Goal: Task Accomplishment & Management: Complete application form

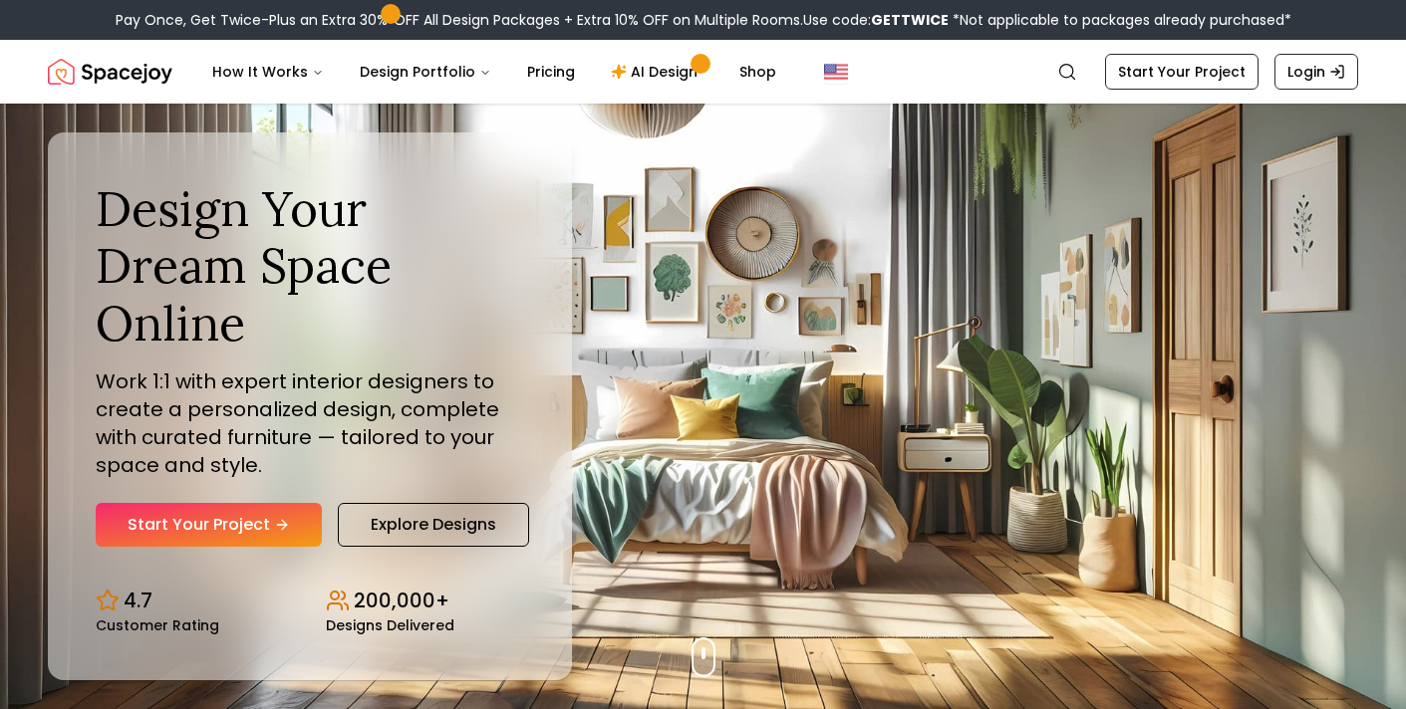
scroll to position [12, 0]
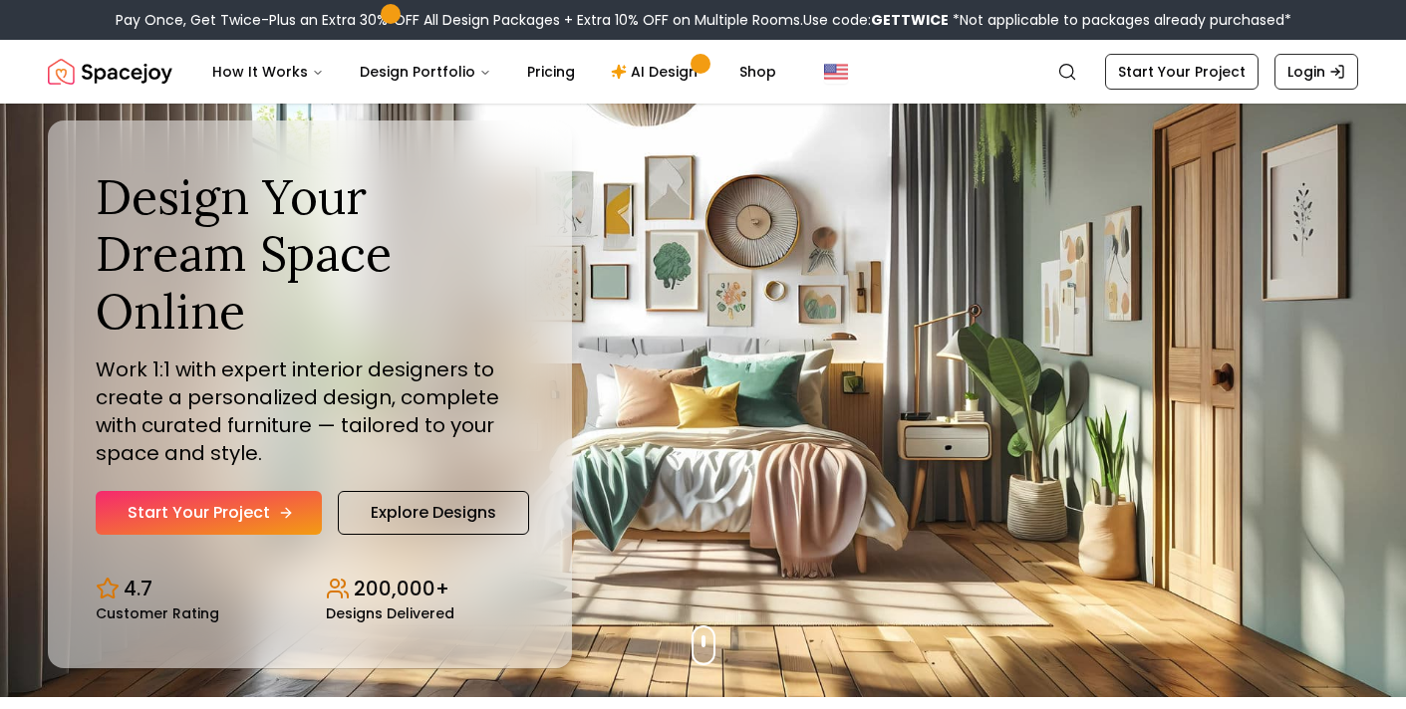
click at [292, 515] on link "Start Your Project" at bounding box center [209, 513] width 226 height 44
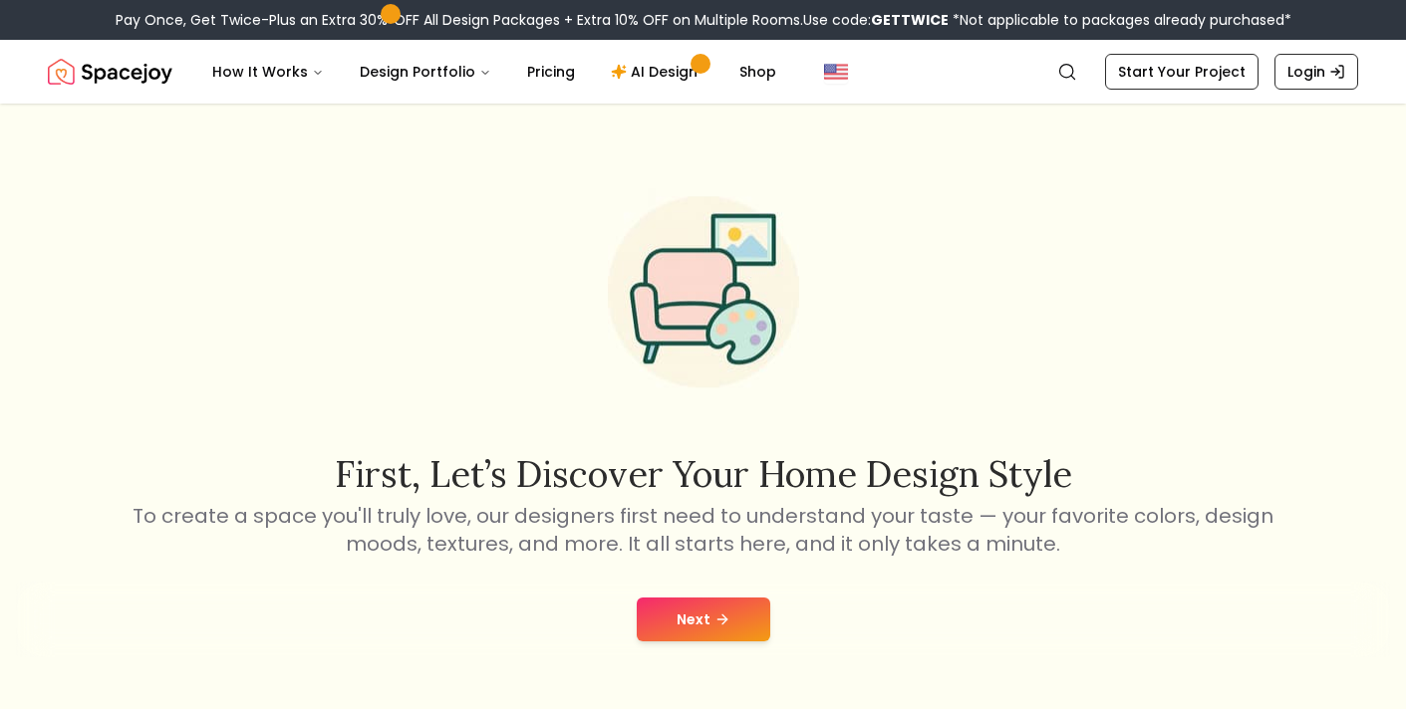
click at [692, 619] on button "Next" at bounding box center [703, 620] width 133 height 44
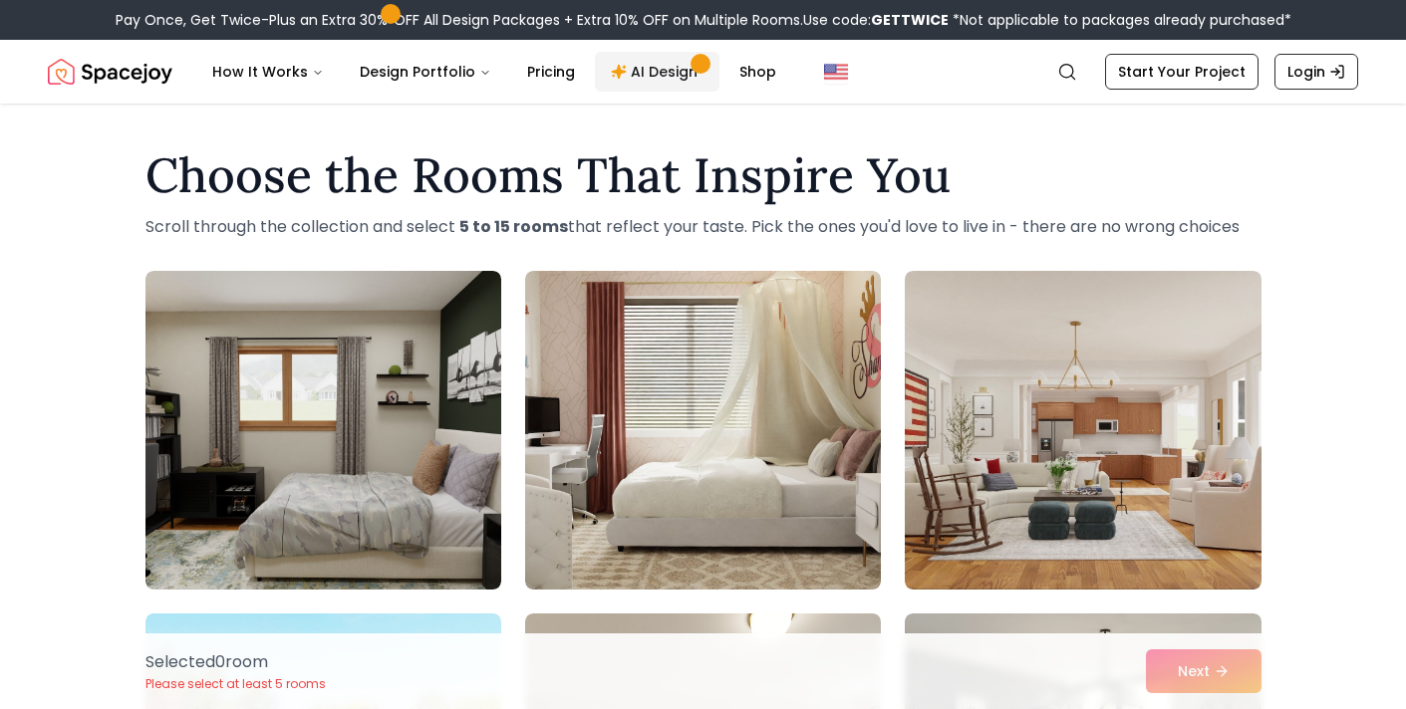
click at [646, 63] on link "AI Design" at bounding box center [657, 72] width 125 height 40
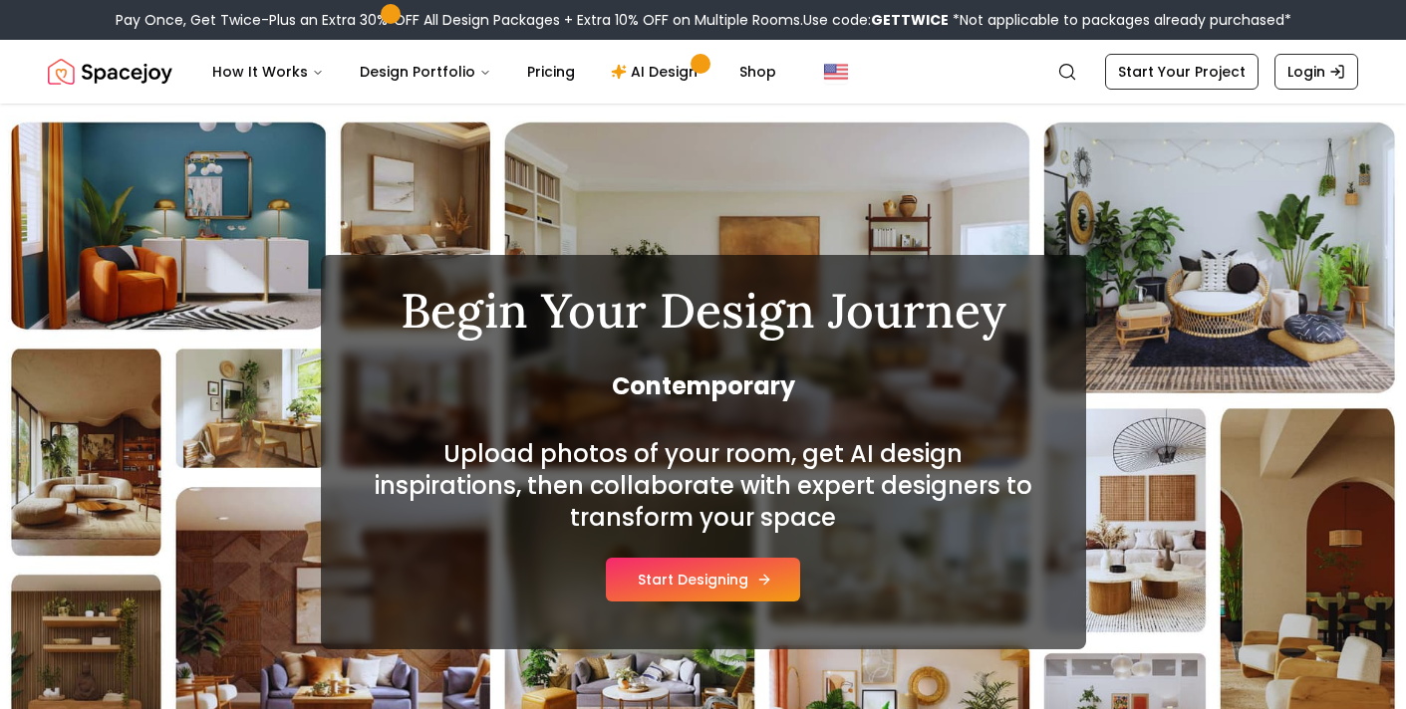
click at [645, 596] on button "Start Designing" at bounding box center [703, 580] width 194 height 44
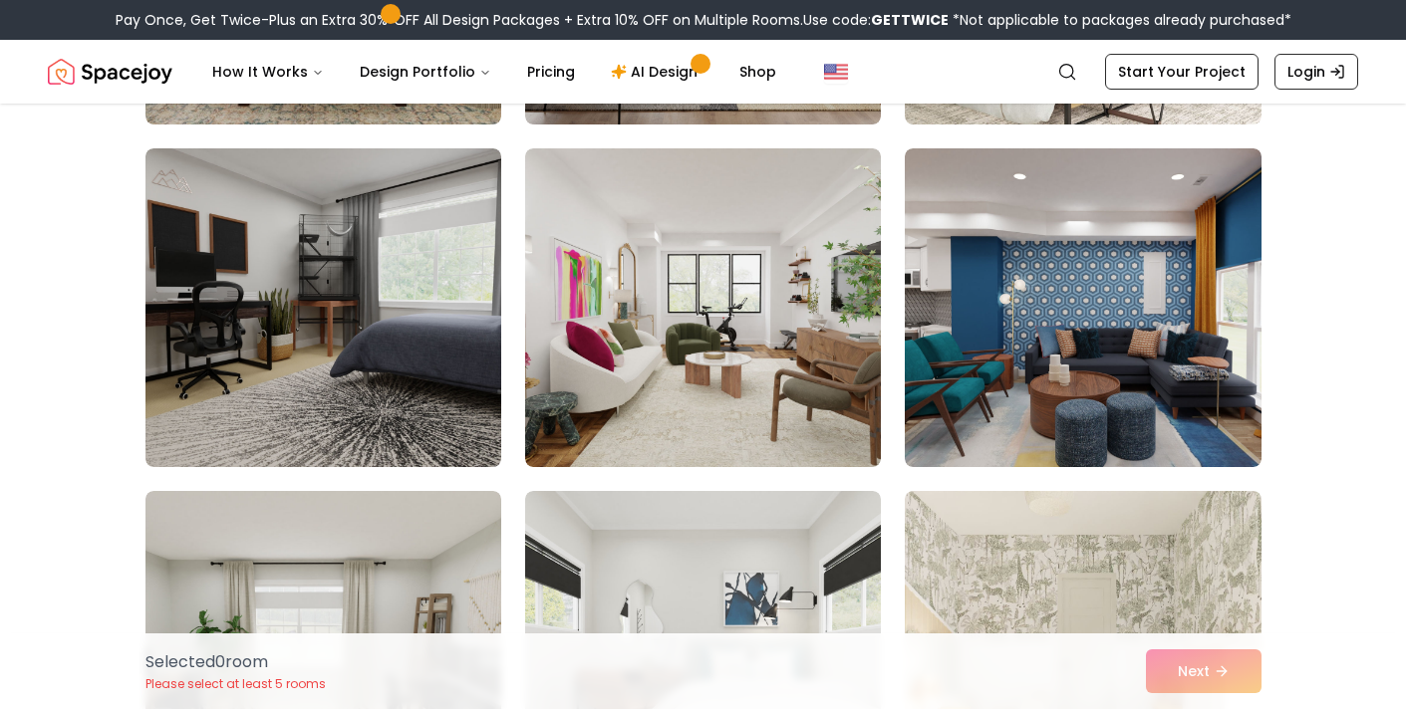
scroll to position [1842, 0]
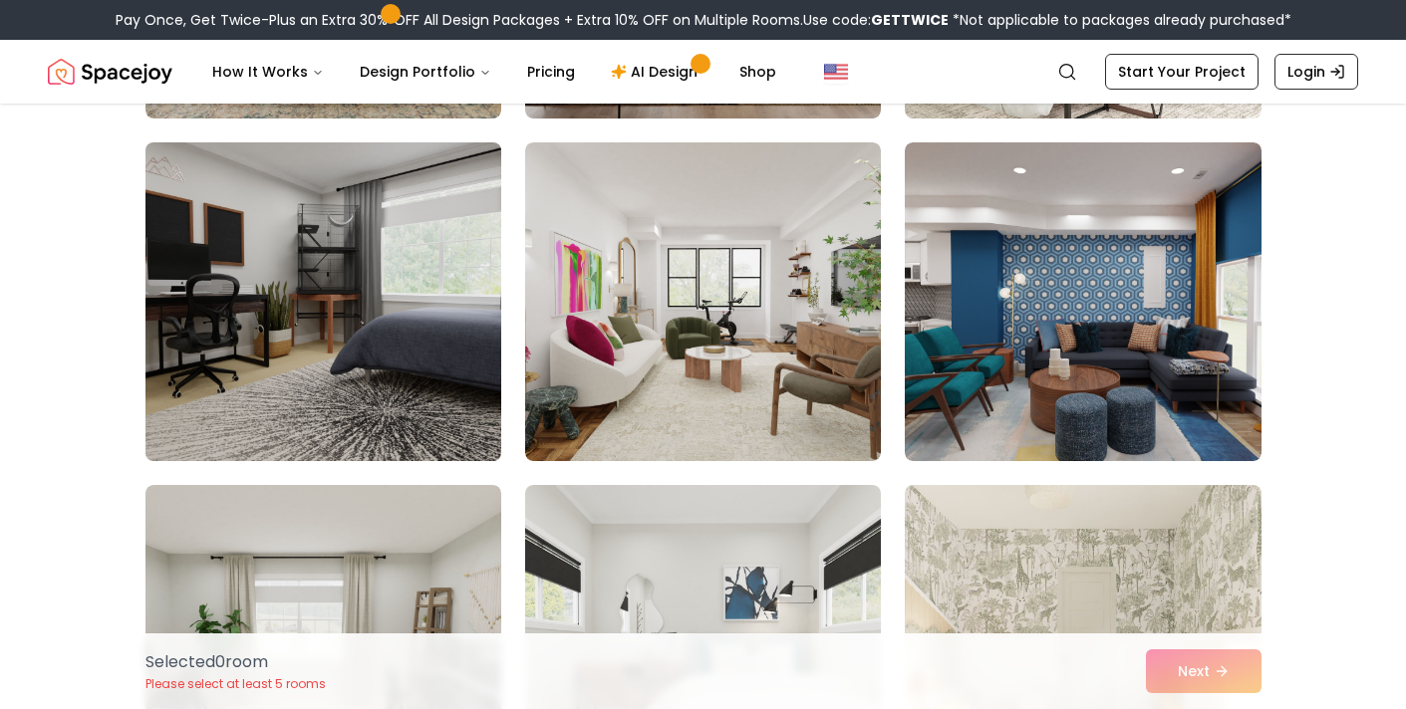
click at [310, 348] on img at bounding box center [323, 301] width 374 height 335
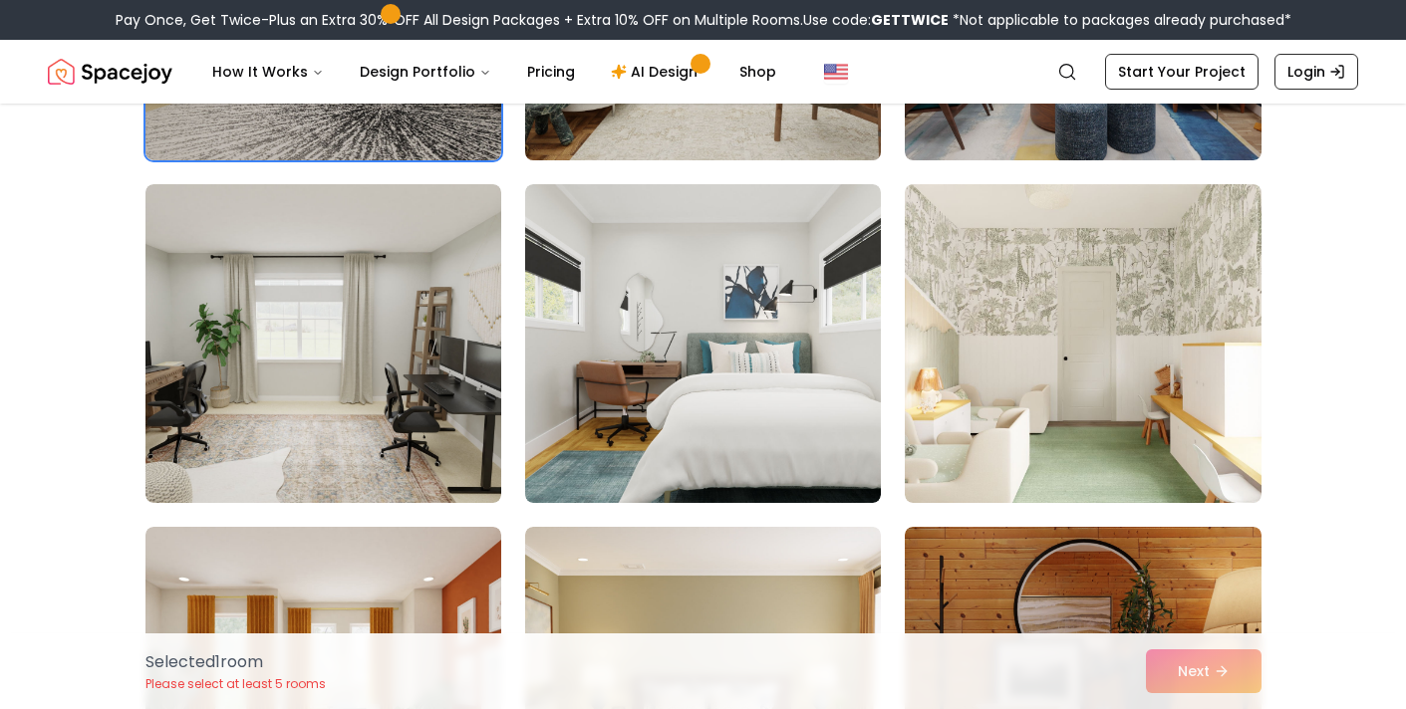
scroll to position [2148, 0]
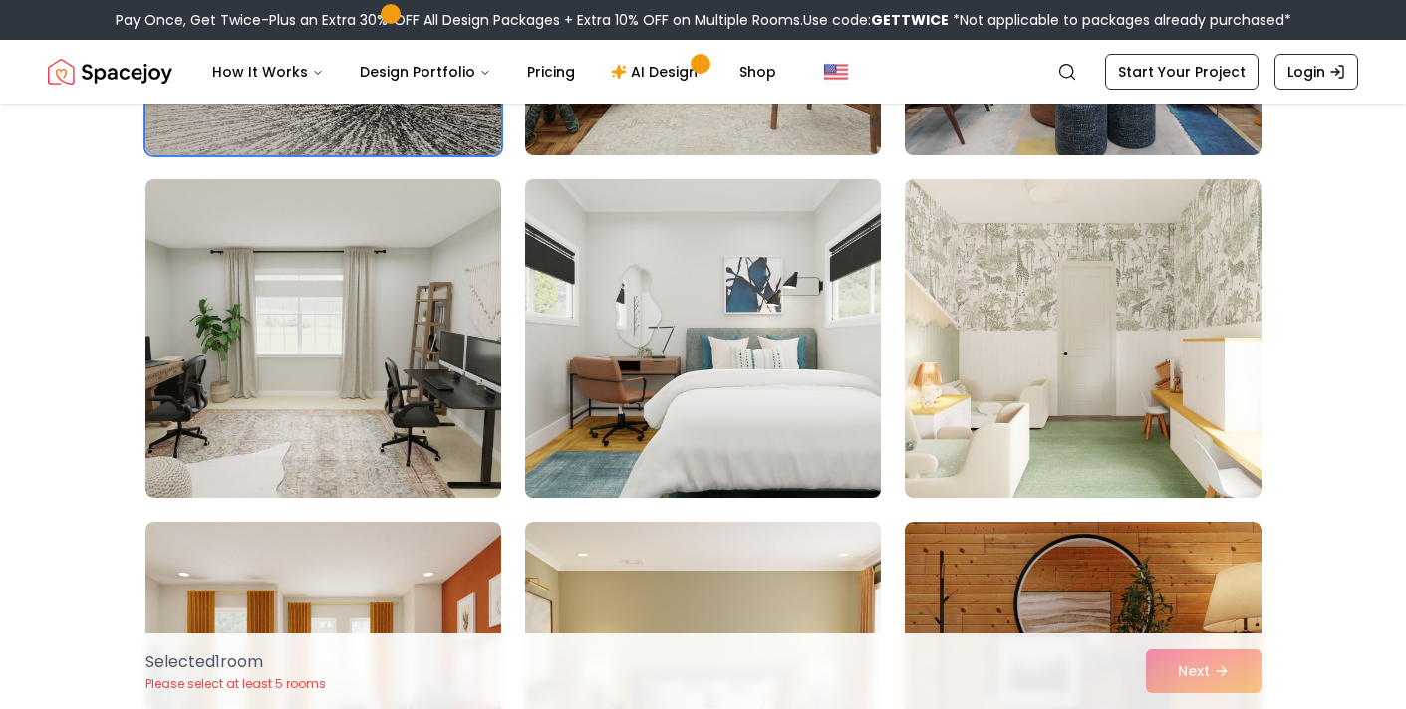
click at [697, 368] on img at bounding box center [703, 338] width 374 height 335
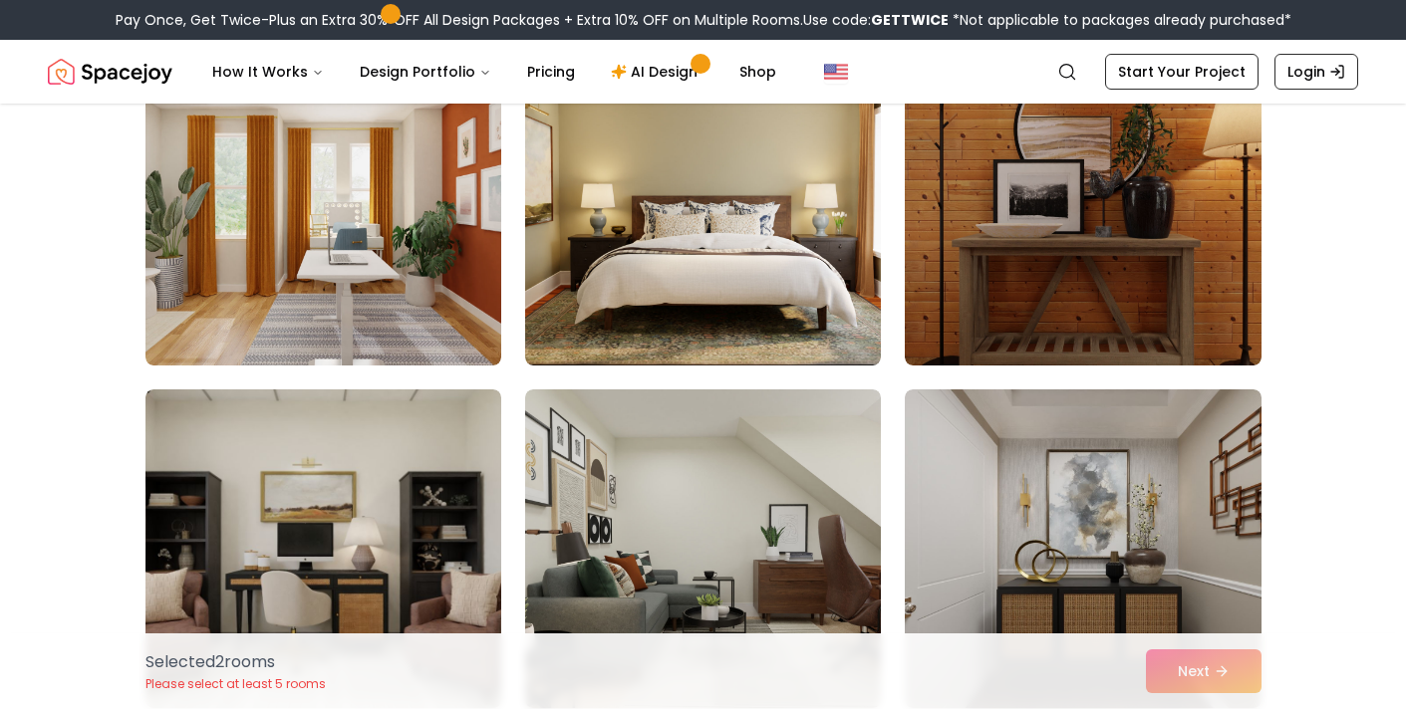
scroll to position [2622, 0]
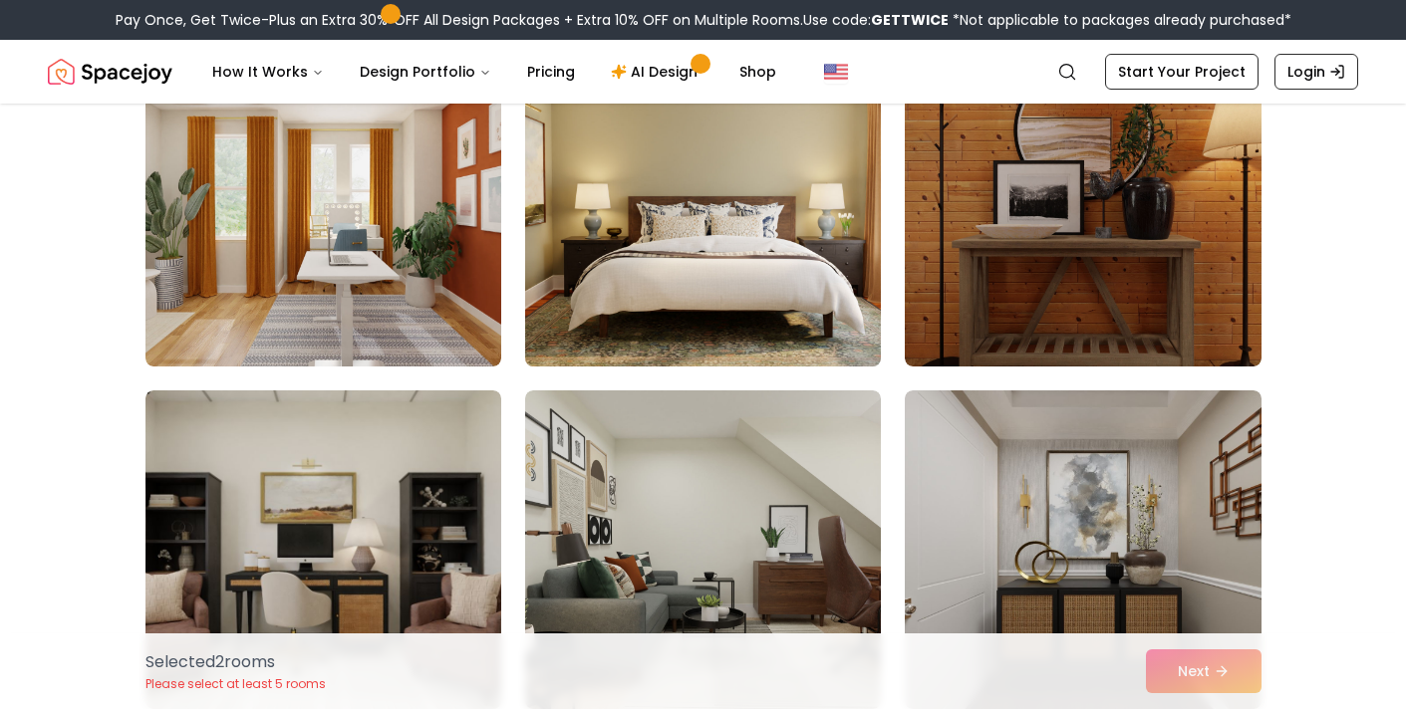
click at [703, 358] on img at bounding box center [703, 207] width 374 height 335
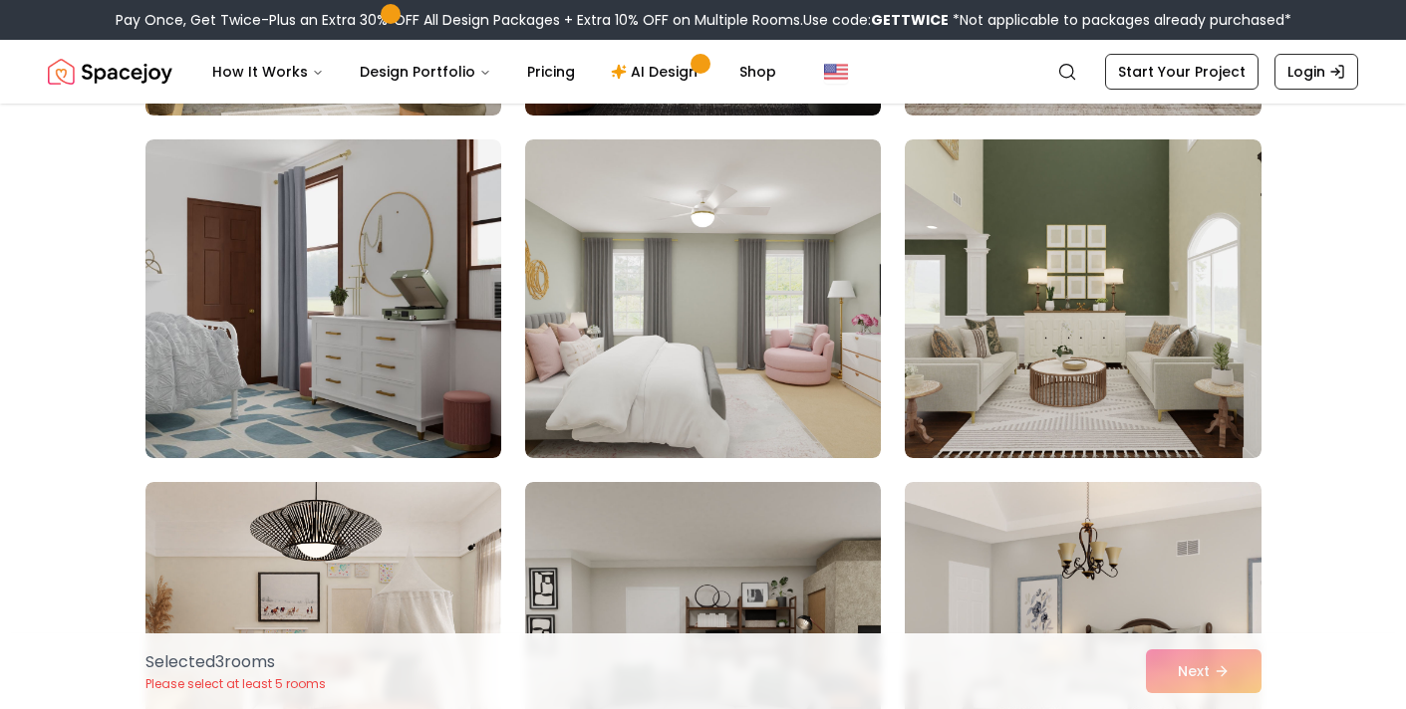
scroll to position [4941, 0]
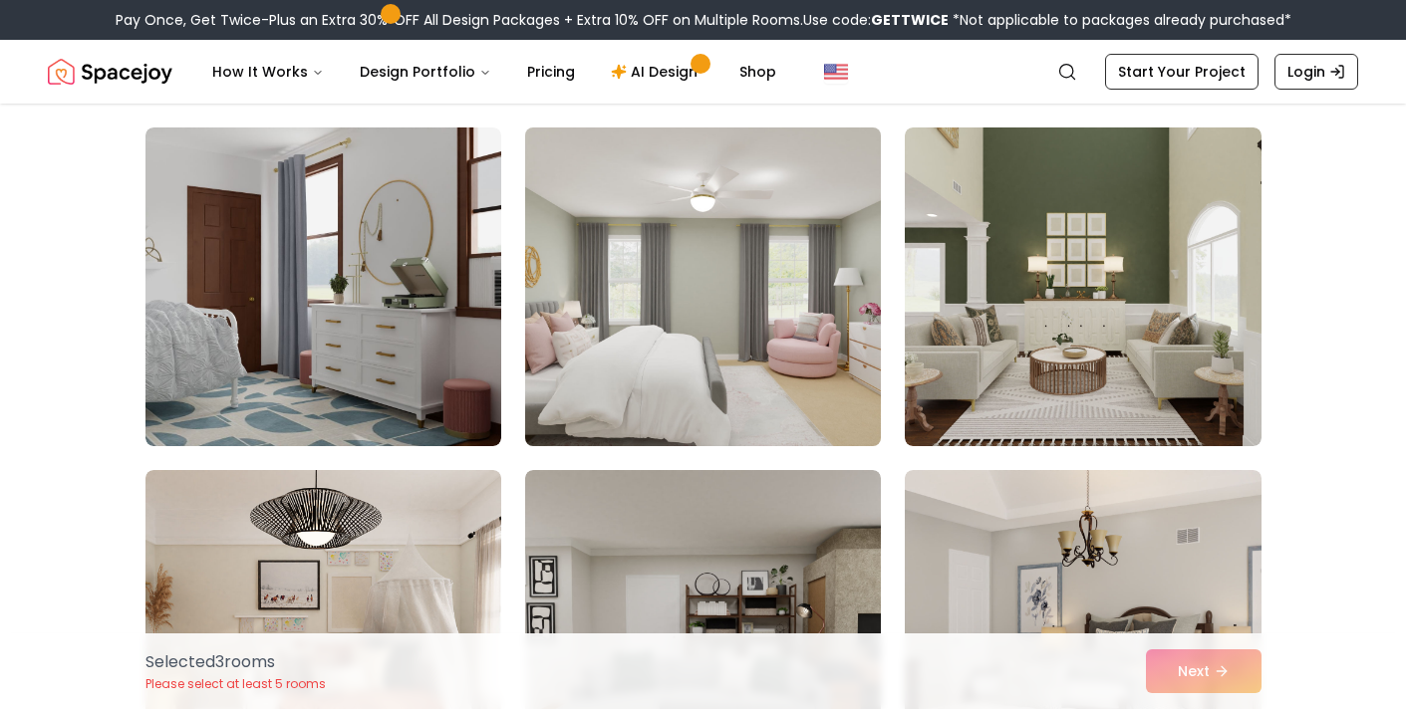
click at [743, 329] on img at bounding box center [703, 287] width 374 height 335
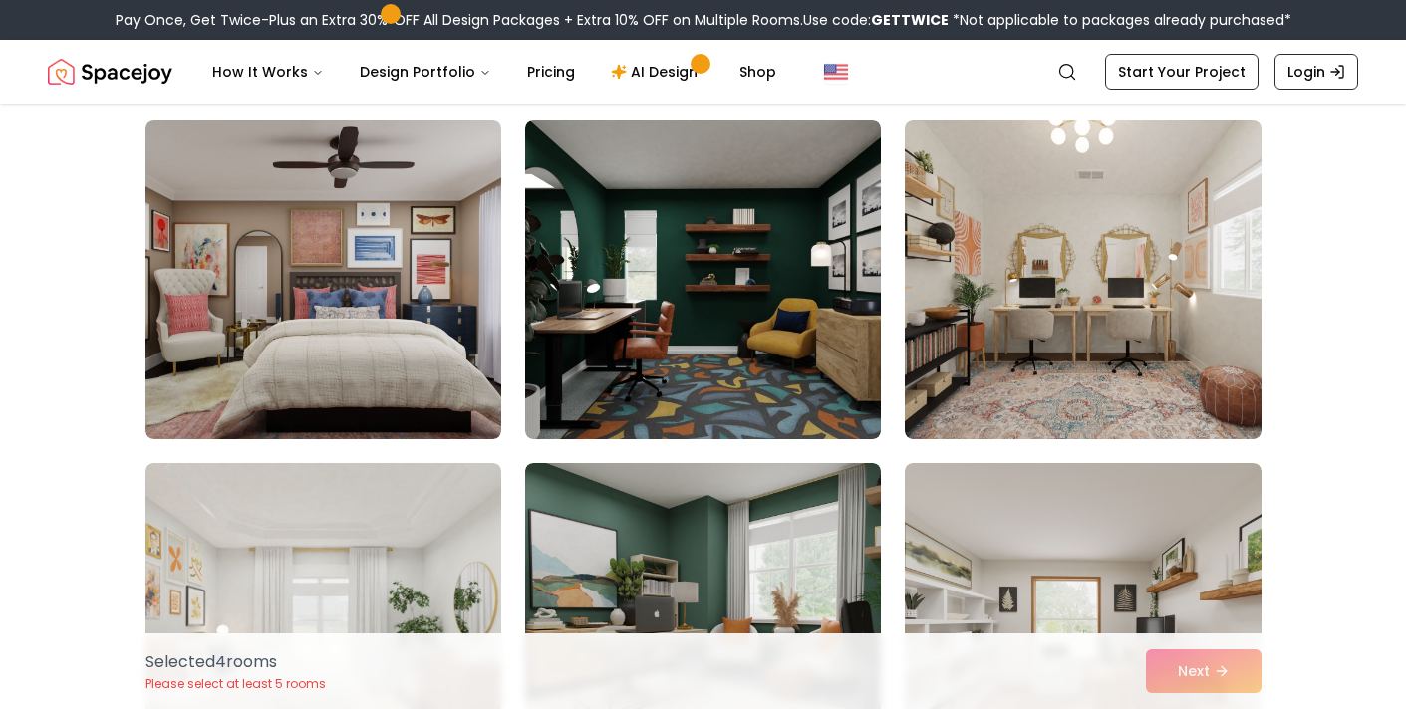
scroll to position [8378, 0]
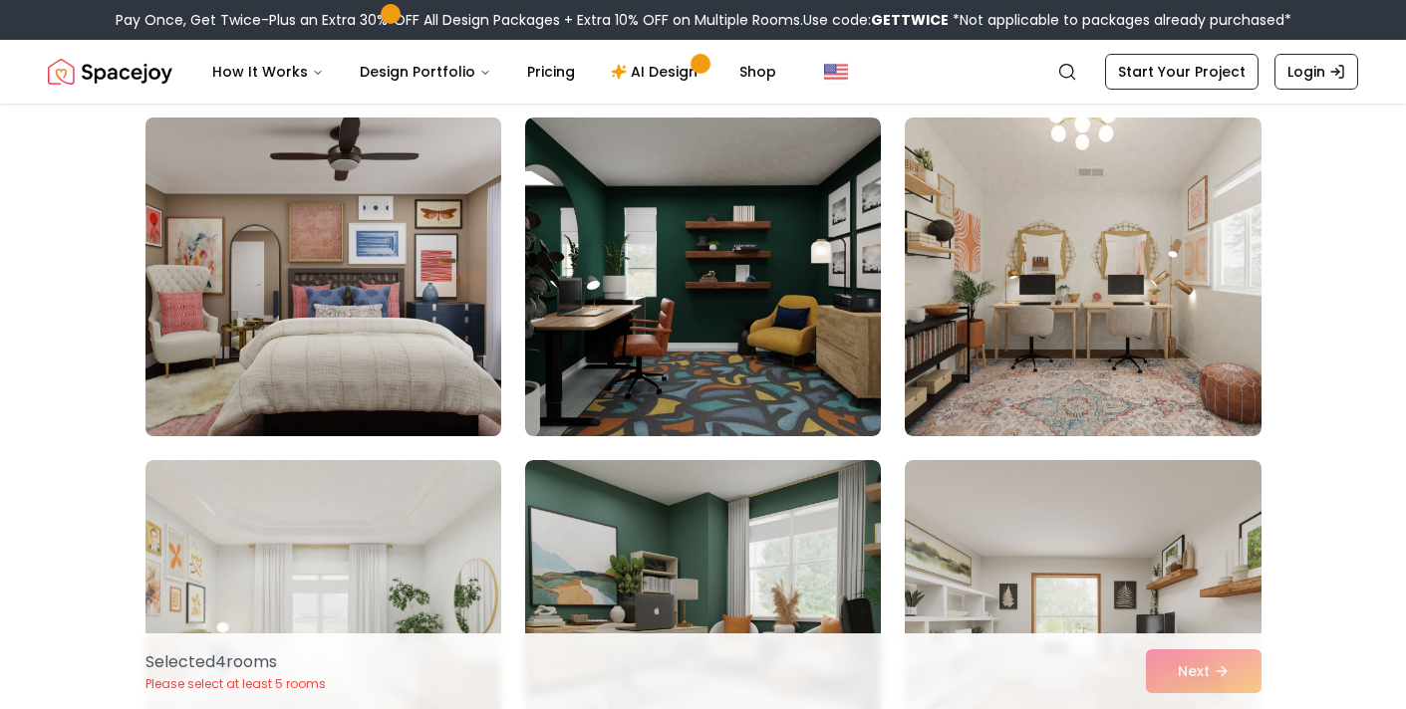
click at [410, 273] on img at bounding box center [323, 277] width 374 height 335
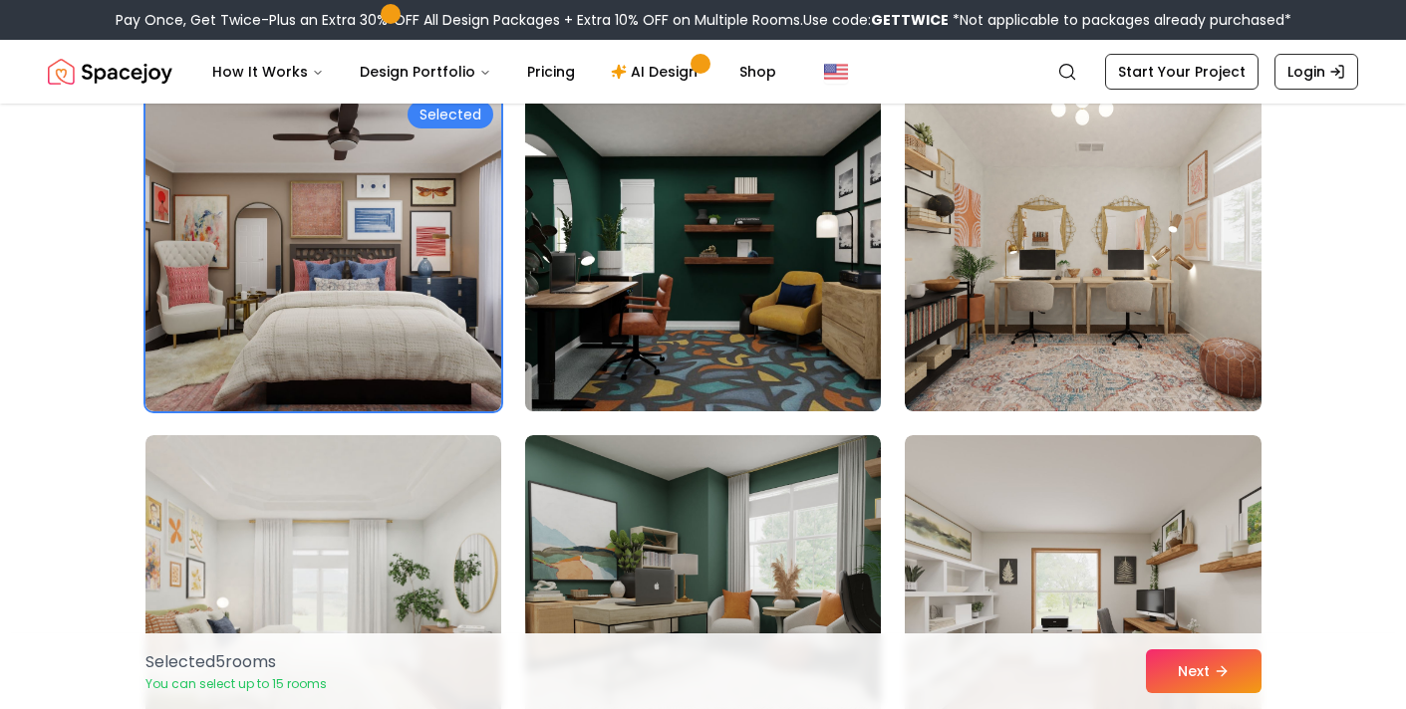
scroll to position [8405, 0]
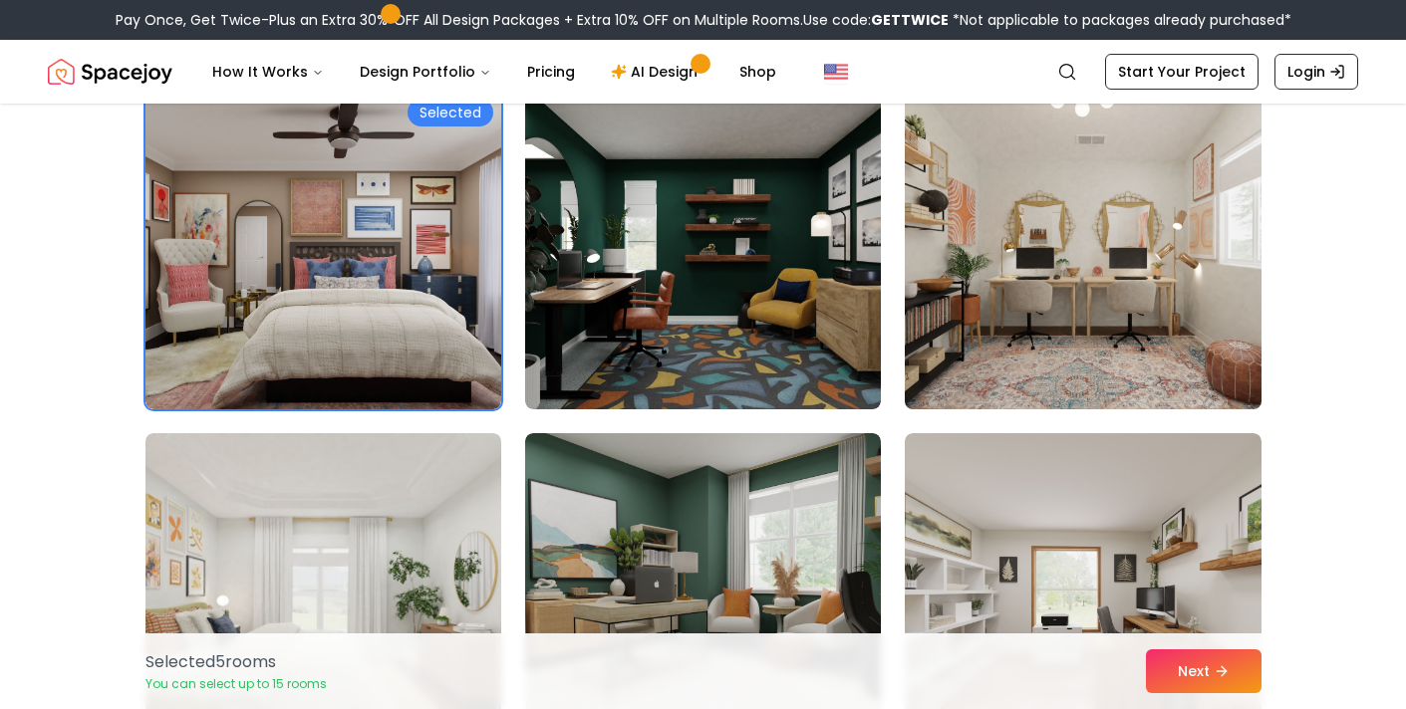
click at [956, 314] on img at bounding box center [1083, 250] width 374 height 335
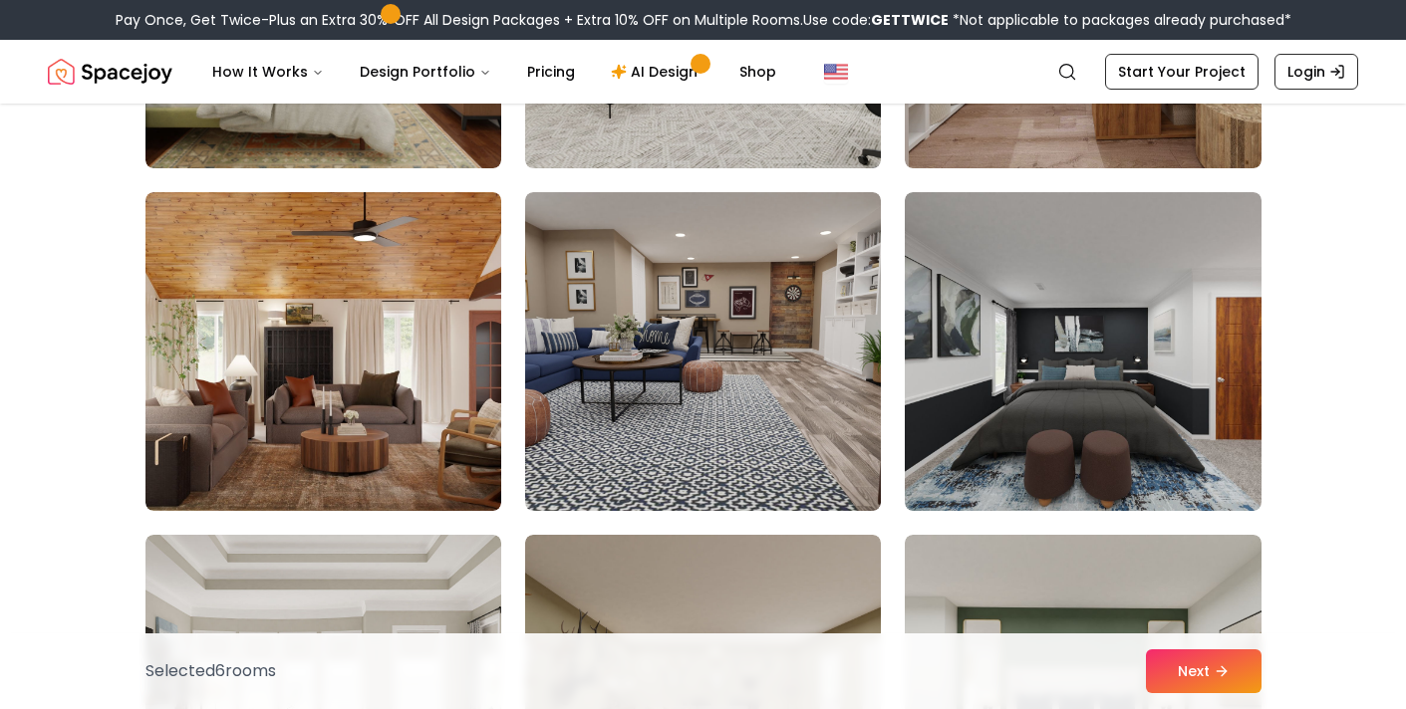
scroll to position [8993, 0]
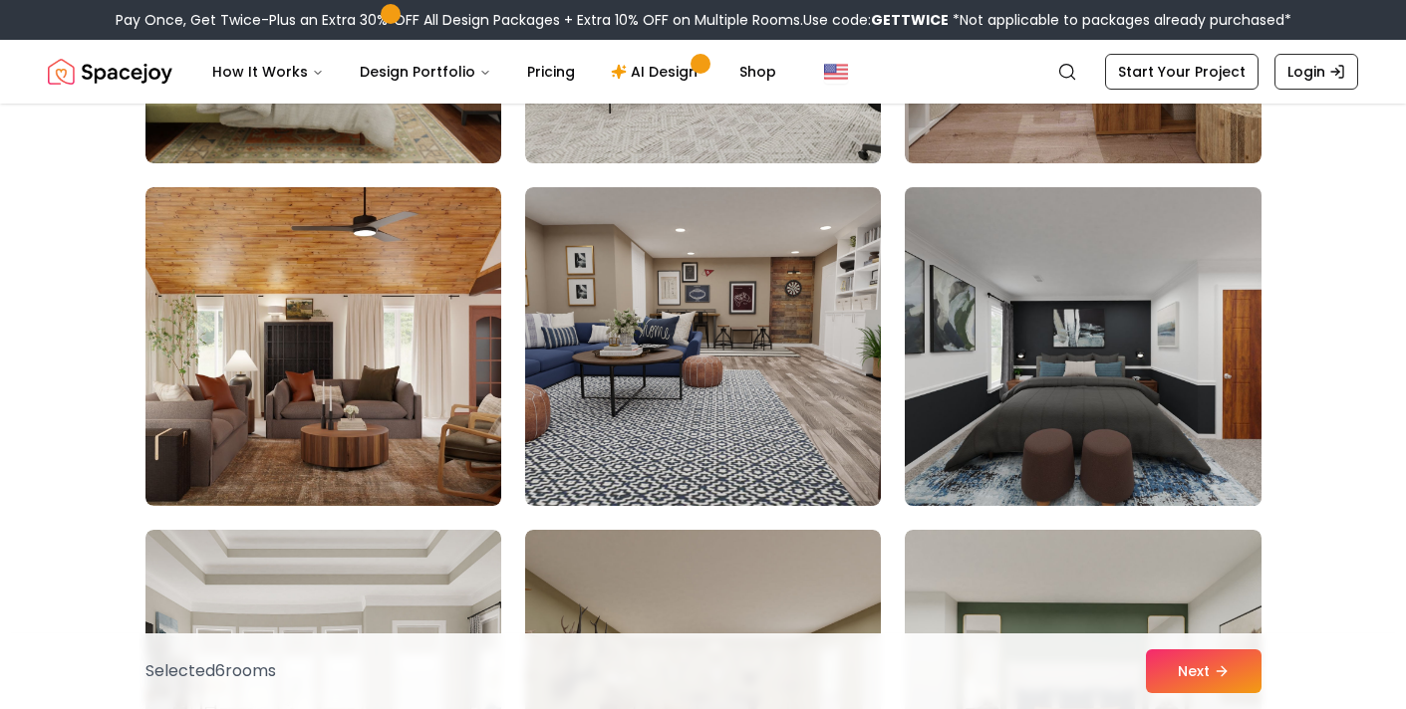
click at [1007, 328] on img at bounding box center [1083, 346] width 374 height 335
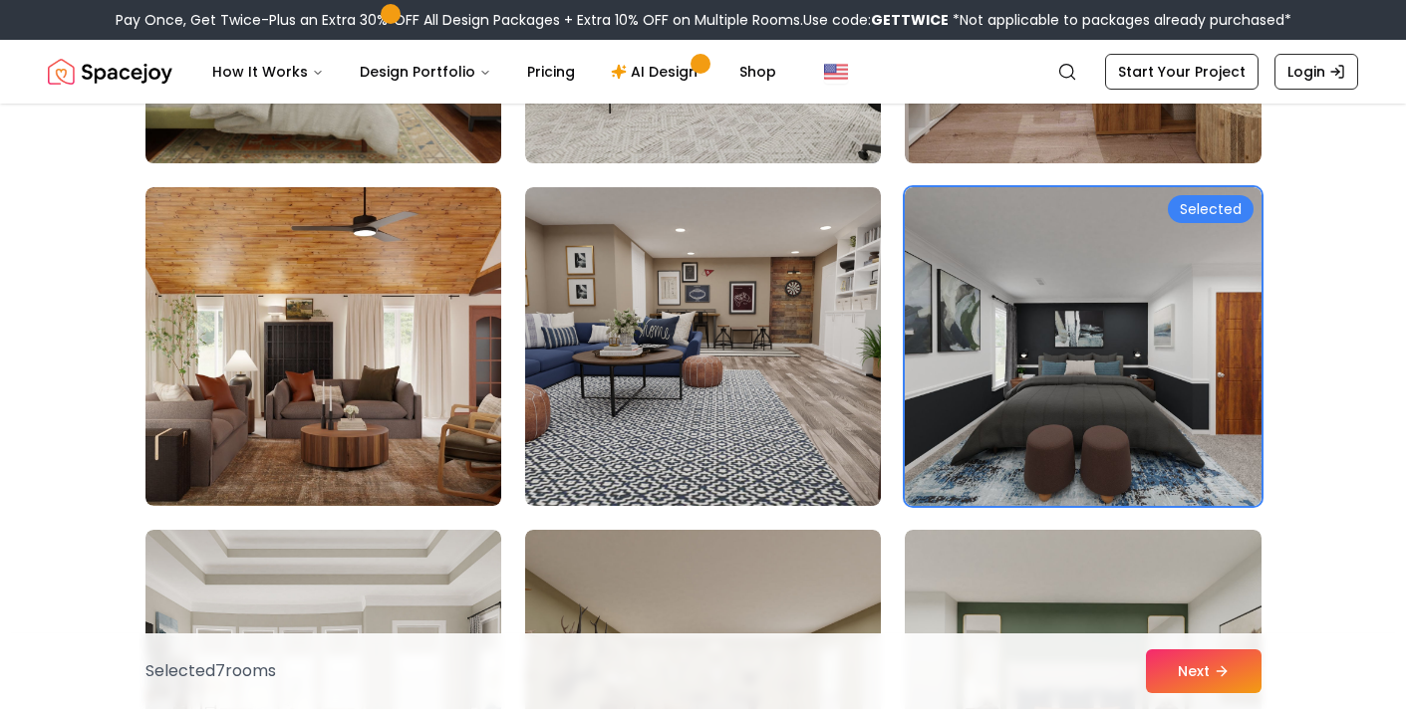
click at [485, 123] on img at bounding box center [323, 4] width 374 height 335
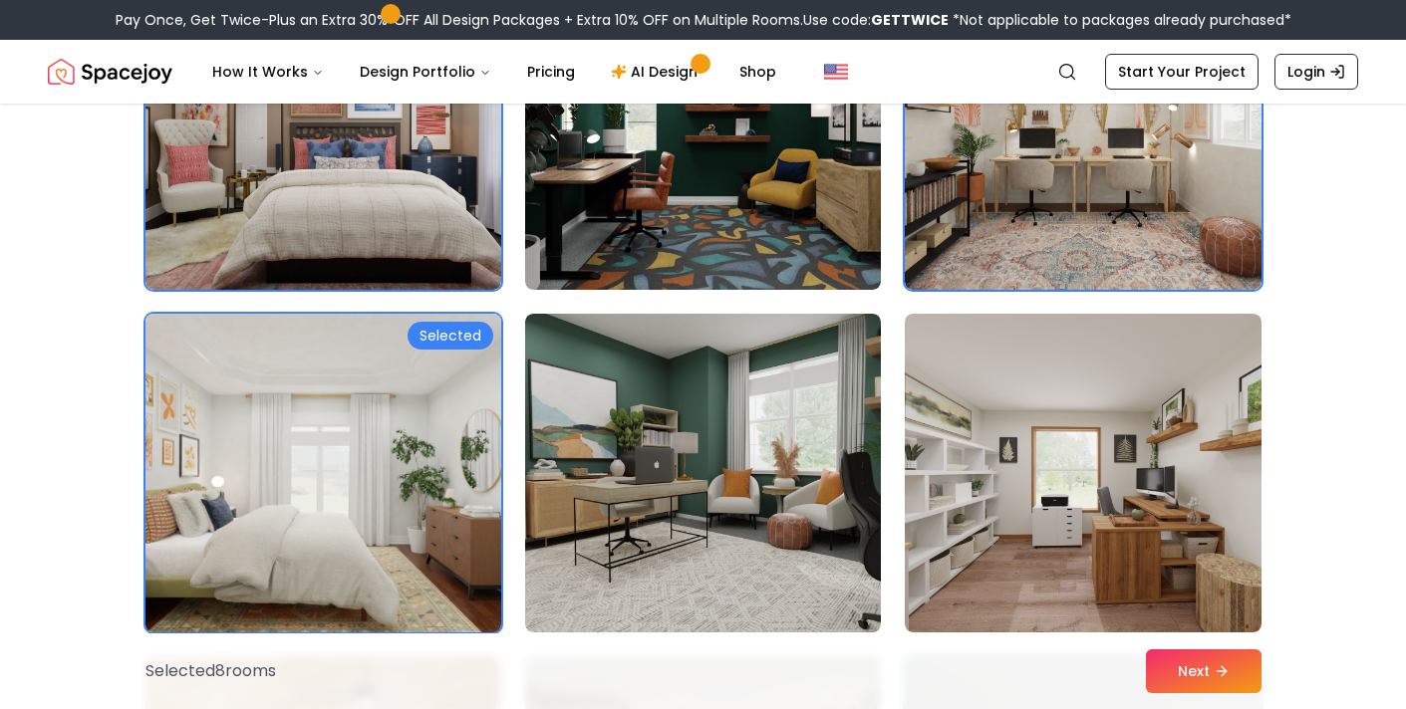
scroll to position [8526, 0]
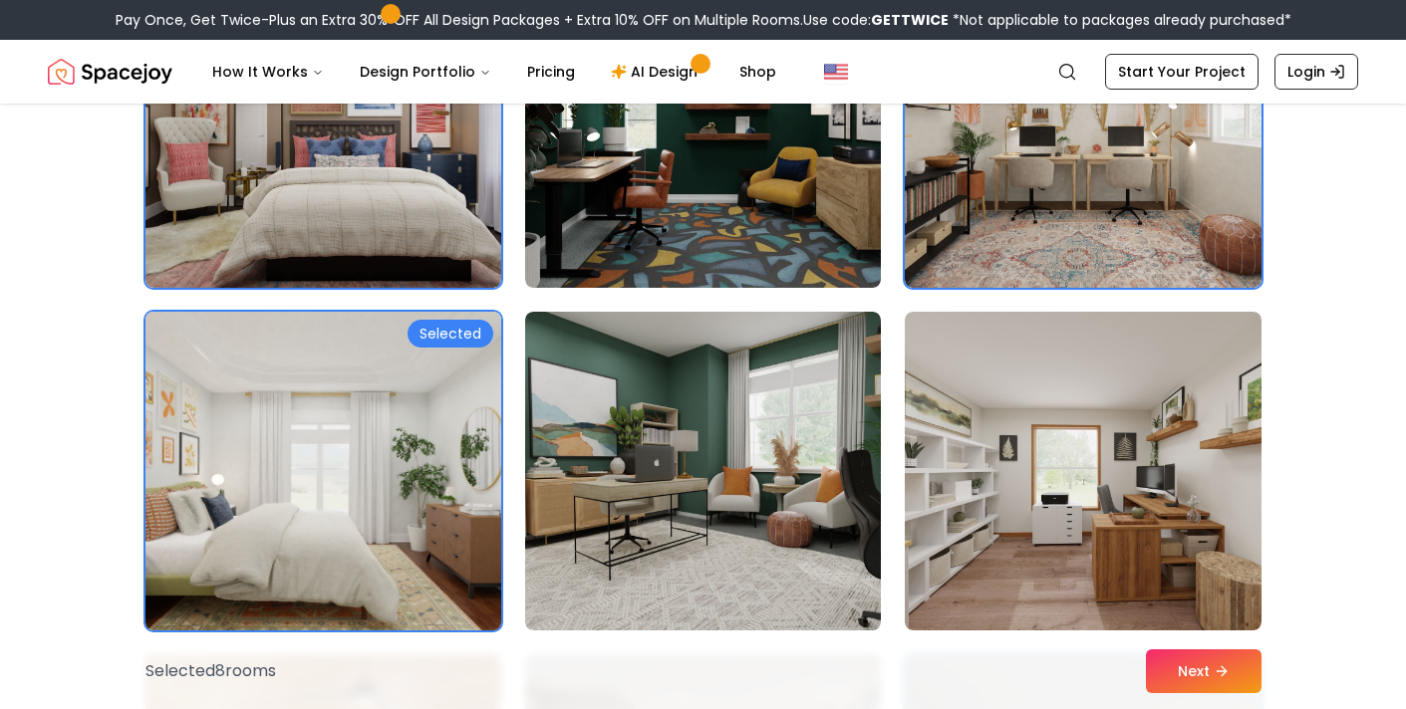
click at [398, 377] on img at bounding box center [323, 471] width 374 height 335
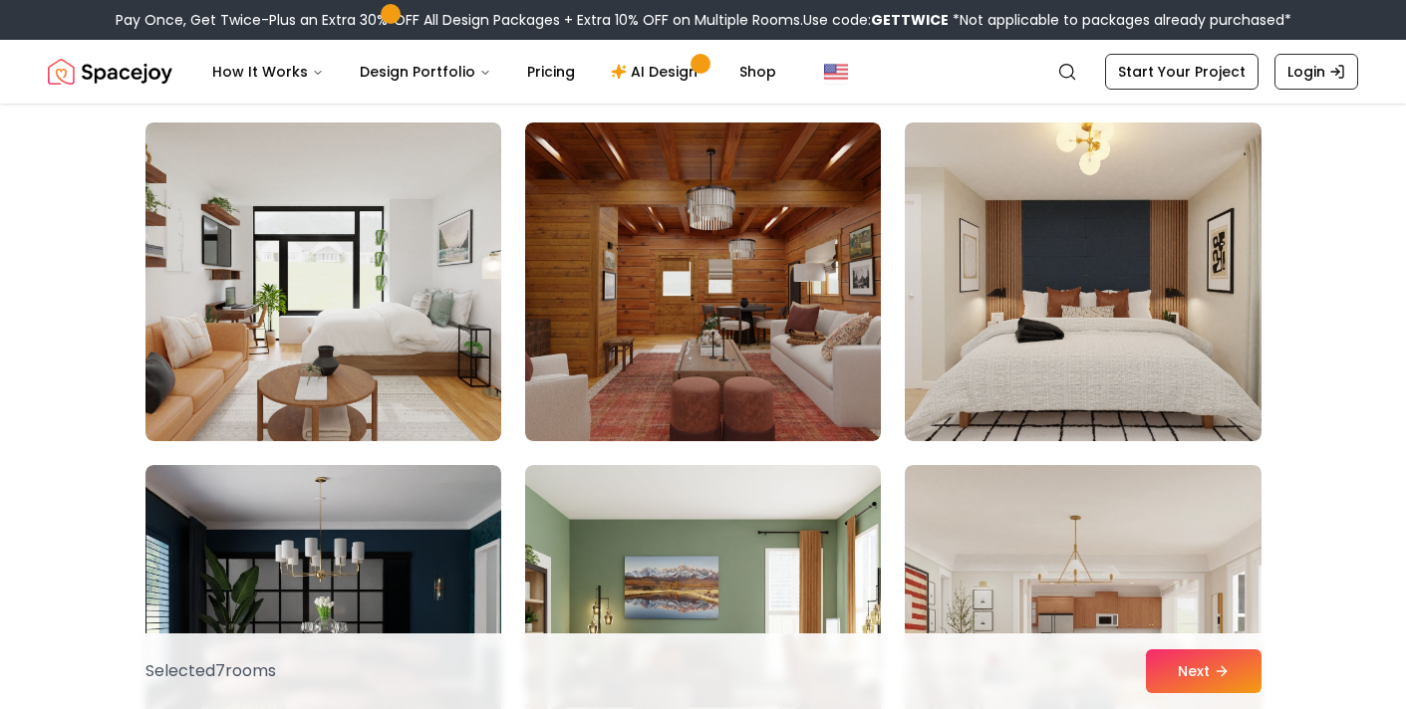
scroll to position [10774, 0]
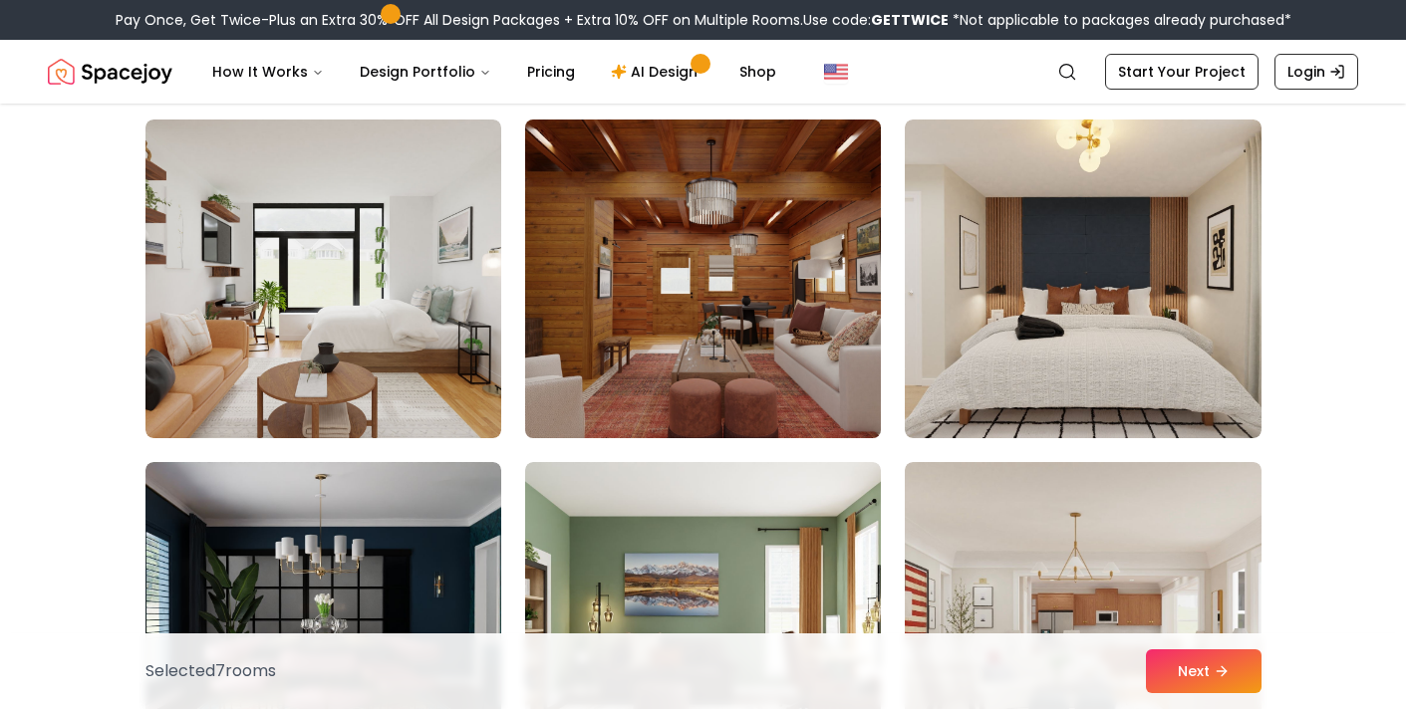
click at [776, 331] on img at bounding box center [703, 279] width 374 height 335
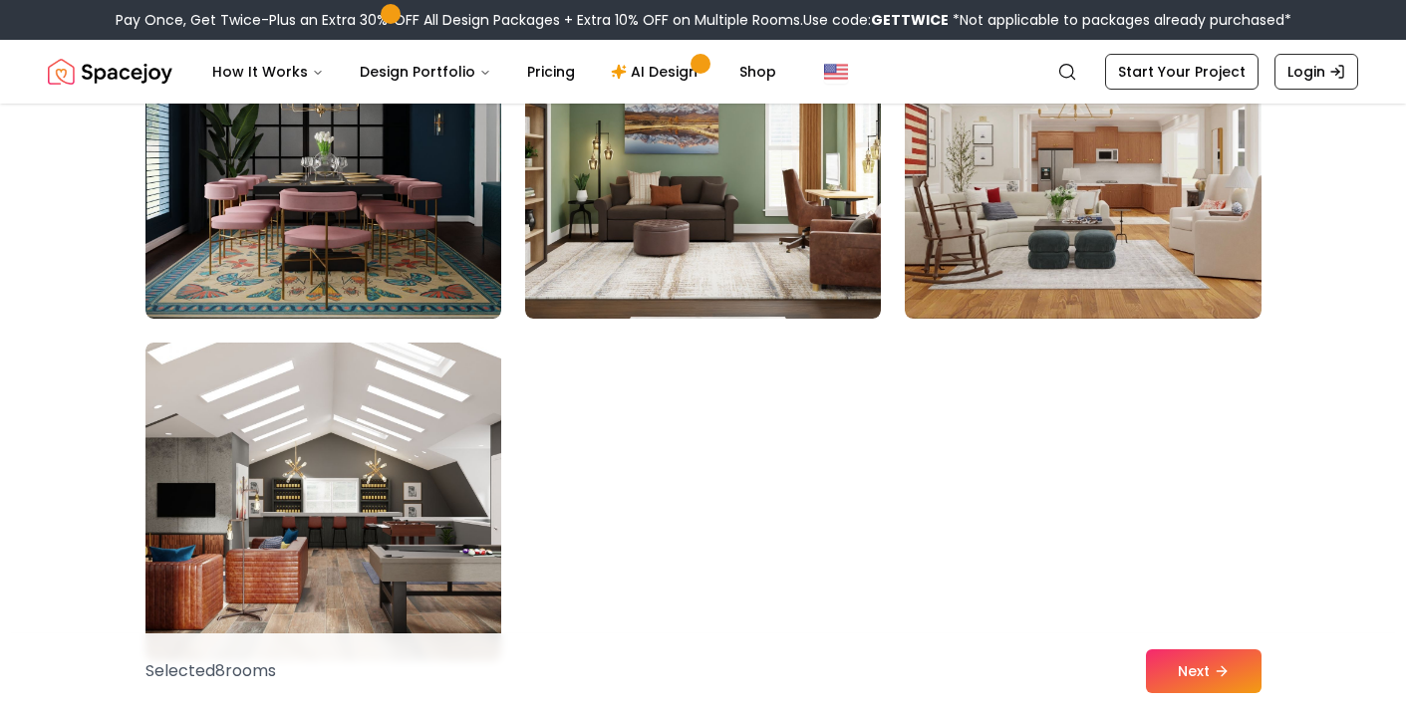
scroll to position [11241, 0]
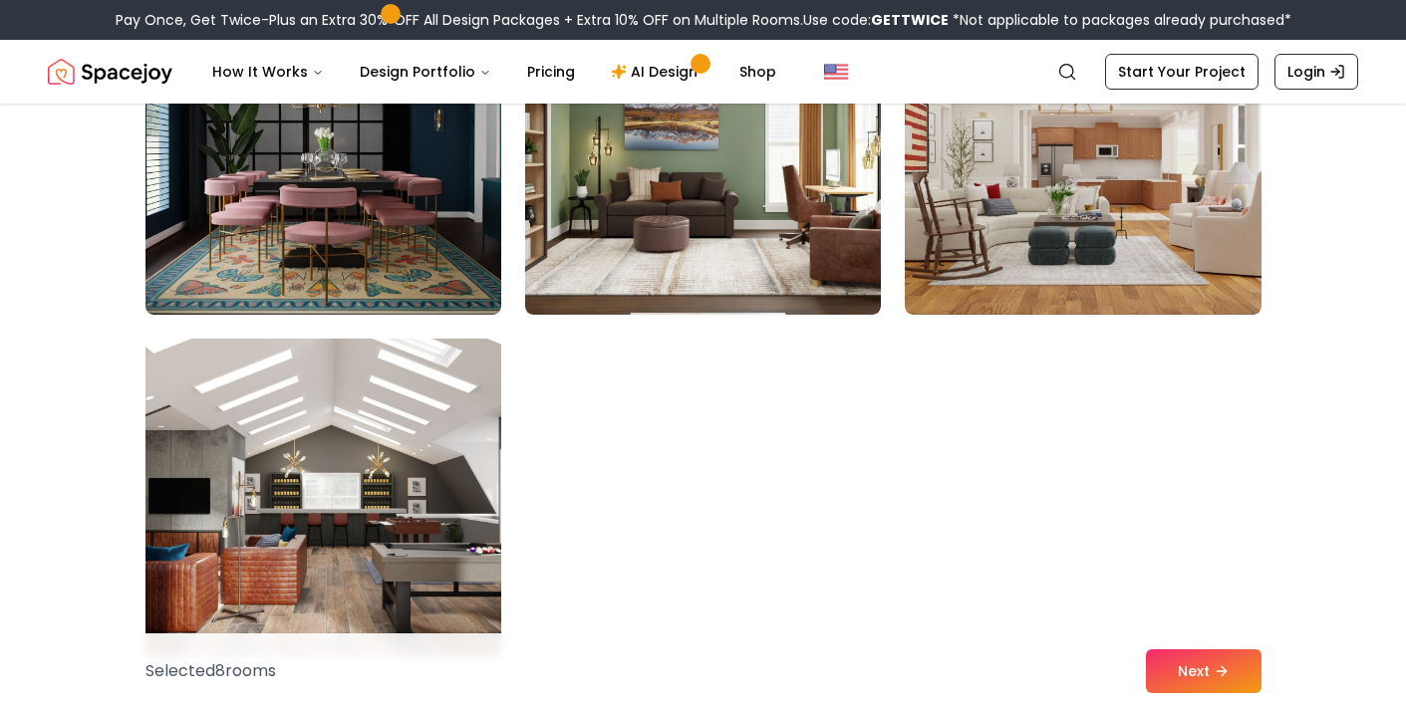
click at [449, 521] on img at bounding box center [323, 498] width 374 height 335
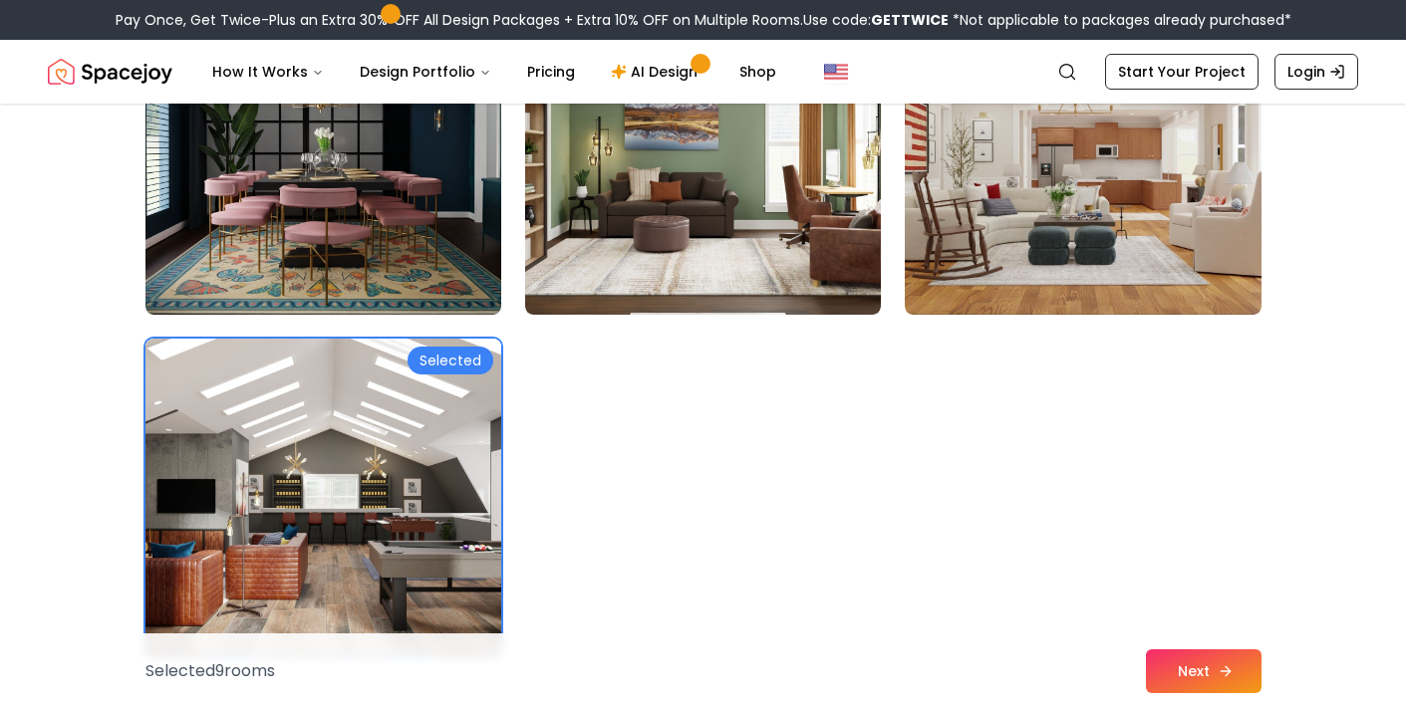
click at [1179, 680] on button "Next" at bounding box center [1204, 671] width 116 height 44
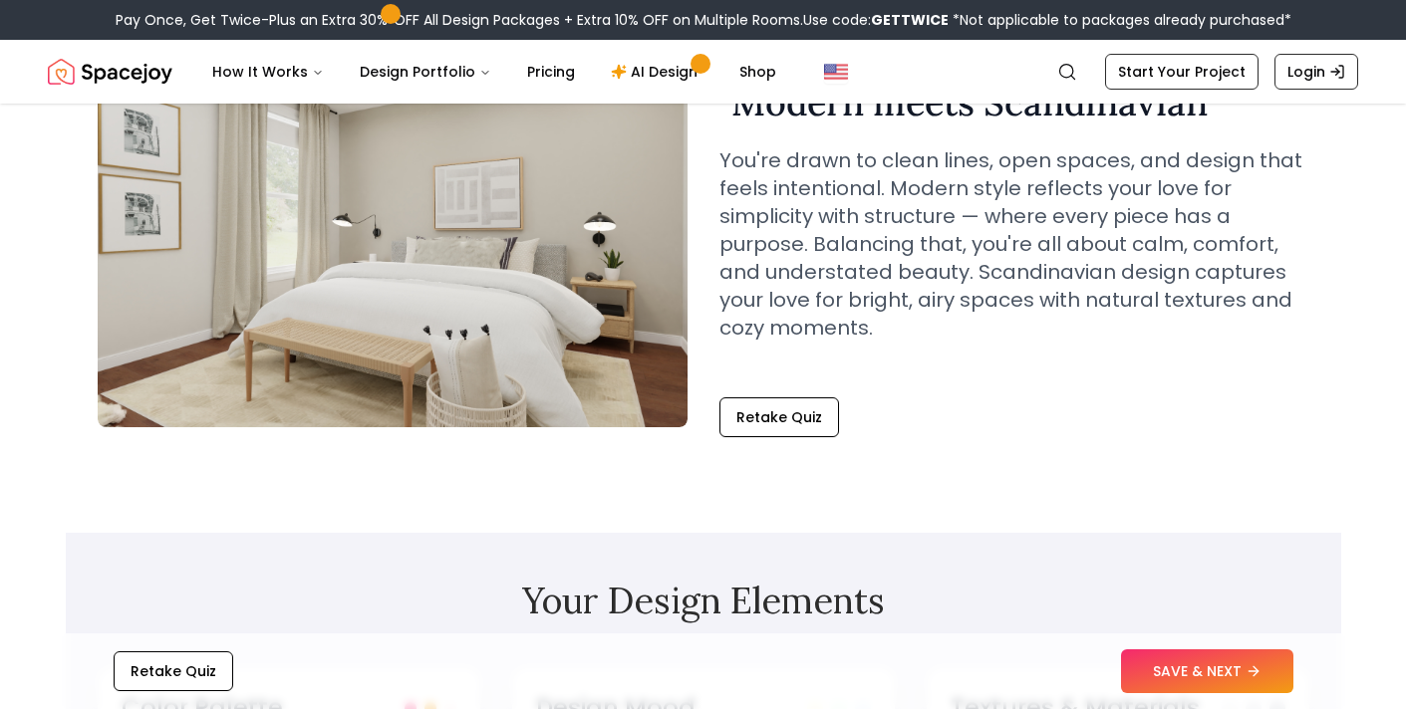
scroll to position [179, 0]
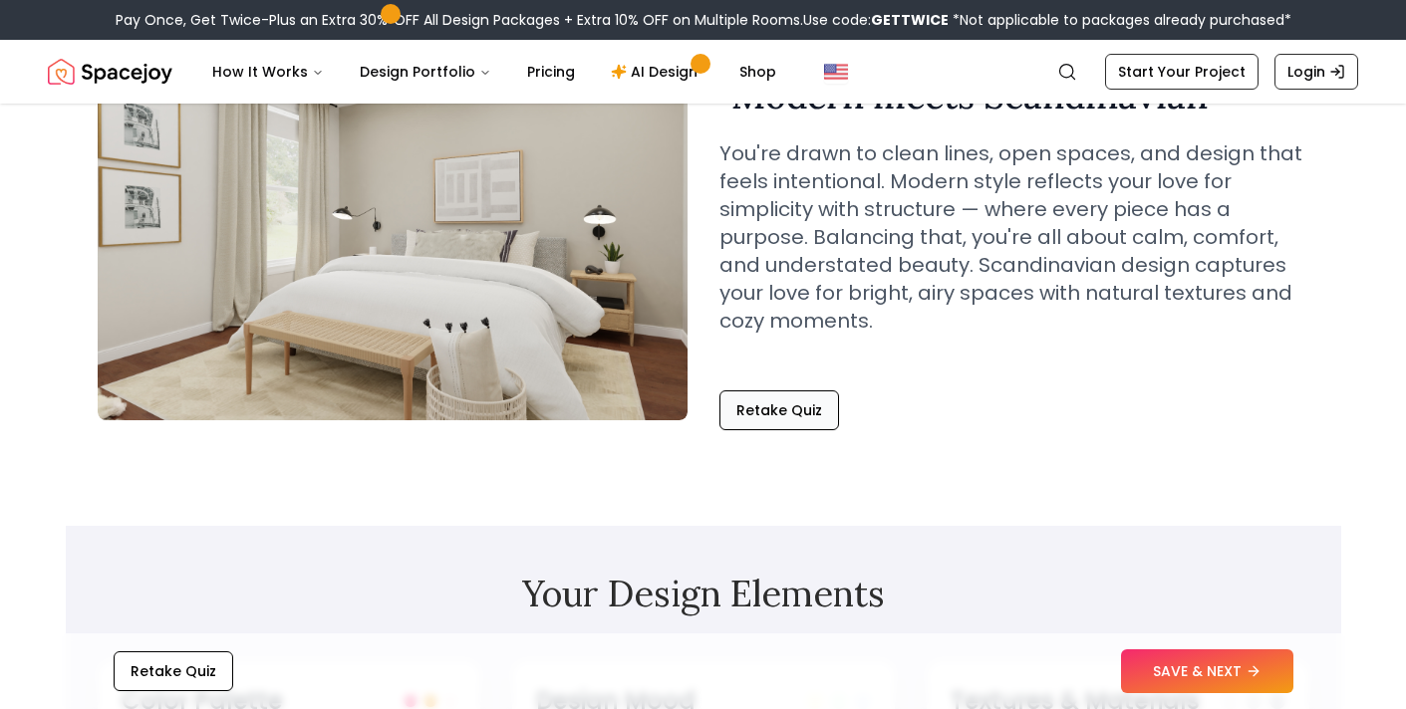
click at [801, 401] on button "Retake Quiz" at bounding box center [779, 410] width 120 height 40
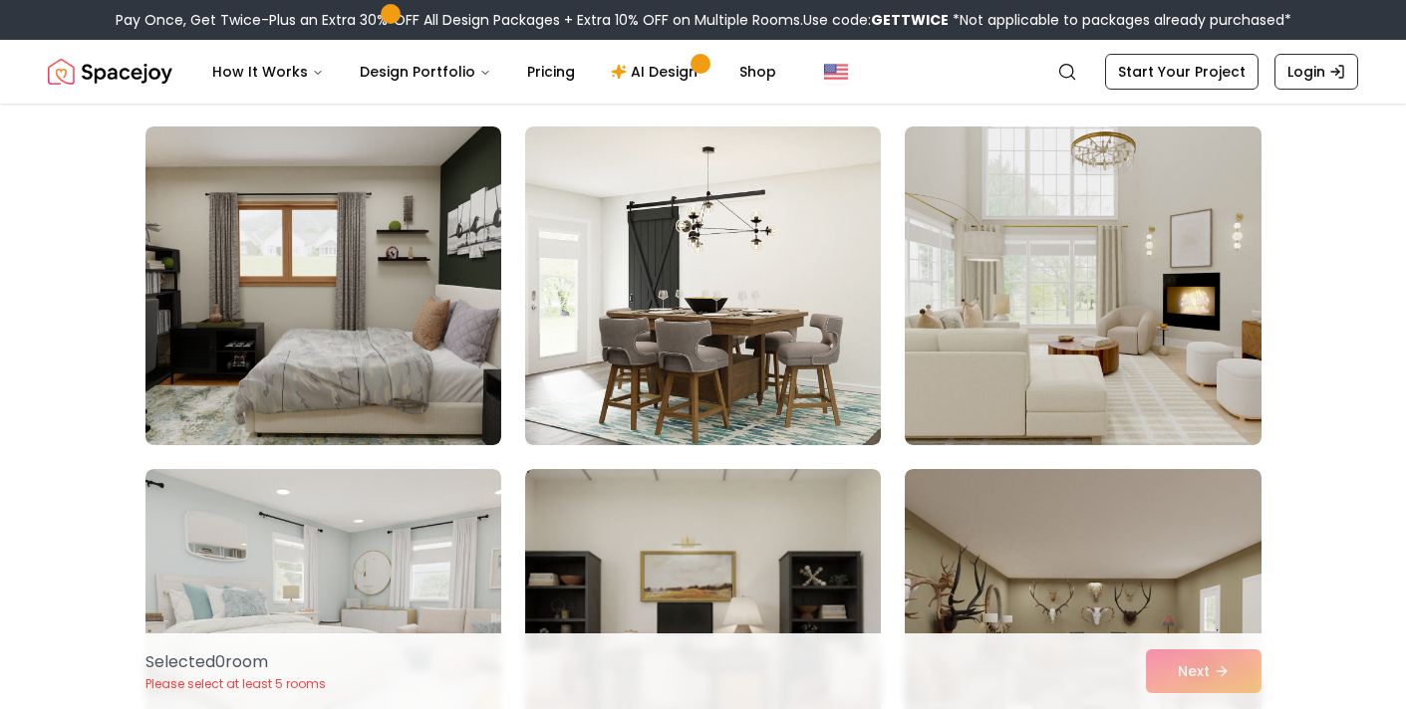
scroll to position [485, 0]
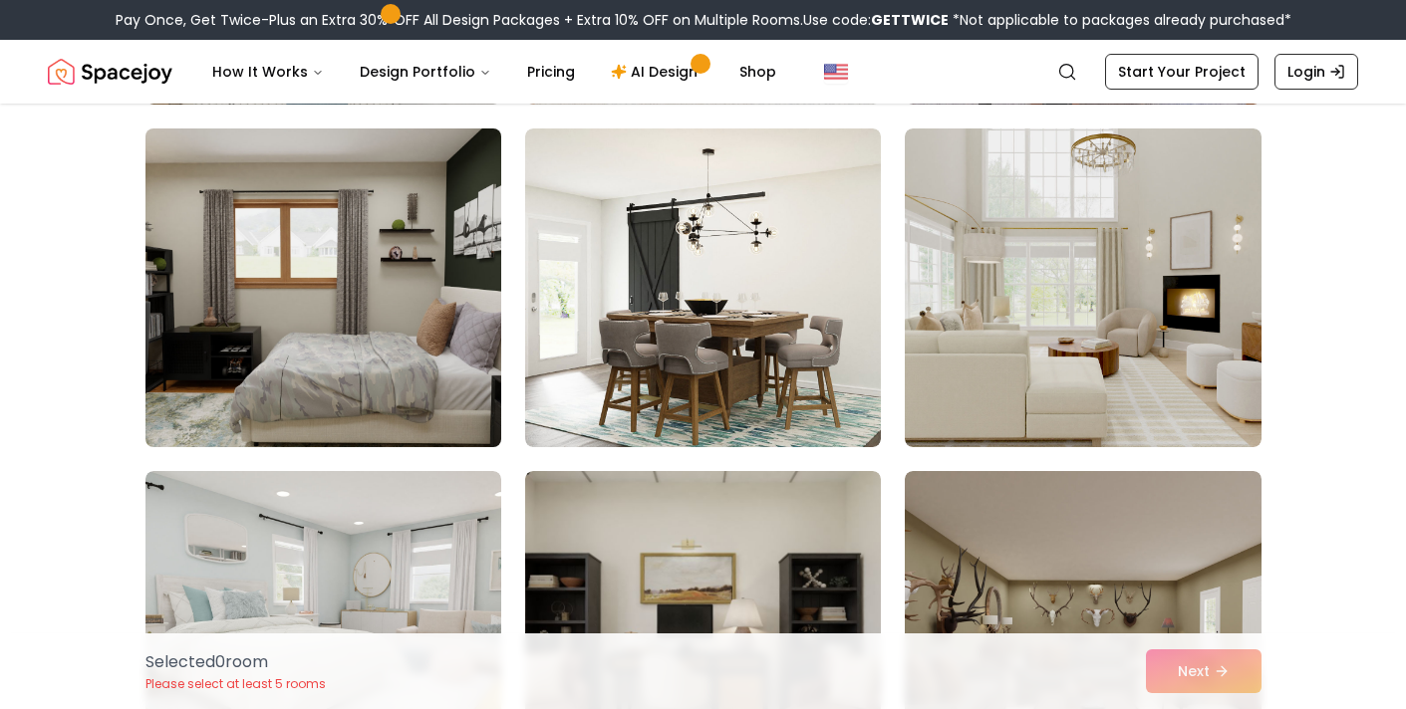
click at [206, 364] on img at bounding box center [323, 288] width 374 height 335
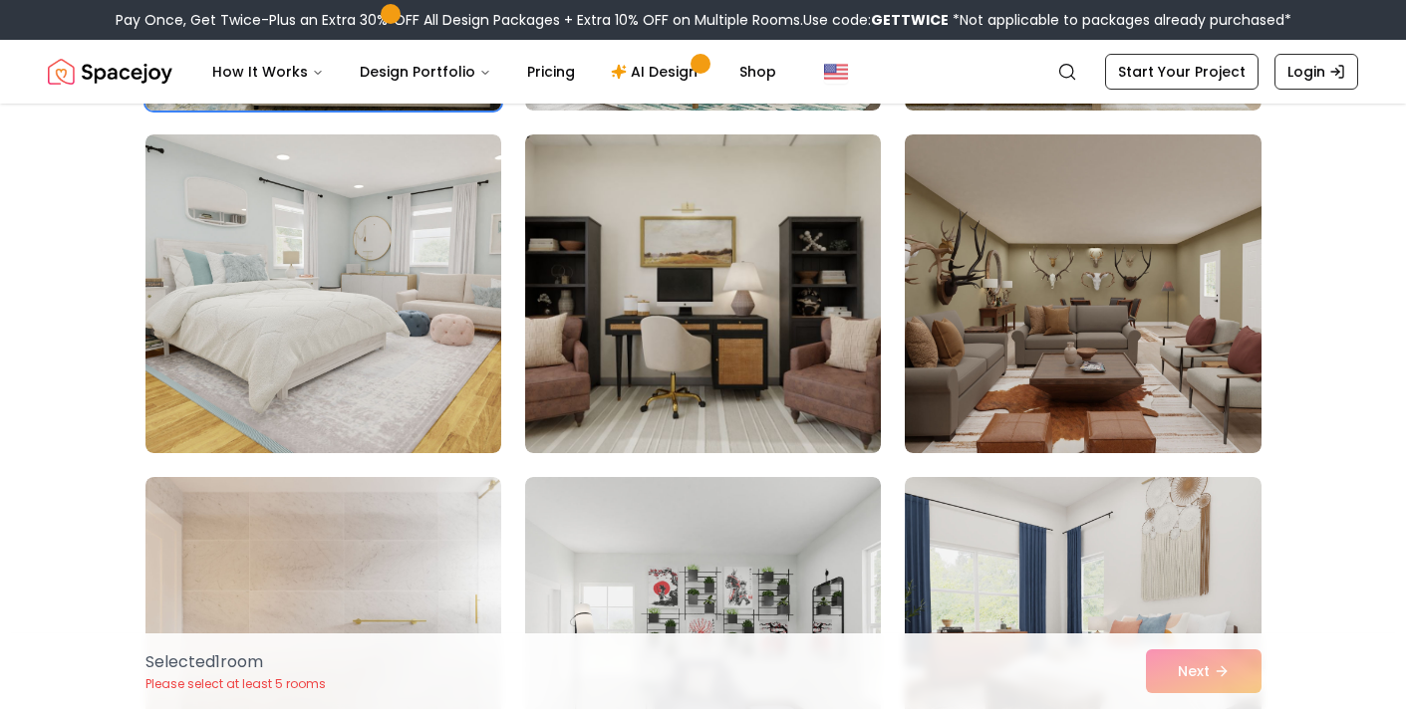
scroll to position [824, 0]
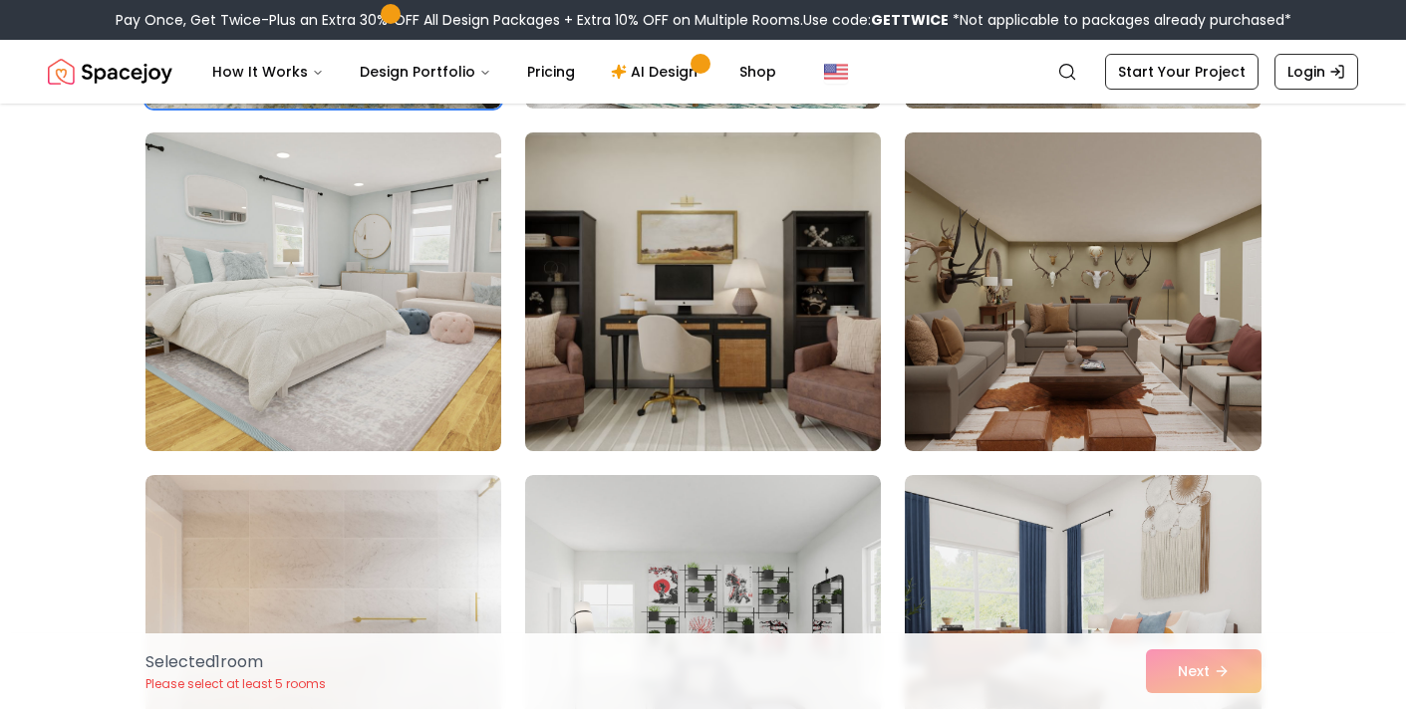
click at [786, 320] on img at bounding box center [703, 292] width 374 height 335
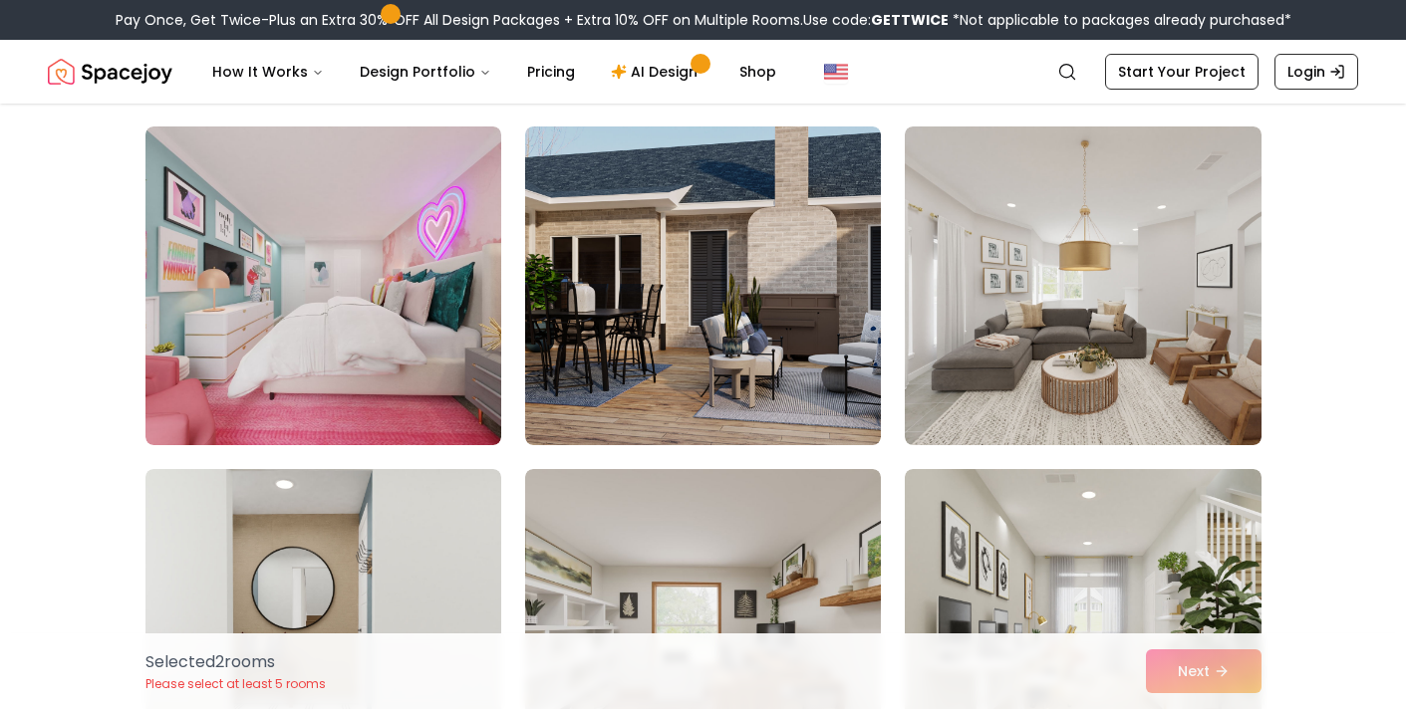
scroll to position [2201, 0]
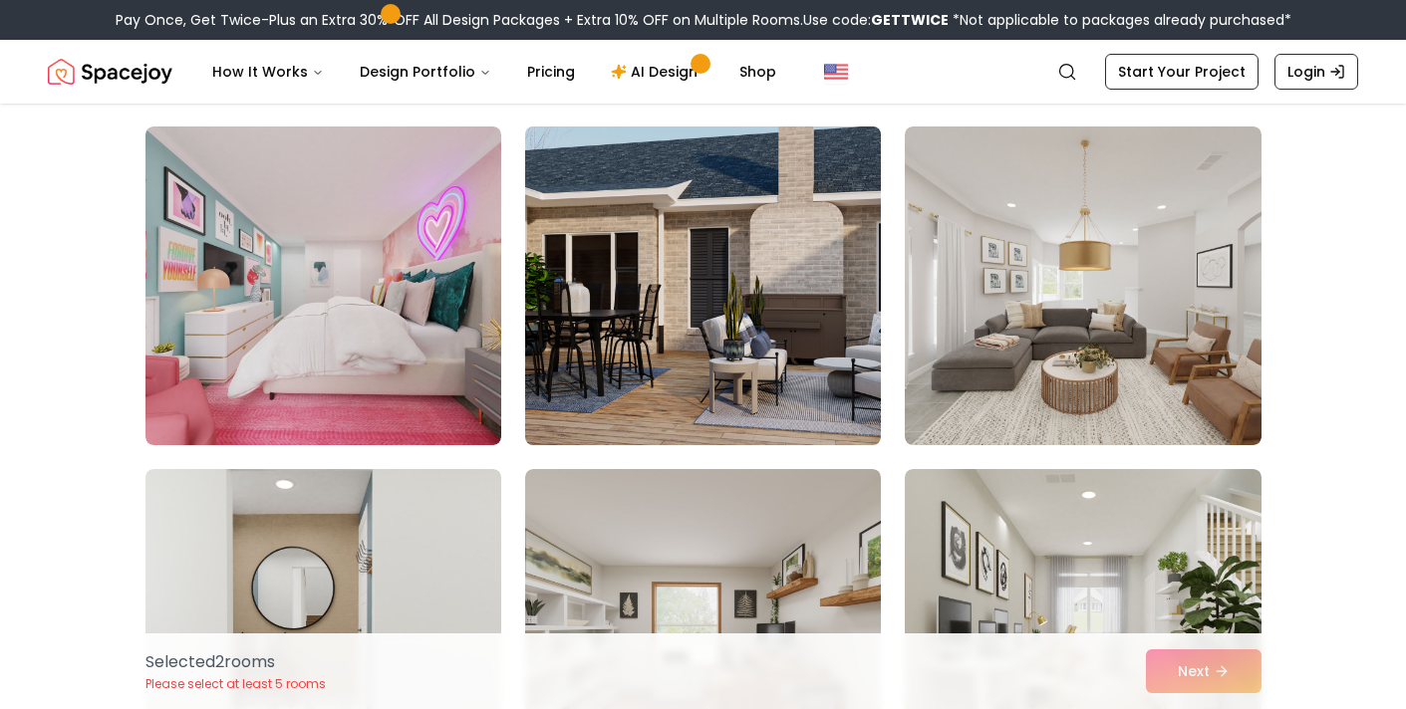
click at [784, 343] on img at bounding box center [703, 286] width 374 height 335
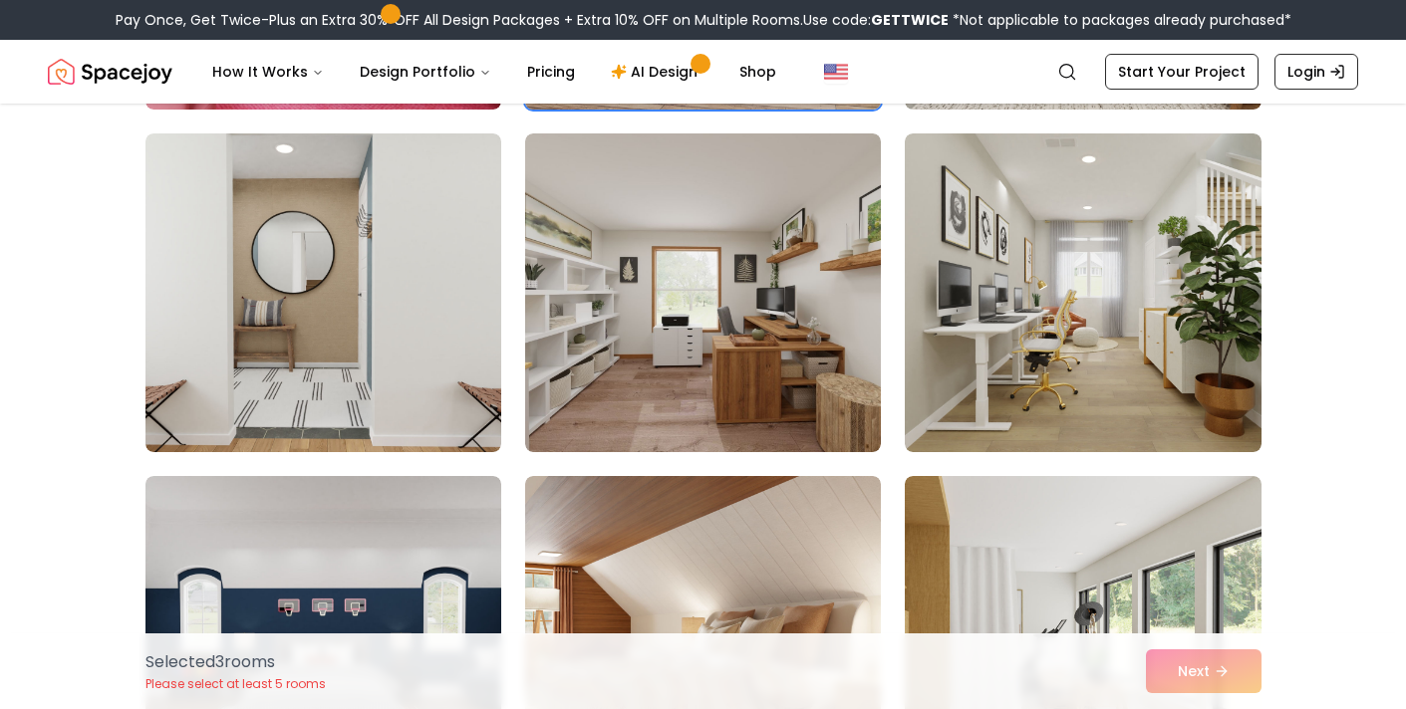
scroll to position [2540, 0]
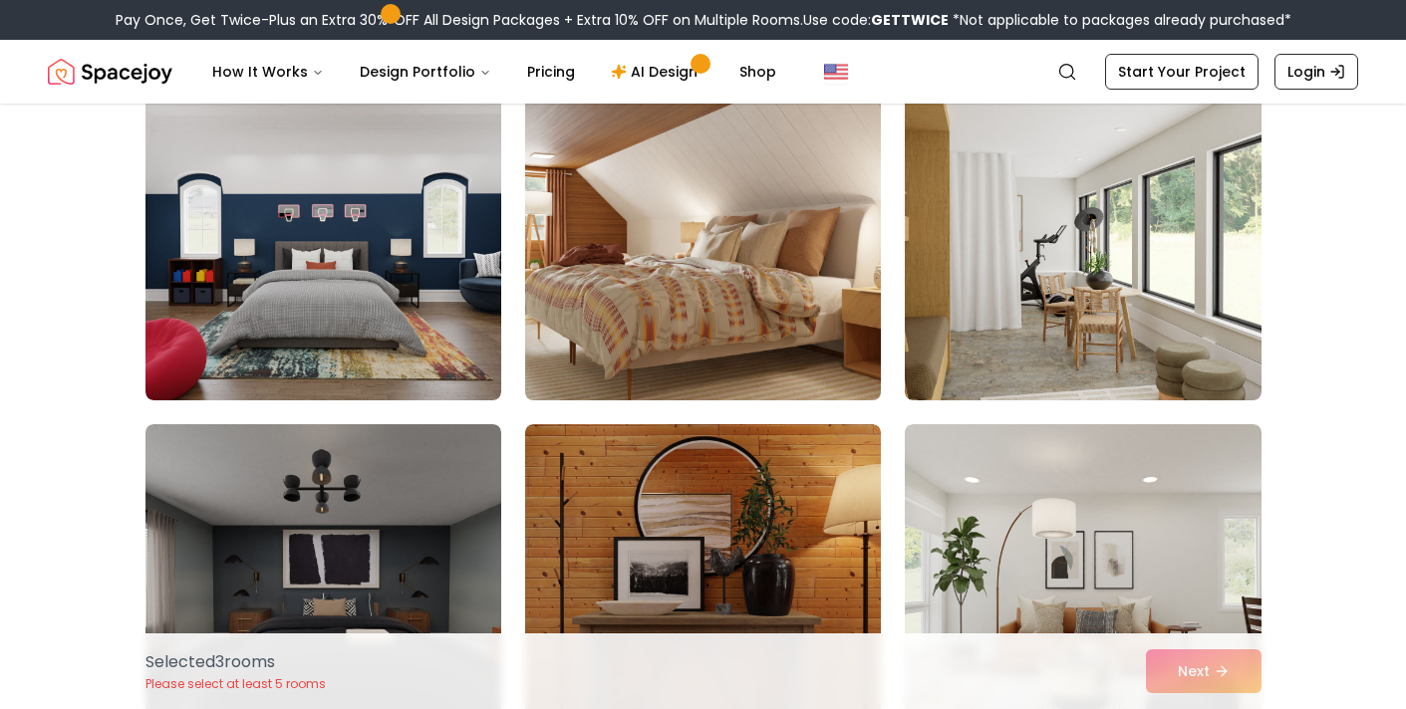
click at [734, 270] on img at bounding box center [703, 241] width 374 height 335
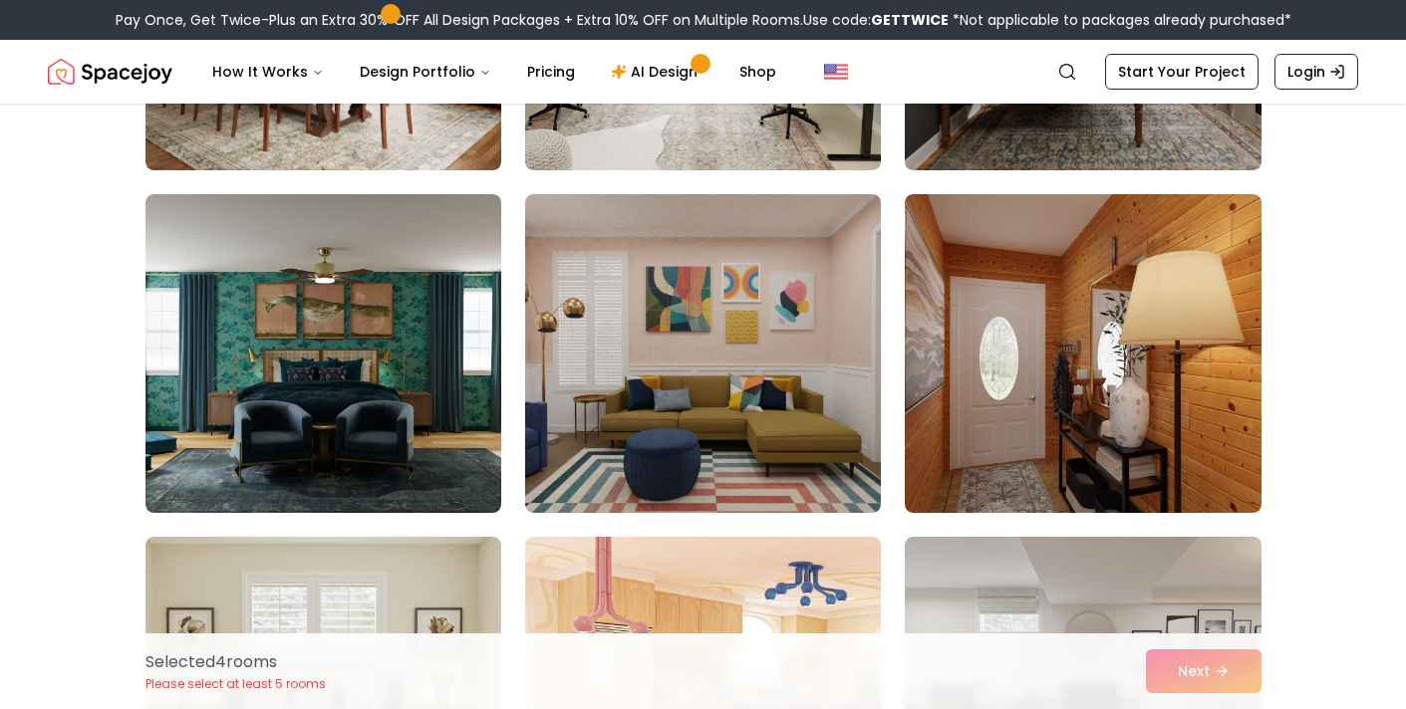
scroll to position [4580, 0]
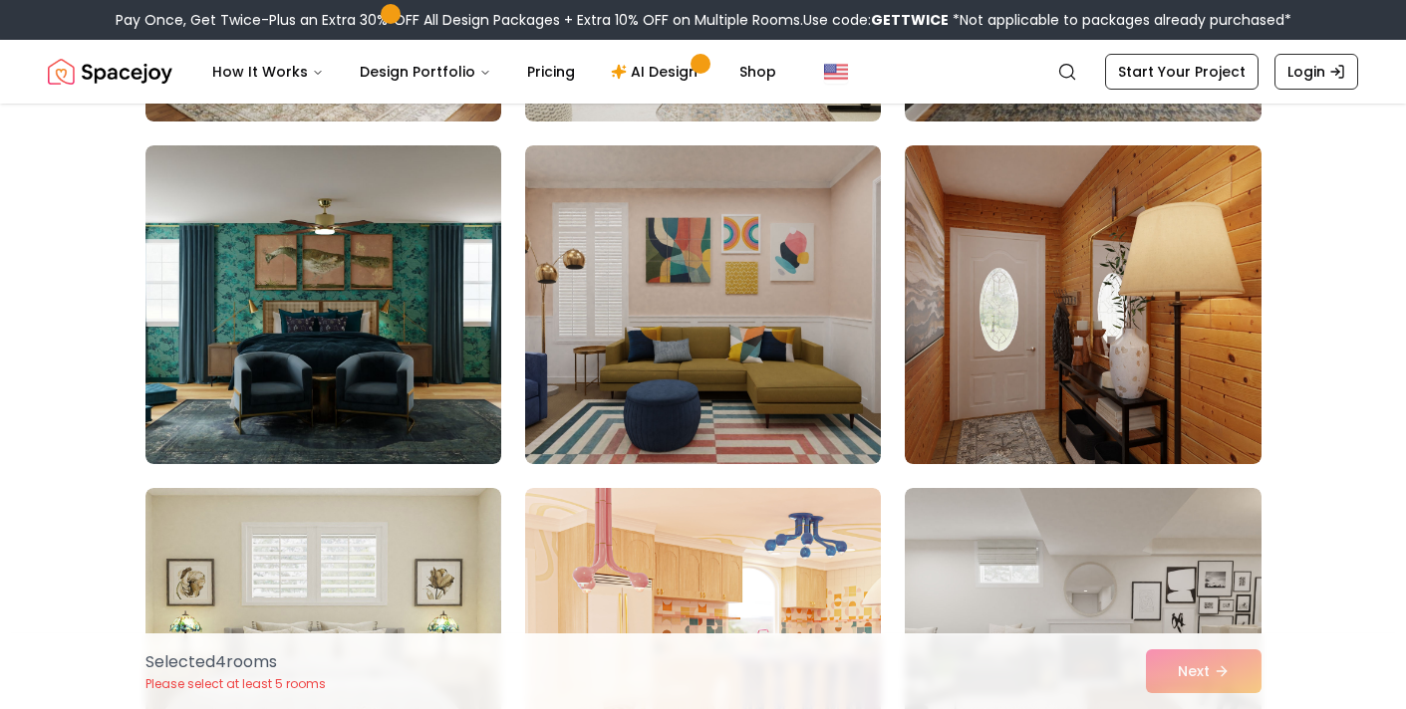
click at [1041, 299] on img at bounding box center [1083, 304] width 356 height 319
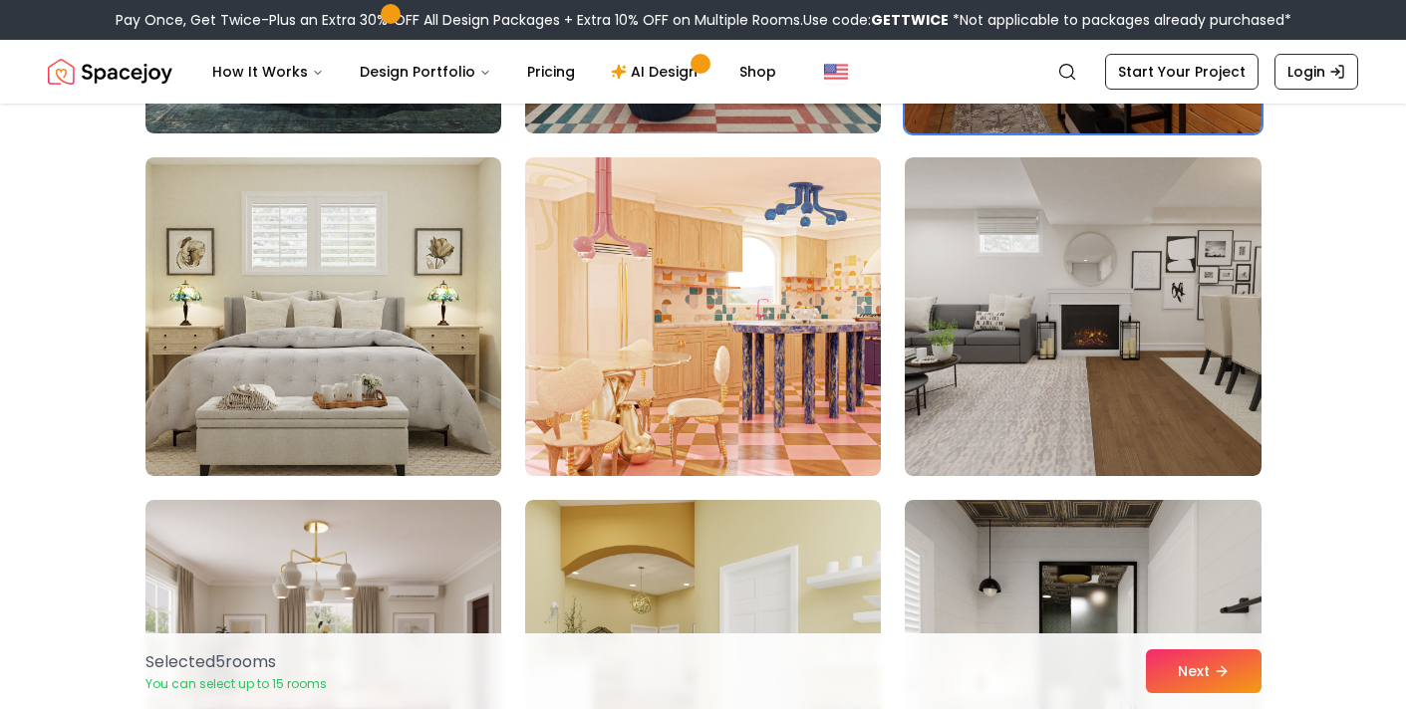
scroll to position [4928, 0]
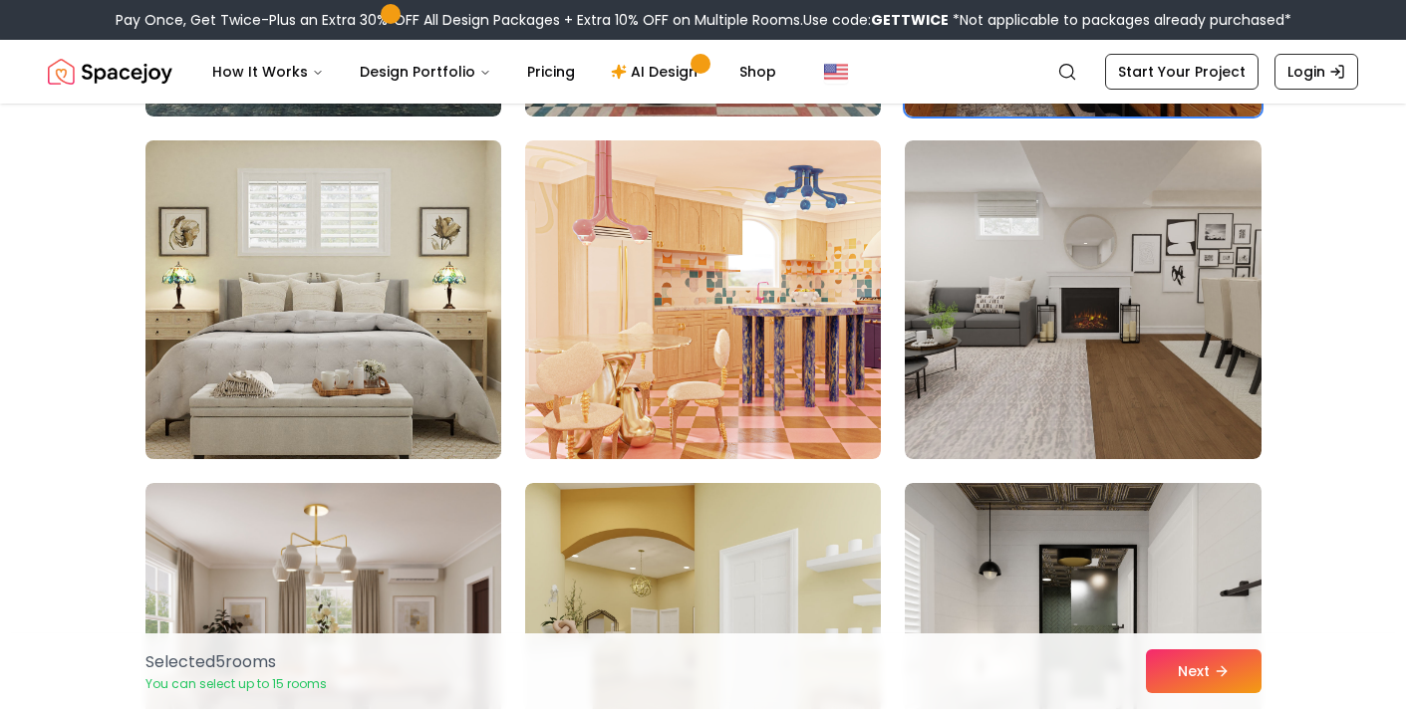
click at [239, 328] on img at bounding box center [323, 299] width 374 height 335
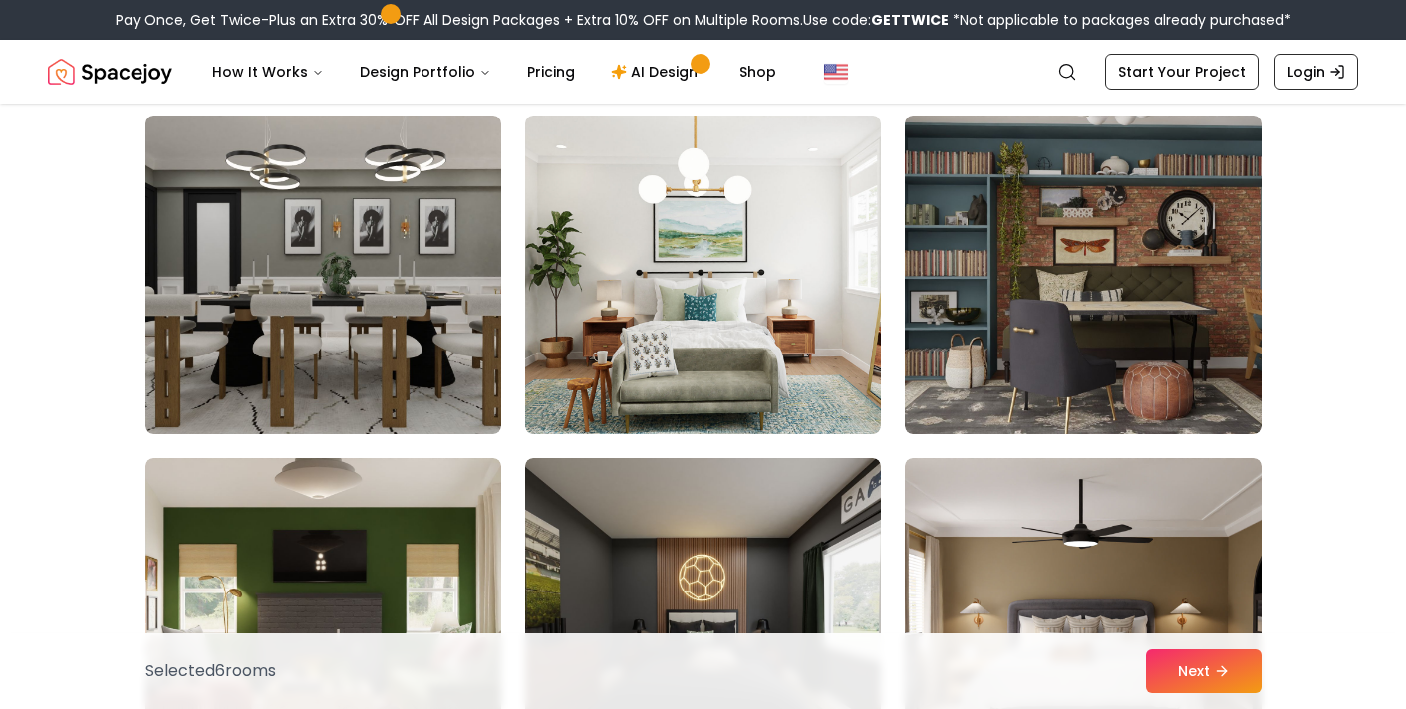
scroll to position [5641, 0]
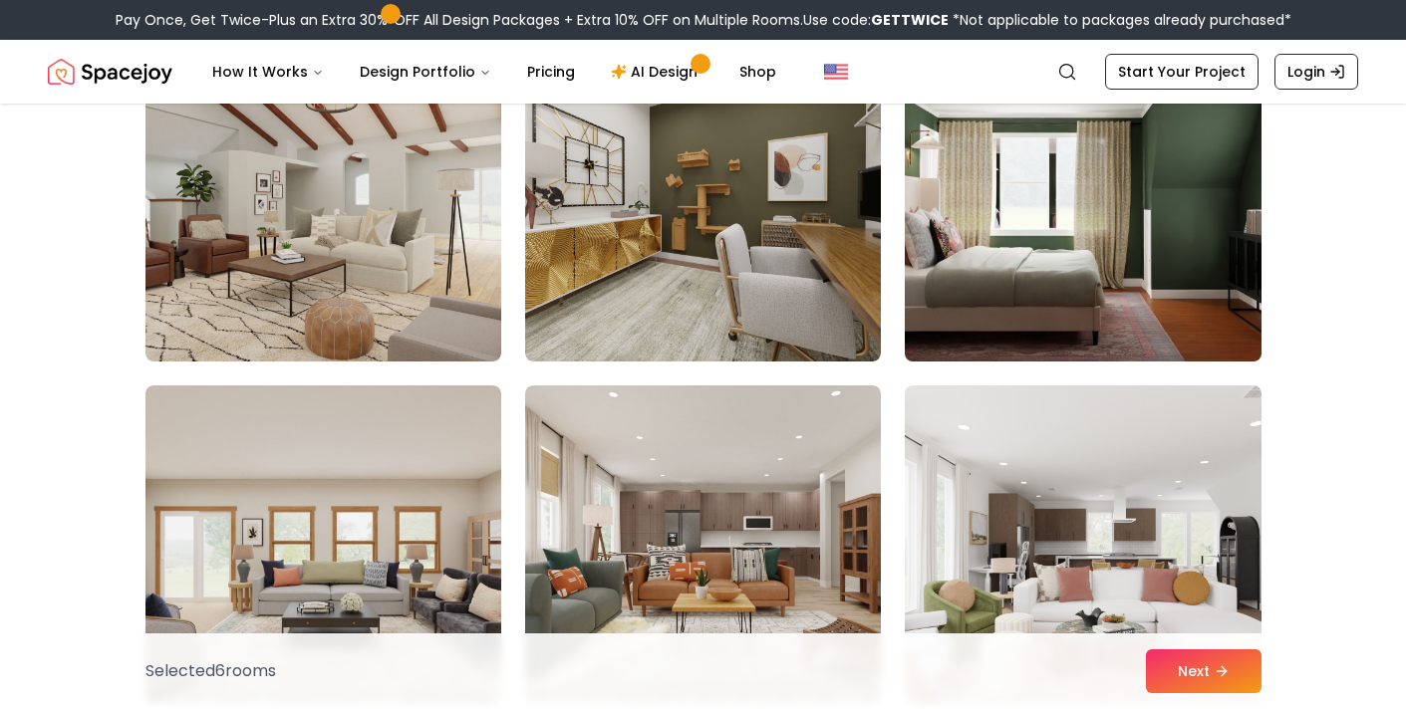
click at [1068, 237] on img at bounding box center [1083, 202] width 374 height 335
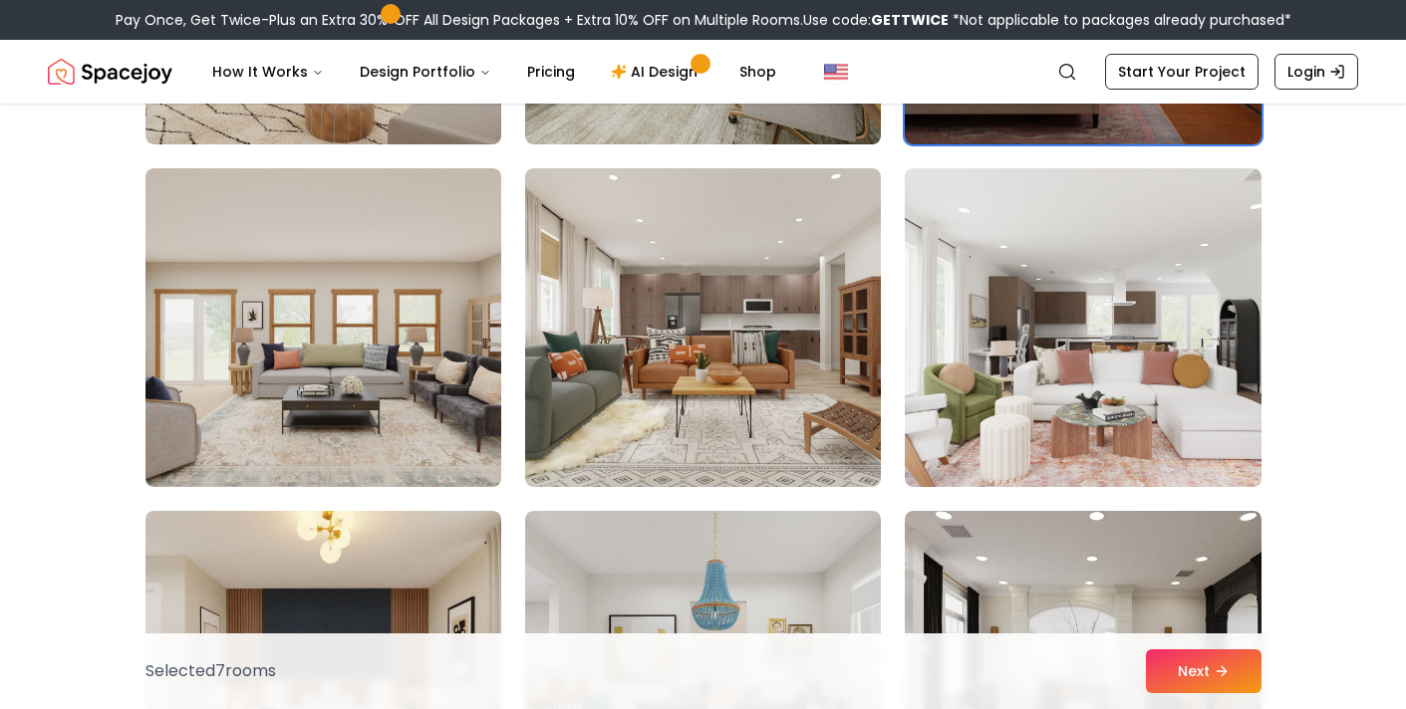
scroll to position [7301, 0]
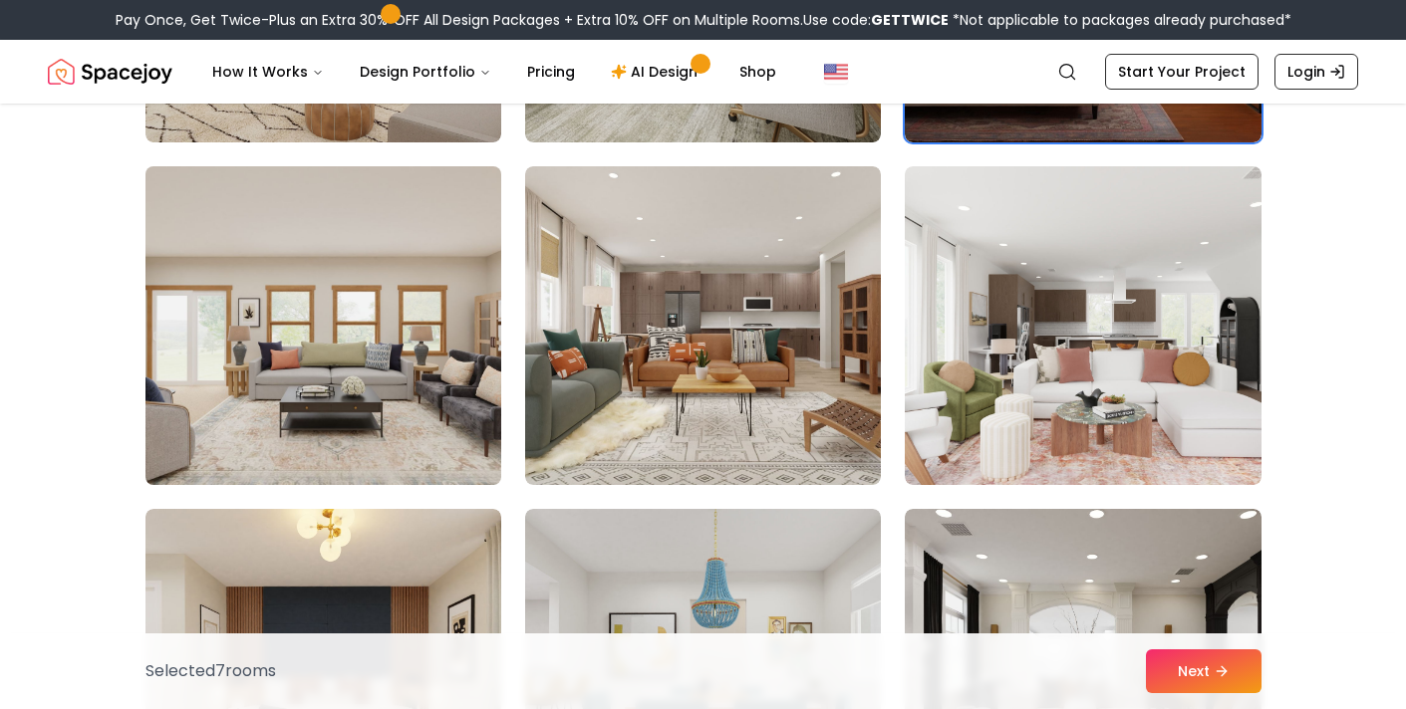
click at [303, 346] on img at bounding box center [323, 325] width 374 height 335
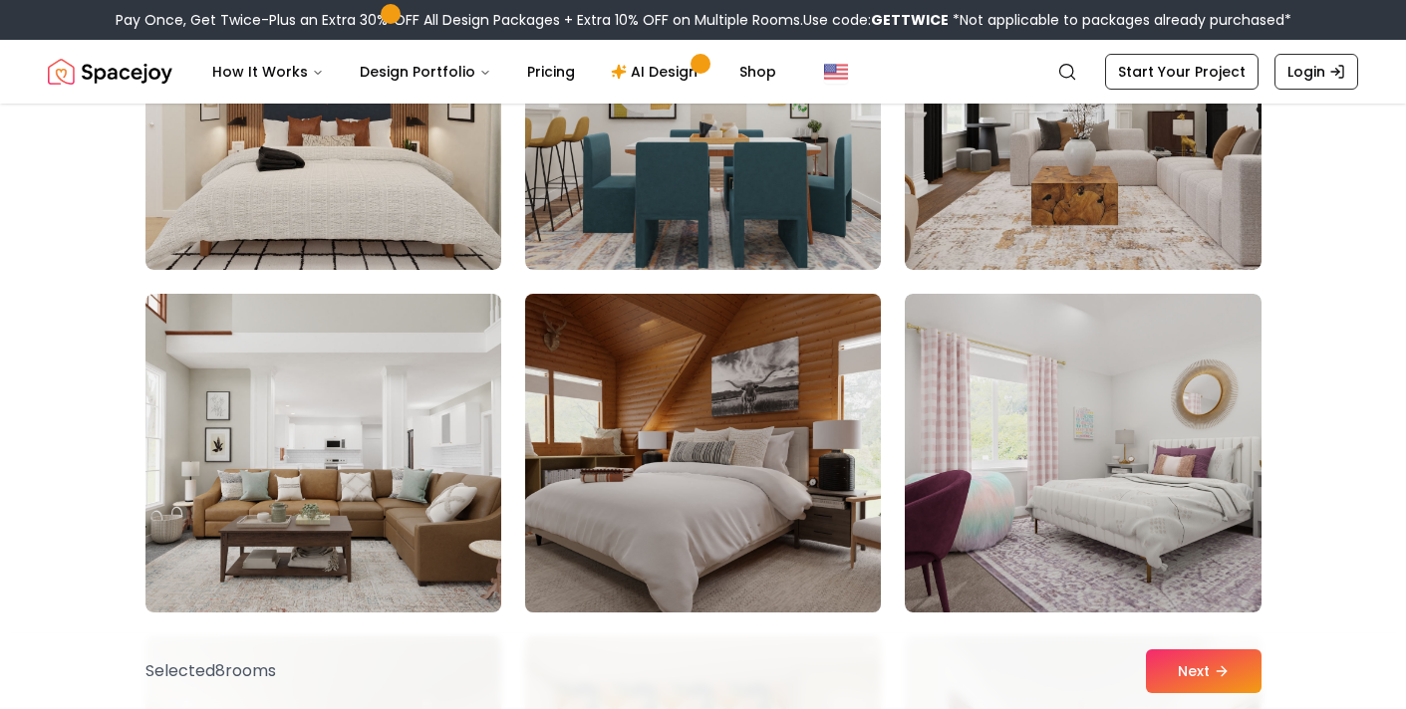
click at [770, 438] on img at bounding box center [703, 453] width 374 height 335
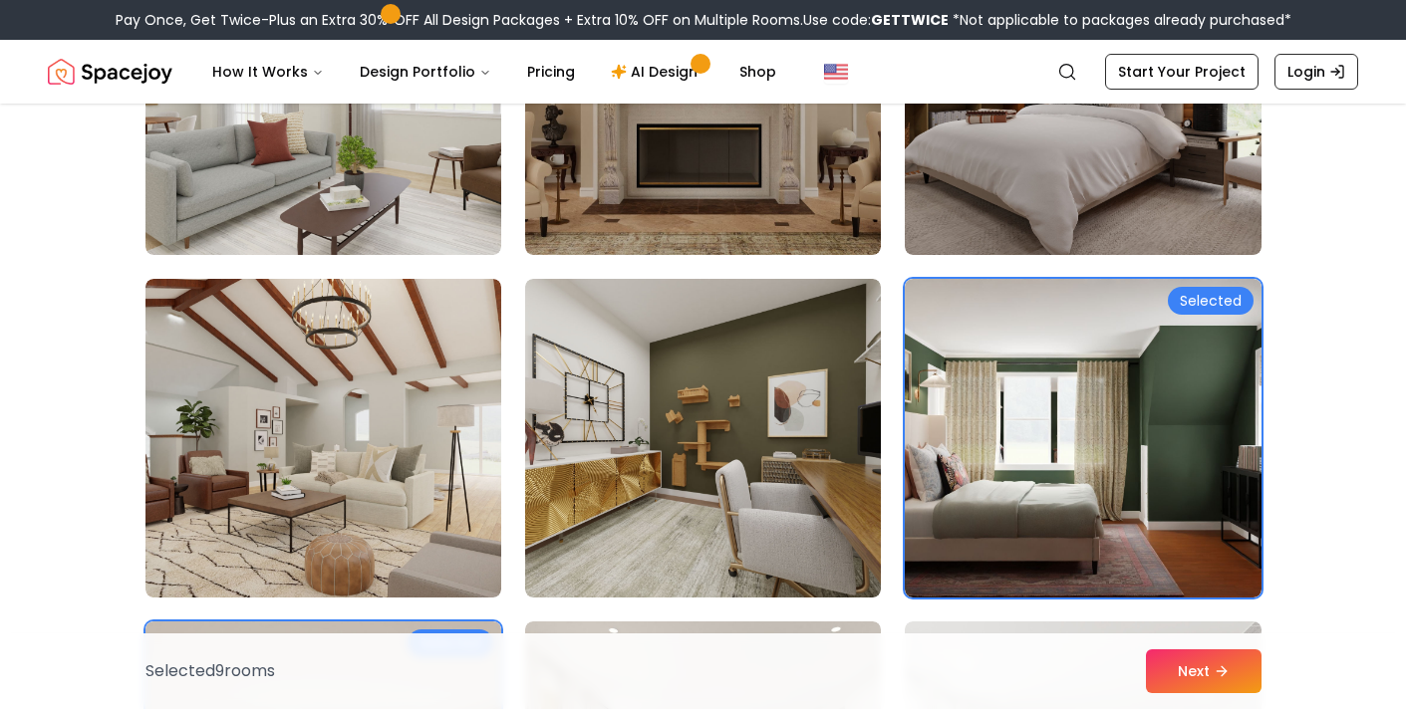
scroll to position [6847, 0]
click at [1021, 364] on img at bounding box center [1083, 437] width 356 height 319
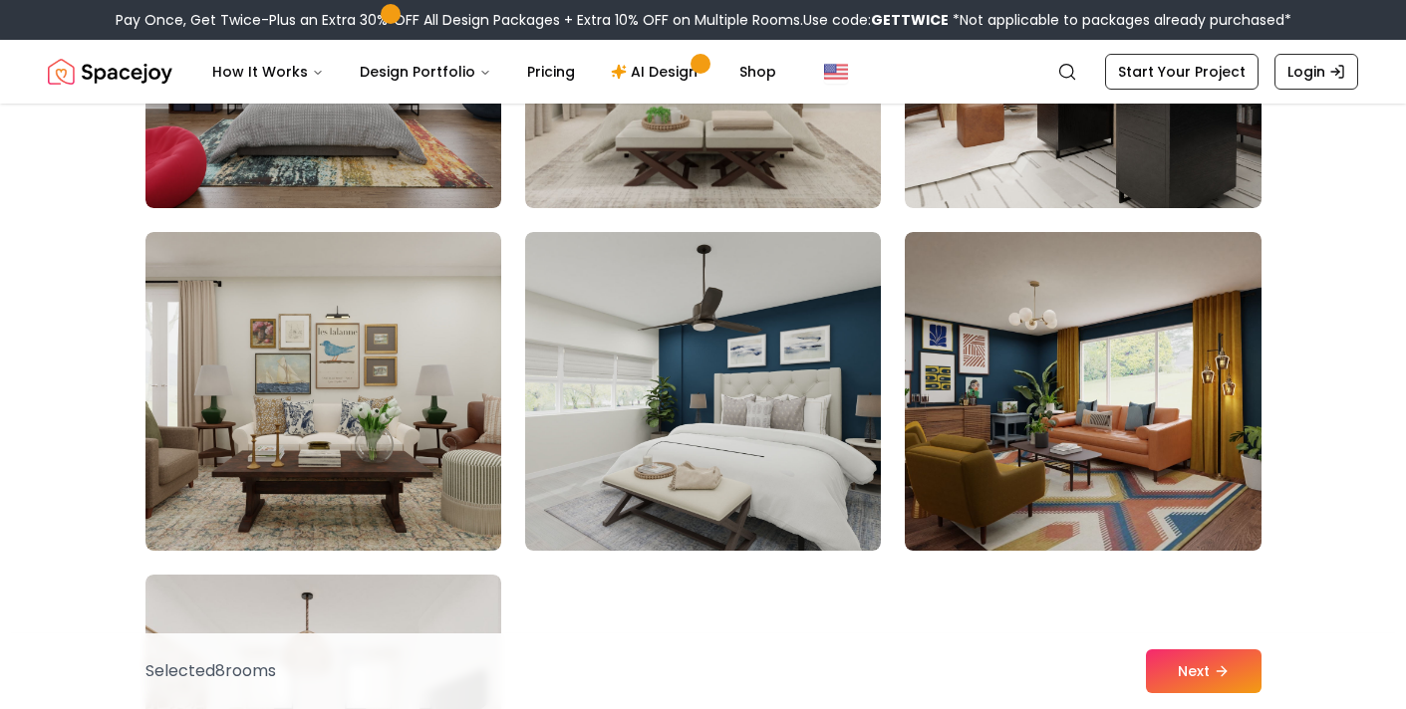
scroll to position [11017, 0]
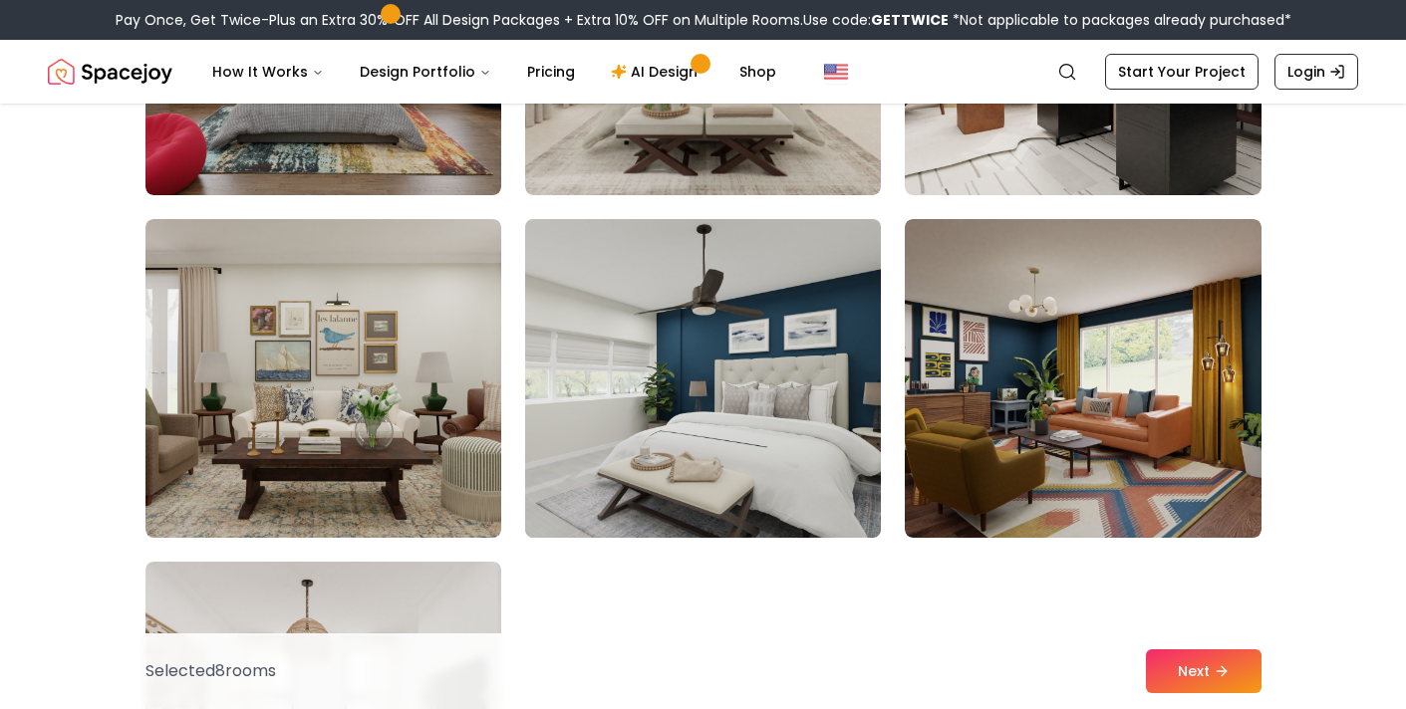
click at [792, 378] on img at bounding box center [703, 378] width 374 height 335
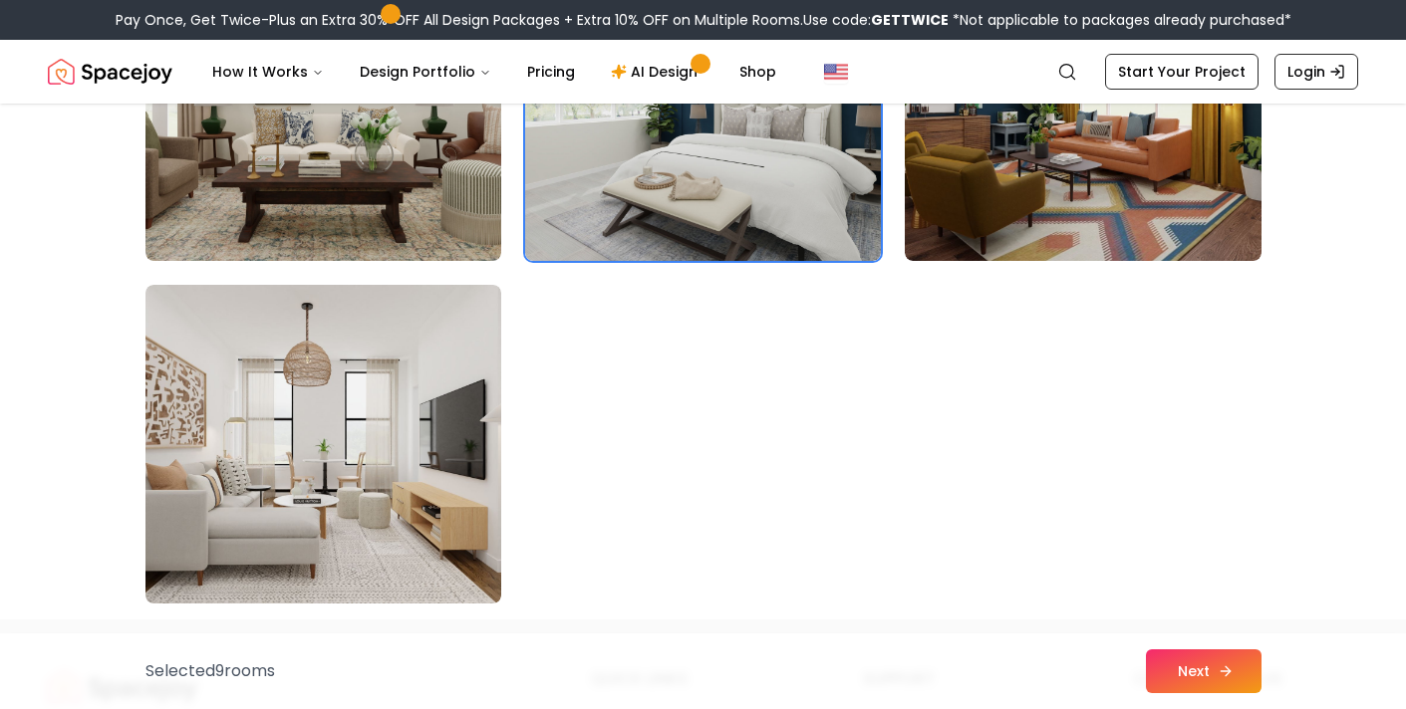
click at [1201, 662] on button "Next" at bounding box center [1204, 671] width 116 height 44
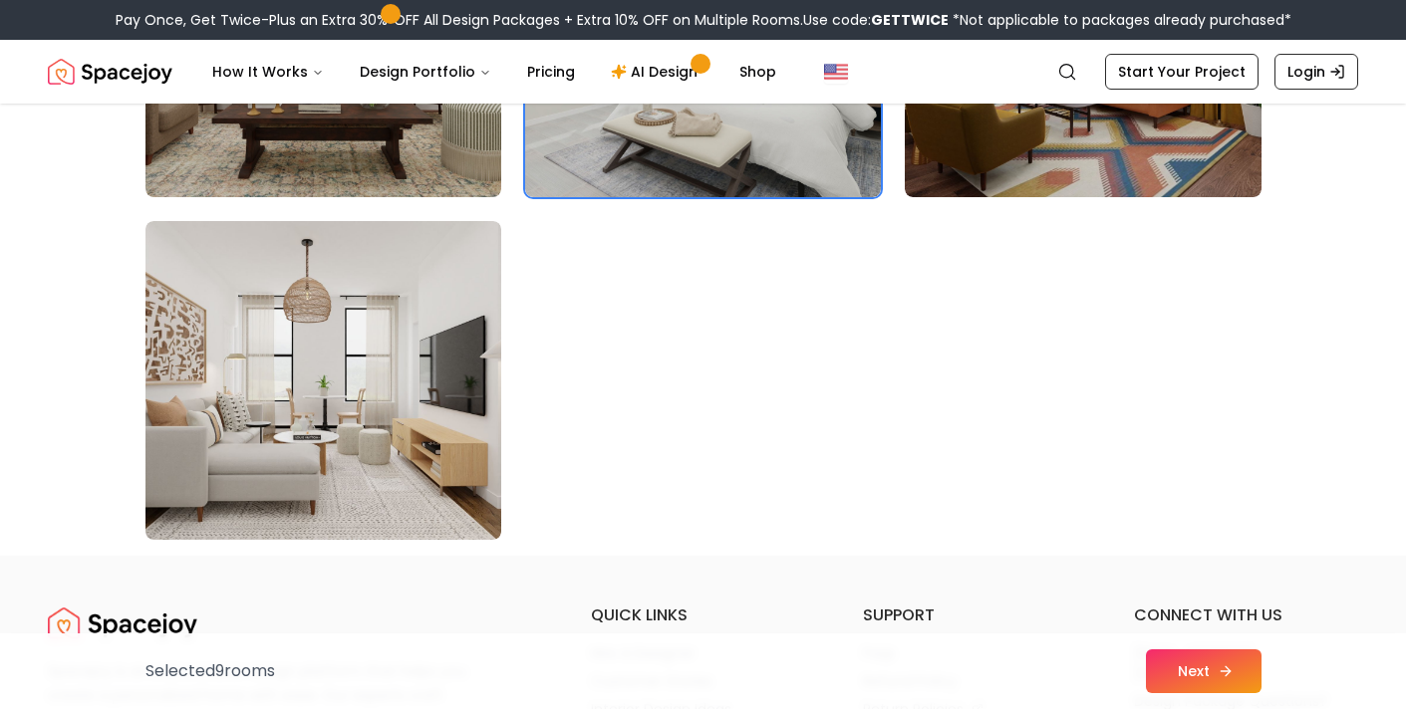
scroll to position [11294, 0]
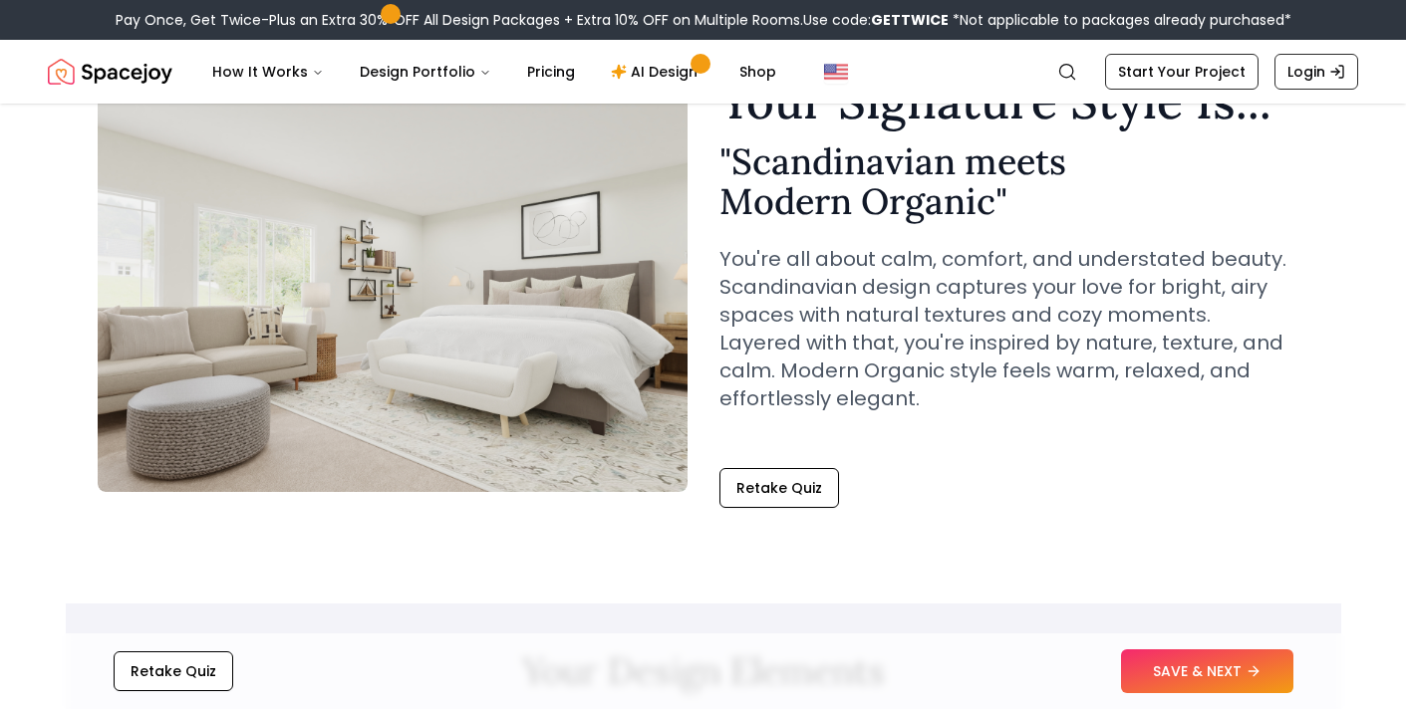
scroll to position [115, 0]
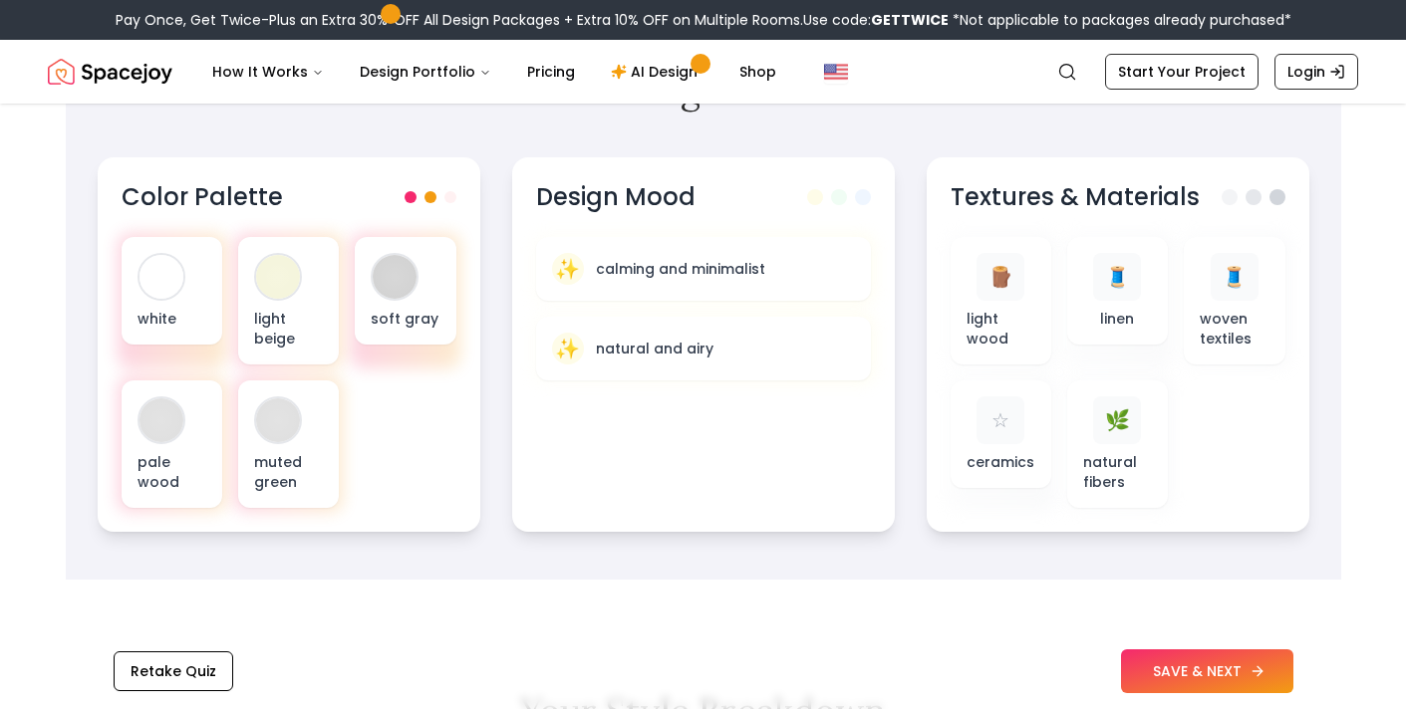
click at [1170, 670] on button "SAVE & NEXT" at bounding box center [1207, 671] width 172 height 44
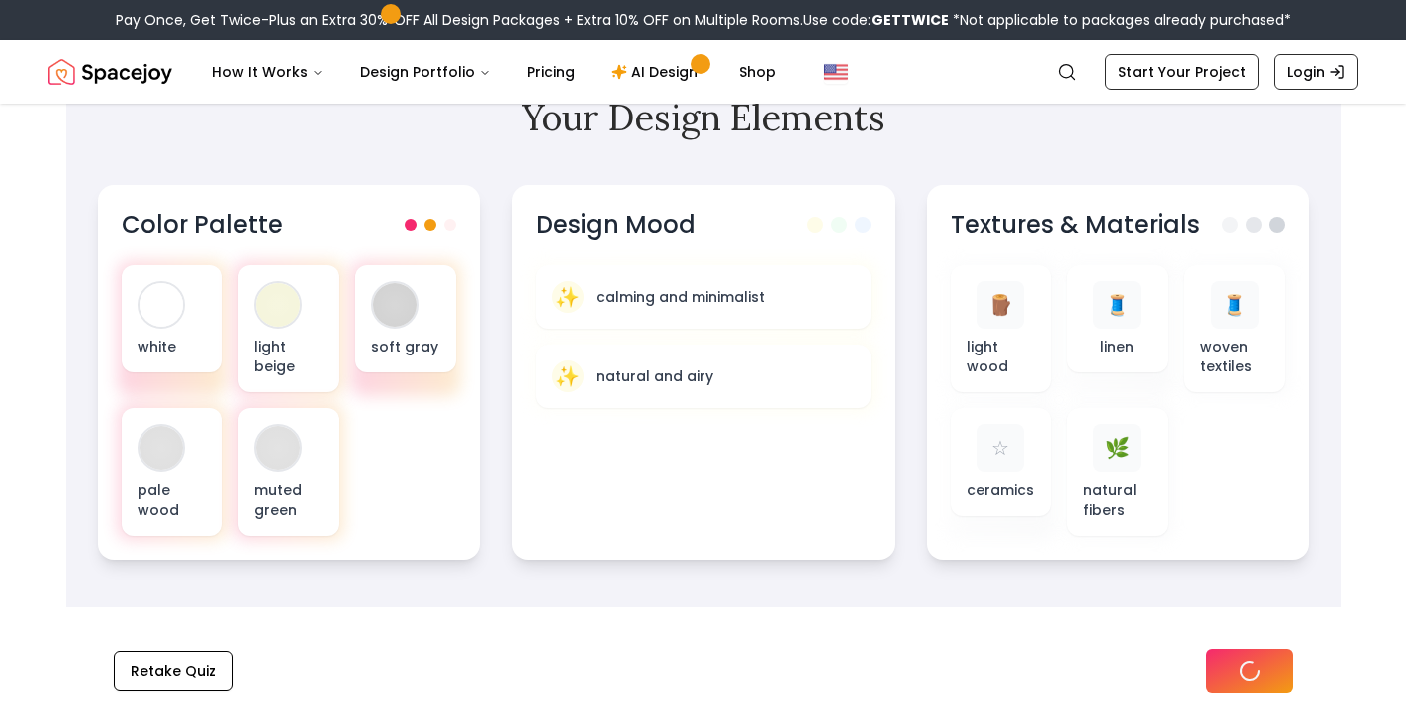
scroll to position [695, 0]
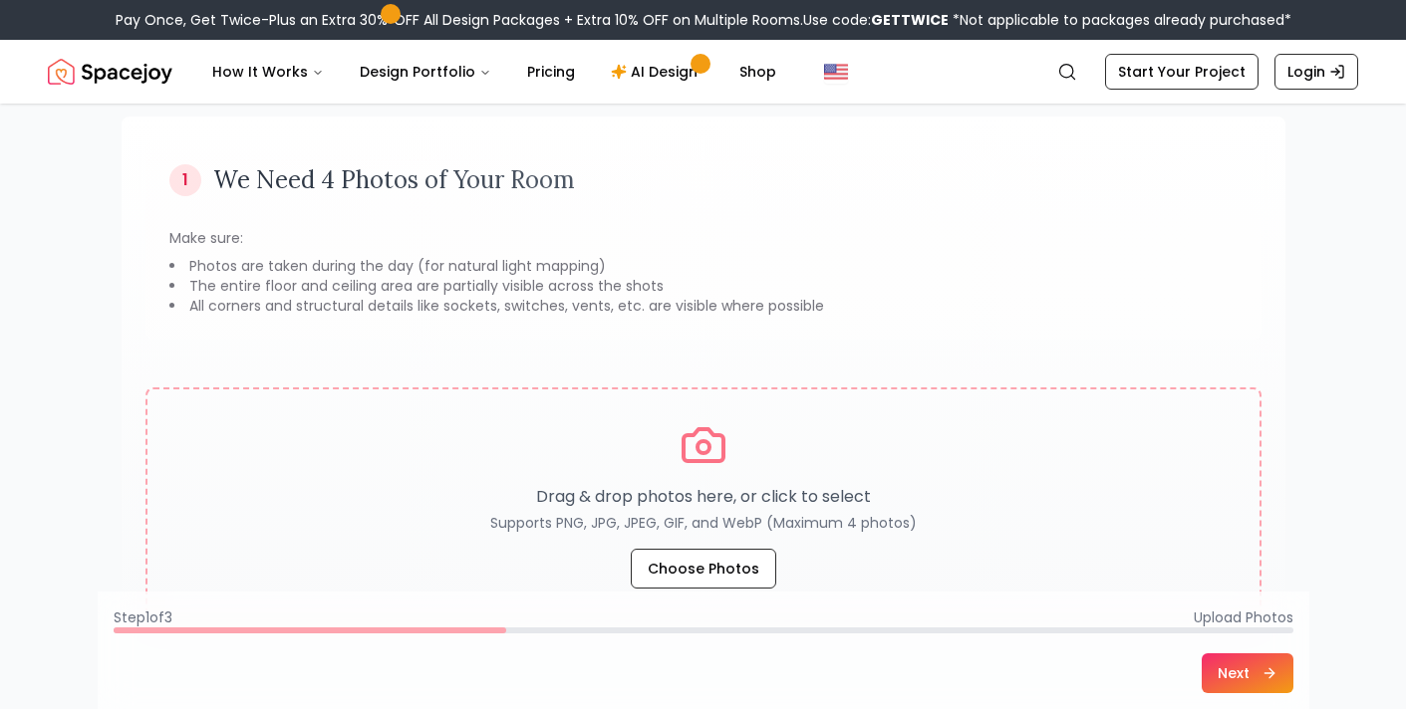
scroll to position [131, 0]
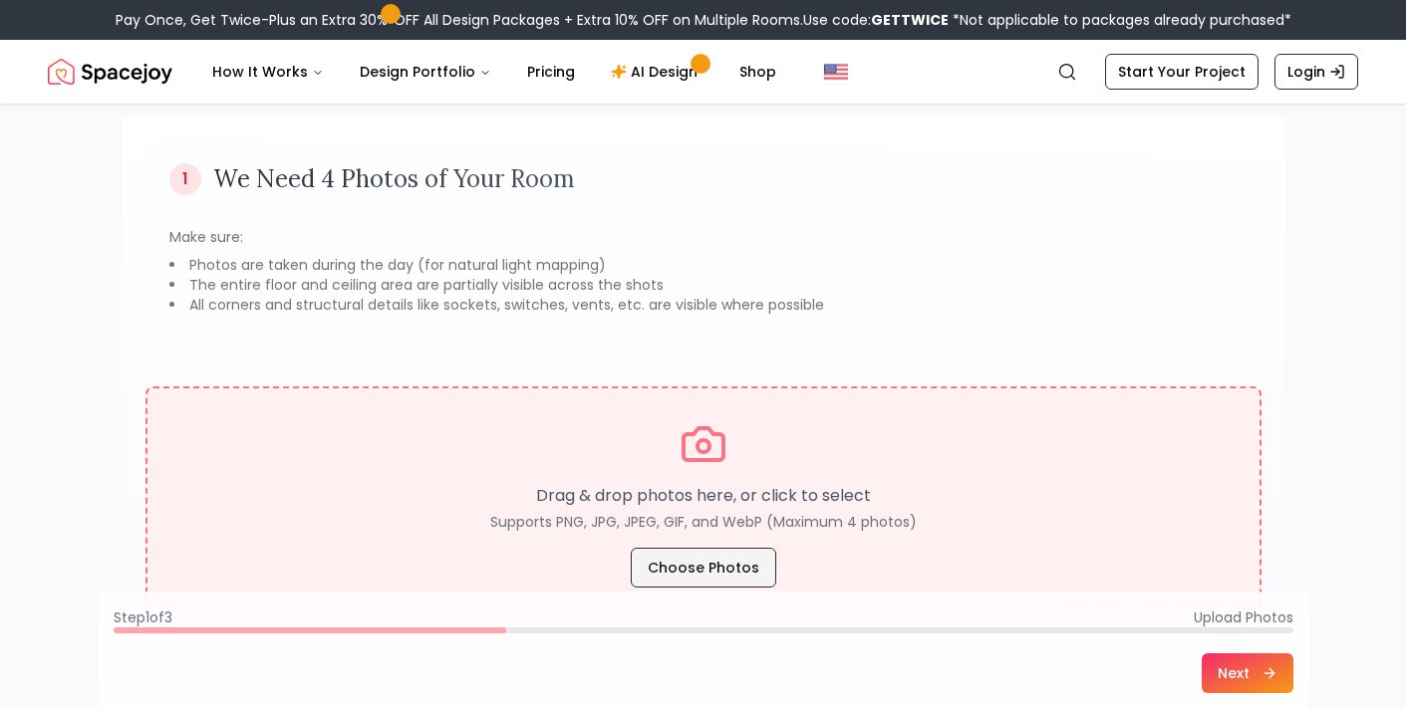
click at [720, 557] on button "Choose Photos" at bounding box center [703, 568] width 145 height 40
click at [699, 580] on button "Choose Photos" at bounding box center [703, 568] width 145 height 40
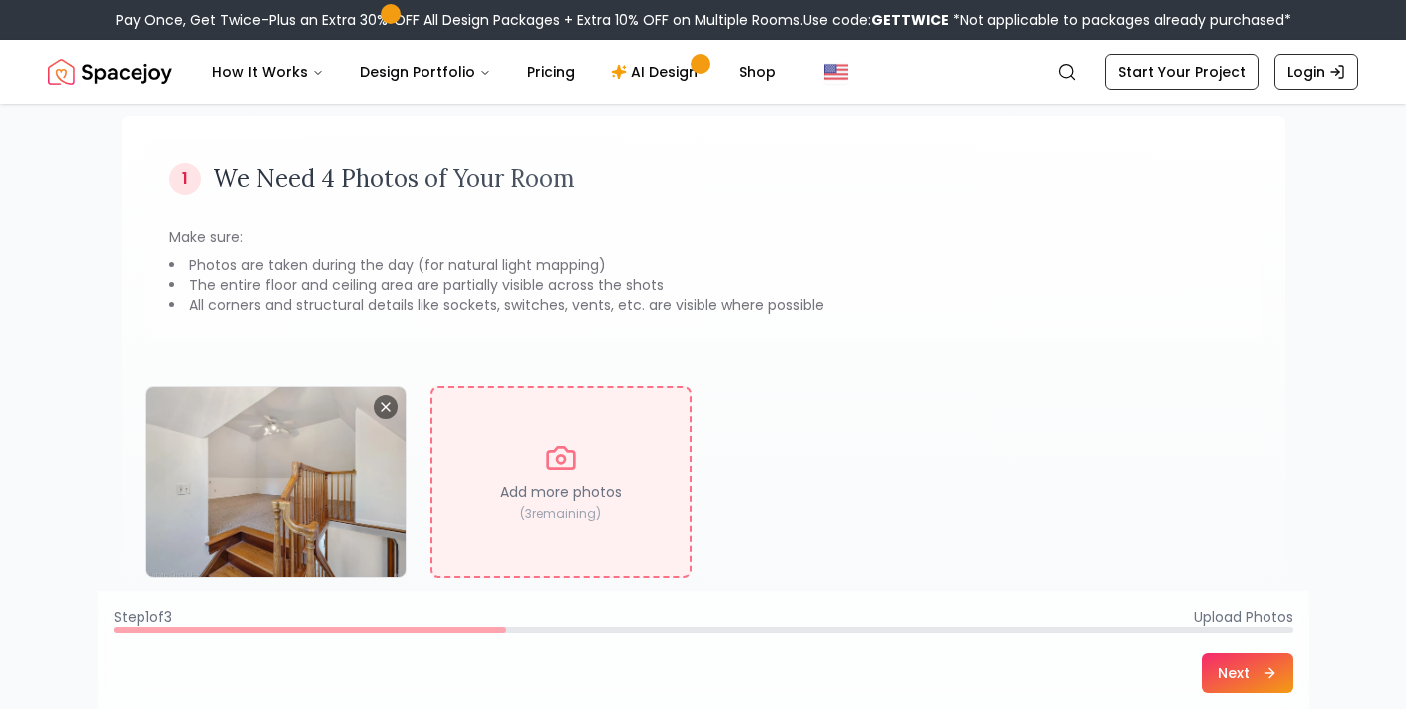
click at [1235, 665] on button "Next" at bounding box center [1247, 673] width 92 height 40
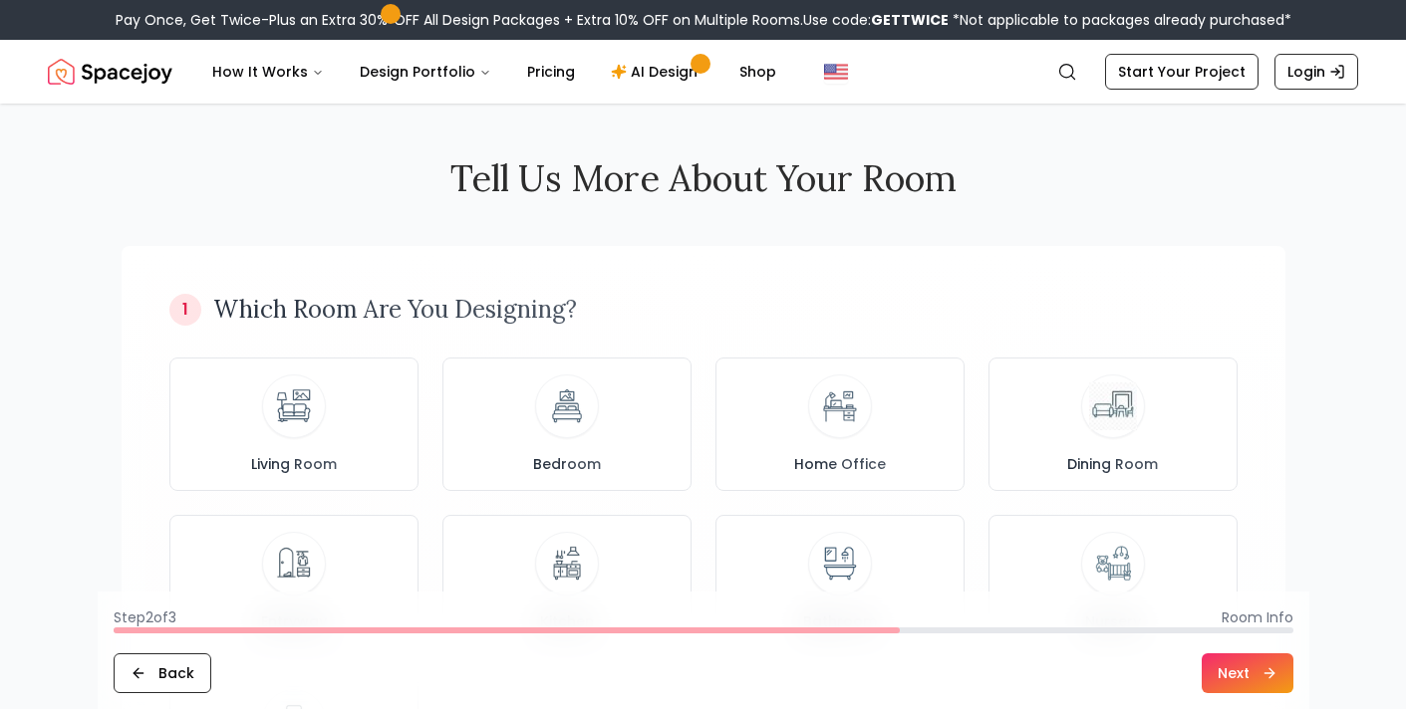
scroll to position [0, 0]
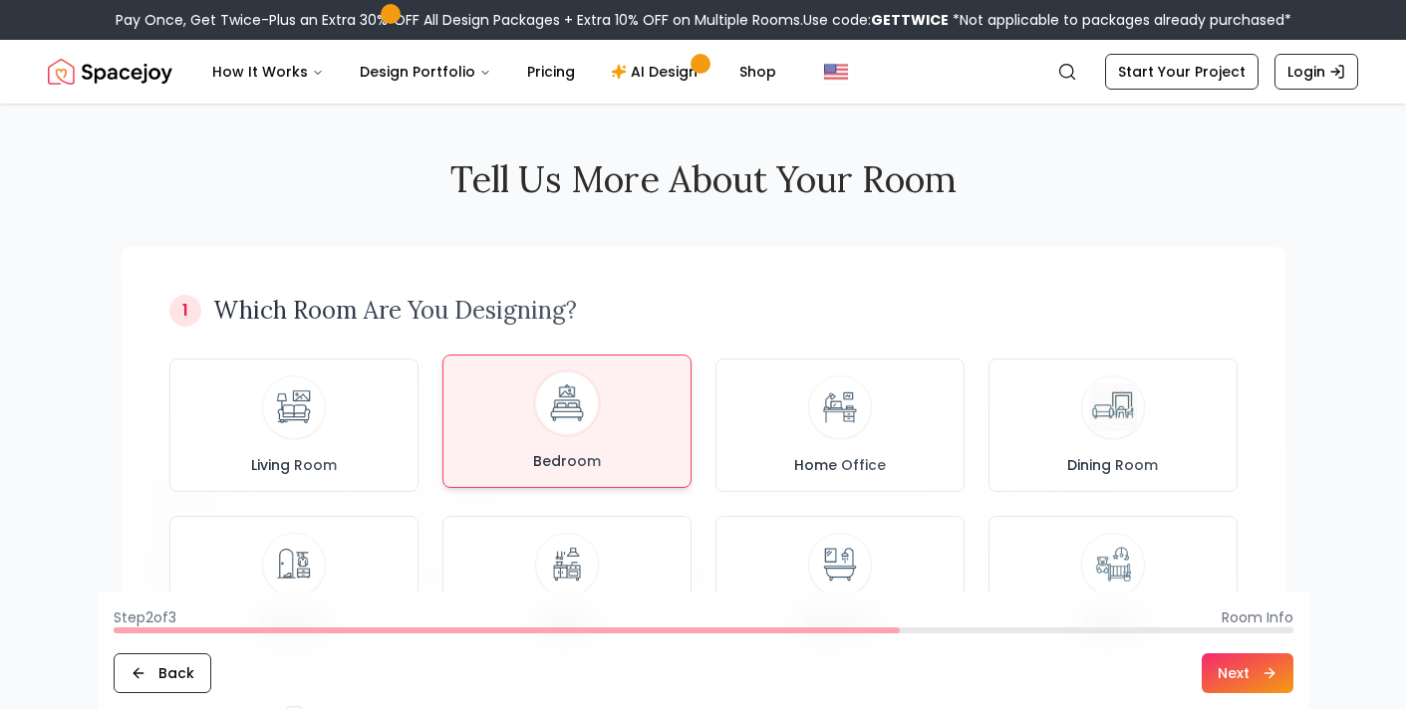
click at [565, 432] on div at bounding box center [567, 404] width 64 height 64
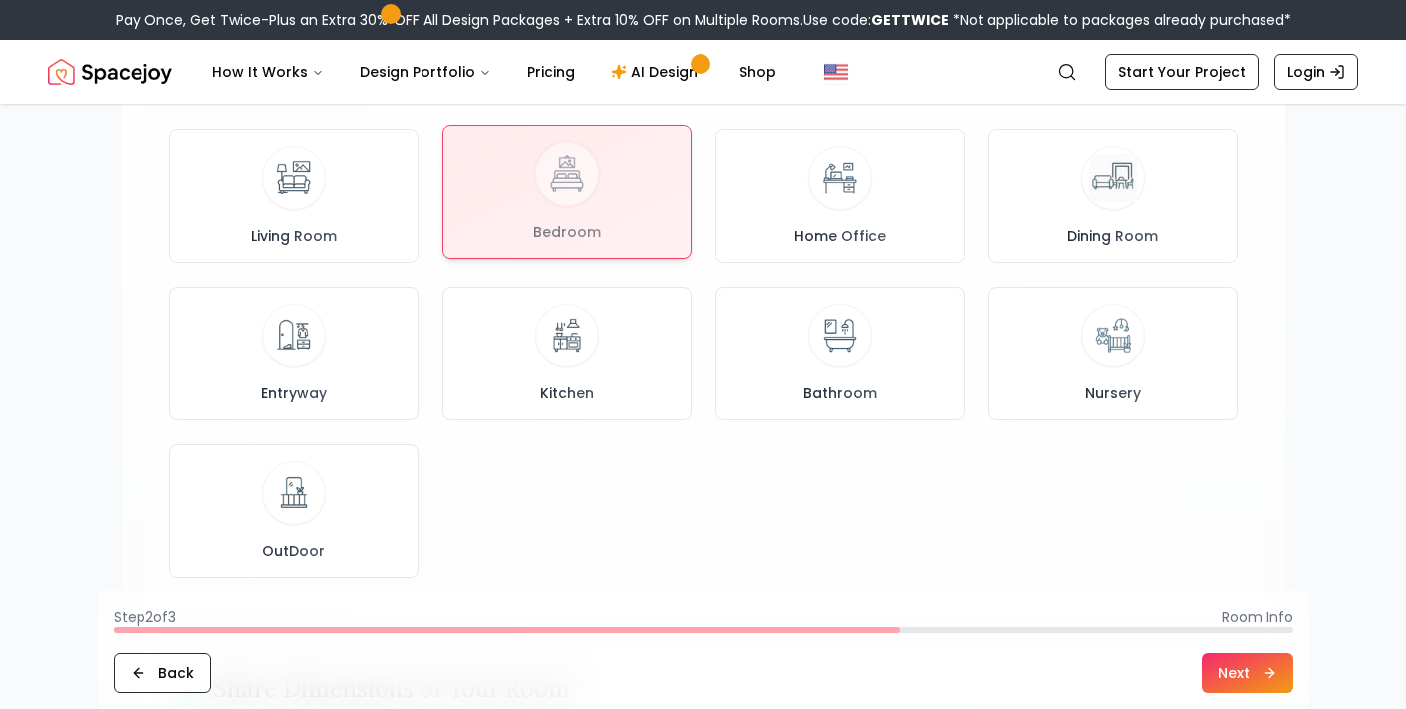
scroll to position [230, 0]
click at [1220, 667] on button "Next" at bounding box center [1247, 673] width 92 height 40
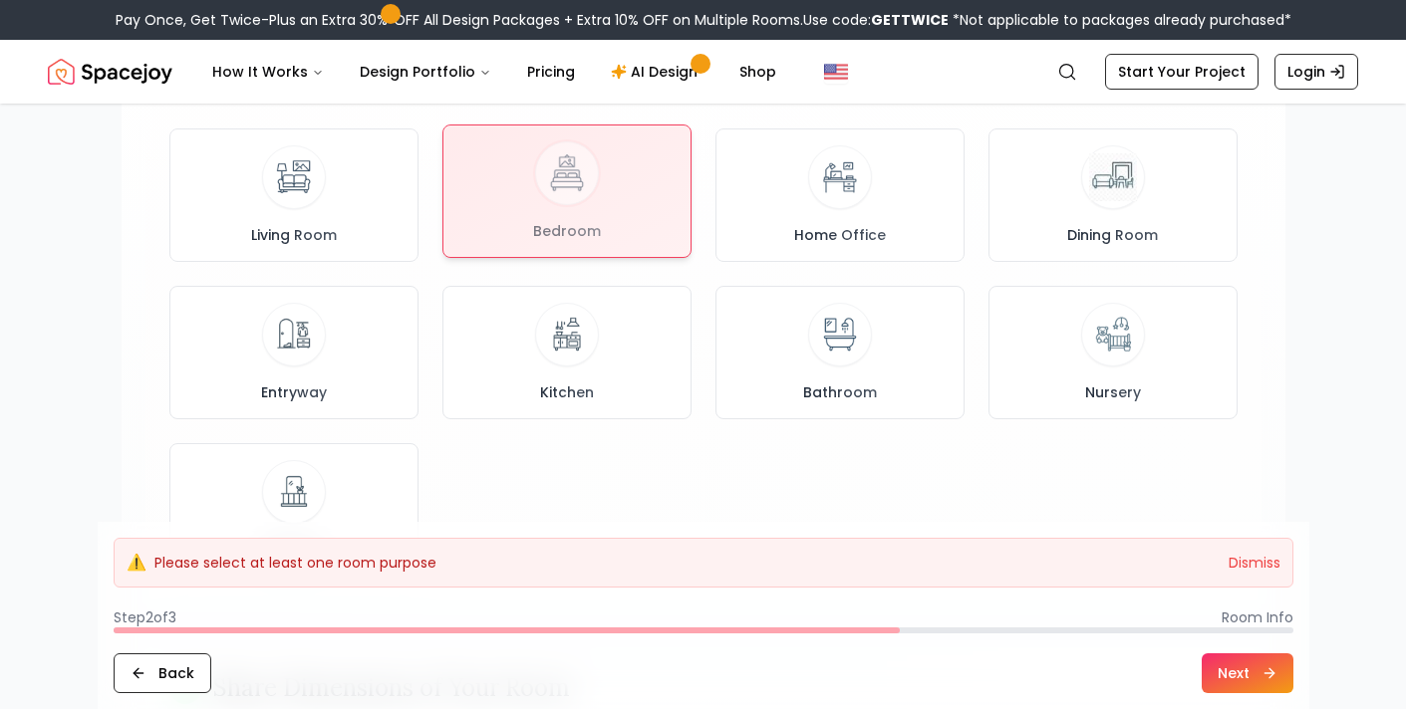
click at [525, 208] on div at bounding box center [566, 191] width 247 height 131
click at [1211, 671] on button "Next" at bounding box center [1247, 673] width 92 height 40
click at [1239, 555] on button "Dismiss" at bounding box center [1254, 563] width 52 height 20
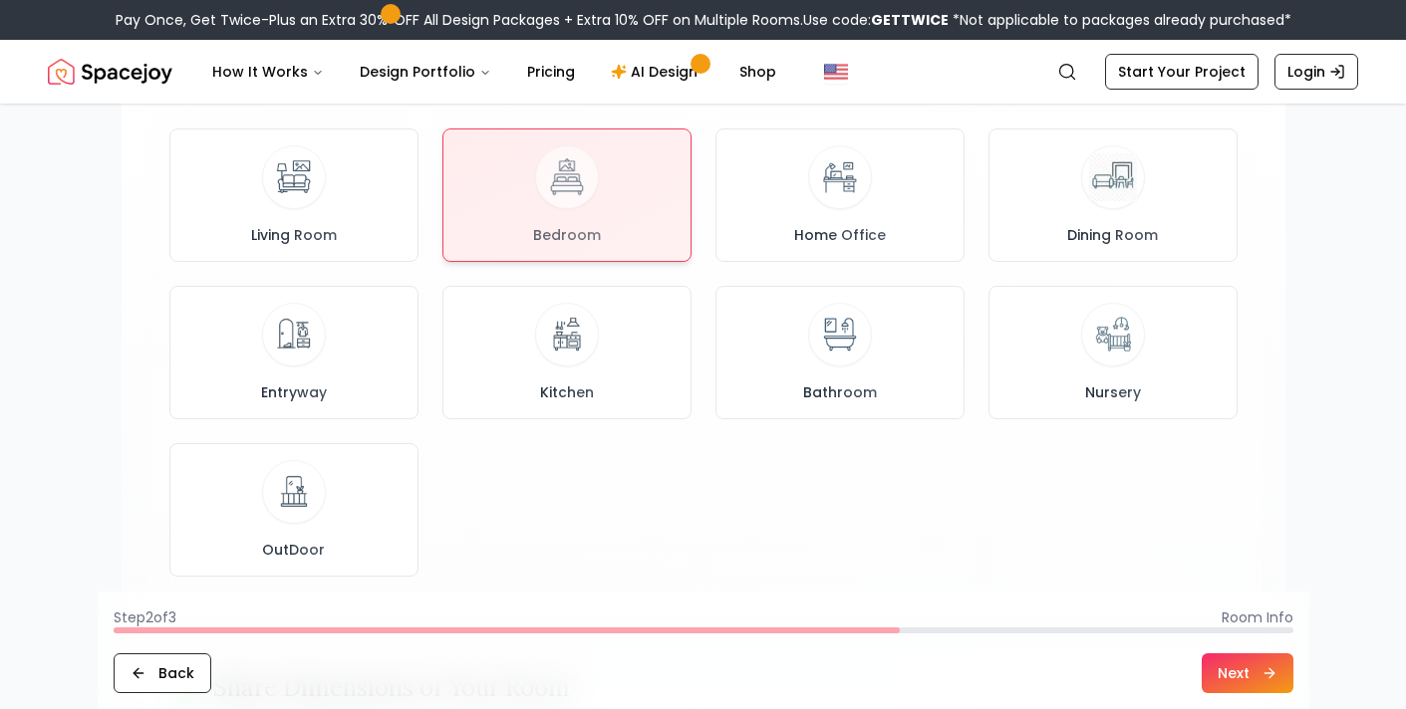
click at [1221, 656] on button "Next" at bounding box center [1247, 673] width 92 height 40
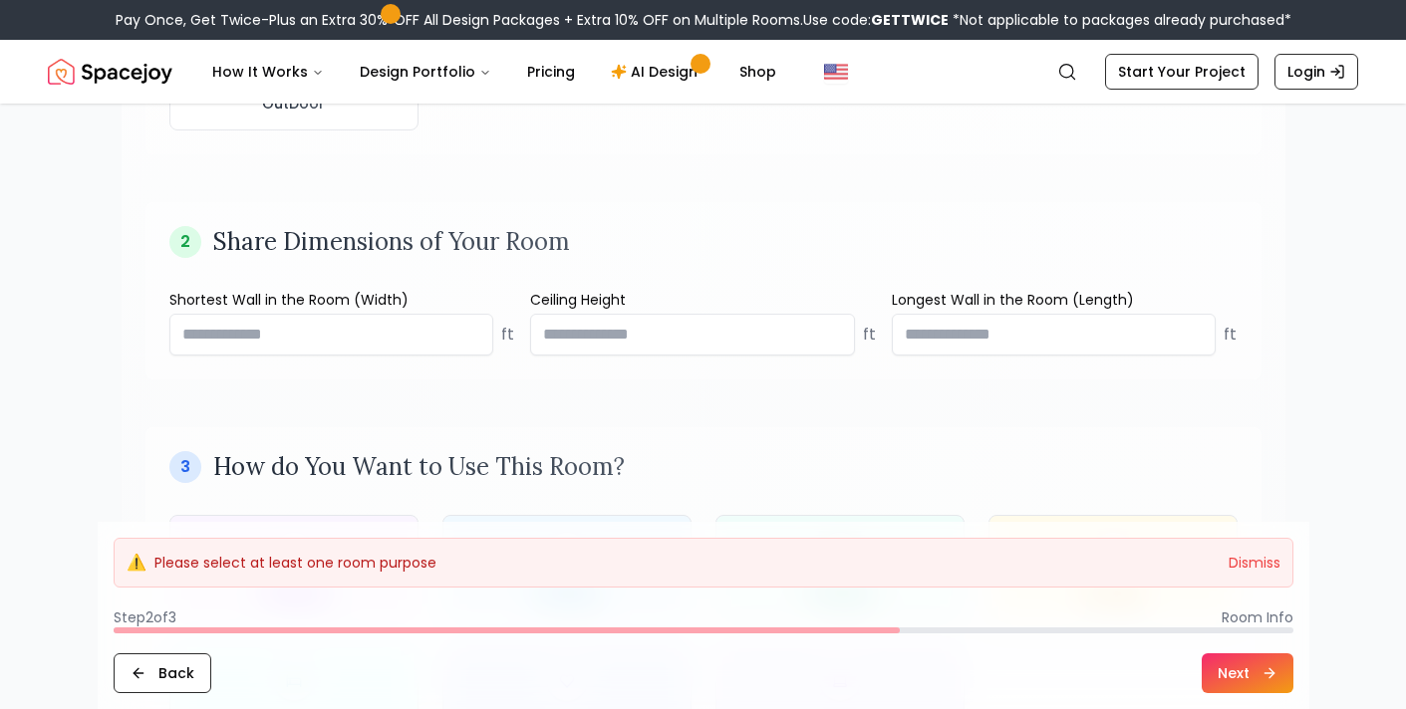
scroll to position [679, 0]
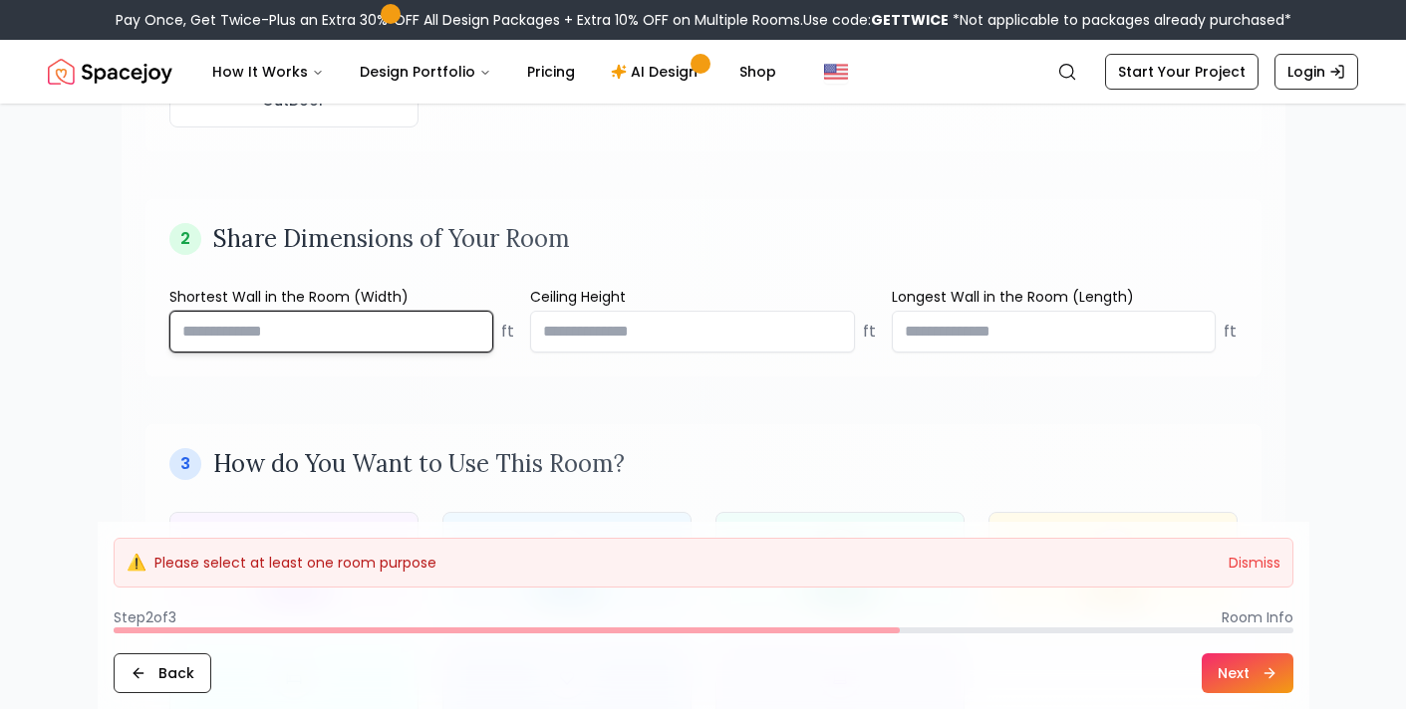
click at [276, 347] on input "number" at bounding box center [331, 332] width 325 height 42
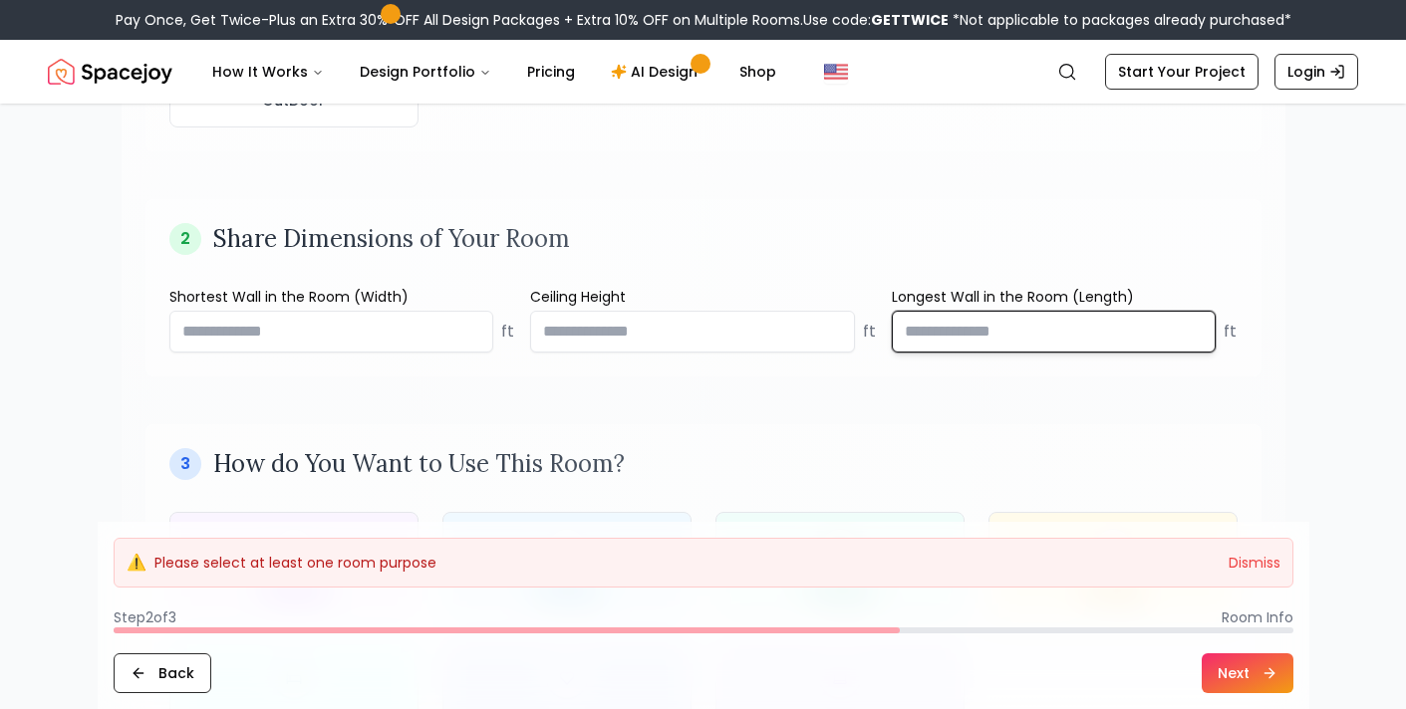
click at [1107, 338] on input "number" at bounding box center [1054, 332] width 325 height 42
type input "**"
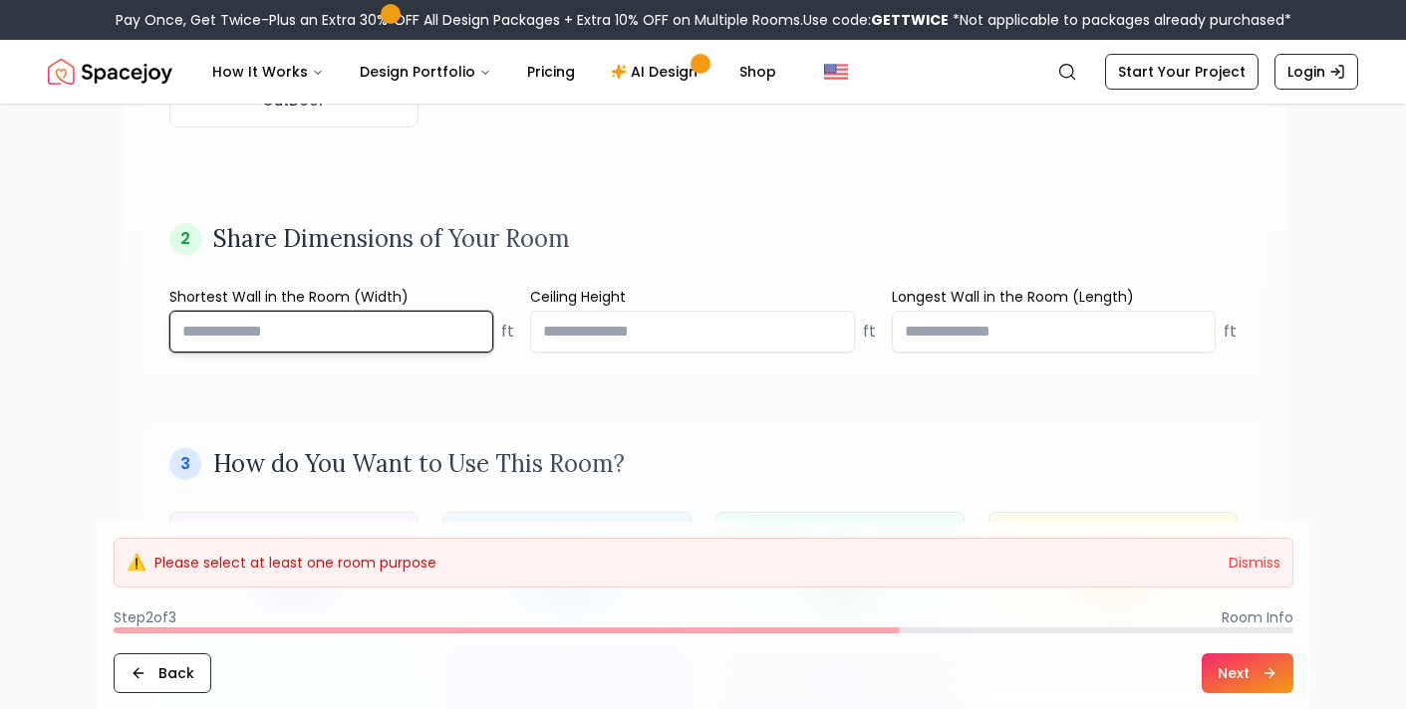
click at [303, 329] on input "number" at bounding box center [331, 332] width 325 height 42
type input "**"
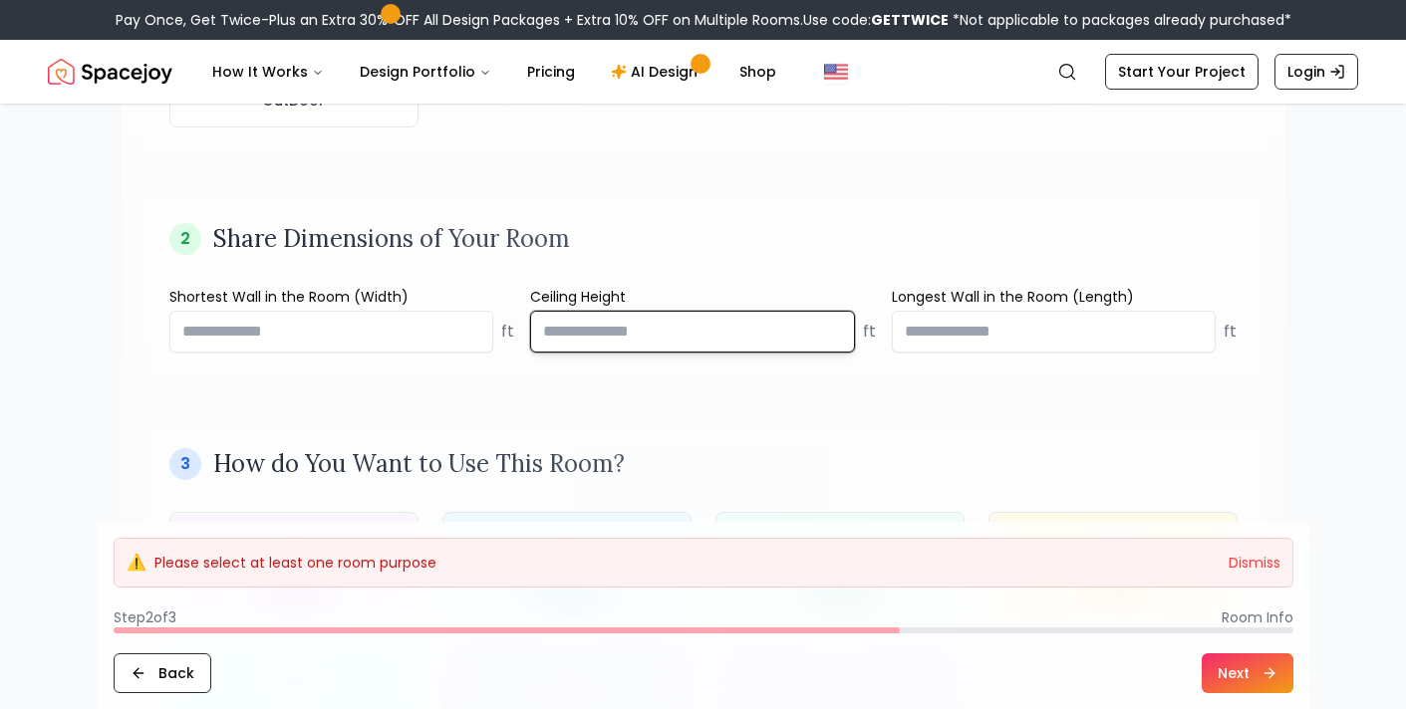
click at [745, 332] on input "number" at bounding box center [692, 332] width 325 height 42
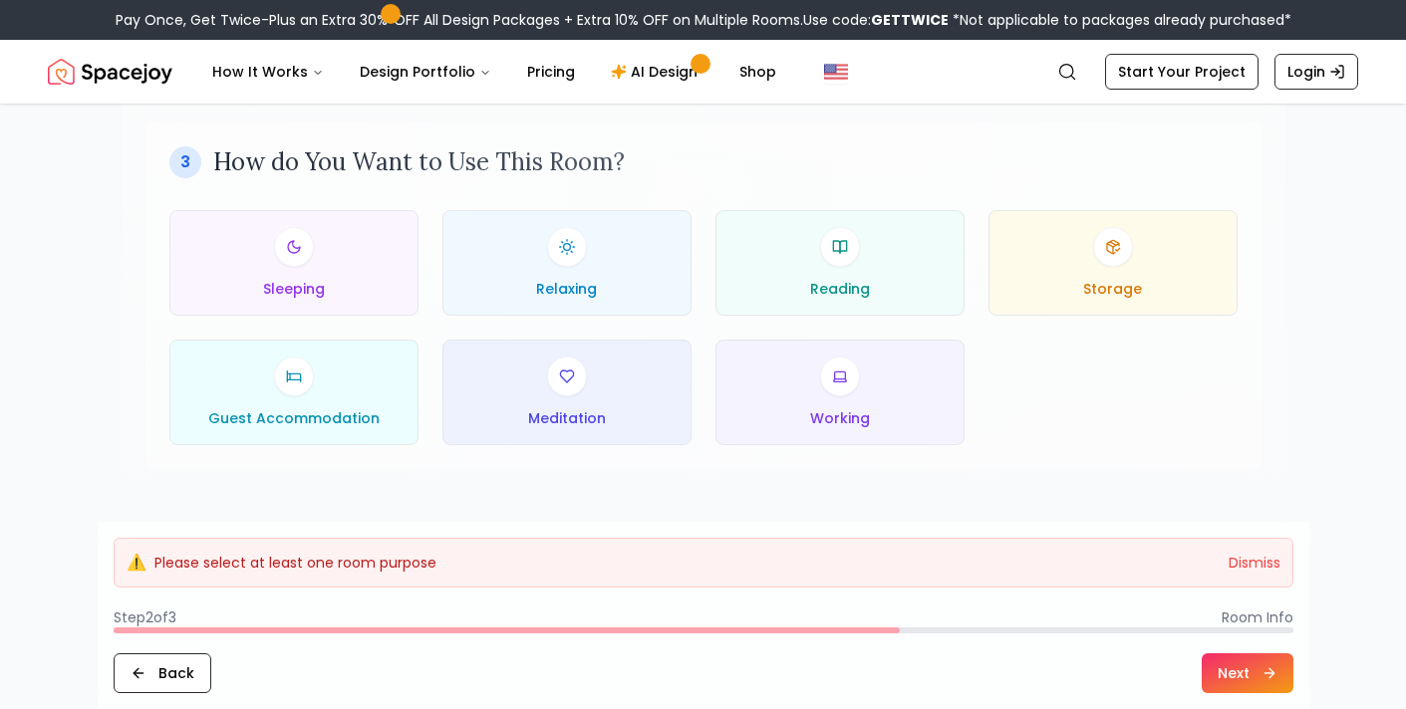
scroll to position [980, 0]
click at [298, 246] on icon at bounding box center [293, 245] width 13 height 13
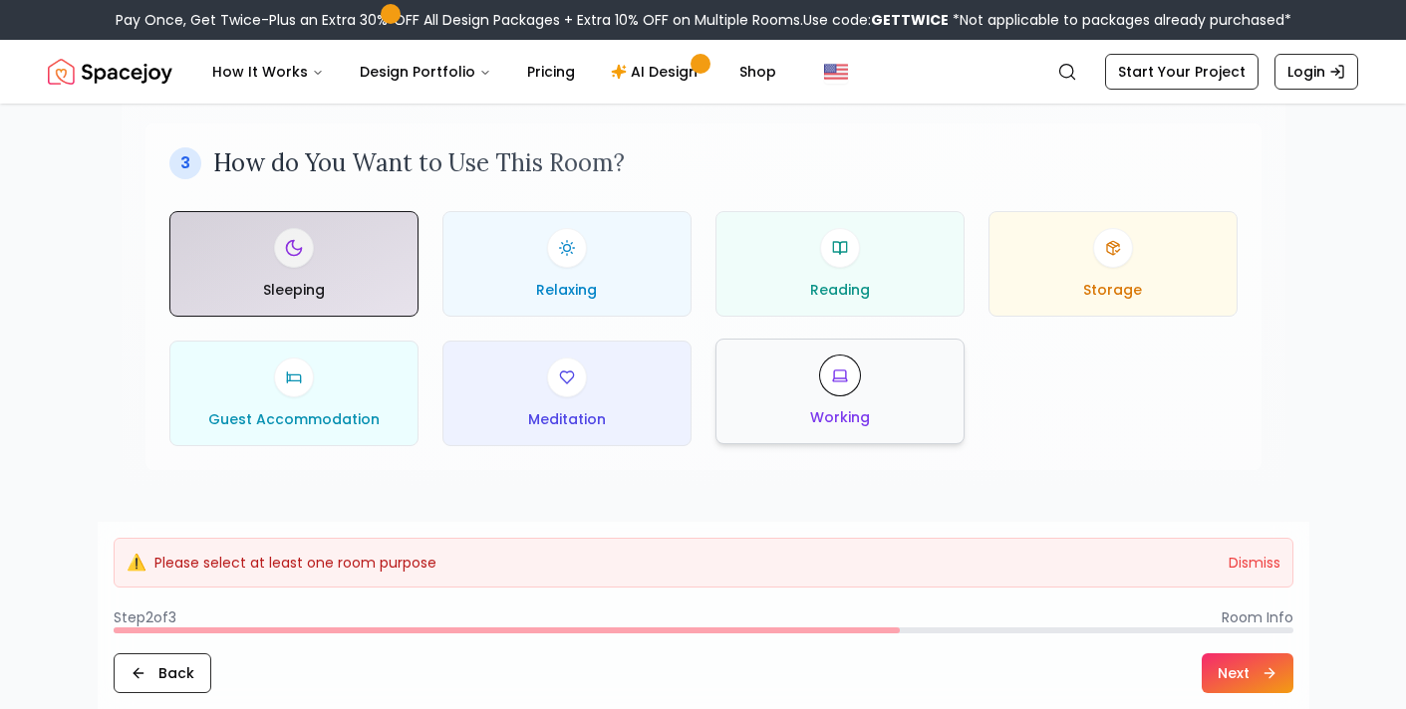
click at [851, 398] on div "Working" at bounding box center [839, 392] width 215 height 72
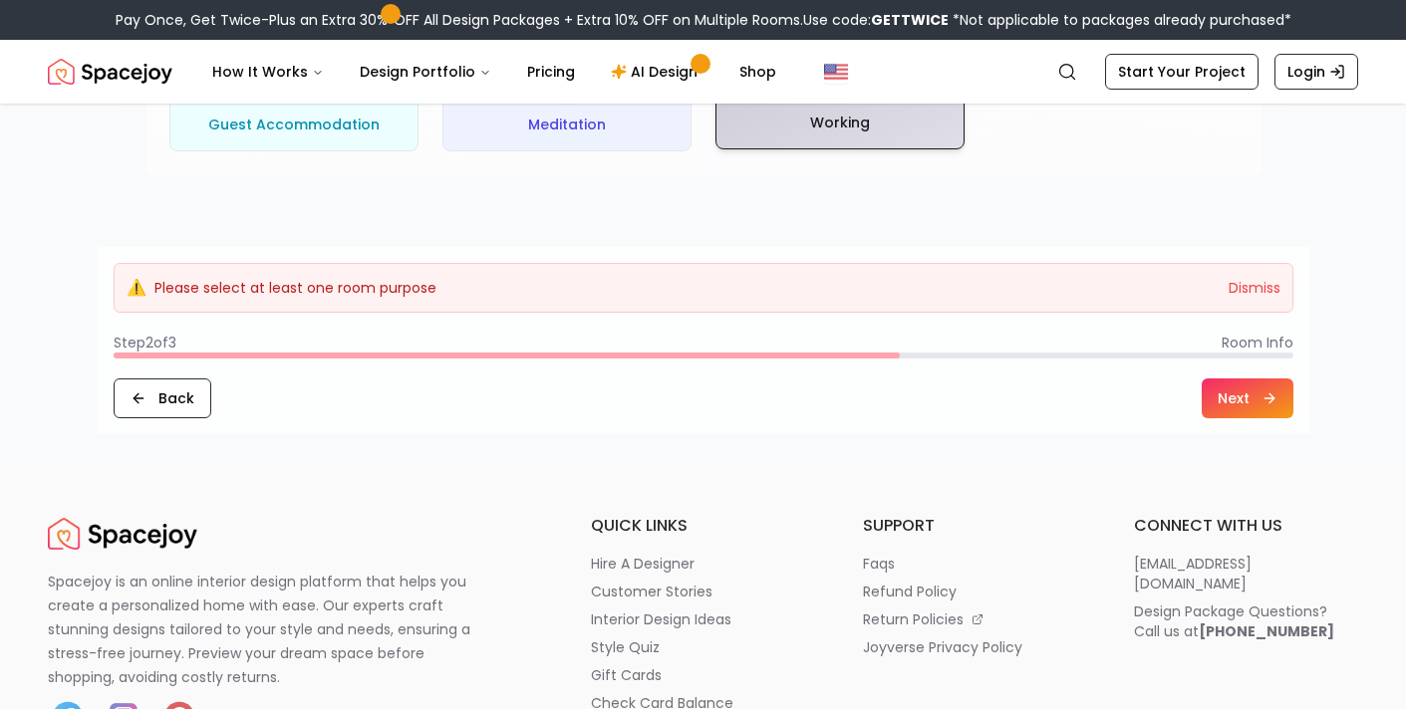
scroll to position [1285, 0]
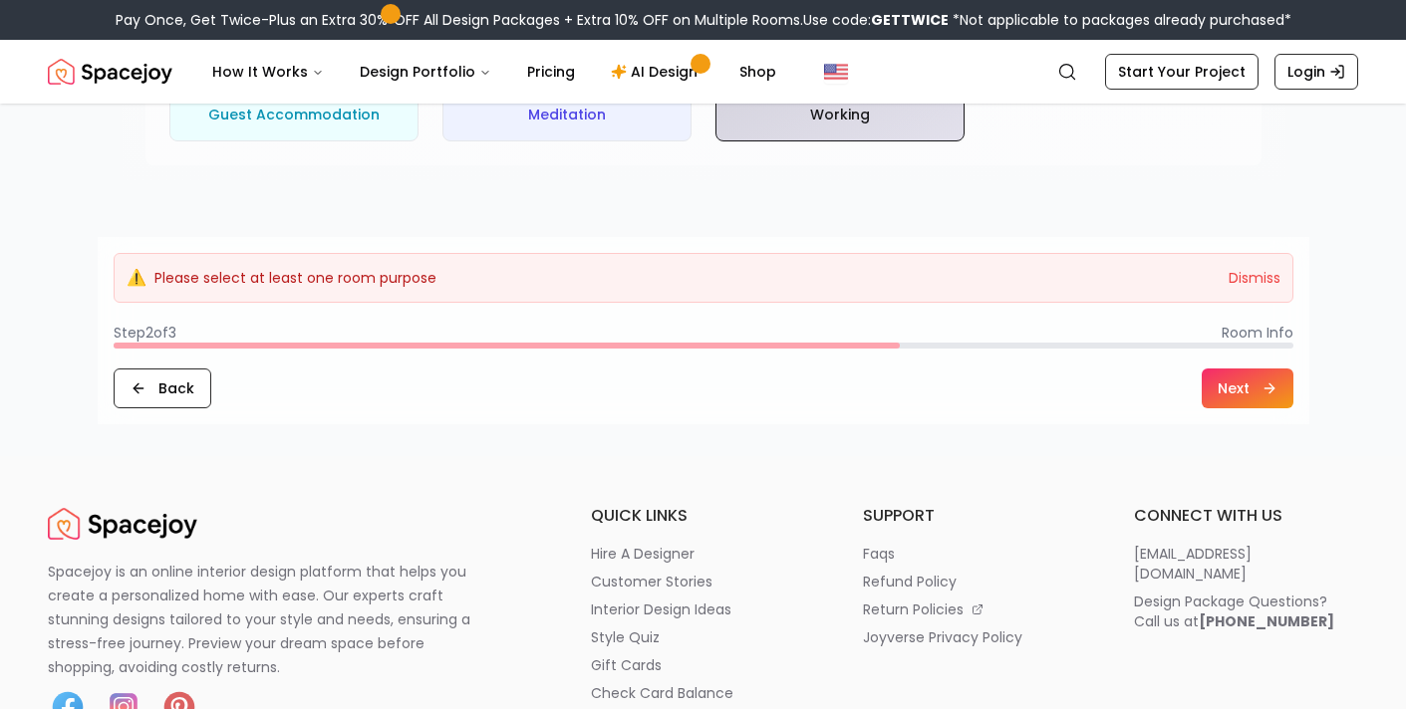
click at [1223, 393] on button "Next" at bounding box center [1247, 389] width 92 height 40
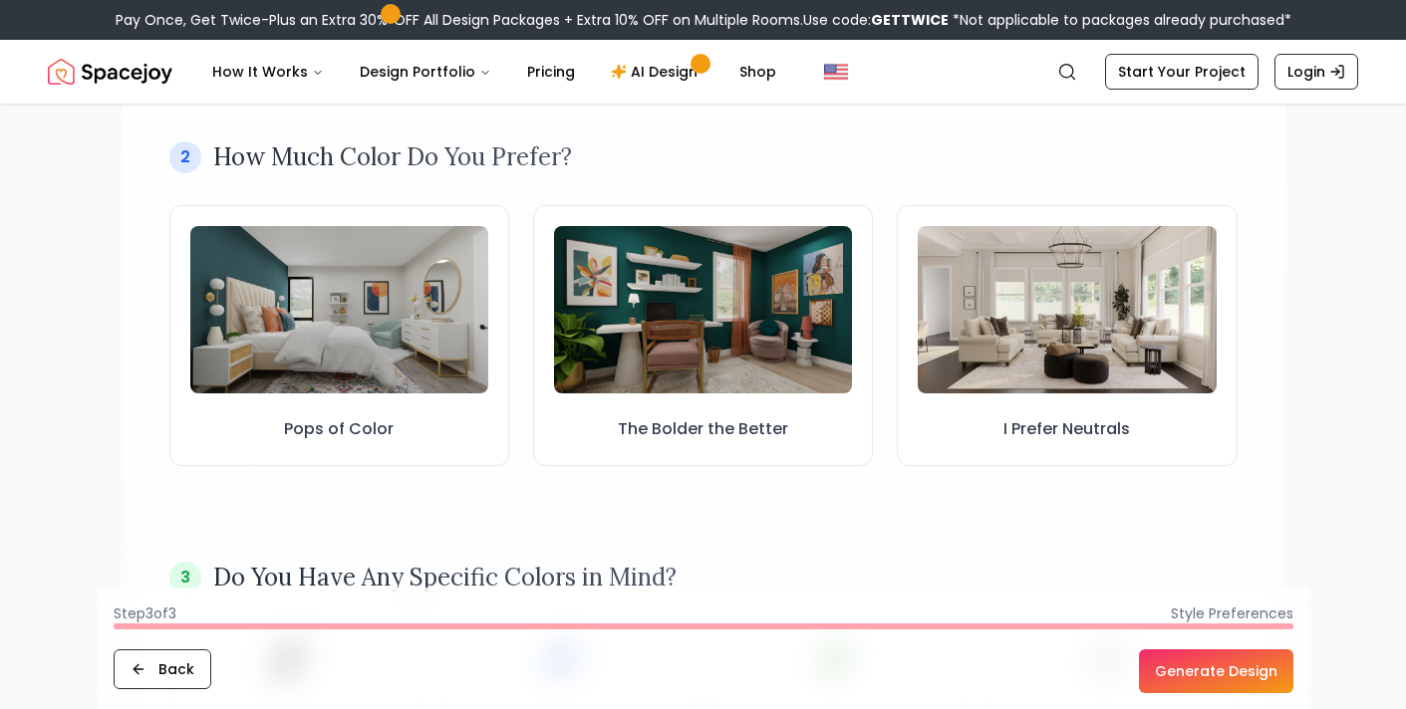
scroll to position [588, 0]
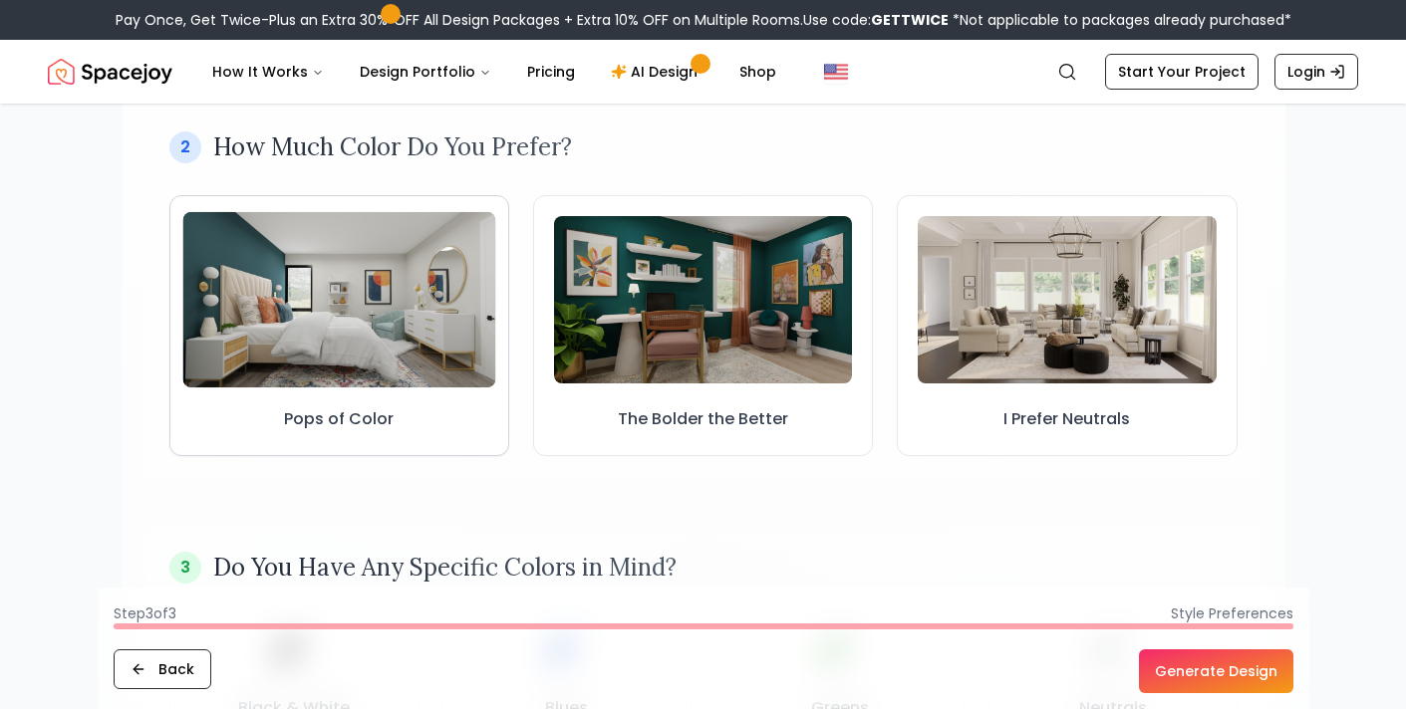
click at [334, 367] on img at bounding box center [338, 299] width 313 height 176
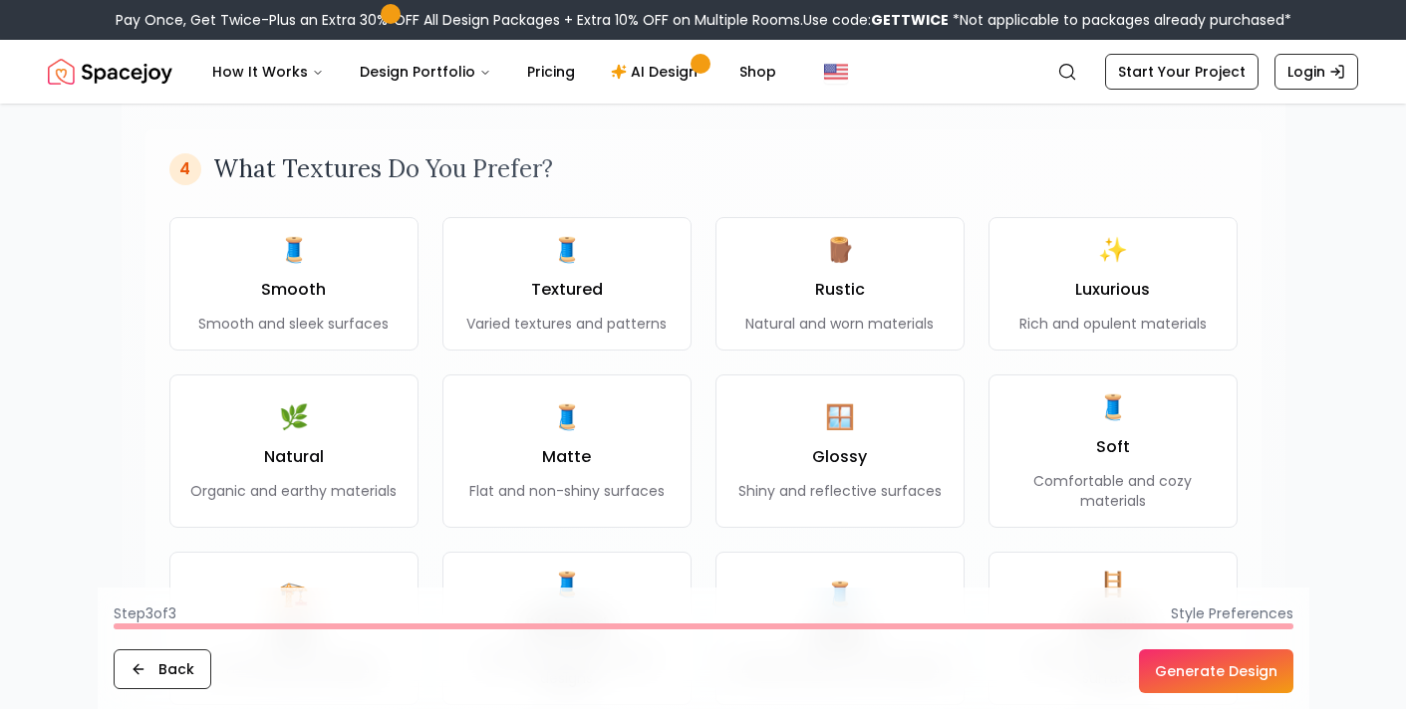
scroll to position [1438, 0]
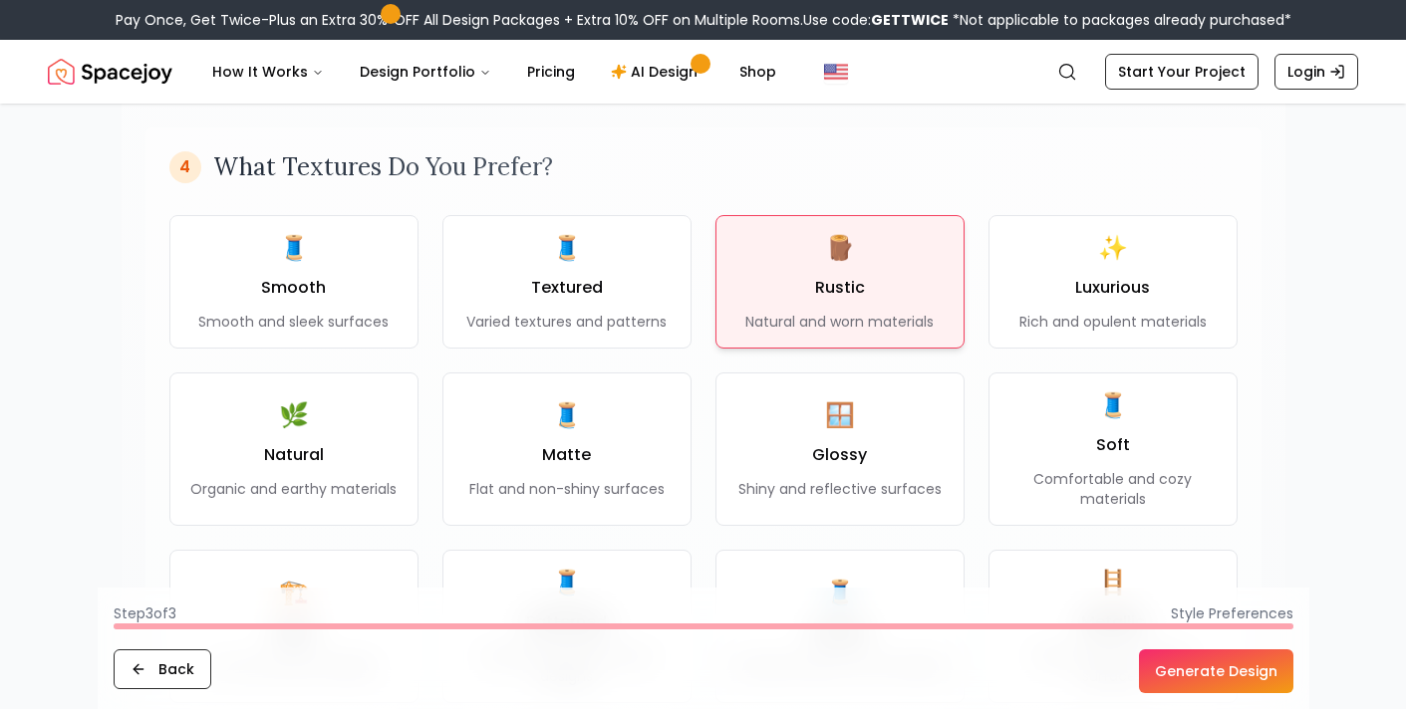
click at [844, 270] on div "🪵 Rustic Natural and worn materials" at bounding box center [839, 282] width 188 height 100
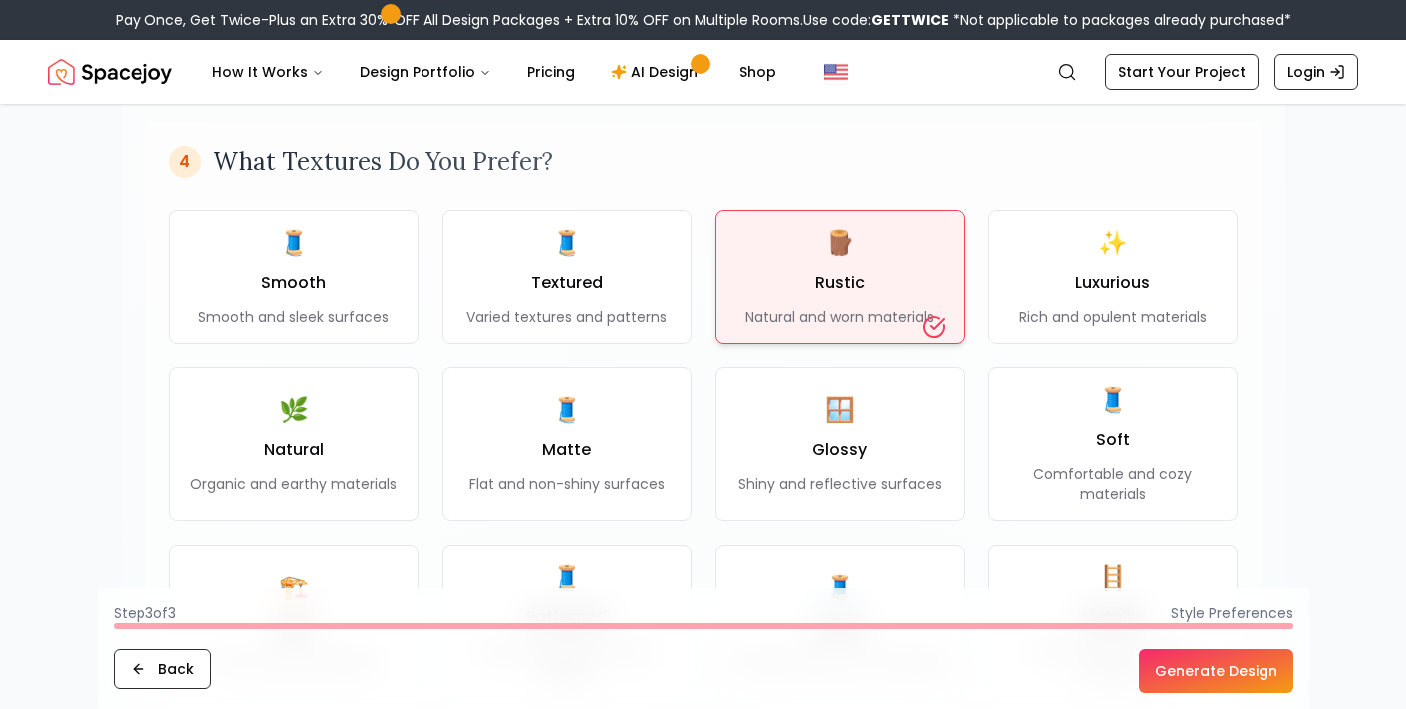
scroll to position [1457, 0]
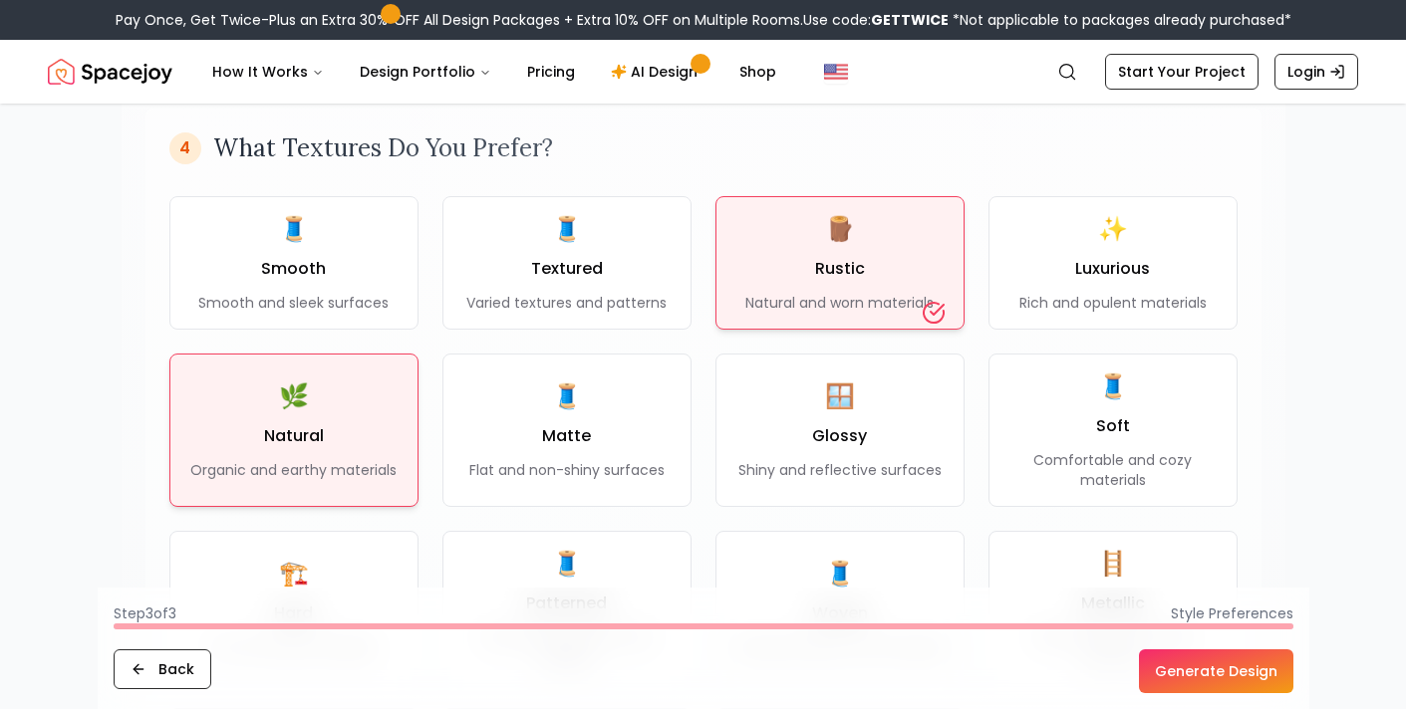
click at [256, 384] on div "🌿 Natural Organic and earthy materials" at bounding box center [293, 431] width 206 height 100
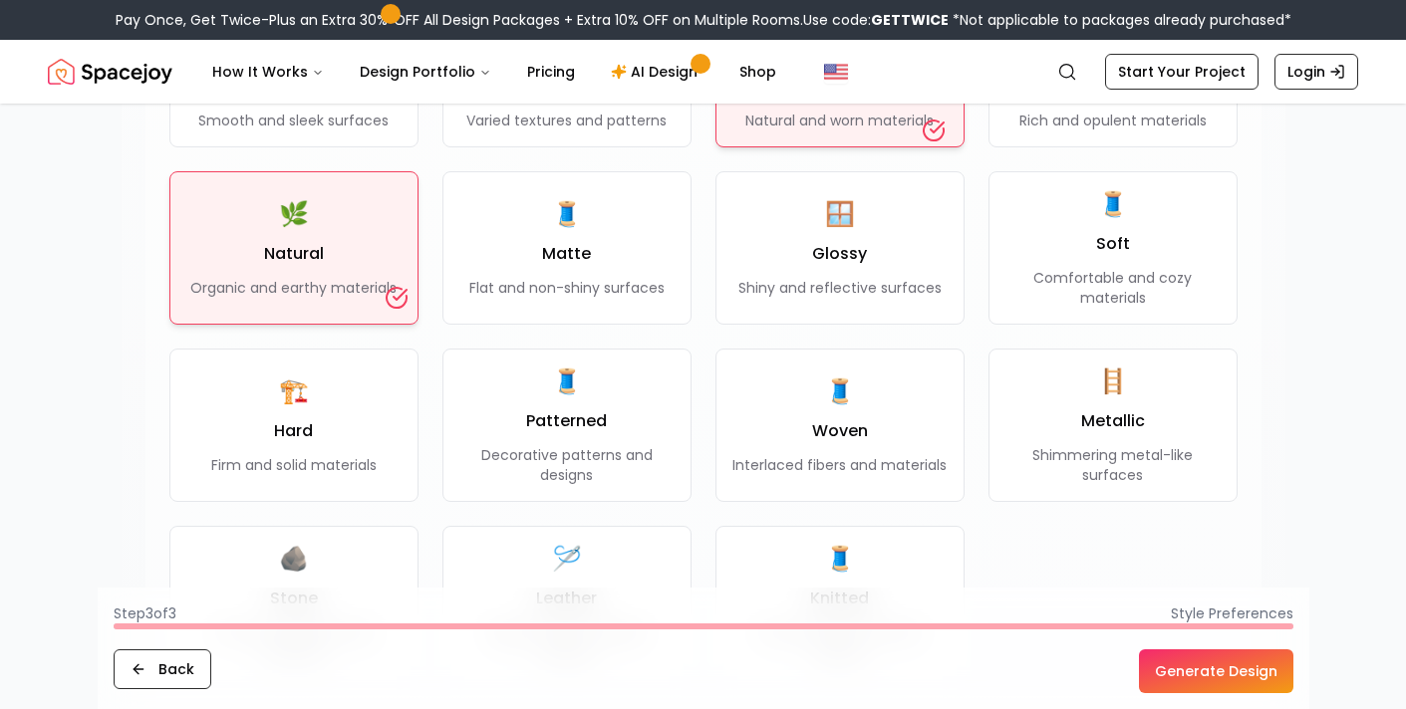
scroll to position [1644, 0]
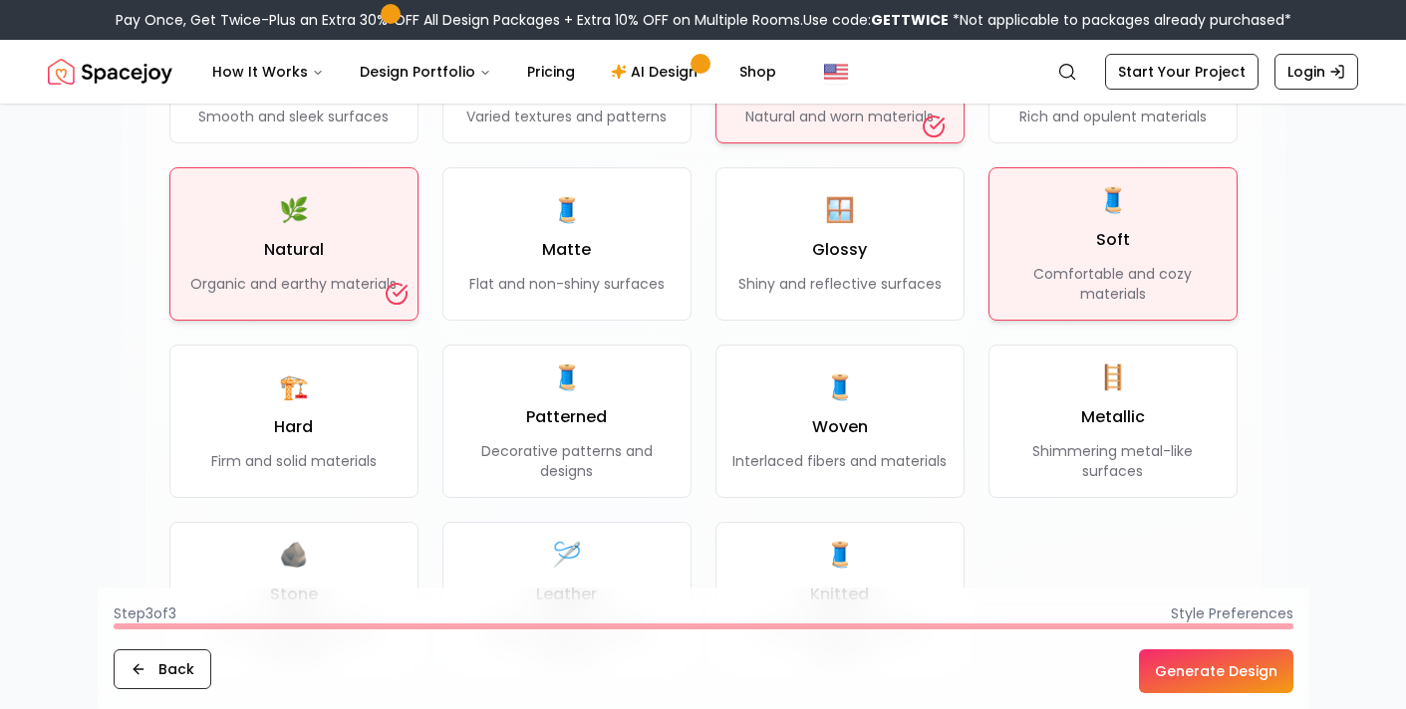
click at [1142, 264] on p "Comfortable and cozy materials" at bounding box center [1112, 284] width 215 height 40
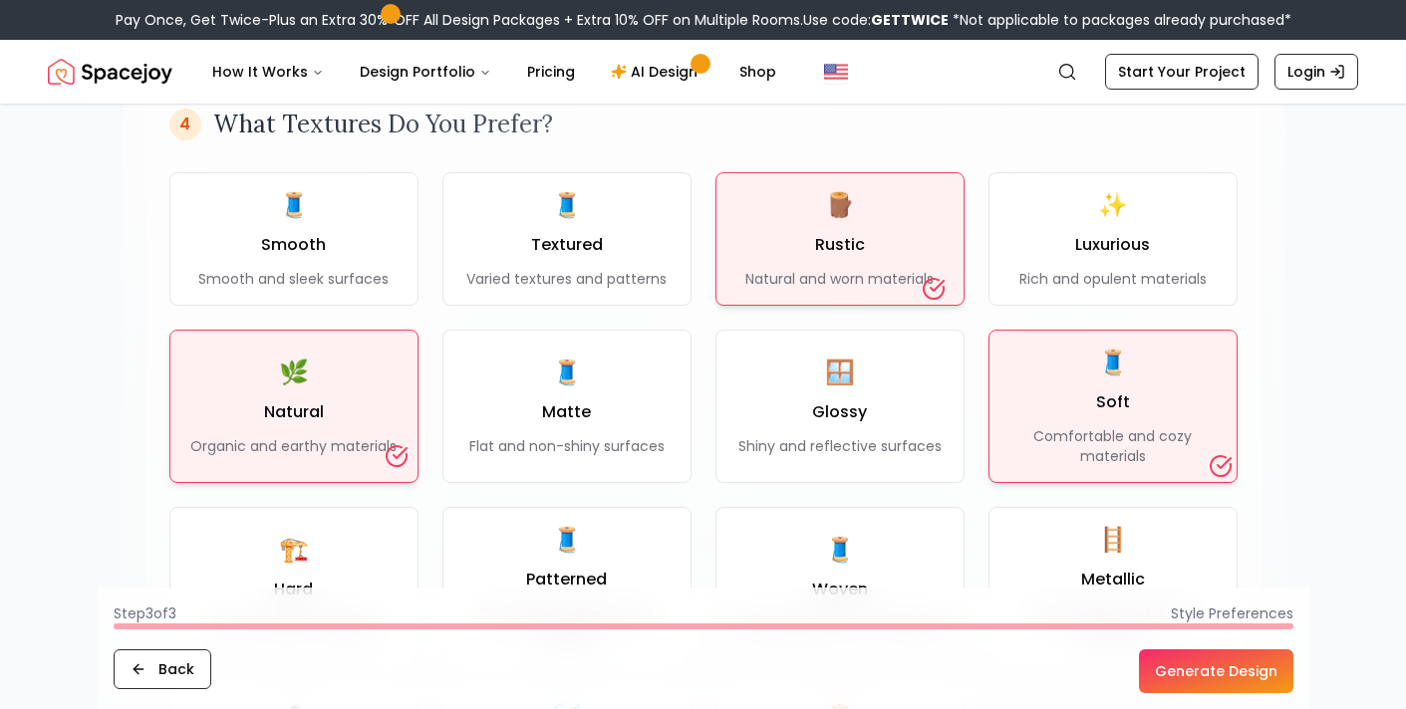
scroll to position [1487, 0]
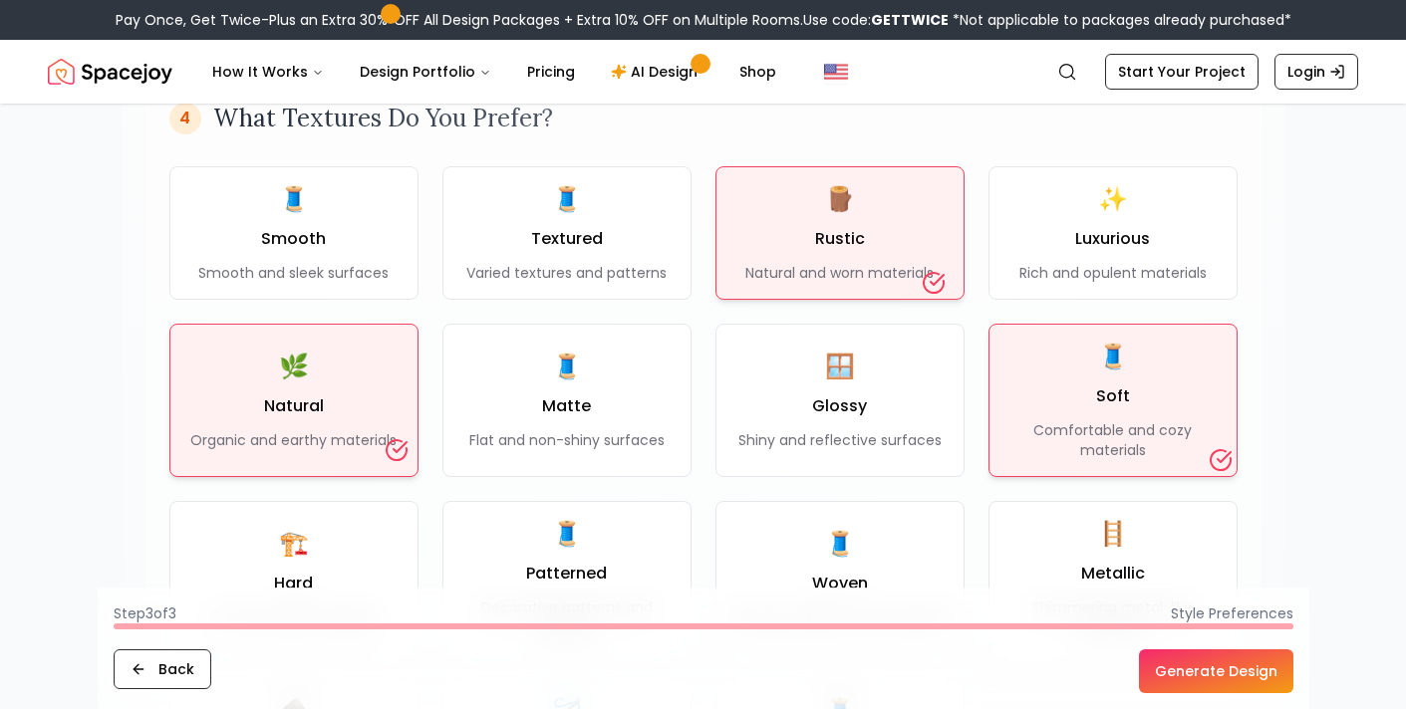
click at [1167, 673] on button "Generate Design" at bounding box center [1216, 671] width 154 height 44
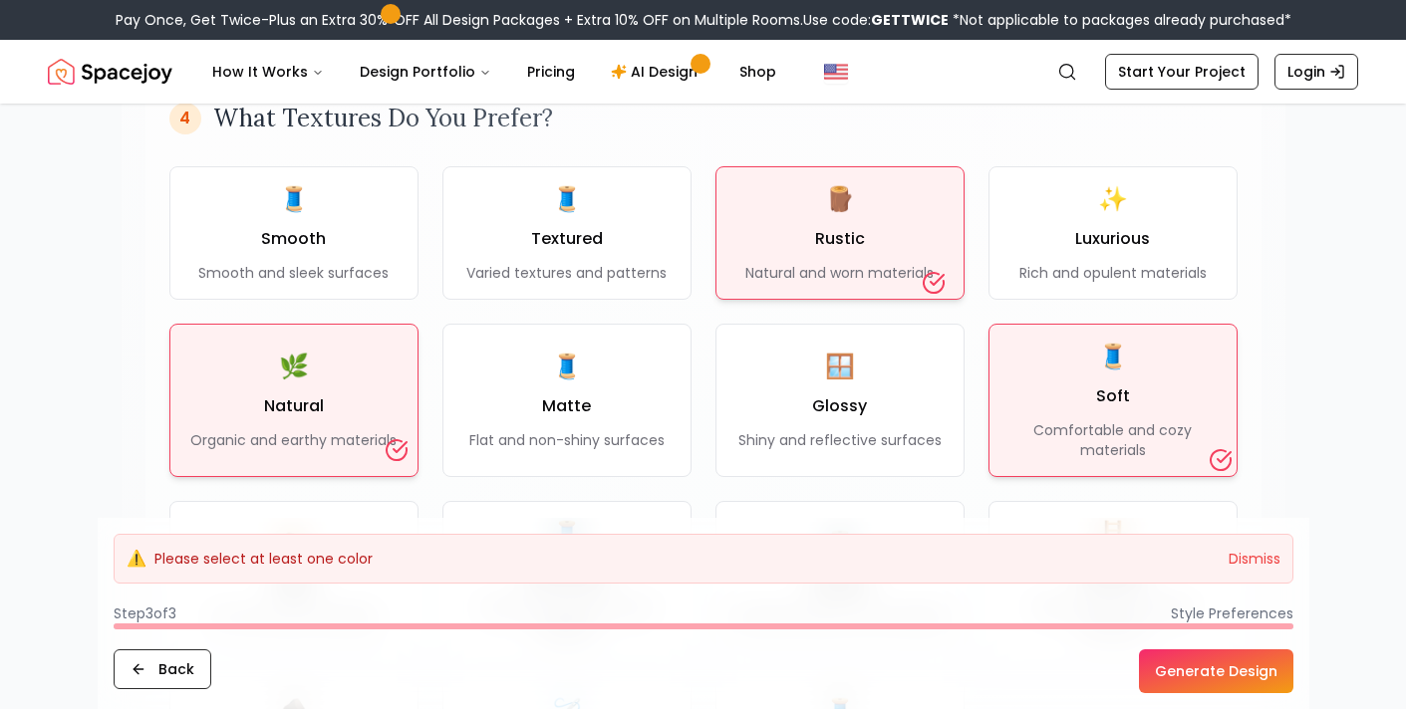
click at [1191, 664] on button "Generate Design" at bounding box center [1216, 671] width 154 height 44
click at [1177, 663] on button "Generate Design" at bounding box center [1216, 671] width 154 height 44
click at [1163, 668] on button "Generate Design" at bounding box center [1216, 671] width 154 height 44
click at [1201, 666] on button "Generate Design" at bounding box center [1216, 671] width 154 height 44
click at [1237, 559] on button "Dismiss" at bounding box center [1254, 559] width 52 height 20
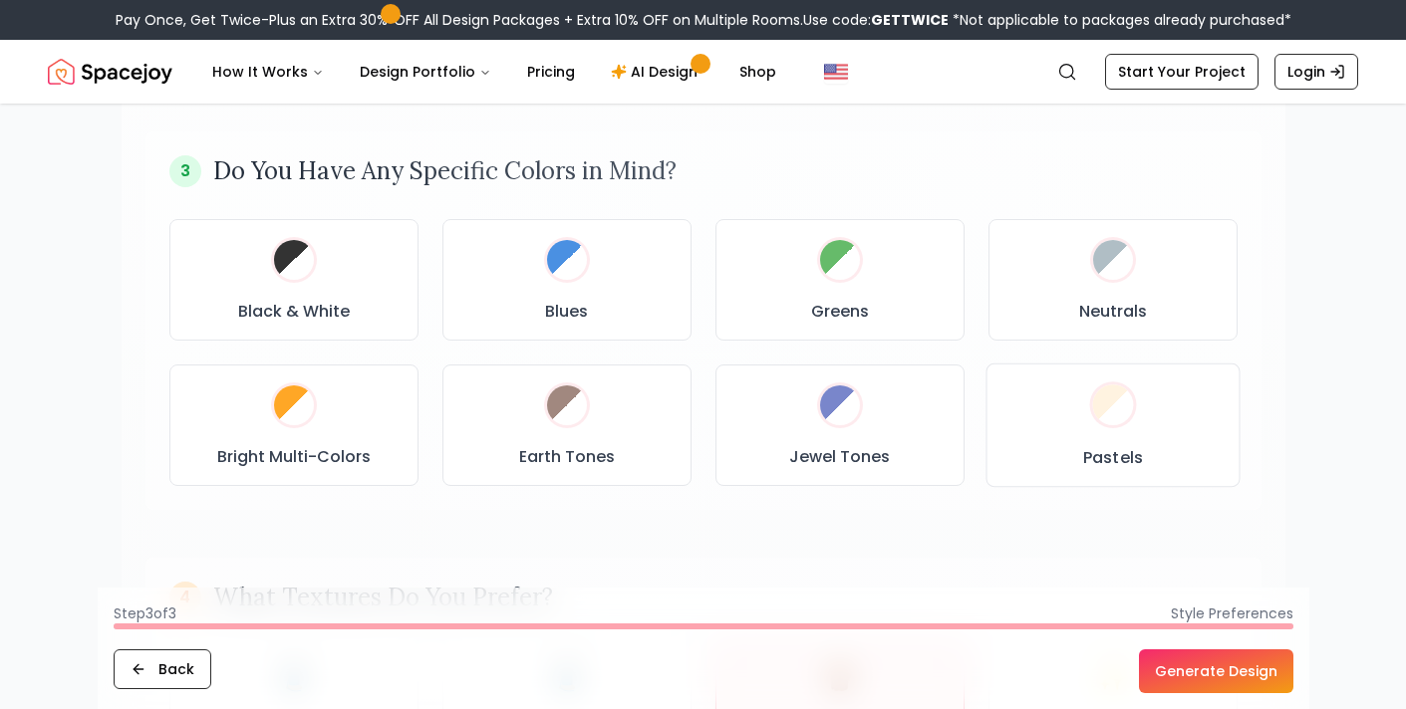
scroll to position [1011, 0]
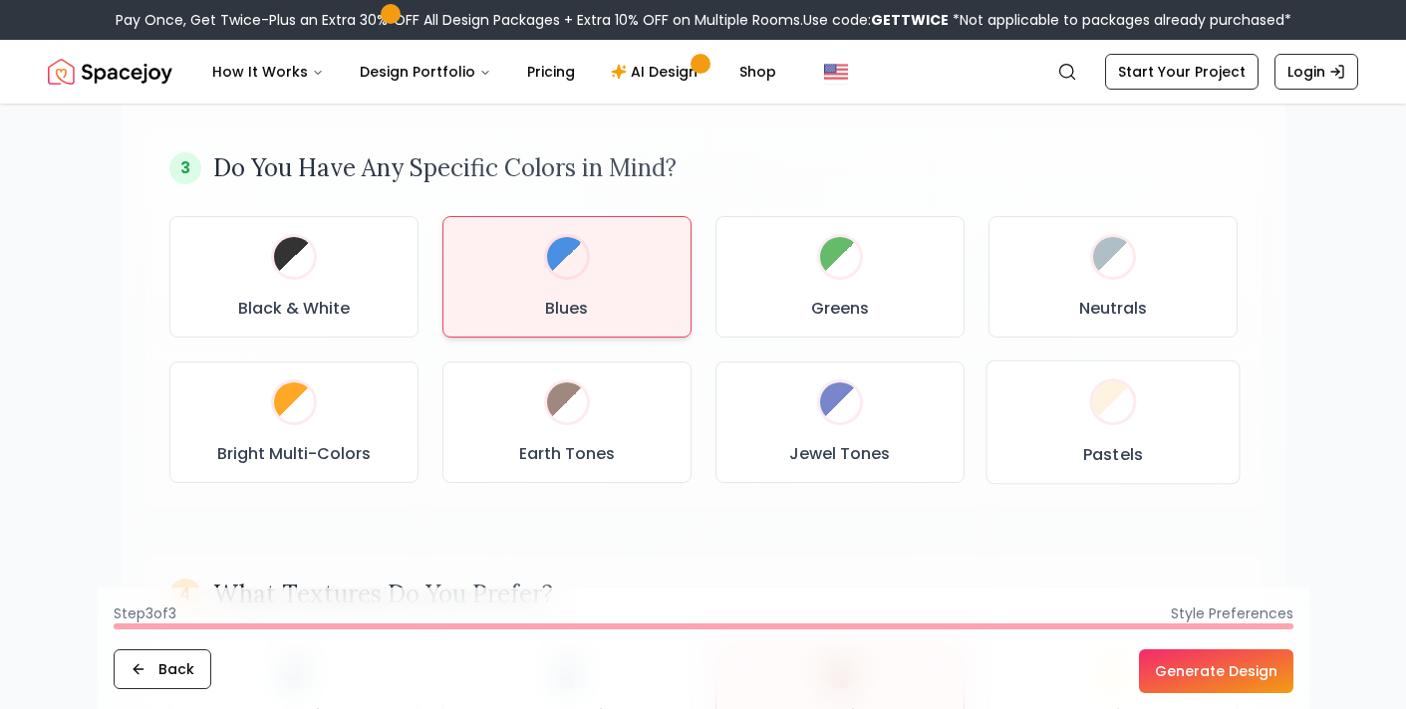
click at [298, 287] on div "Black & White" at bounding box center [293, 277] width 215 height 88
click at [537, 308] on div "Blues" at bounding box center [566, 277] width 215 height 88
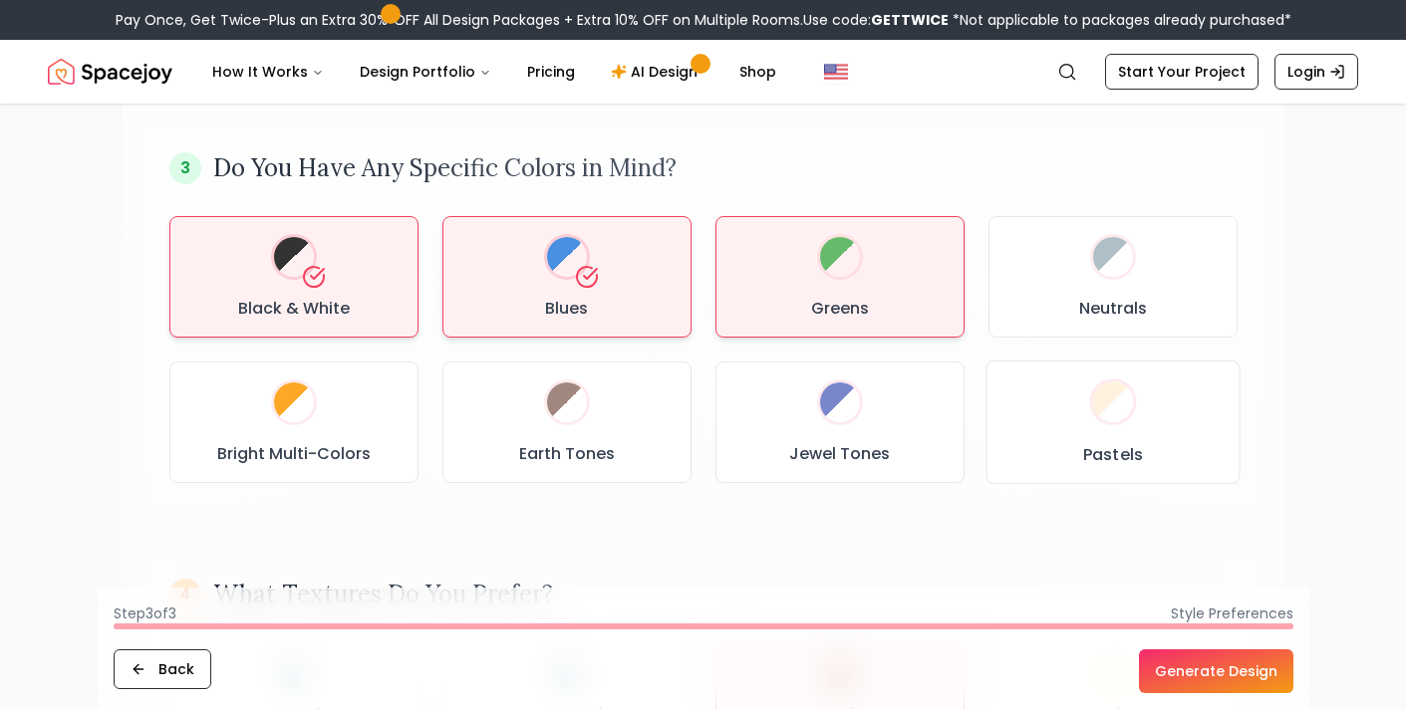
click at [789, 282] on div "Greens" at bounding box center [839, 277] width 215 height 88
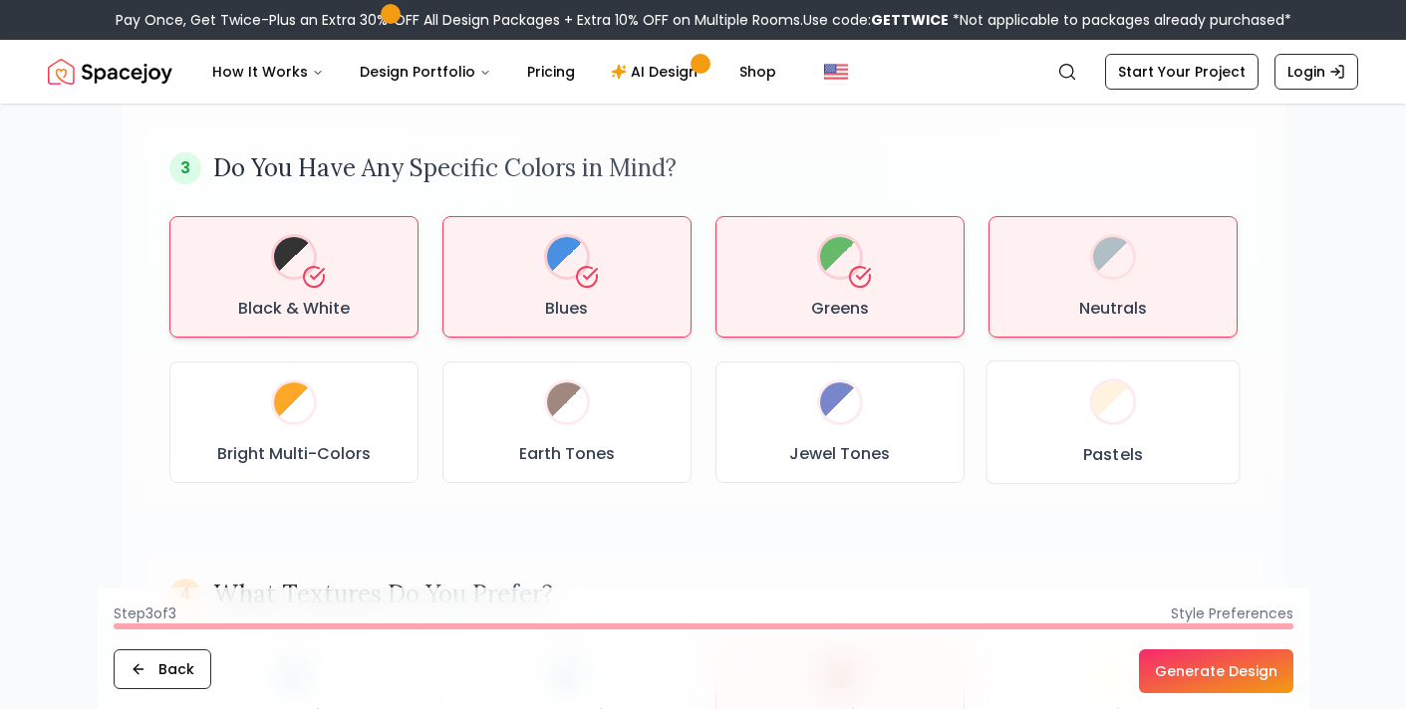
click at [1118, 278] on div "Neutrals" at bounding box center [1112, 277] width 215 height 88
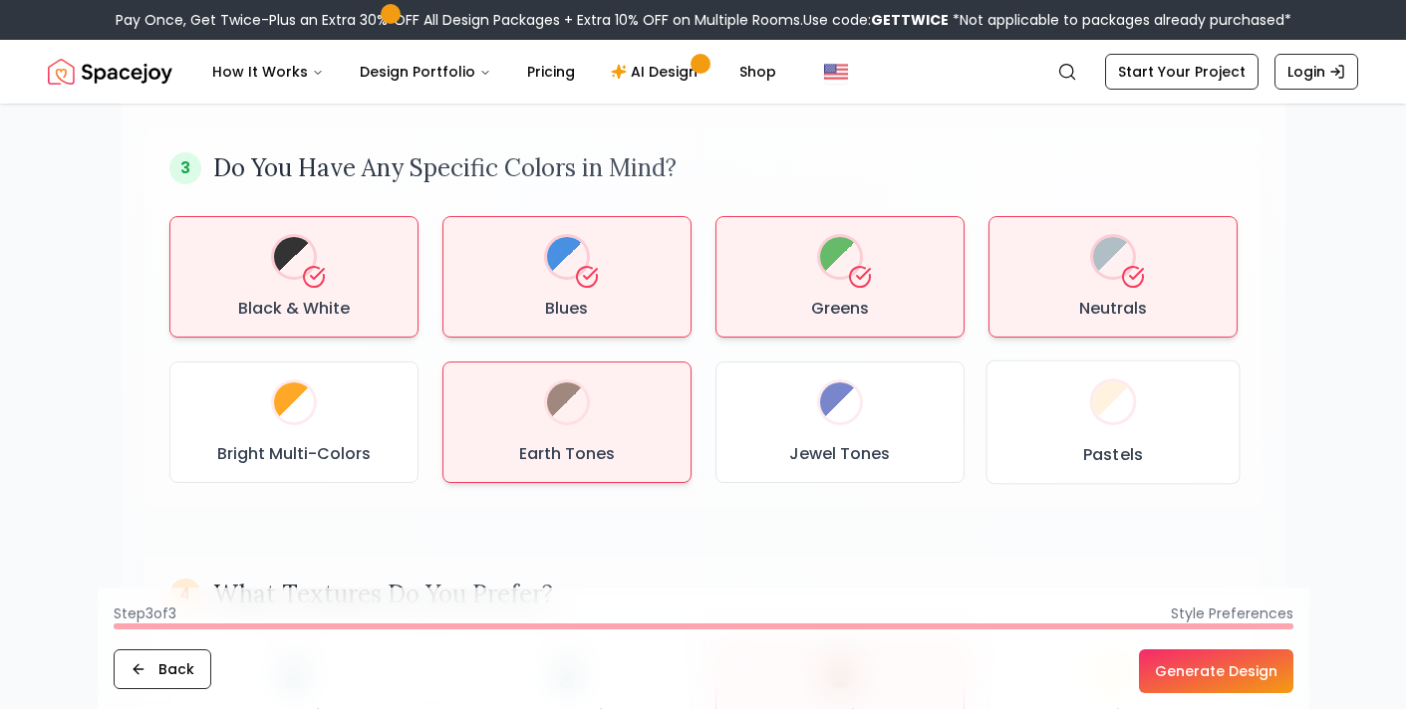
click at [264, 426] on div "Bright Multi-Colors" at bounding box center [293, 423] width 215 height 88
click at [580, 433] on div "Earth Tones" at bounding box center [566, 423] width 215 height 88
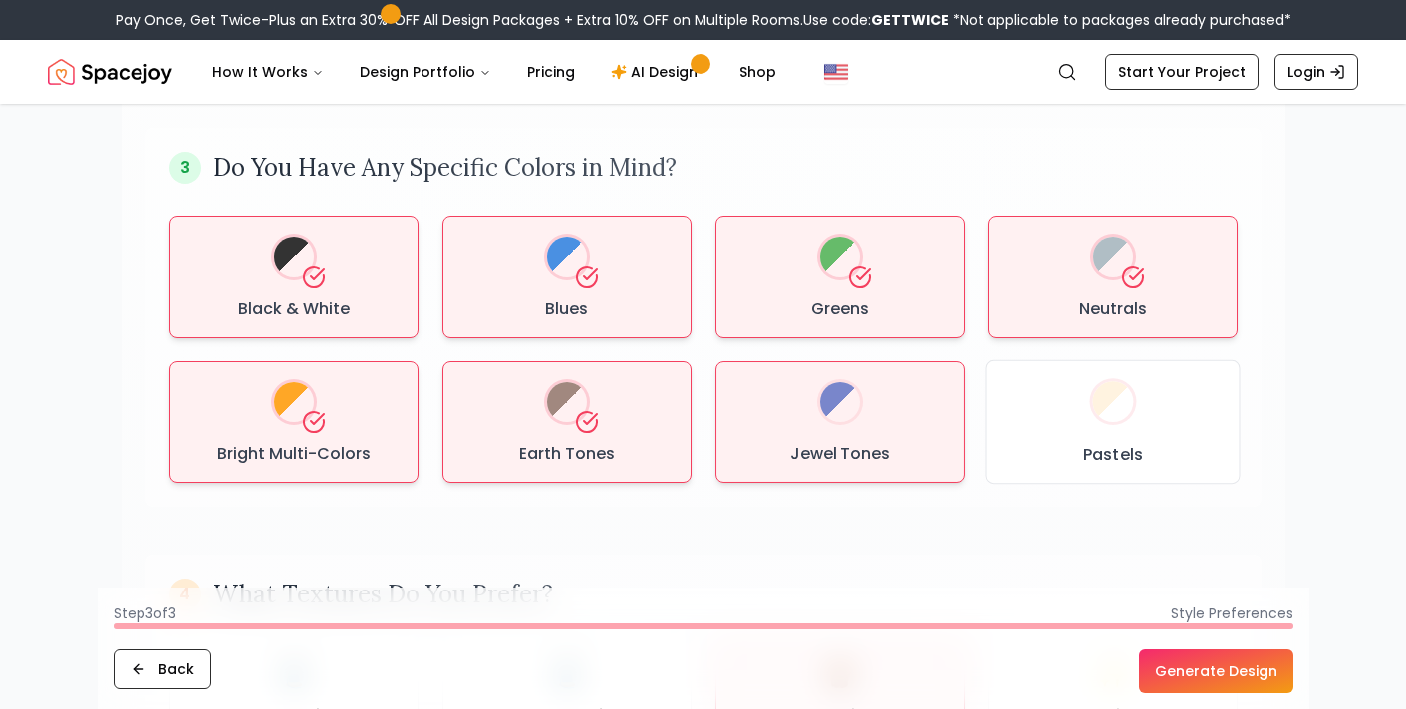
click at [802, 447] on h3 "Jewel Tones" at bounding box center [839, 454] width 101 height 24
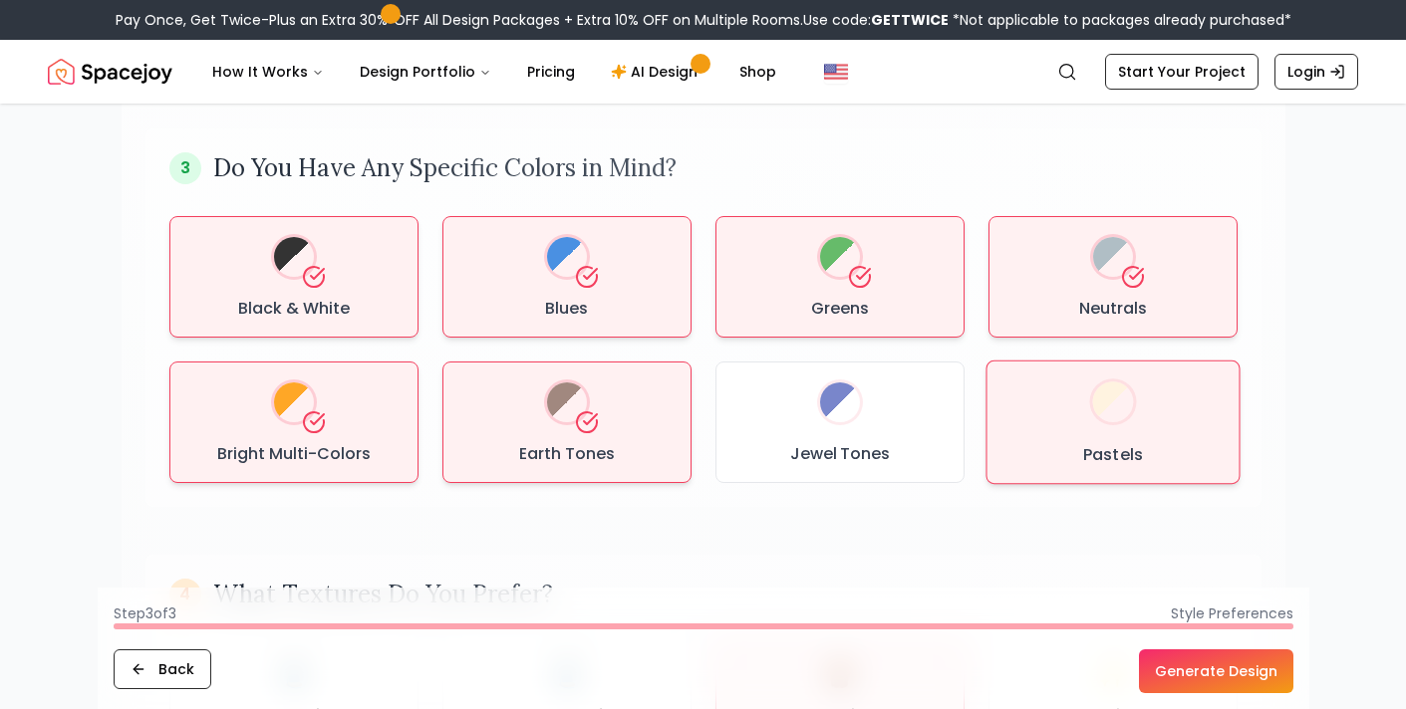
click at [1092, 463] on h3 "Pastels" at bounding box center [1112, 454] width 60 height 24
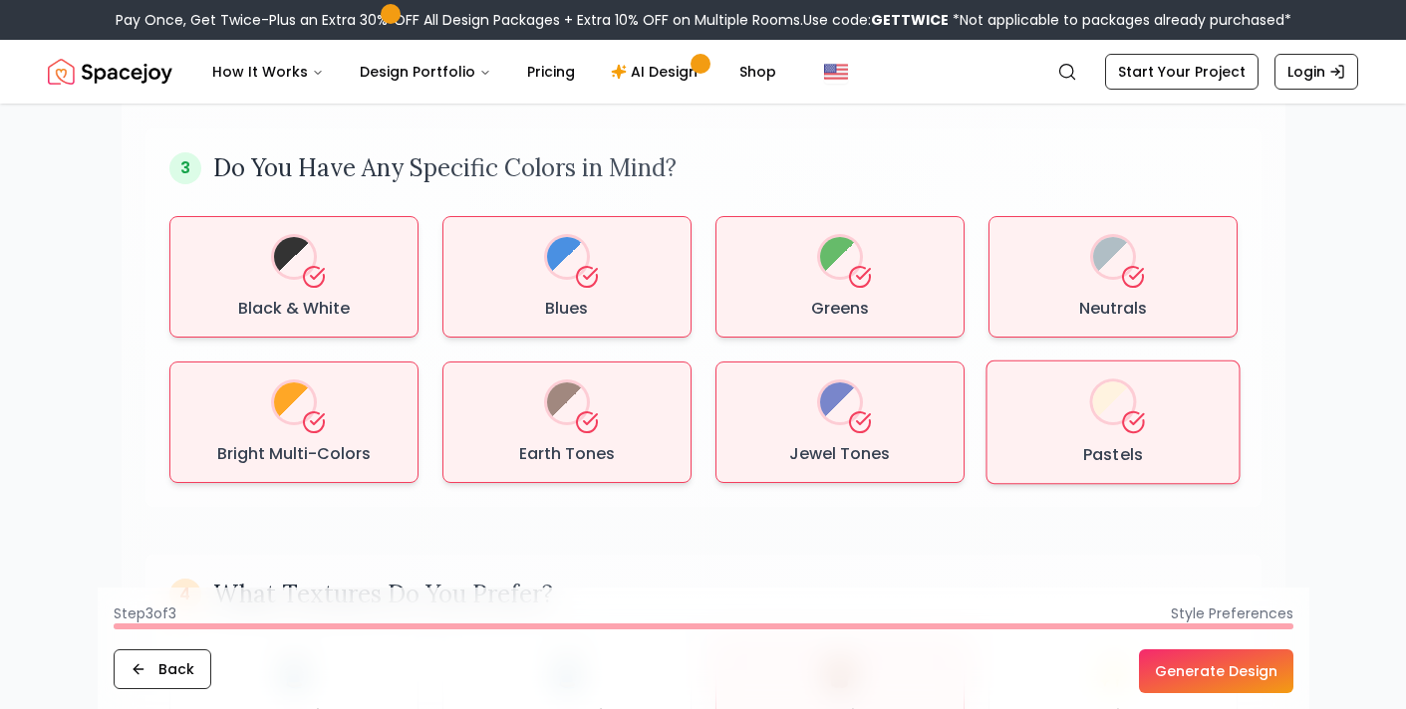
click at [1124, 278] on icon at bounding box center [1133, 277] width 24 height 24
click at [1141, 287] on div "Neutrals" at bounding box center [1112, 277] width 215 height 88
click at [316, 301] on h3 "Black & White" at bounding box center [294, 309] width 112 height 24
click at [297, 292] on div "Black & White" at bounding box center [293, 277] width 215 height 88
click at [279, 285] on div "Black & White" at bounding box center [293, 277] width 215 height 88
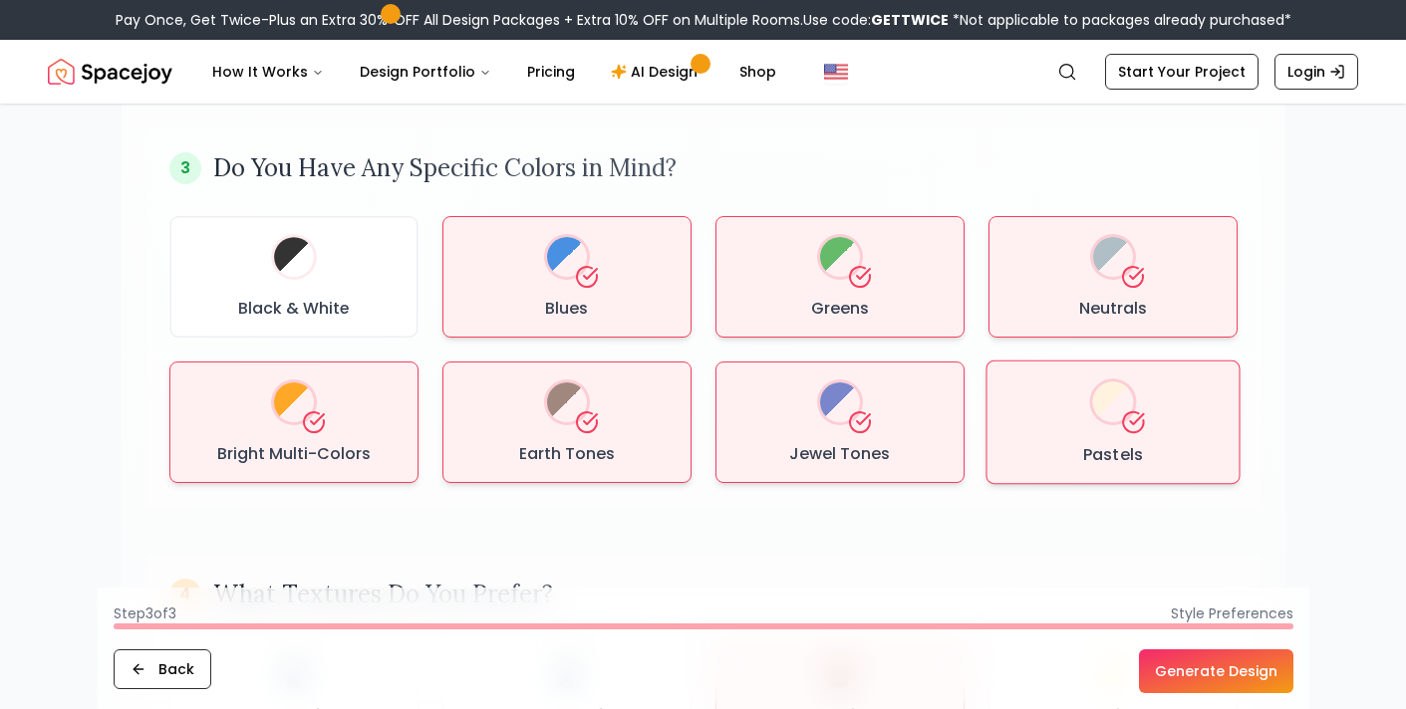
click at [1338, 491] on div "Share Your Style & Color Preferences 1 What Design Style are You Drawn to? Usin…" at bounding box center [703, 325] width 1275 height 2464
click at [1200, 669] on button "Generate Design" at bounding box center [1216, 671] width 154 height 44
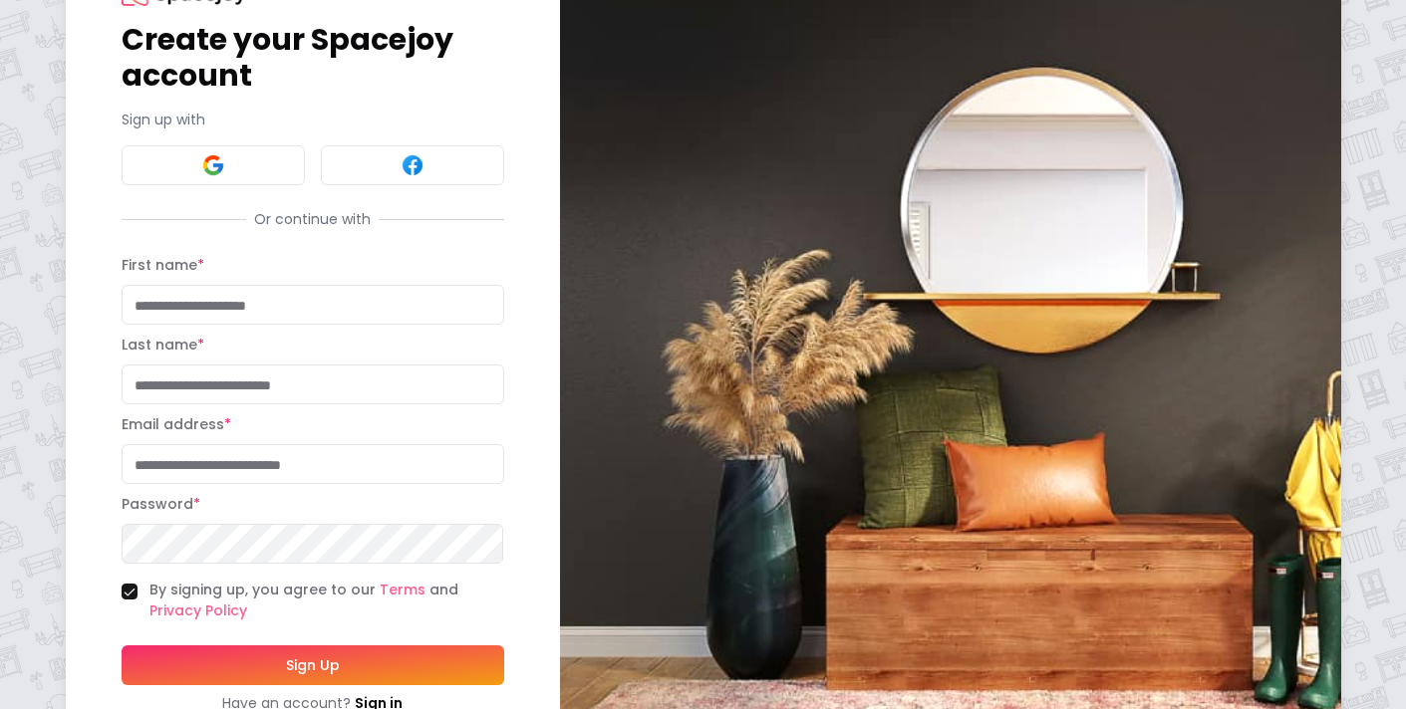
scroll to position [97, 0]
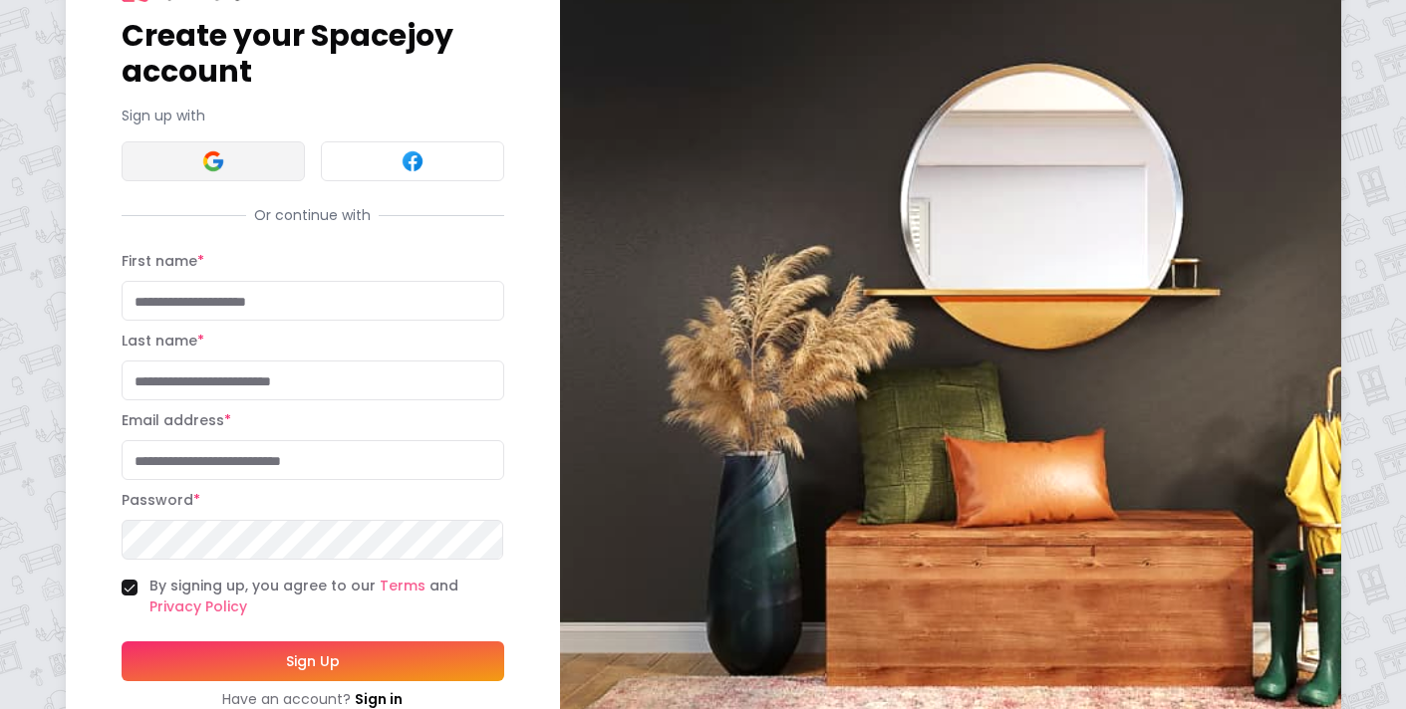
click at [182, 168] on button at bounding box center [213, 161] width 183 height 40
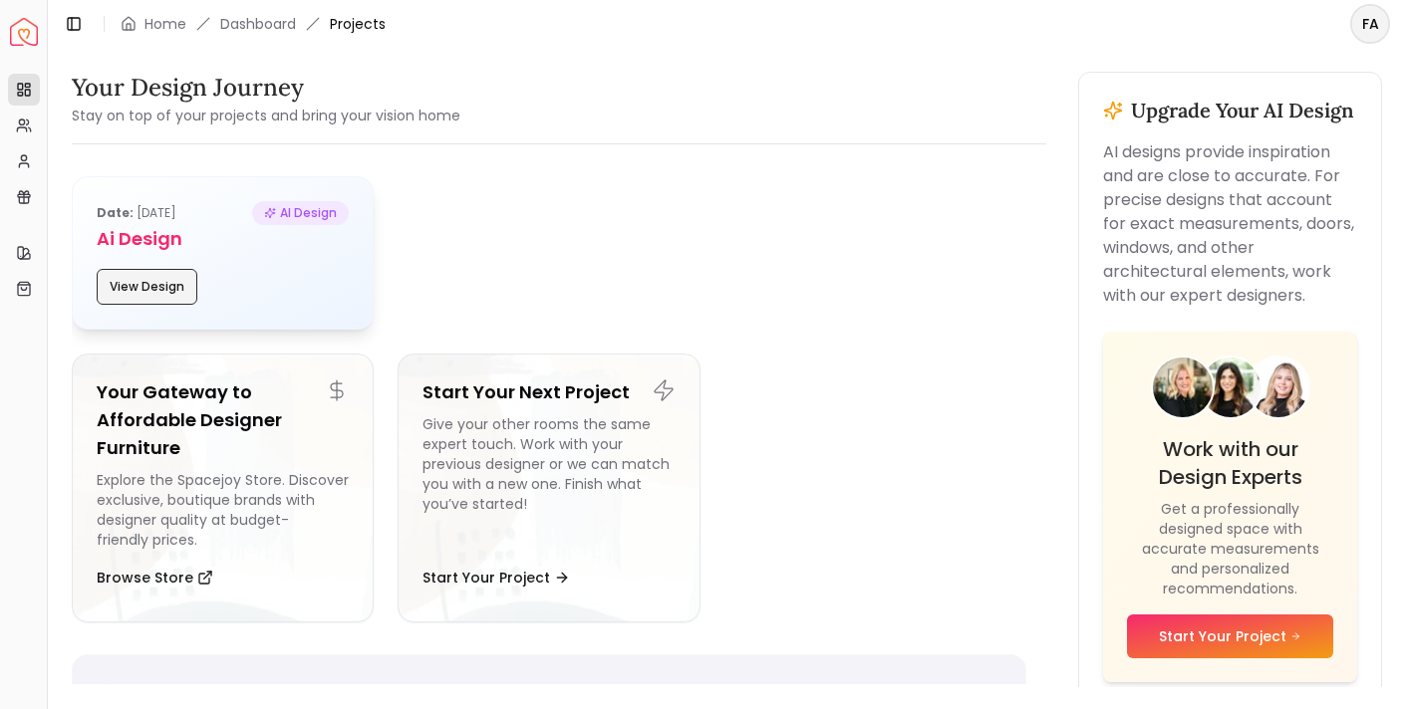
click at [157, 276] on button "View Design" at bounding box center [147, 287] width 101 height 36
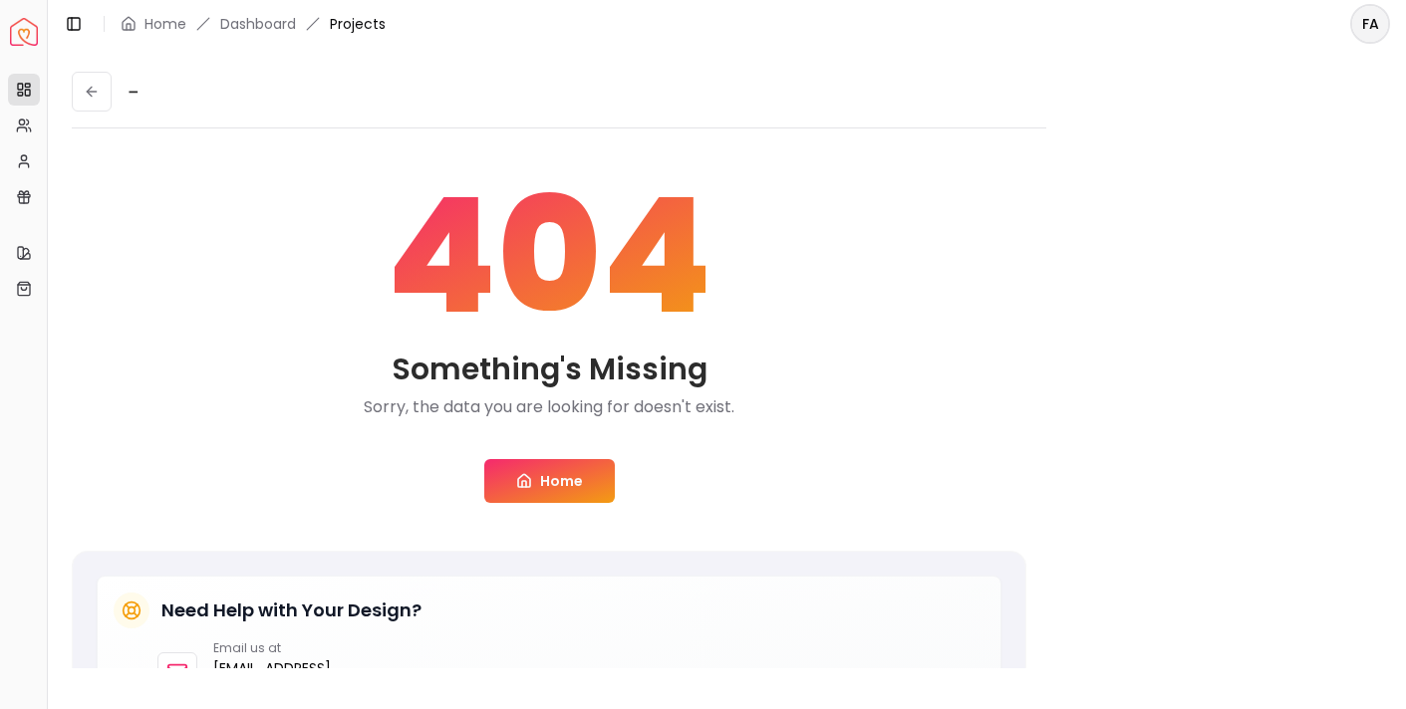
click at [608, 309] on span "404" at bounding box center [550, 255] width 326 height 159
click at [748, 278] on div "404 Something's Missing Sorry, the data you are looking for doesn't exist. Home" at bounding box center [549, 339] width 954 height 390
click at [748, 273] on div "404 Something's Missing Sorry, the data you are looking for doesn't exist. Home" at bounding box center [549, 339] width 954 height 390
click at [722, 304] on div "404 Something's Missing Sorry, the data you are looking for doesn't exist. Home" at bounding box center [549, 339] width 954 height 390
click at [560, 465] on link "Home" at bounding box center [549, 481] width 130 height 44
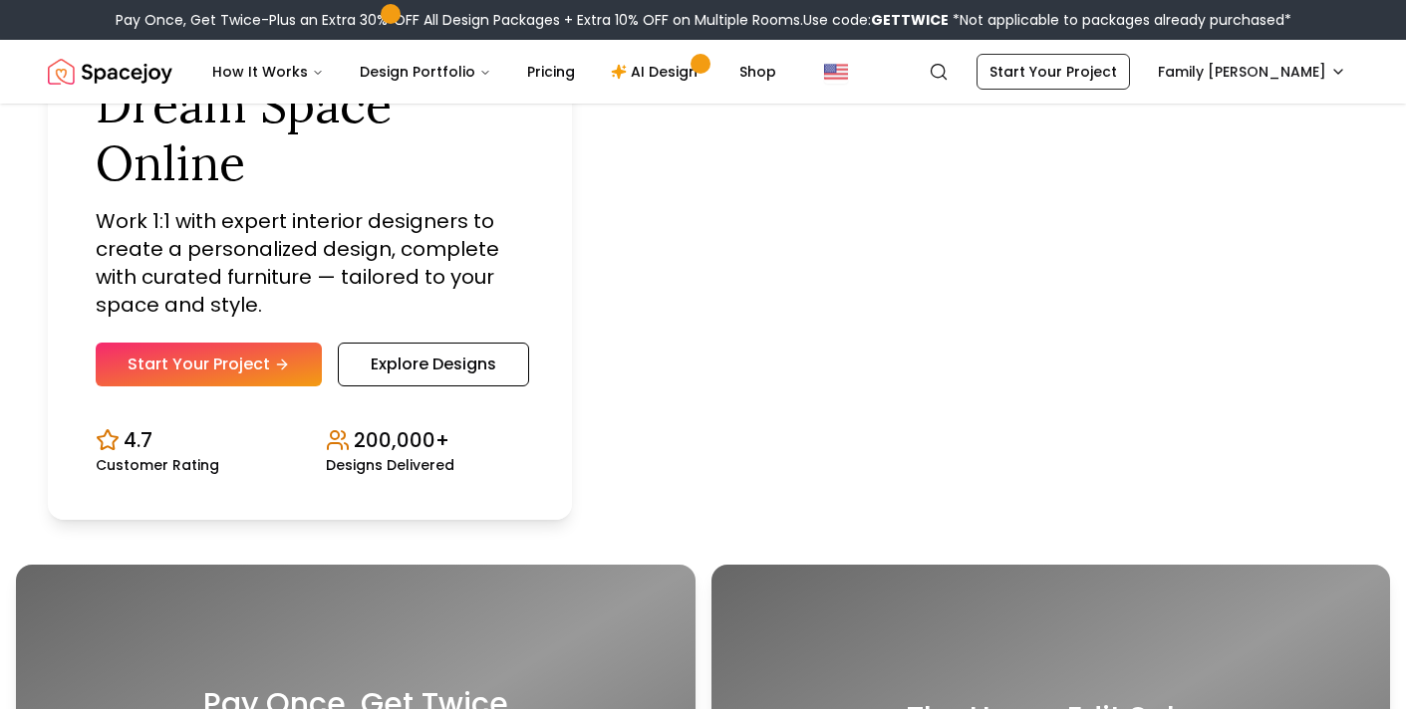
scroll to position [159, 0]
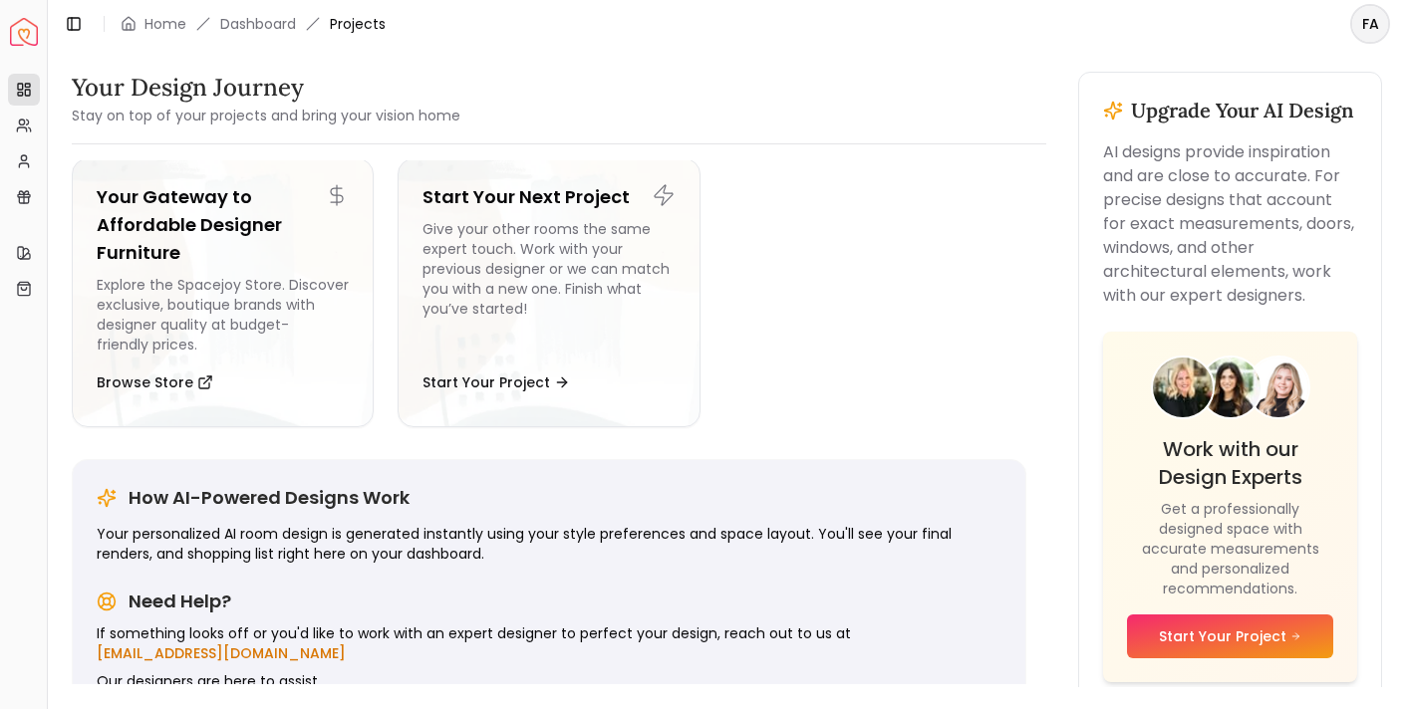
scroll to position [205, 0]
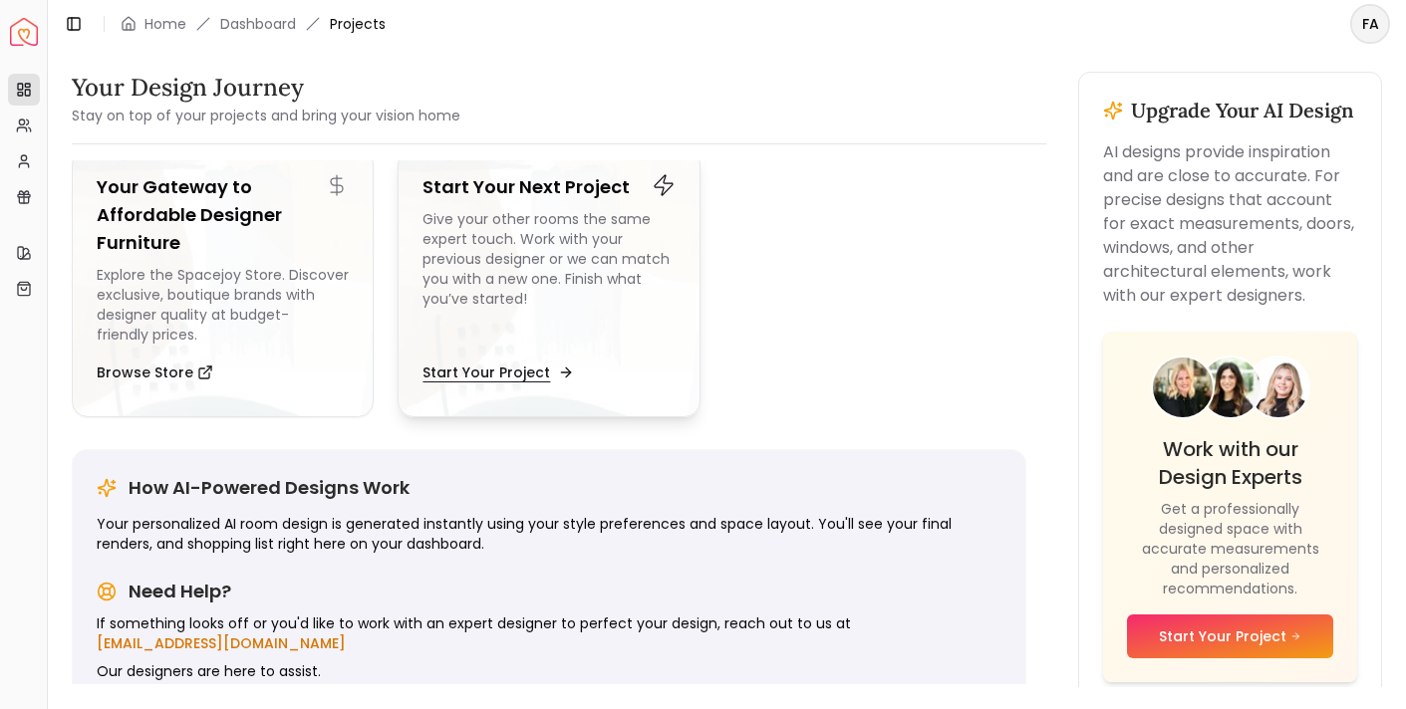
click at [480, 382] on button "Start Your Project" at bounding box center [495, 373] width 147 height 40
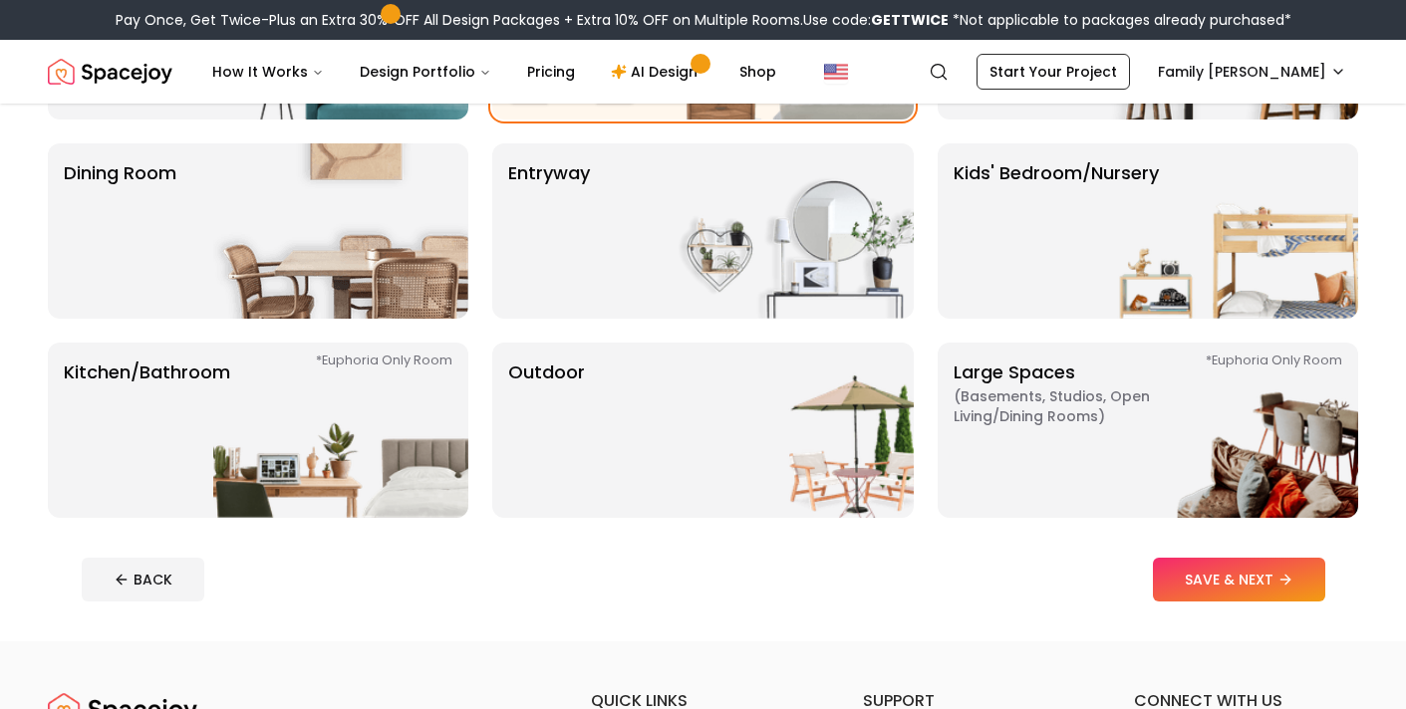
scroll to position [334, 0]
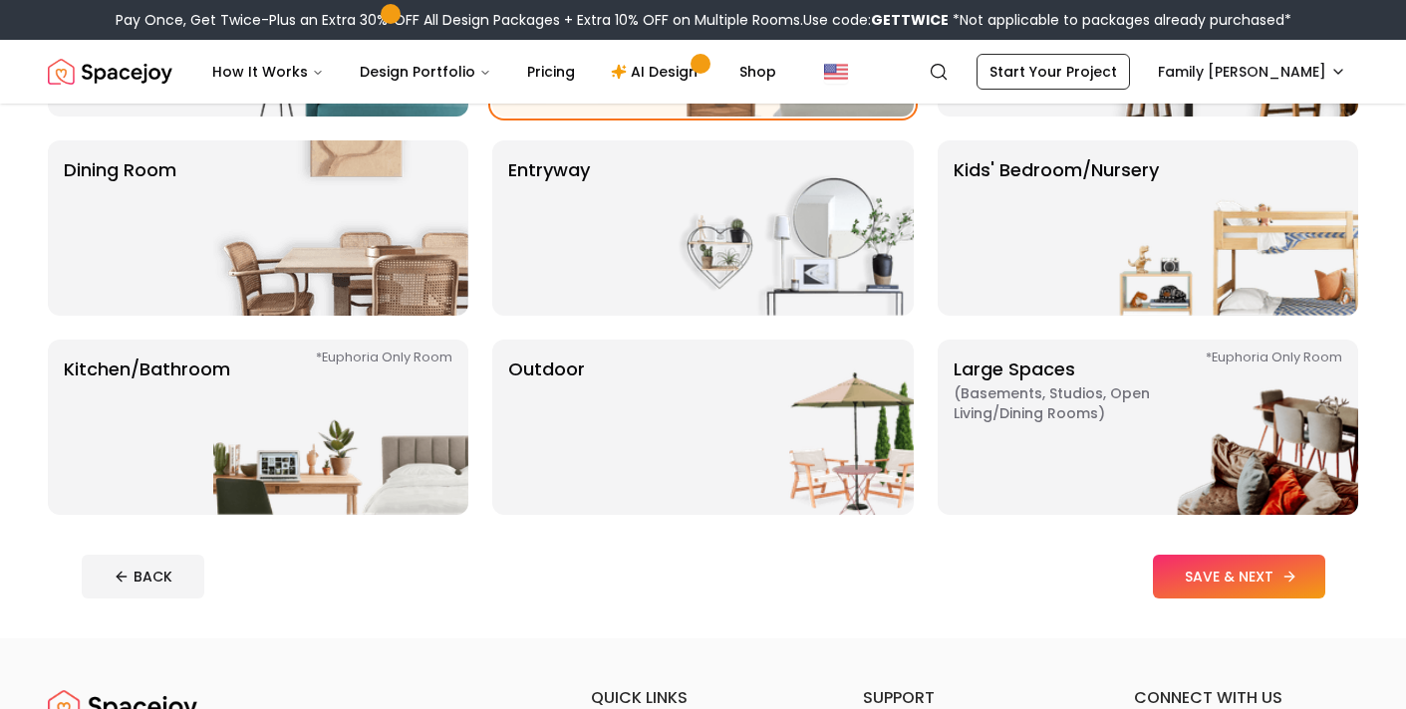
click at [1204, 574] on button "SAVE & NEXT" at bounding box center [1239, 577] width 172 height 44
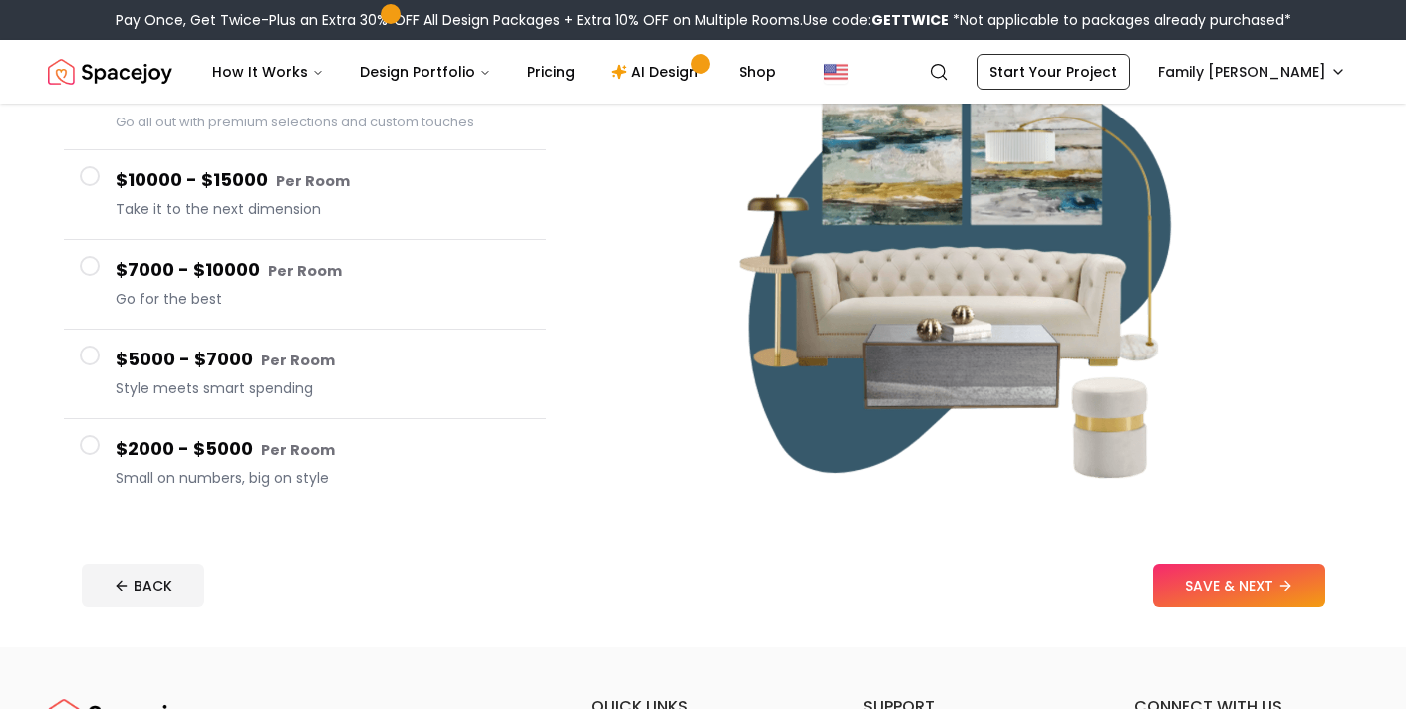
scroll to position [254, 0]
click at [207, 491] on button "$2000 - $5000 Per Room Small on numbers, big on style" at bounding box center [305, 463] width 482 height 89
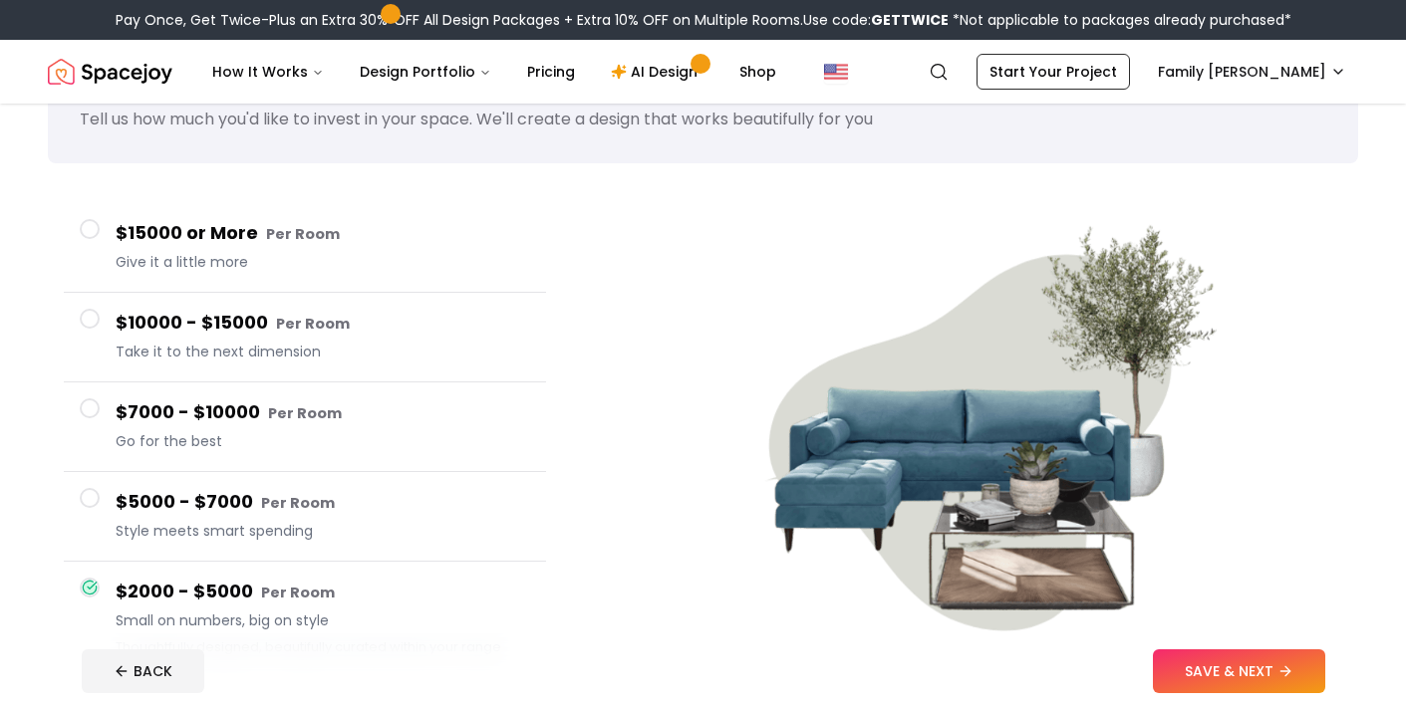
scroll to position [82, 0]
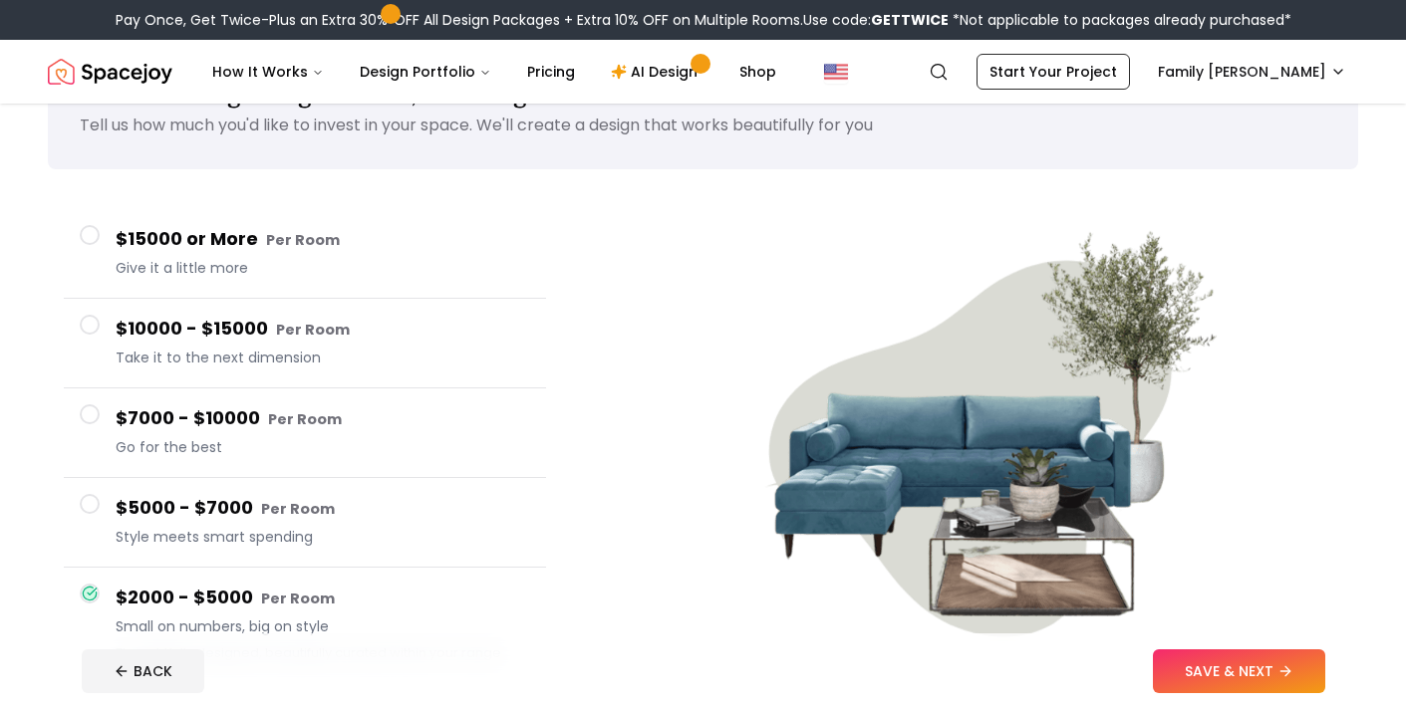
click at [184, 265] on span "Give it a little more" at bounding box center [323, 268] width 414 height 20
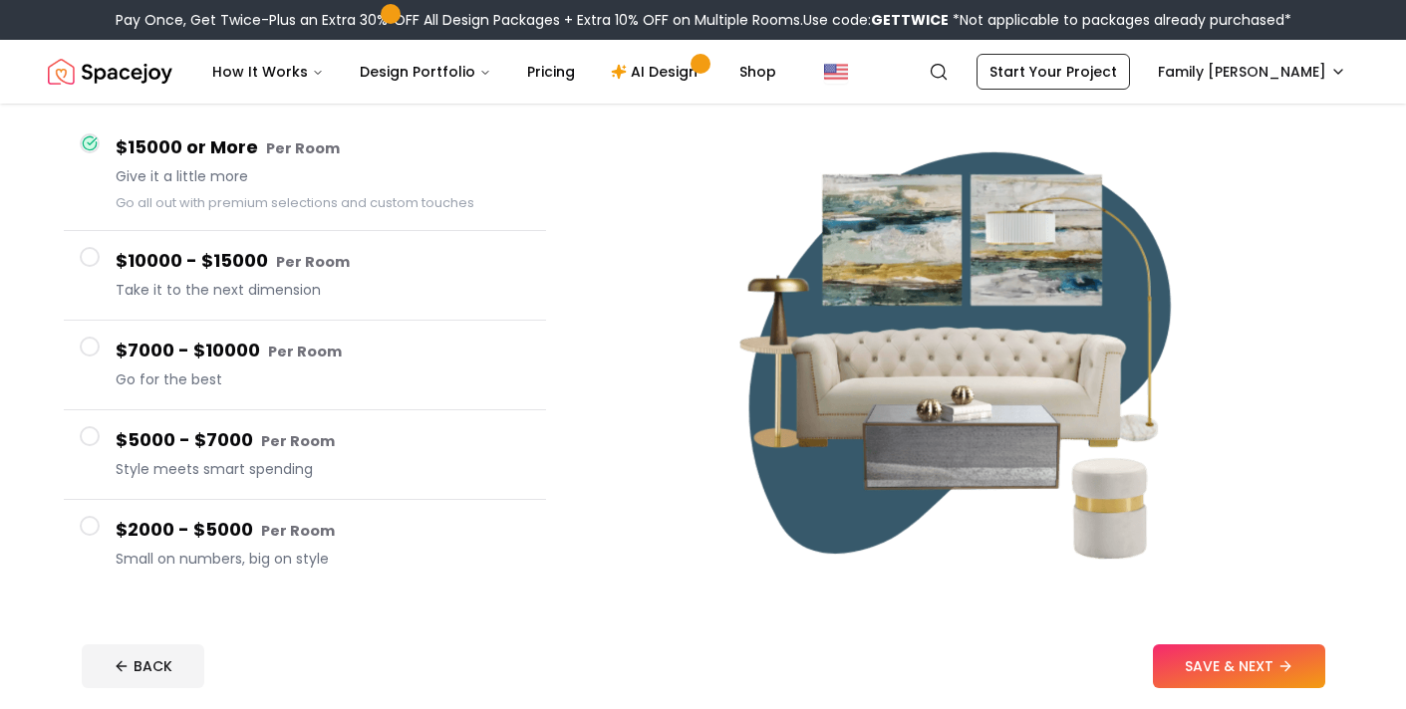
scroll to position [173, 0]
click at [144, 452] on div "$5000 - $7000 Per Room Style meets smart spending" at bounding box center [323, 454] width 414 height 57
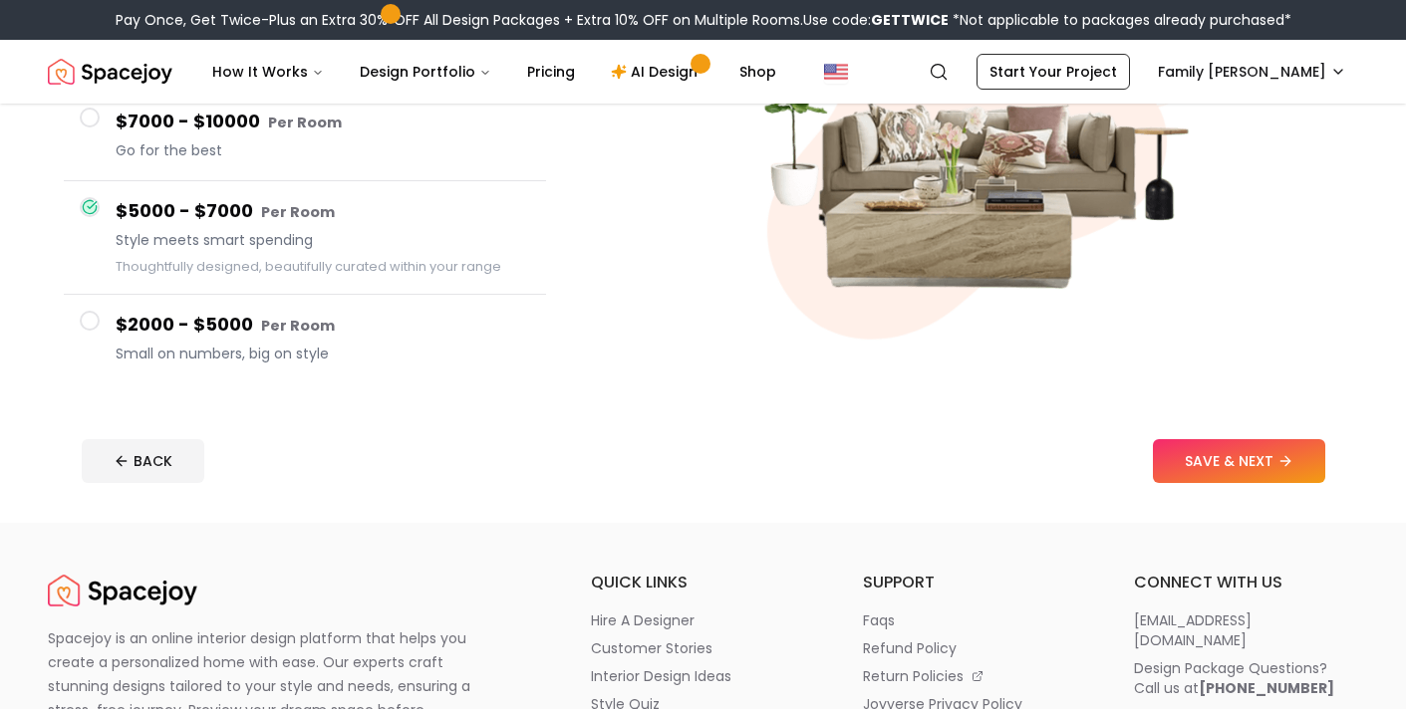
scroll to position [380, 0]
click at [1220, 458] on button "SAVE & NEXT" at bounding box center [1239, 460] width 172 height 44
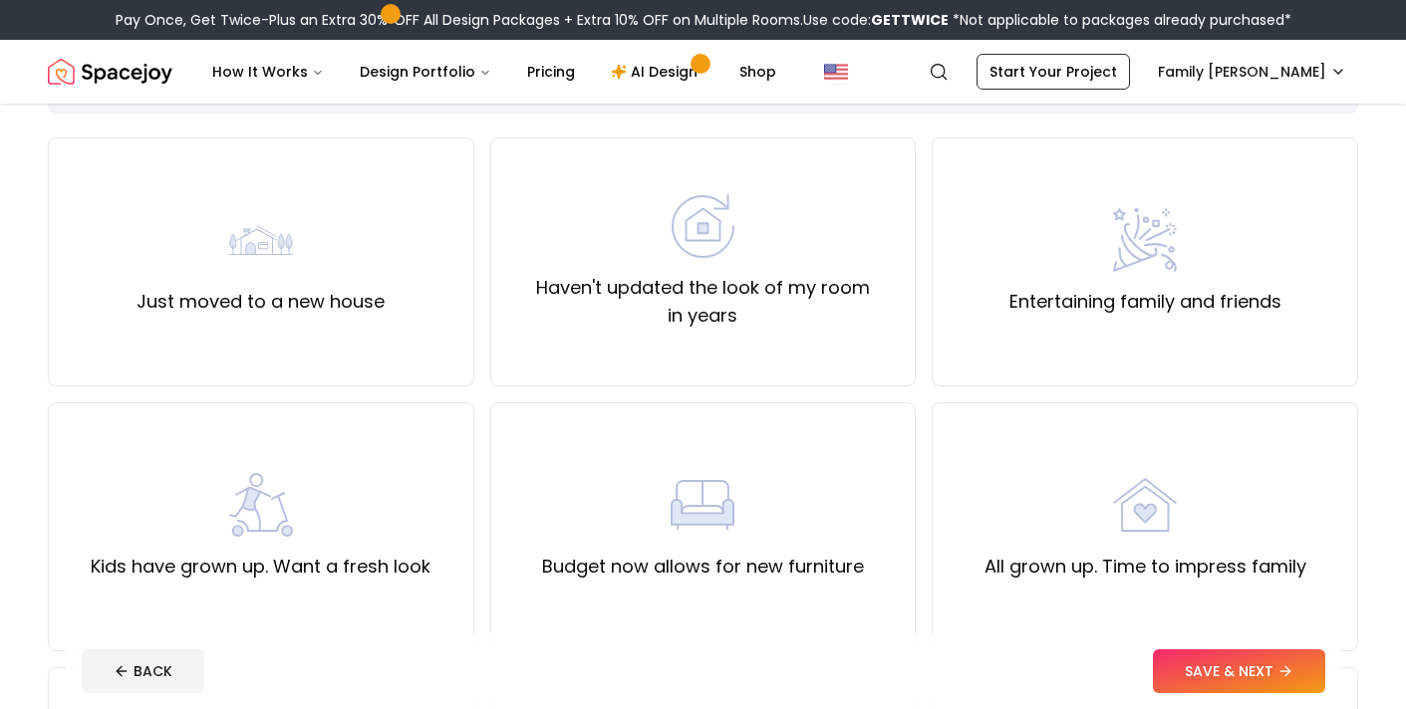
scroll to position [141, 0]
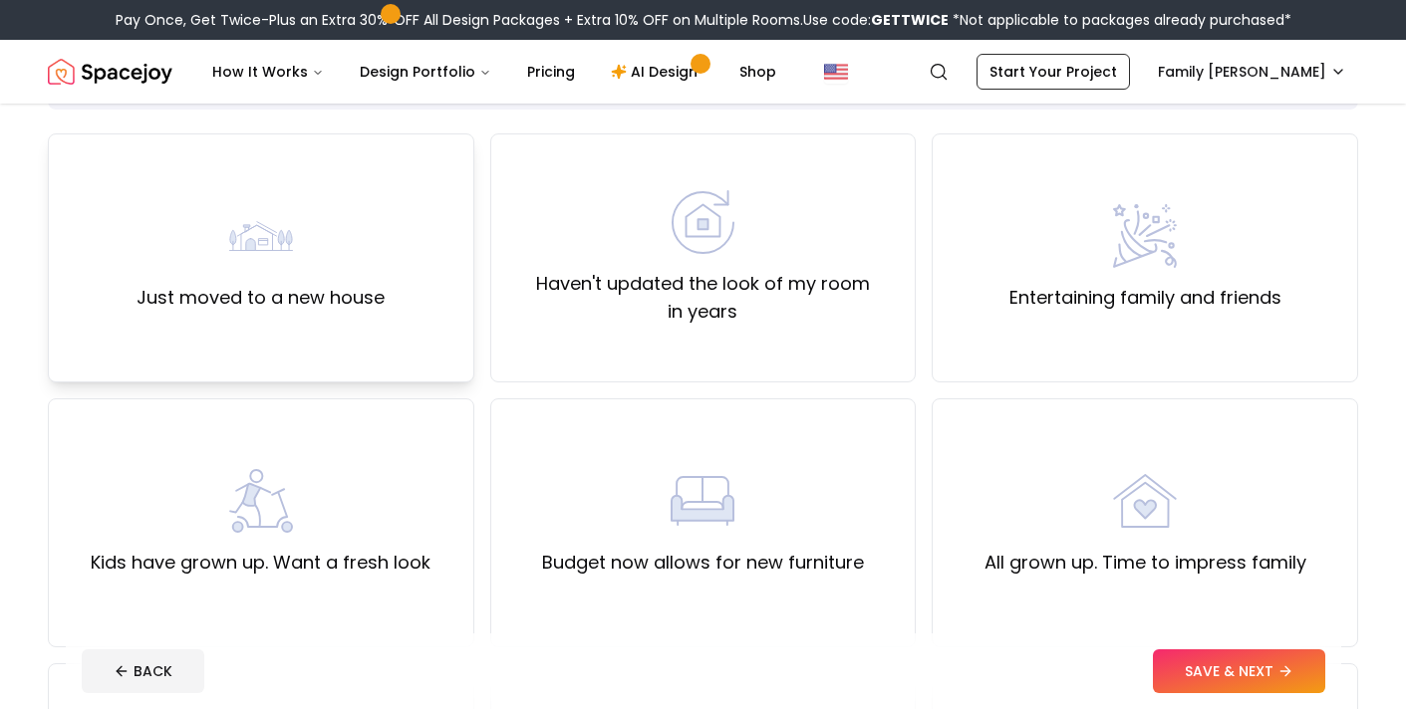
click at [157, 287] on label "Just moved to a new house" at bounding box center [260, 298] width 248 height 28
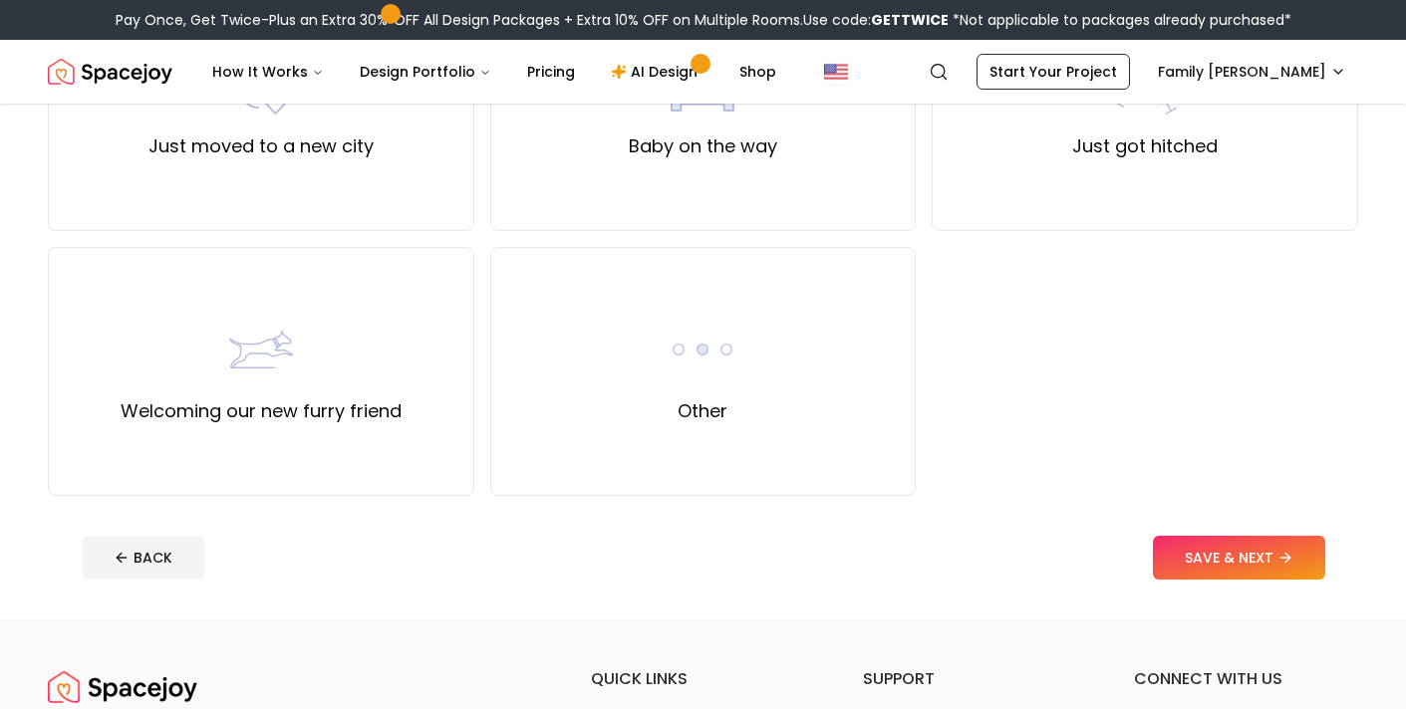
scroll to position [823, 0]
click at [1180, 543] on button "SAVE & NEXT" at bounding box center [1239, 558] width 172 height 44
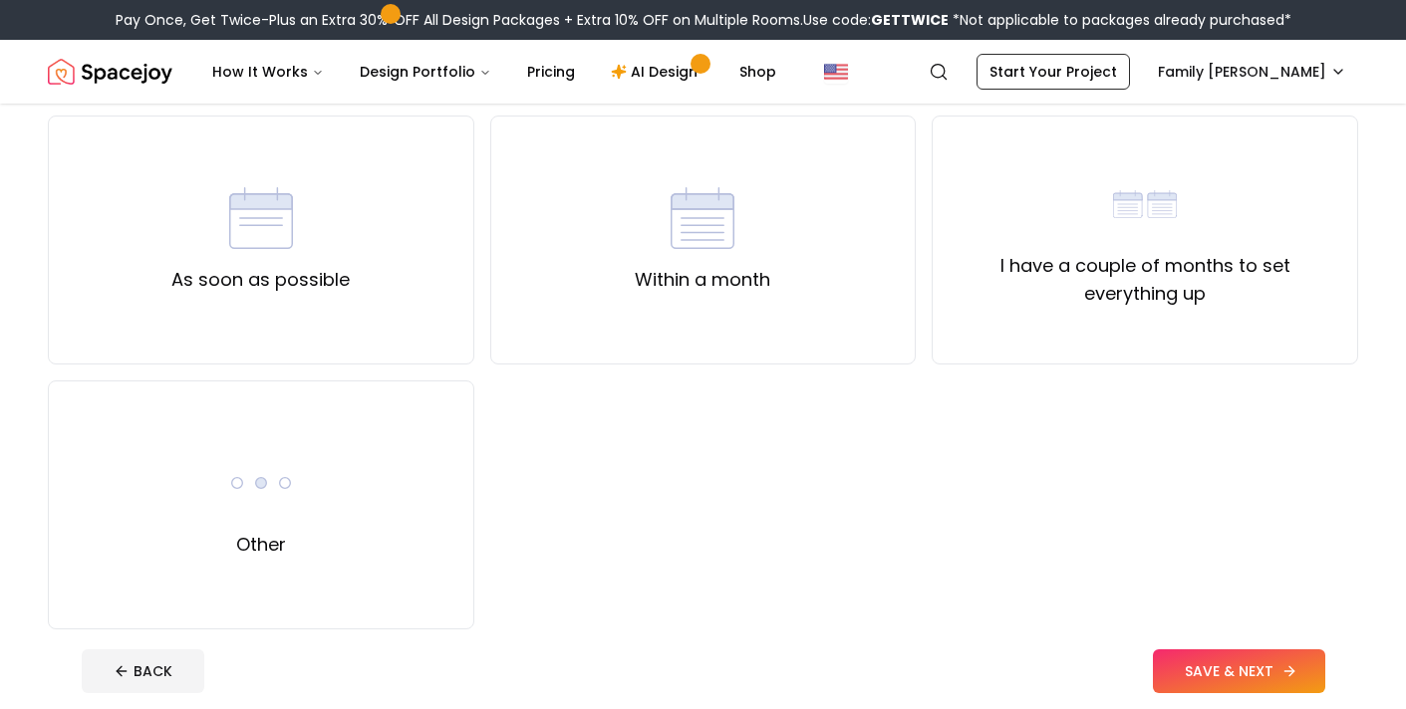
scroll to position [160, 0]
click at [222, 266] on label "As soon as possible" at bounding box center [260, 279] width 178 height 28
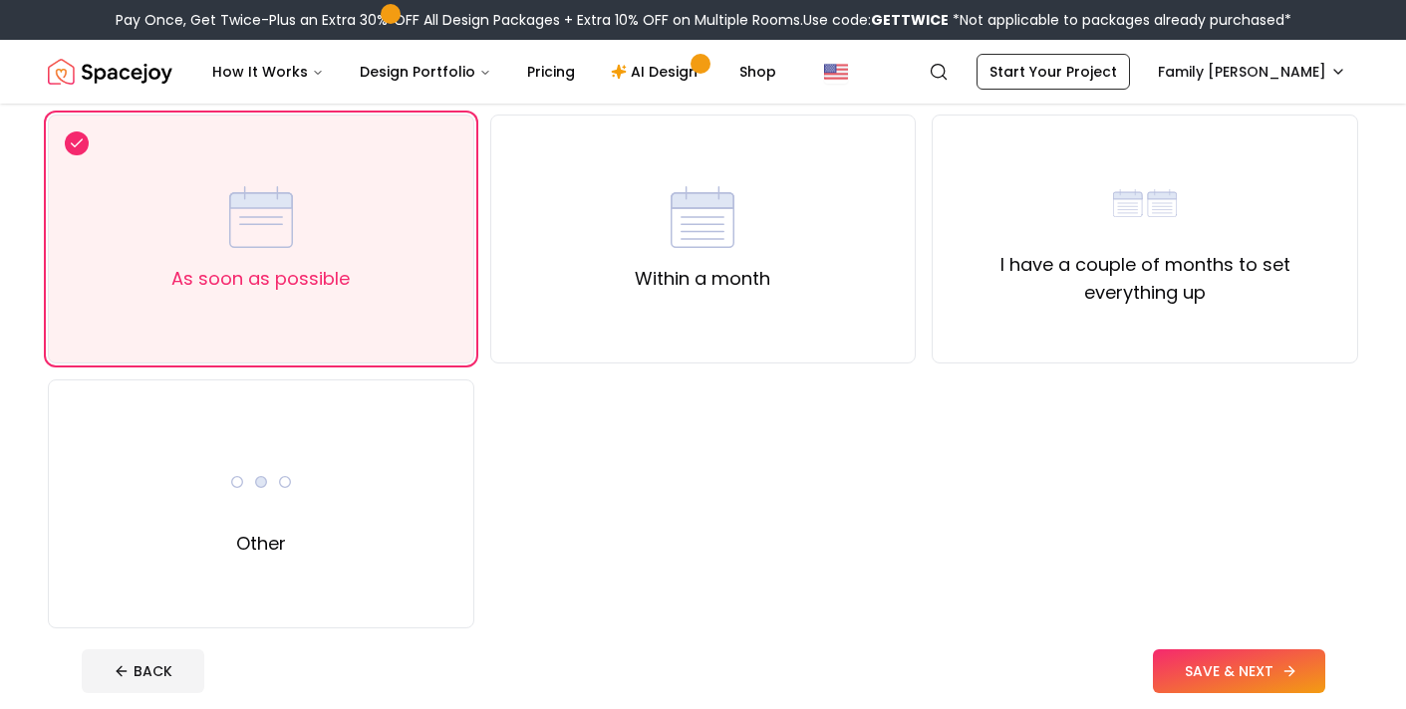
click at [1178, 656] on button "SAVE & NEXT" at bounding box center [1239, 671] width 172 height 44
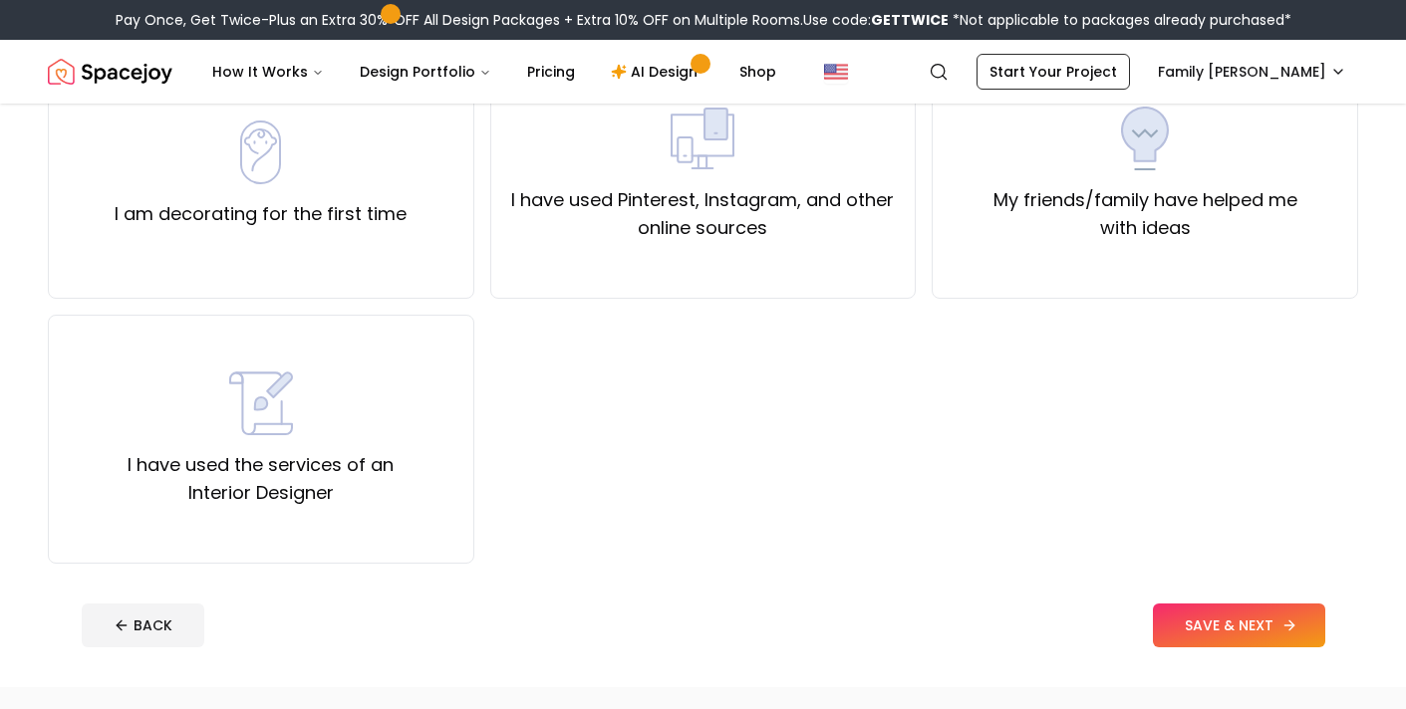
scroll to position [226, 0]
click at [154, 220] on label "I am decorating for the first time" at bounding box center [261, 213] width 292 height 28
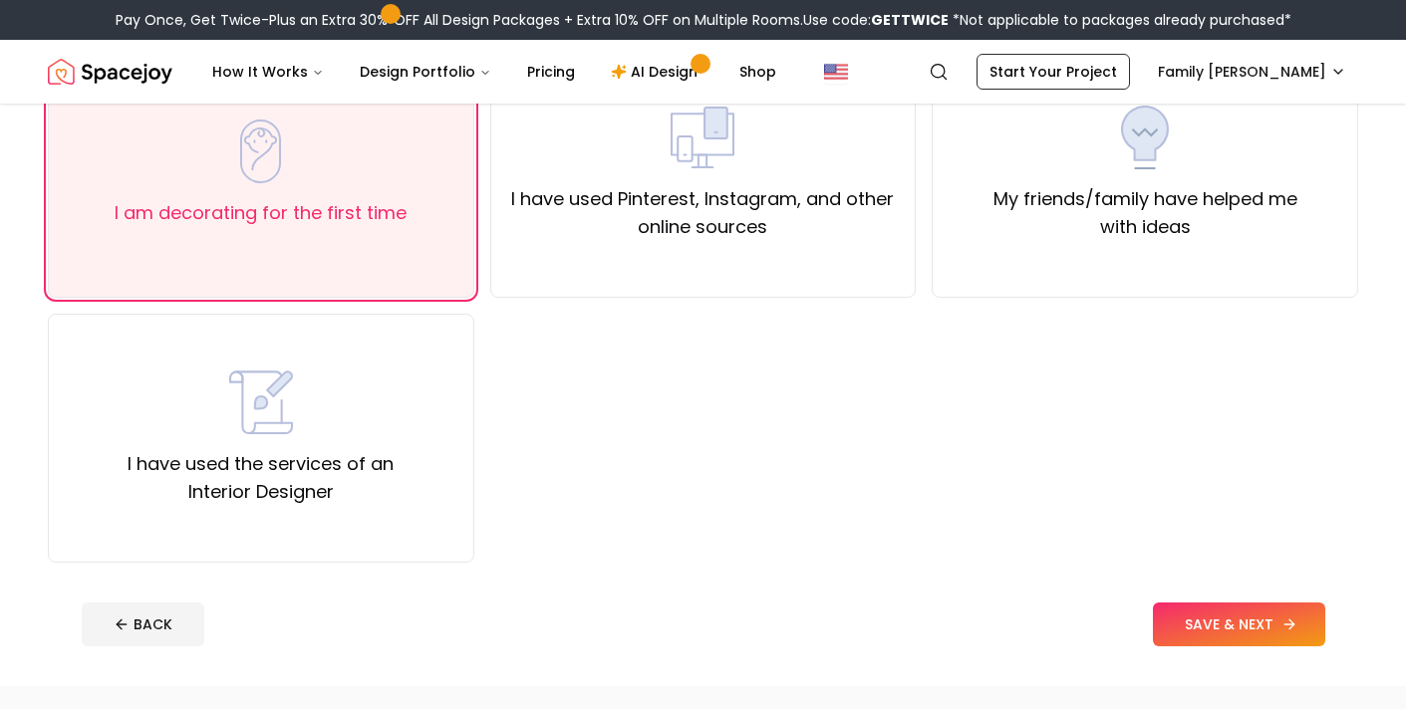
click at [1189, 610] on button "SAVE & NEXT" at bounding box center [1239, 625] width 172 height 44
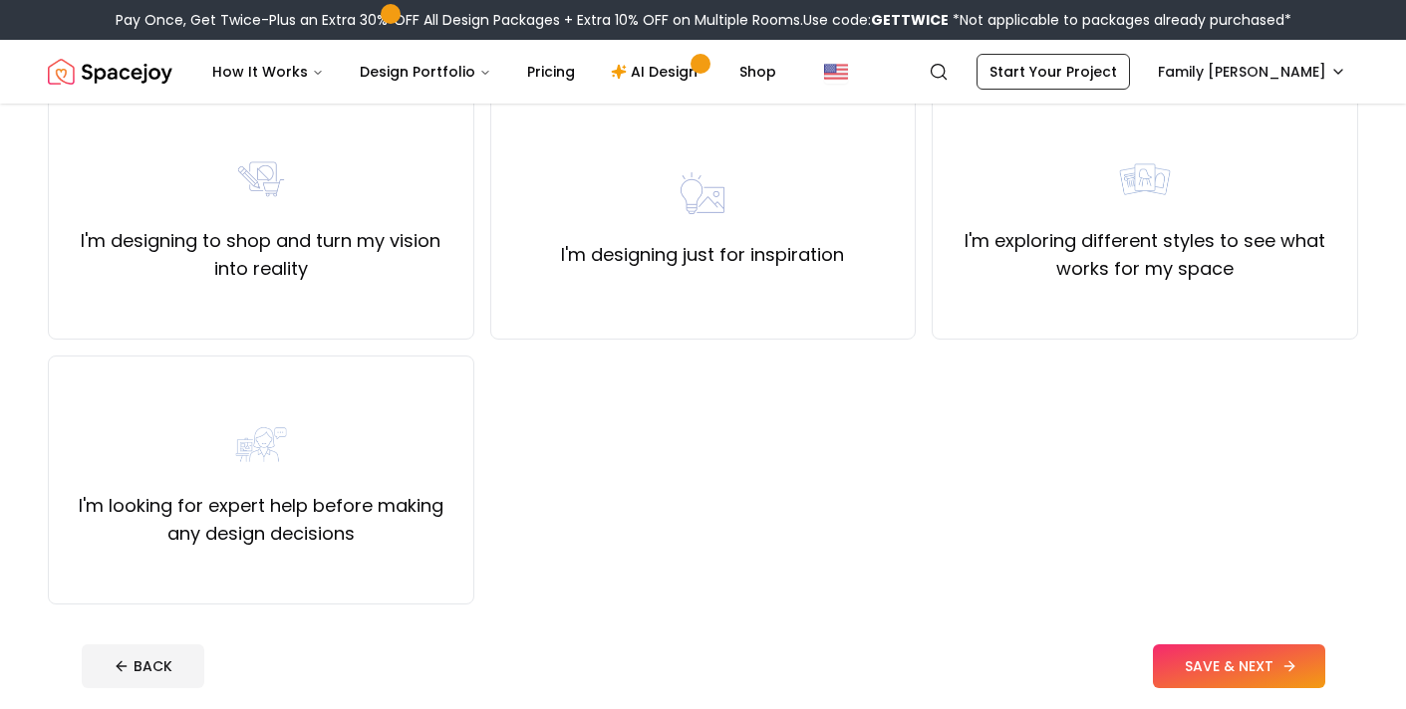
scroll to position [187, 0]
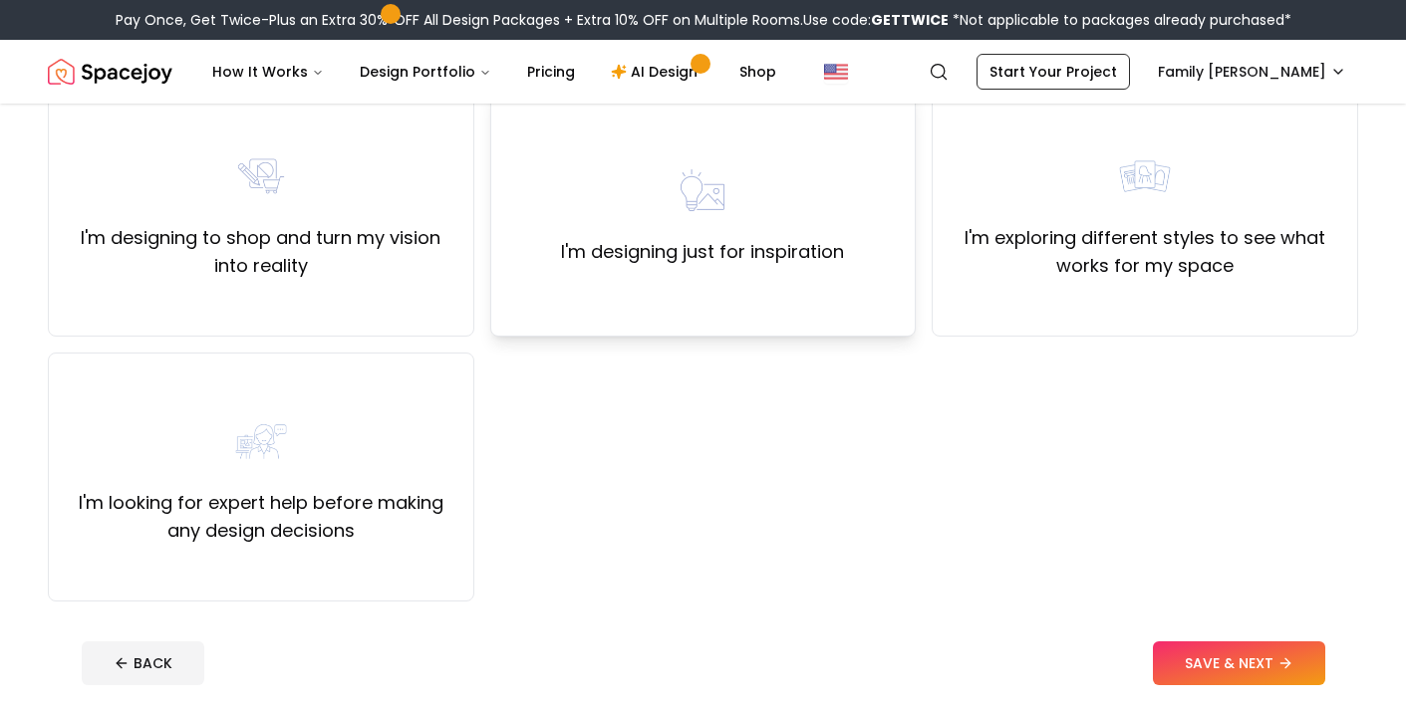
click at [816, 265] on label "I'm designing just for inspiration" at bounding box center [702, 252] width 283 height 28
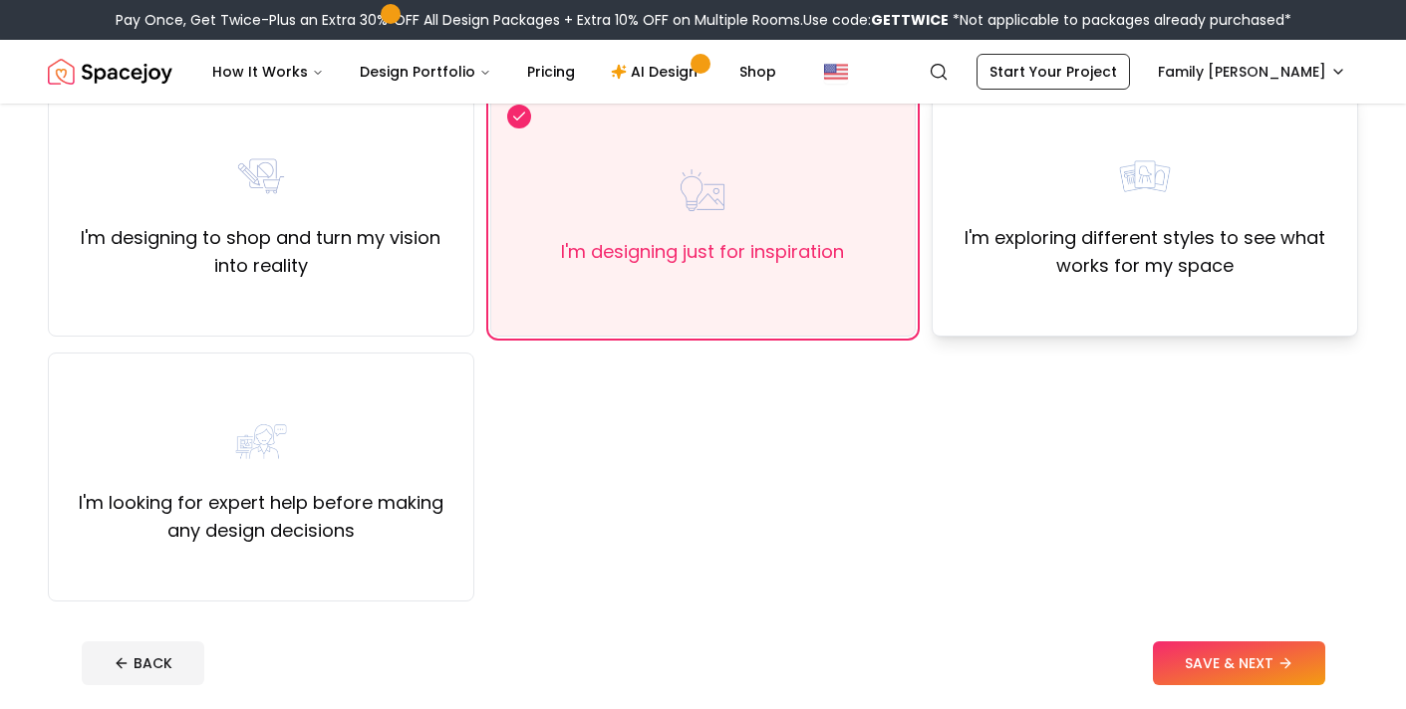
click at [1253, 290] on div "I'm exploring different styles to see what works for my space" at bounding box center [1144, 212] width 426 height 249
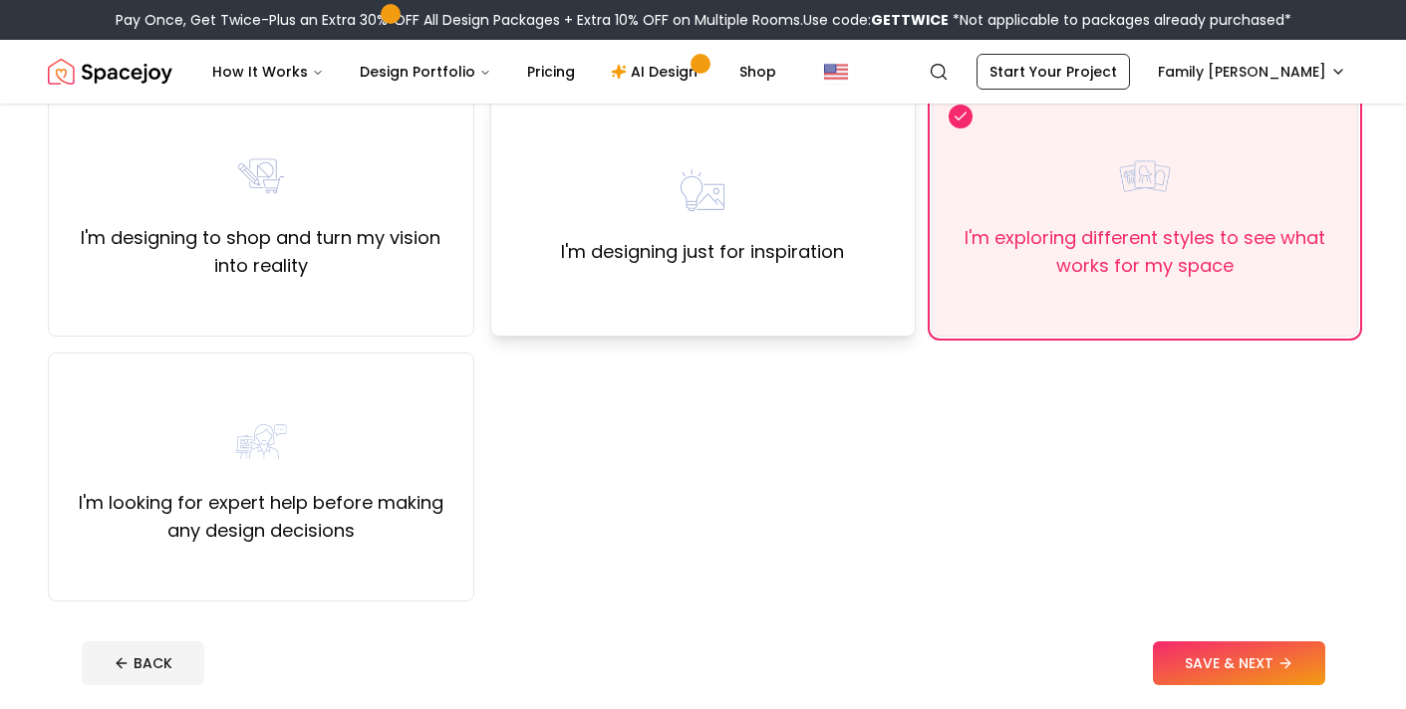
click at [850, 253] on div "I'm designing just for inspiration" at bounding box center [703, 212] width 426 height 249
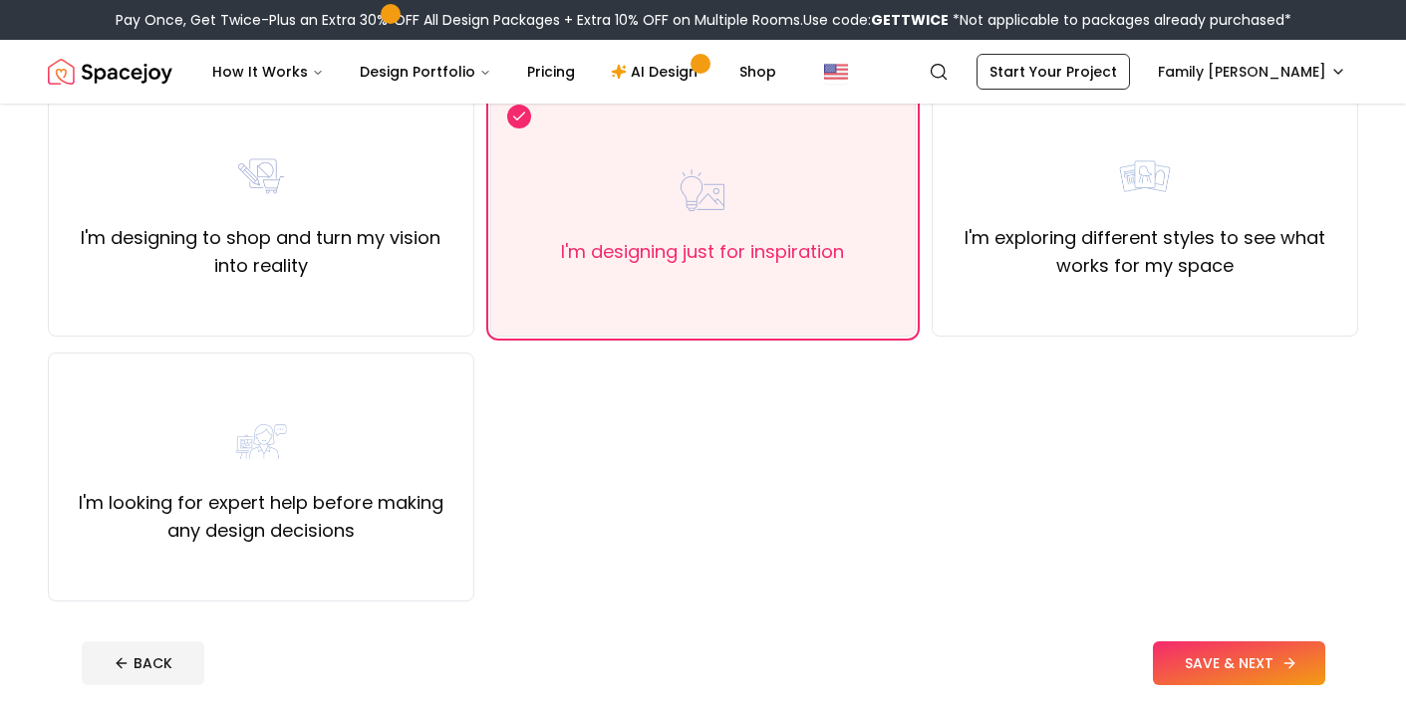
click at [1188, 652] on button "SAVE & NEXT" at bounding box center [1239, 664] width 172 height 44
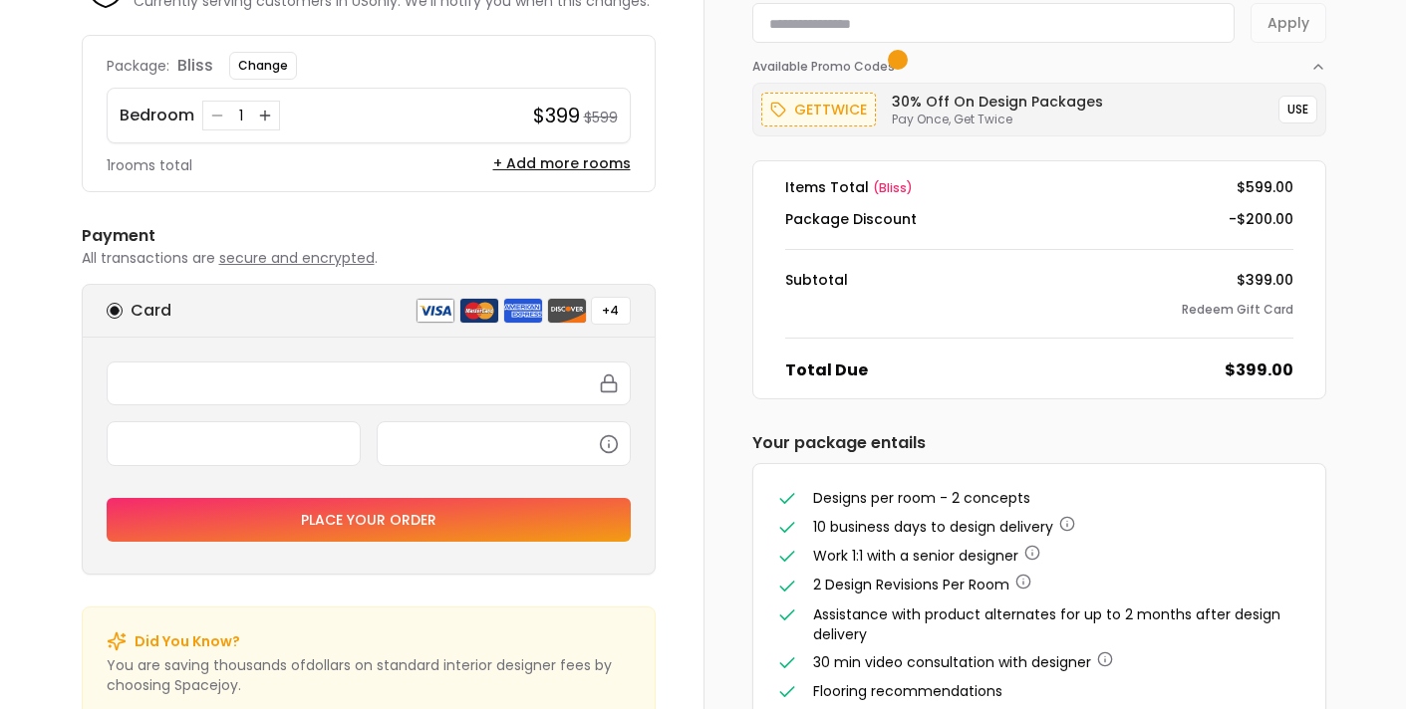
scroll to position [141, 0]
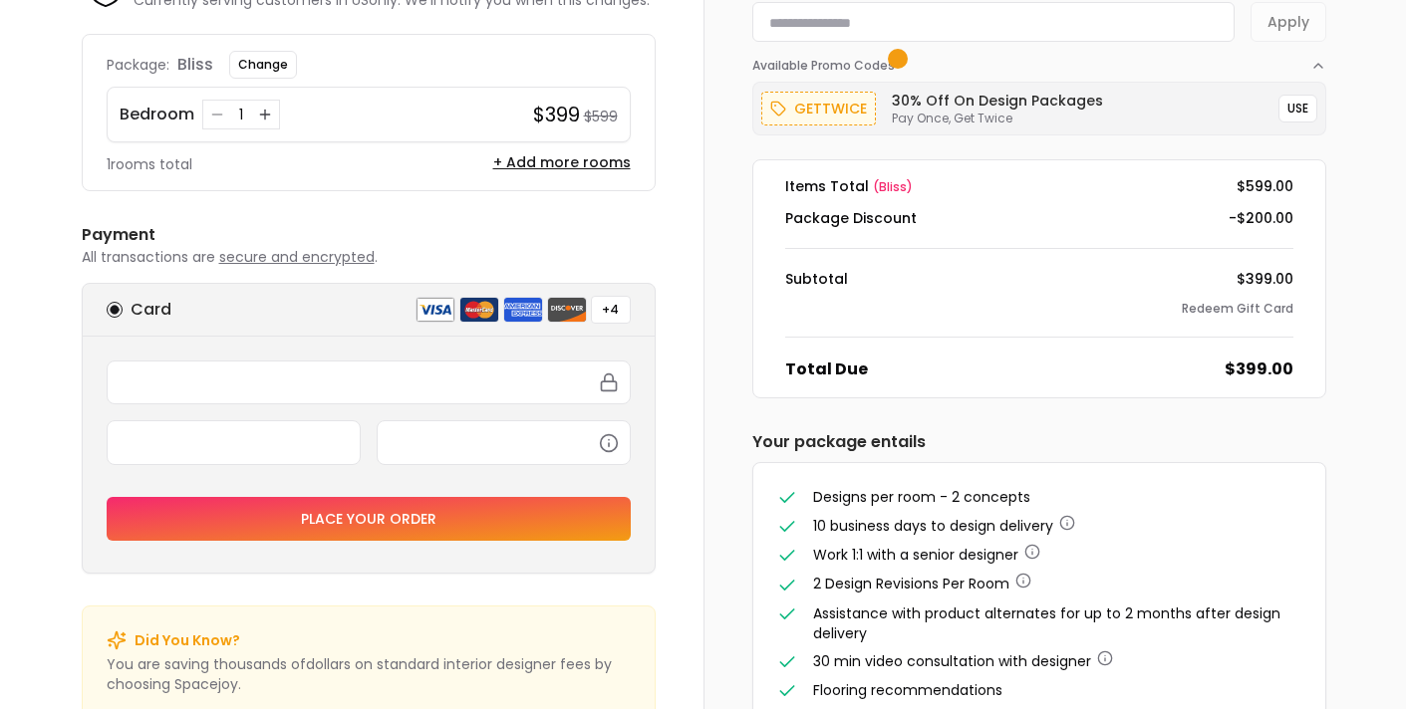
click at [1393, 305] on div "Order Summary Apply Available Promo Codes gettwice 30% Off on Design Packages P…" at bounding box center [1054, 358] width 703 height 873
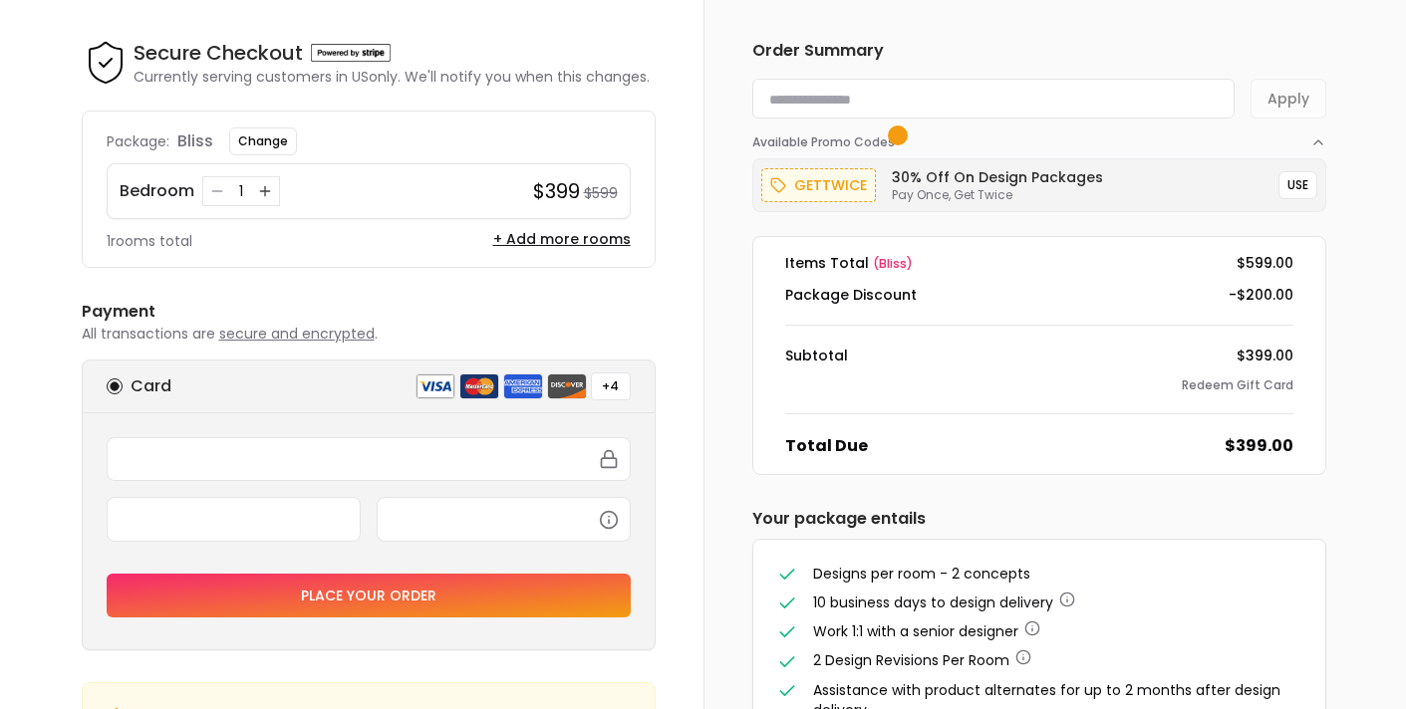
scroll to position [0, 0]
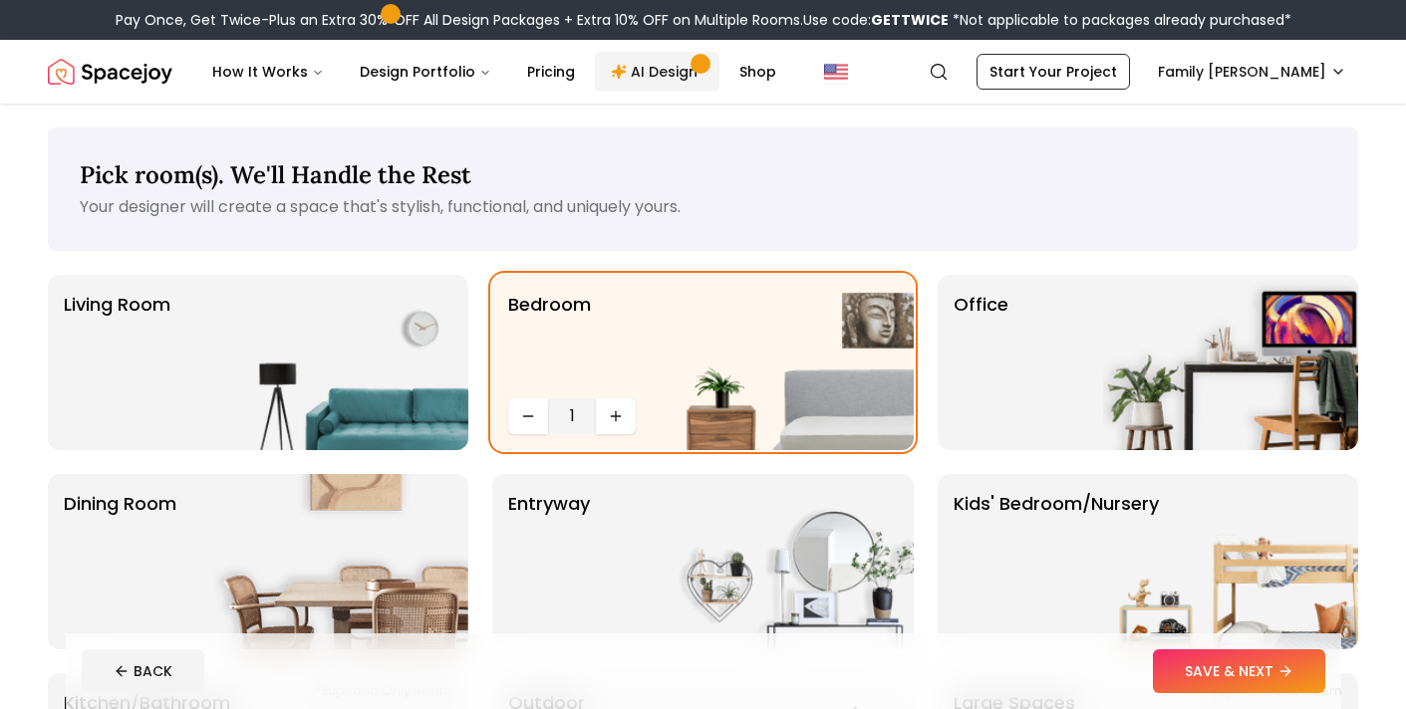
click at [618, 81] on link "AI Design" at bounding box center [657, 72] width 125 height 40
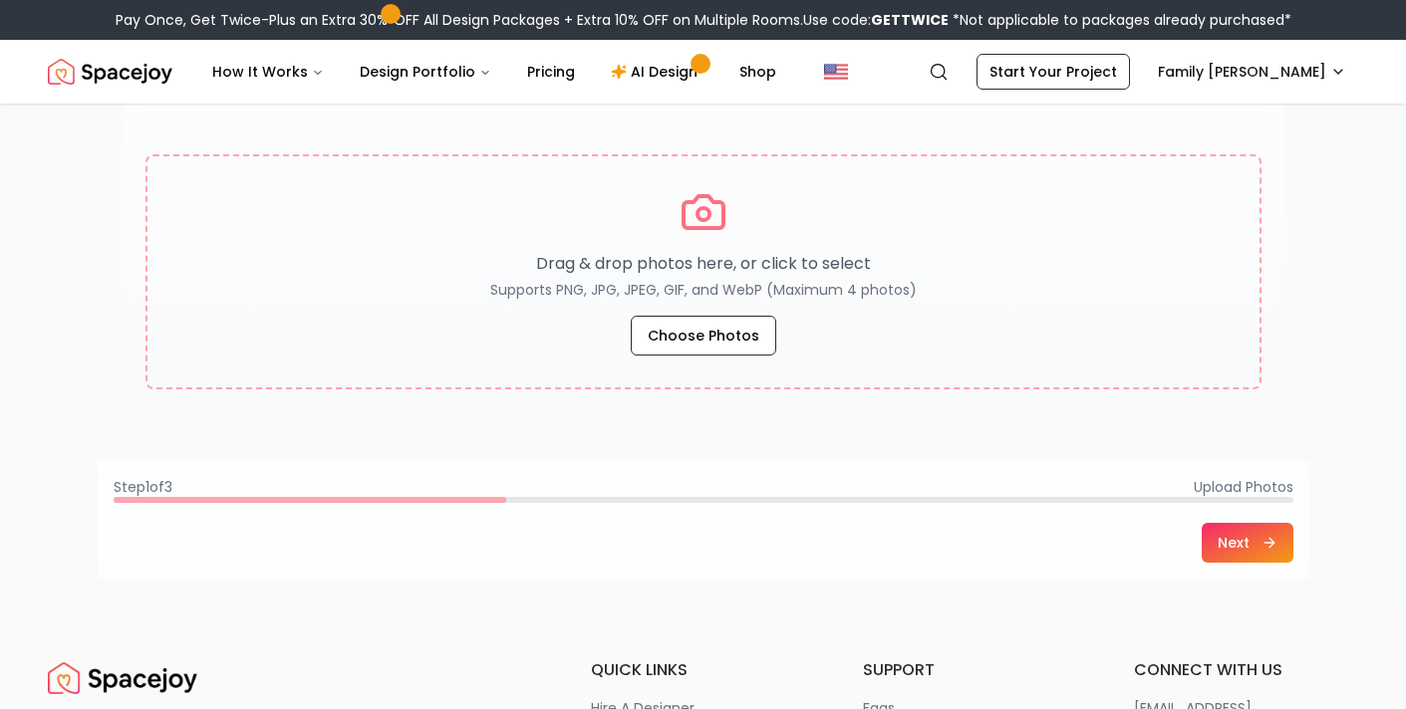
scroll to position [365, 0]
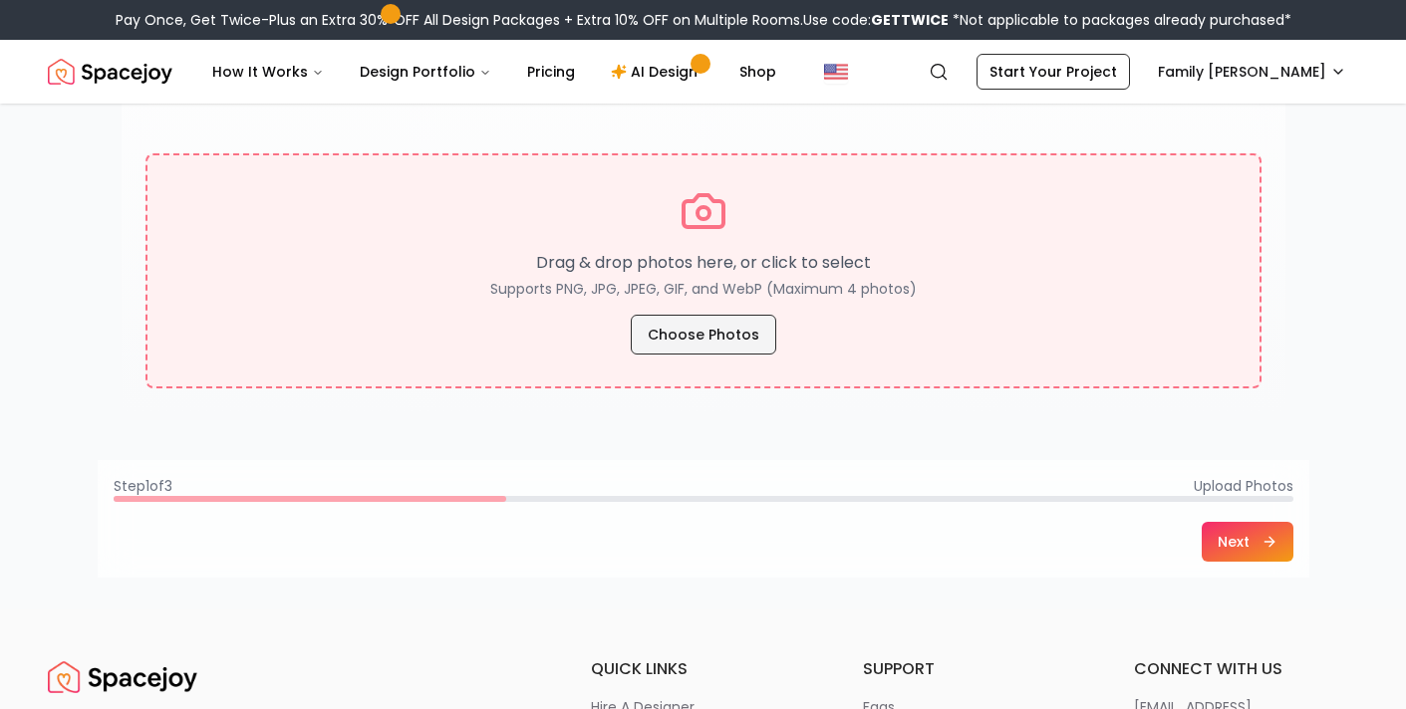
click at [737, 351] on button "Choose Photos" at bounding box center [703, 335] width 145 height 40
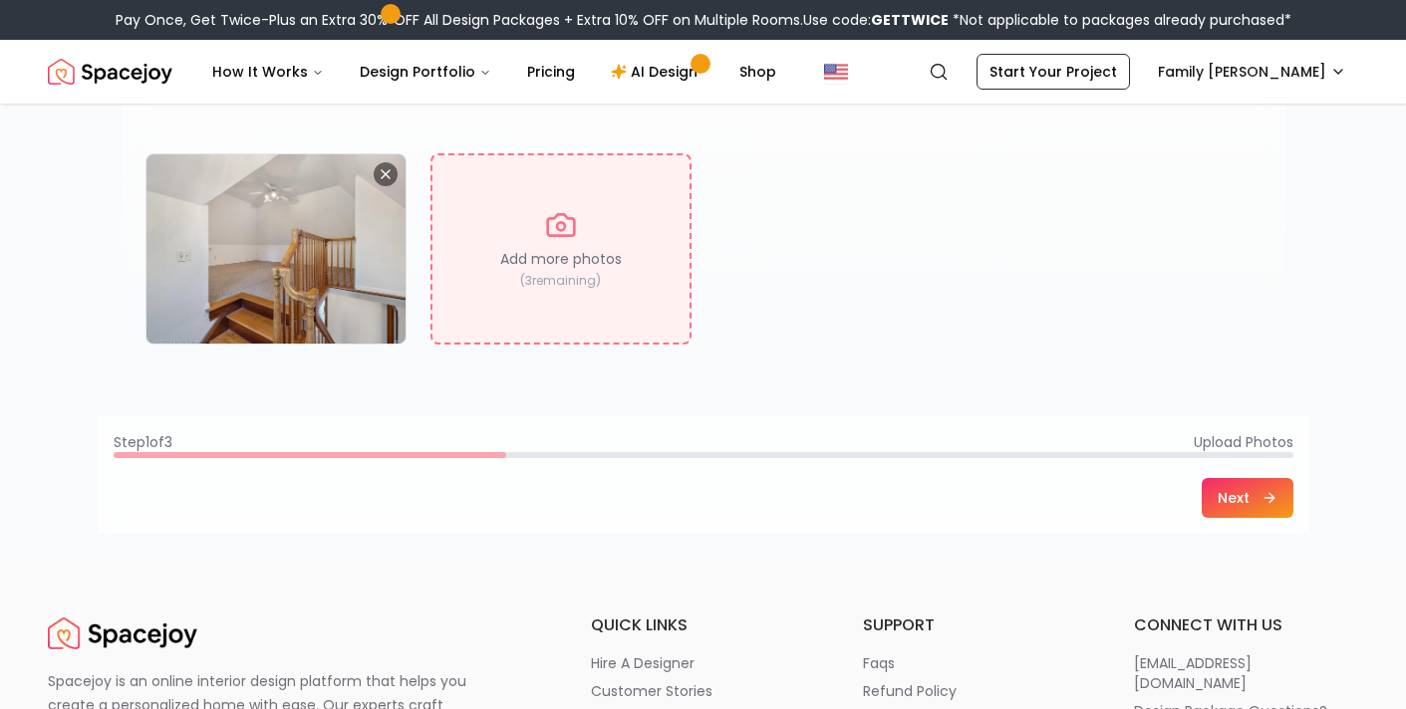
click at [1231, 499] on button "Next" at bounding box center [1247, 498] width 92 height 40
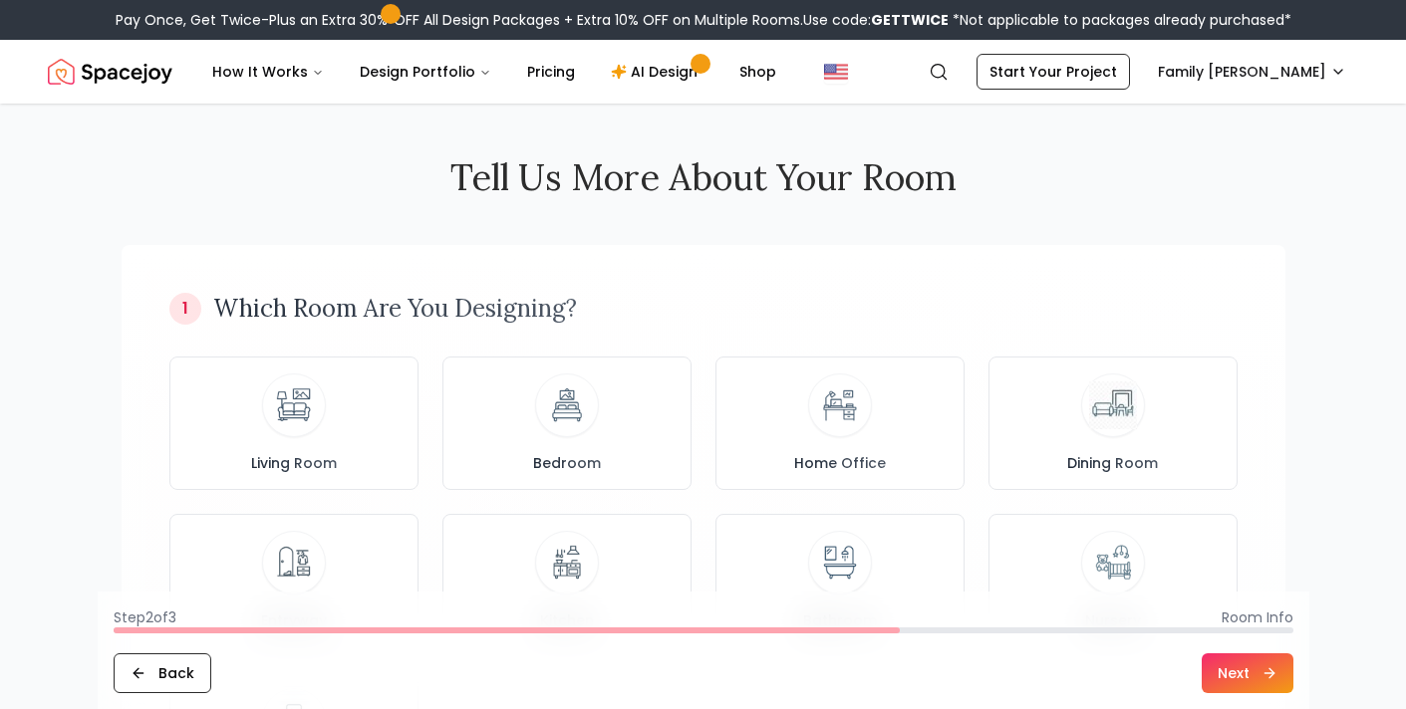
scroll to position [0, 0]
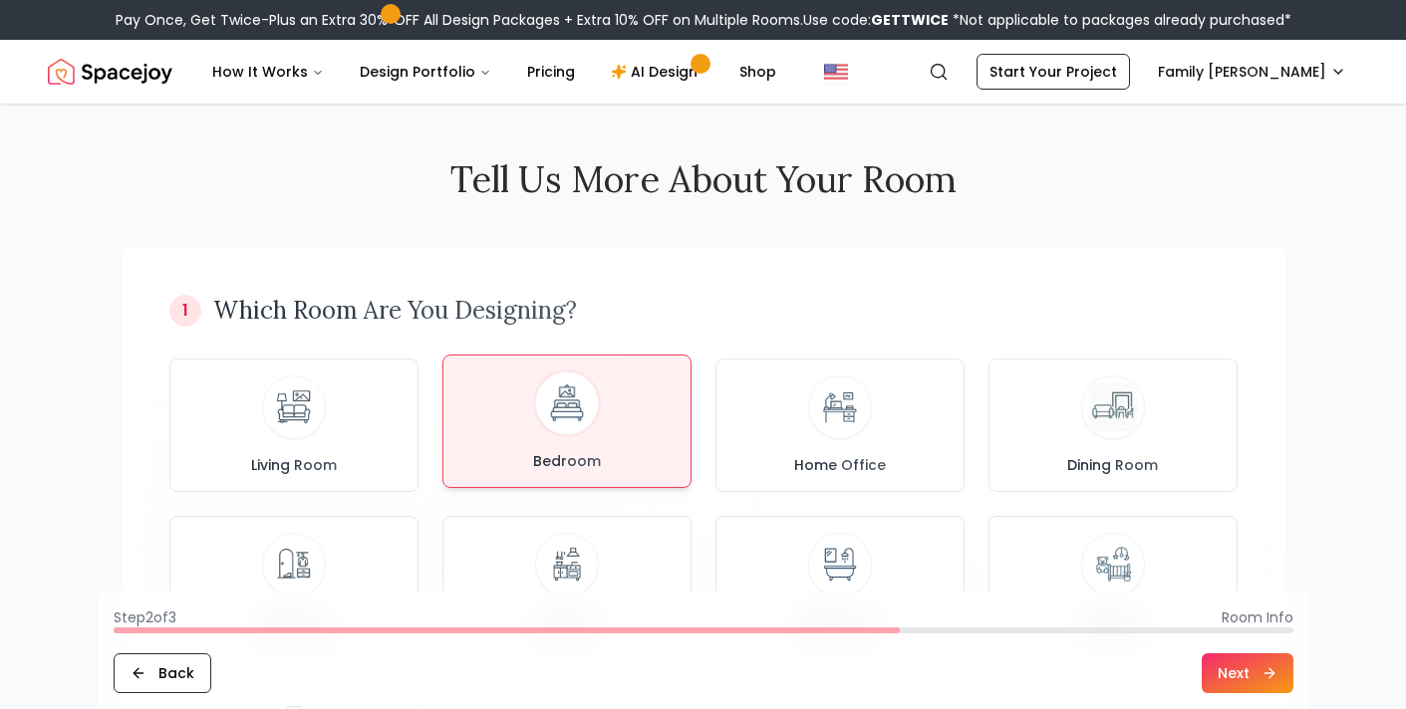
click at [599, 431] on div "Bedroom" at bounding box center [566, 422] width 215 height 100
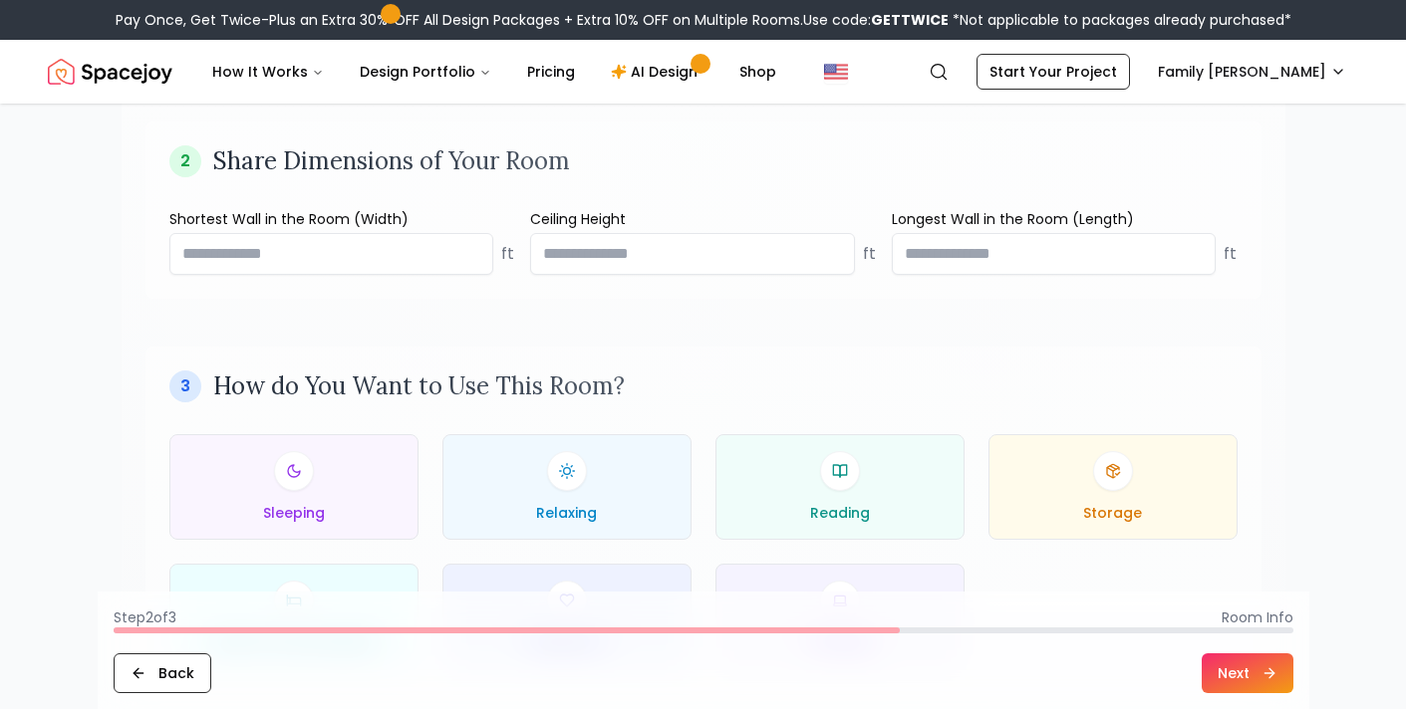
scroll to position [758, 0]
click at [422, 258] on input "number" at bounding box center [331, 253] width 325 height 42
type input "**"
click at [1061, 256] on input "number" at bounding box center [1054, 253] width 325 height 42
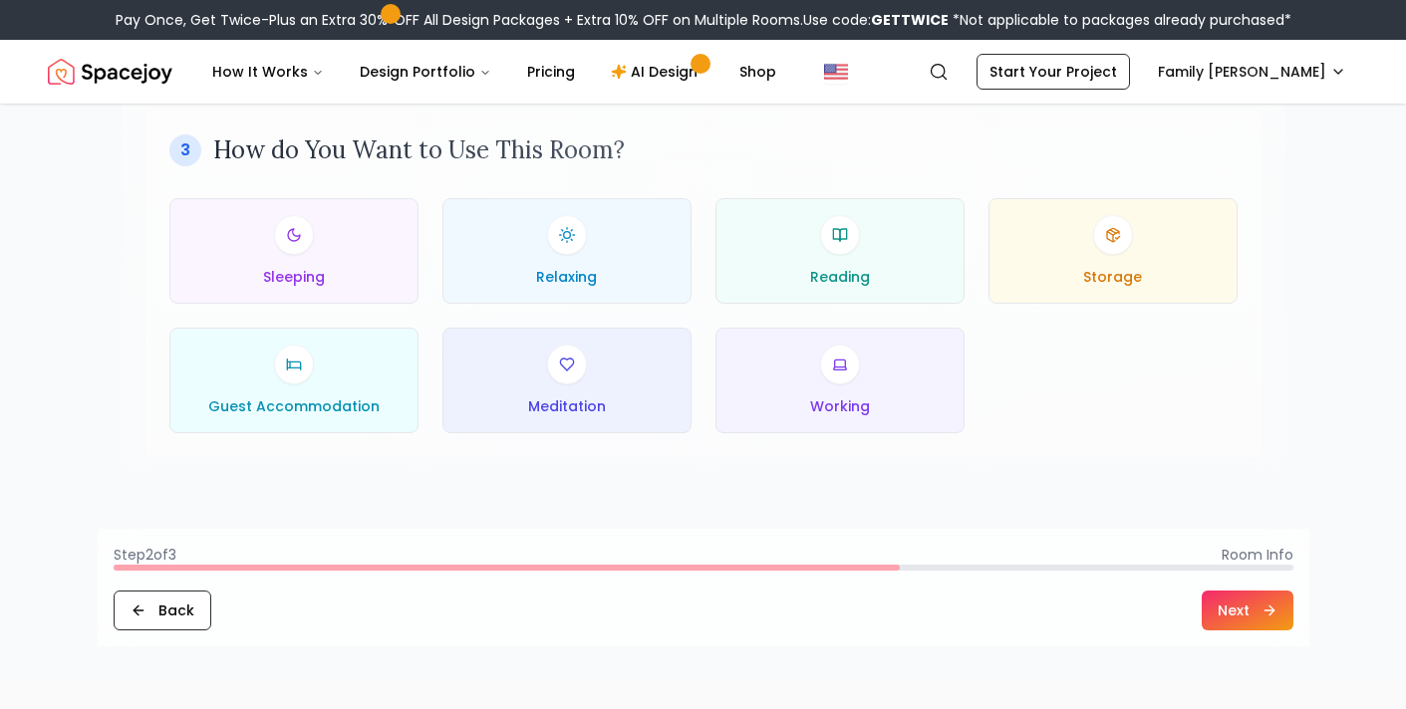
scroll to position [996, 0]
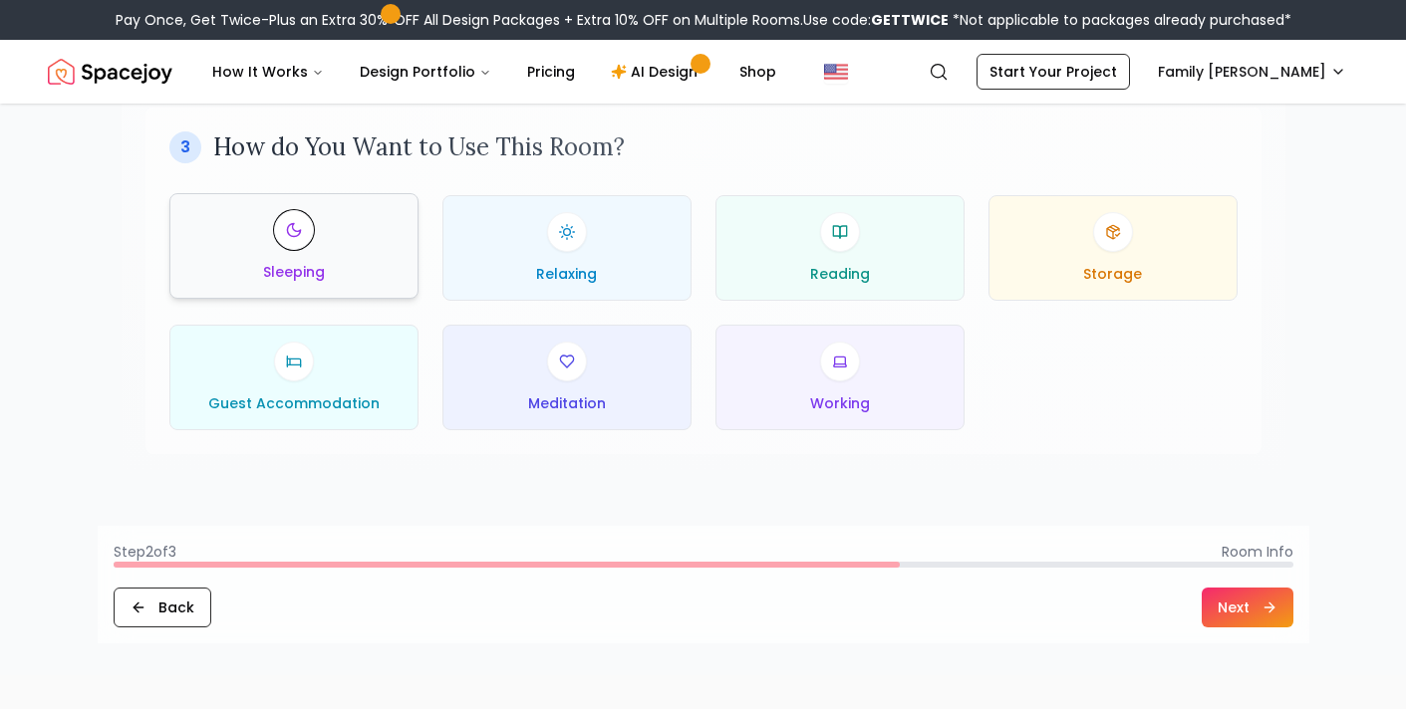
type input "**"
click at [281, 268] on span "Sleeping" at bounding box center [294, 272] width 62 height 20
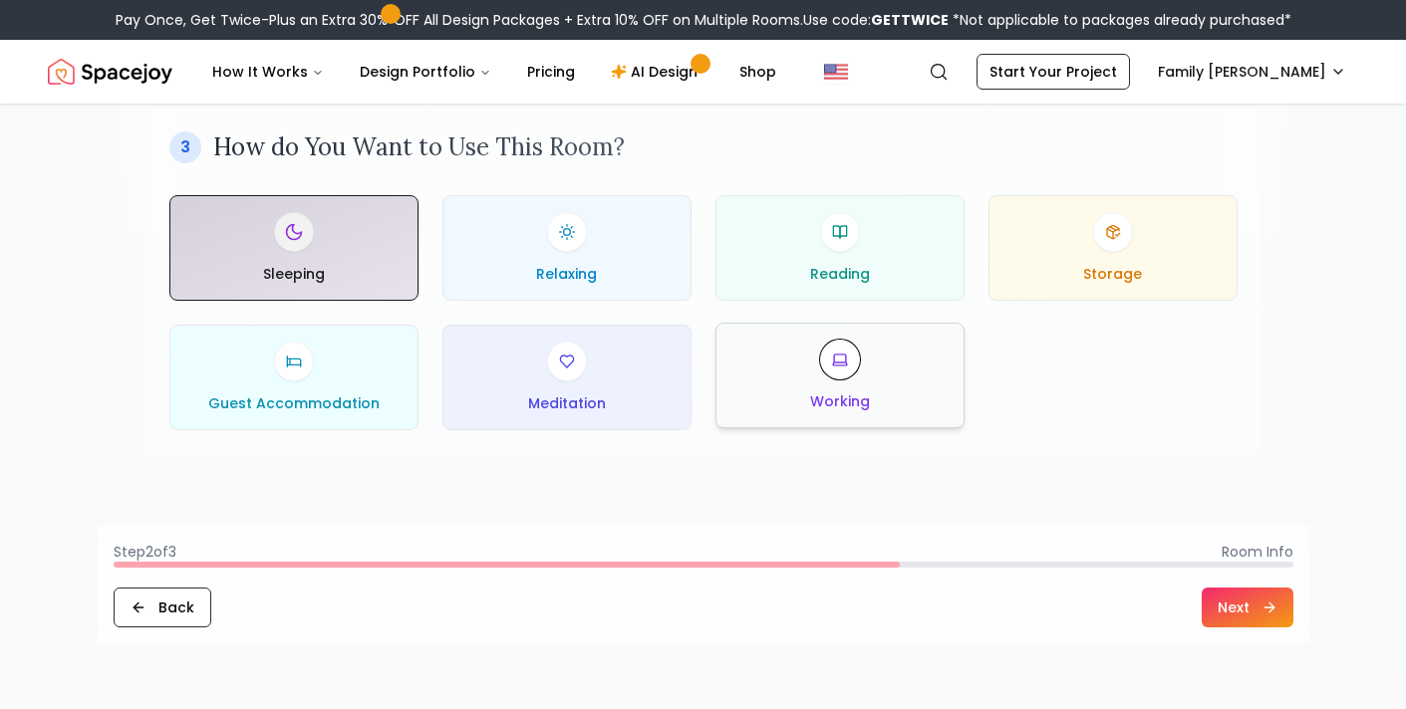
click at [872, 391] on div "Working" at bounding box center [839, 376] width 215 height 72
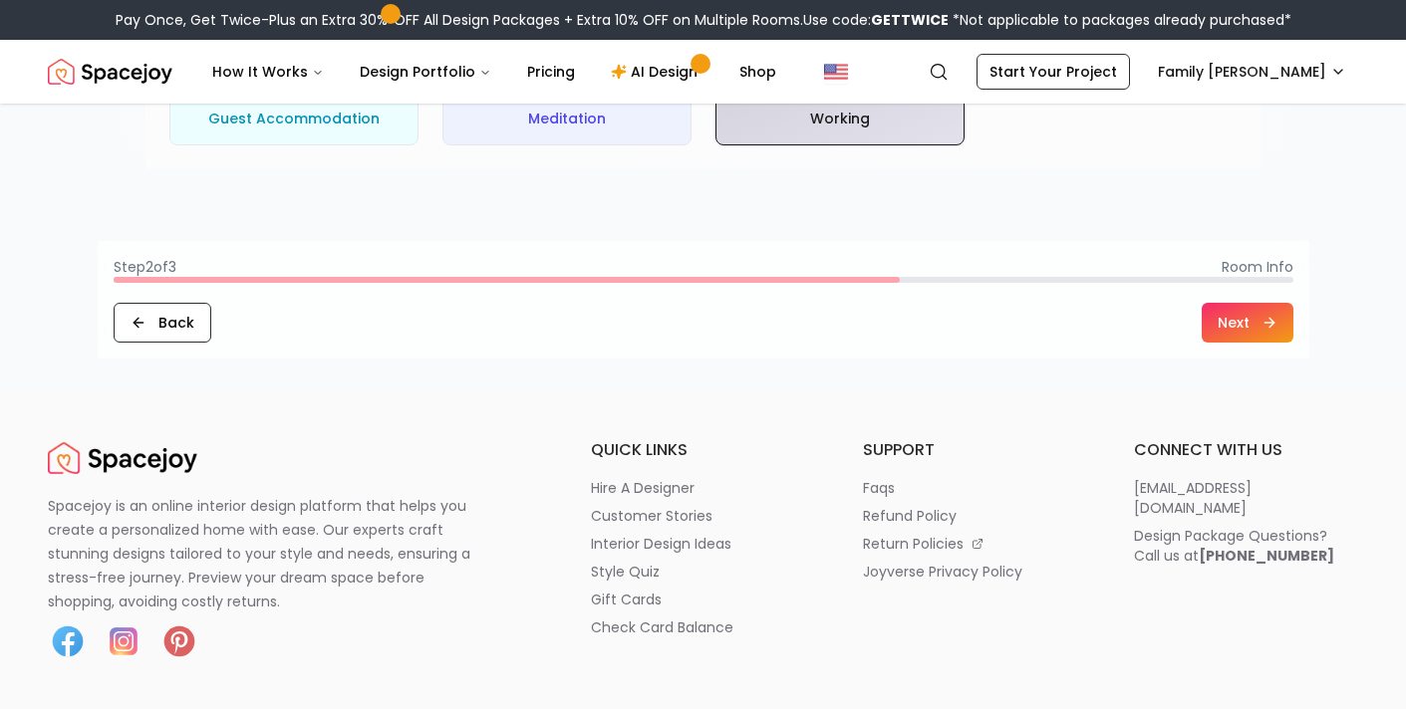
click at [1256, 304] on button "Next" at bounding box center [1247, 323] width 92 height 40
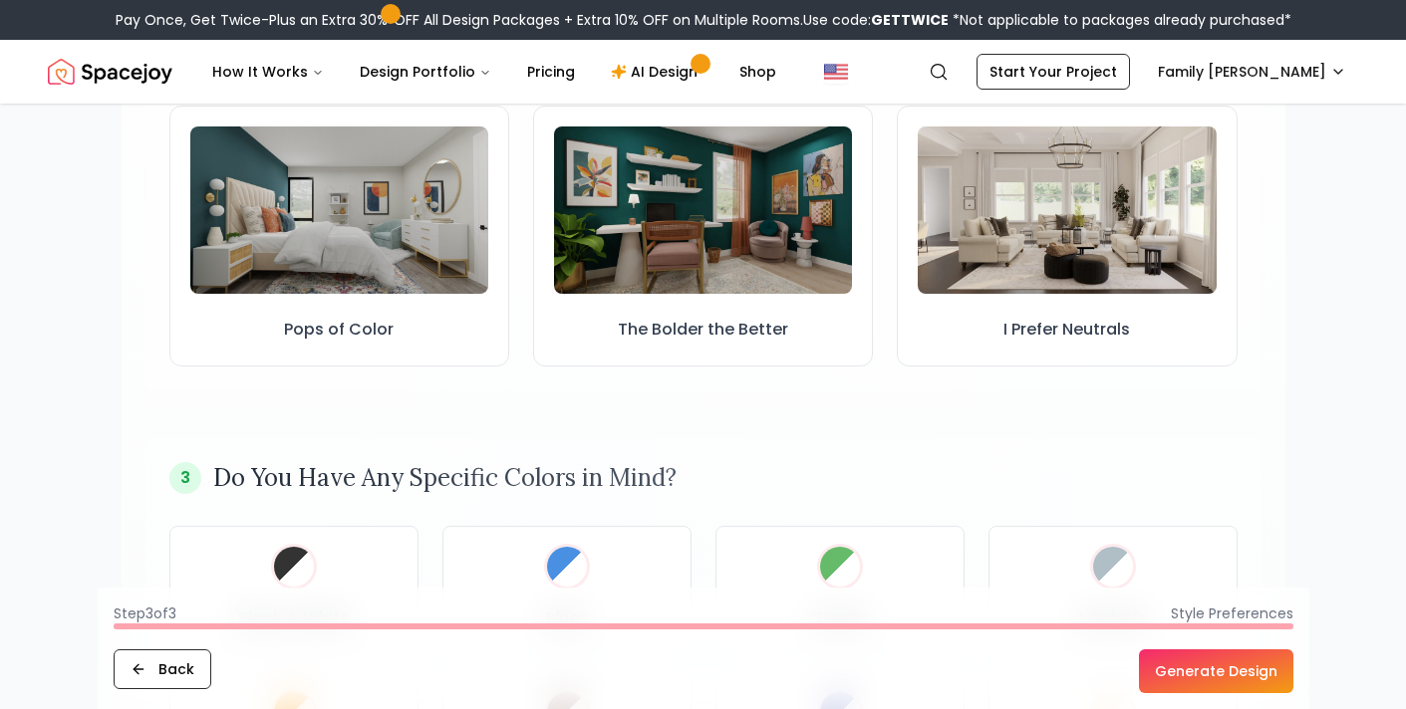
scroll to position [681, 0]
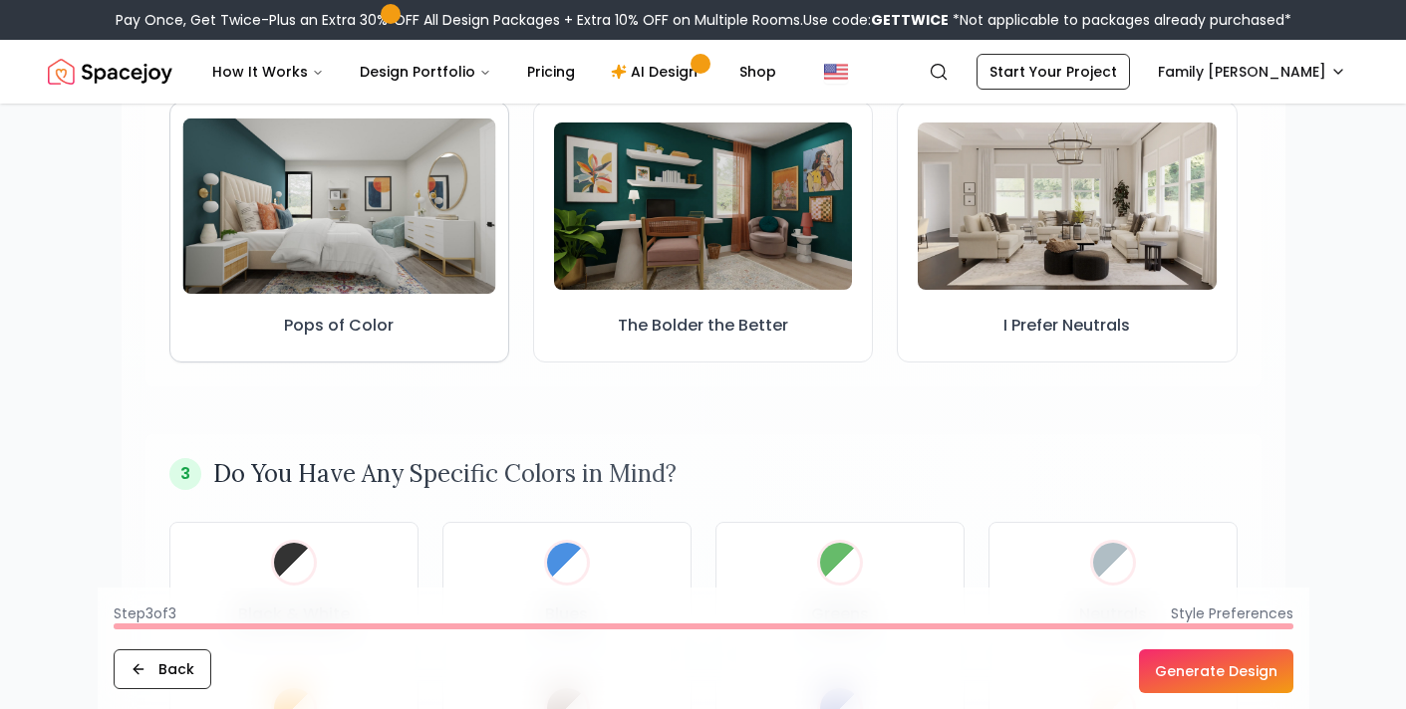
click at [343, 281] on img at bounding box center [338, 206] width 313 height 176
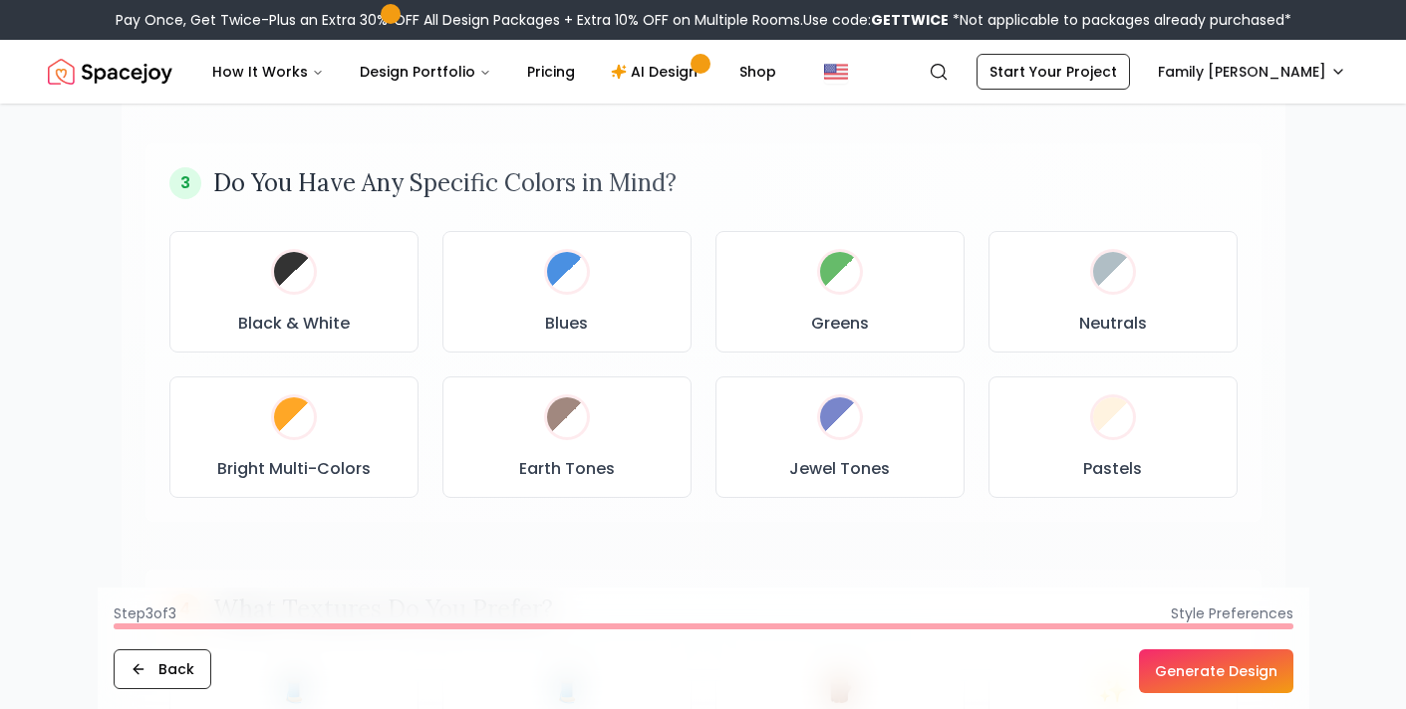
scroll to position [1000, 0]
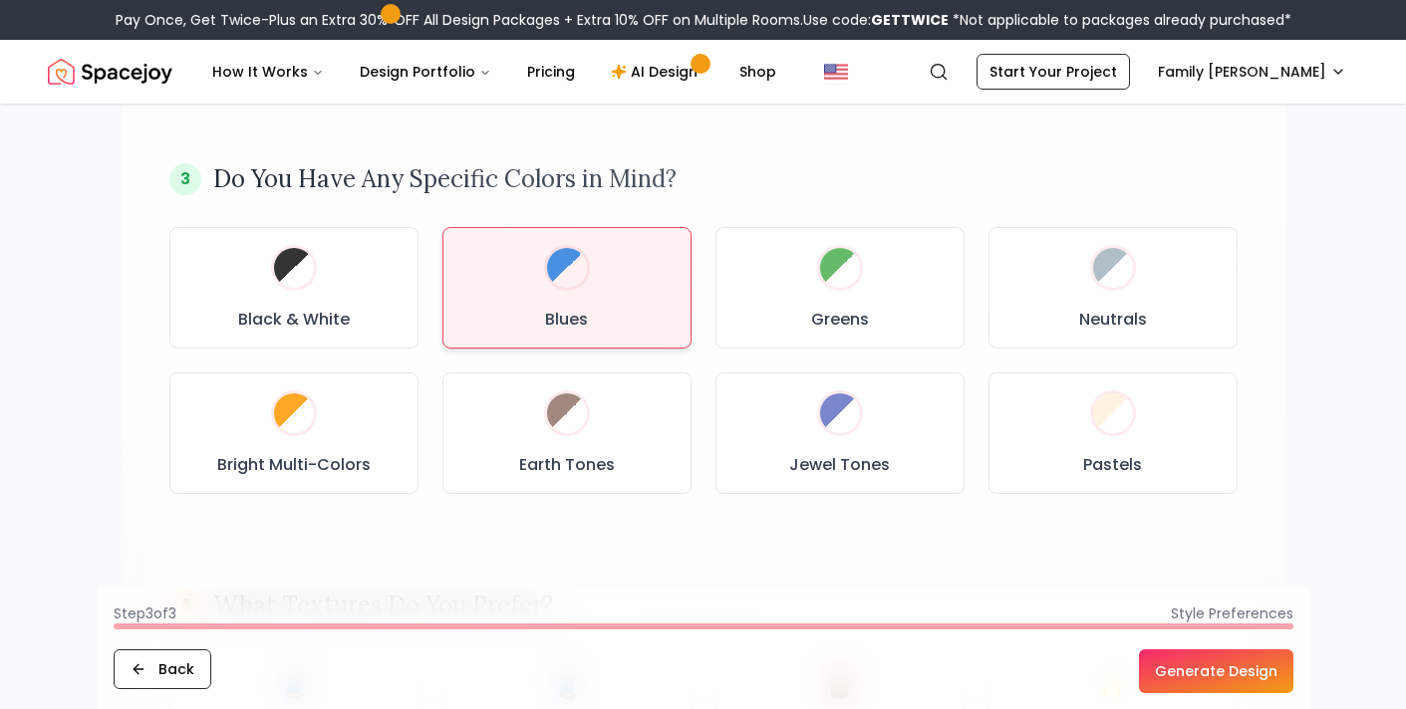
click at [600, 298] on div "Blues" at bounding box center [566, 288] width 215 height 88
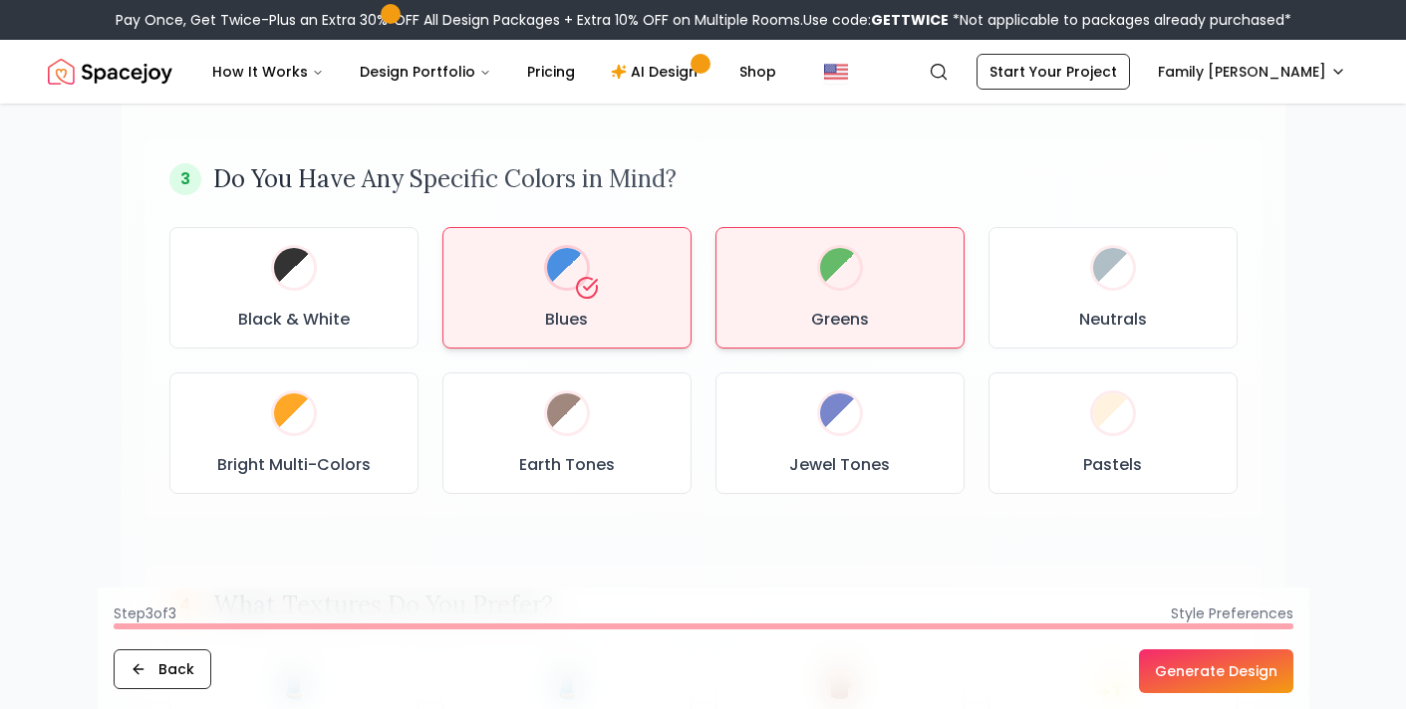
click at [838, 304] on div "Greens" at bounding box center [839, 288] width 215 height 88
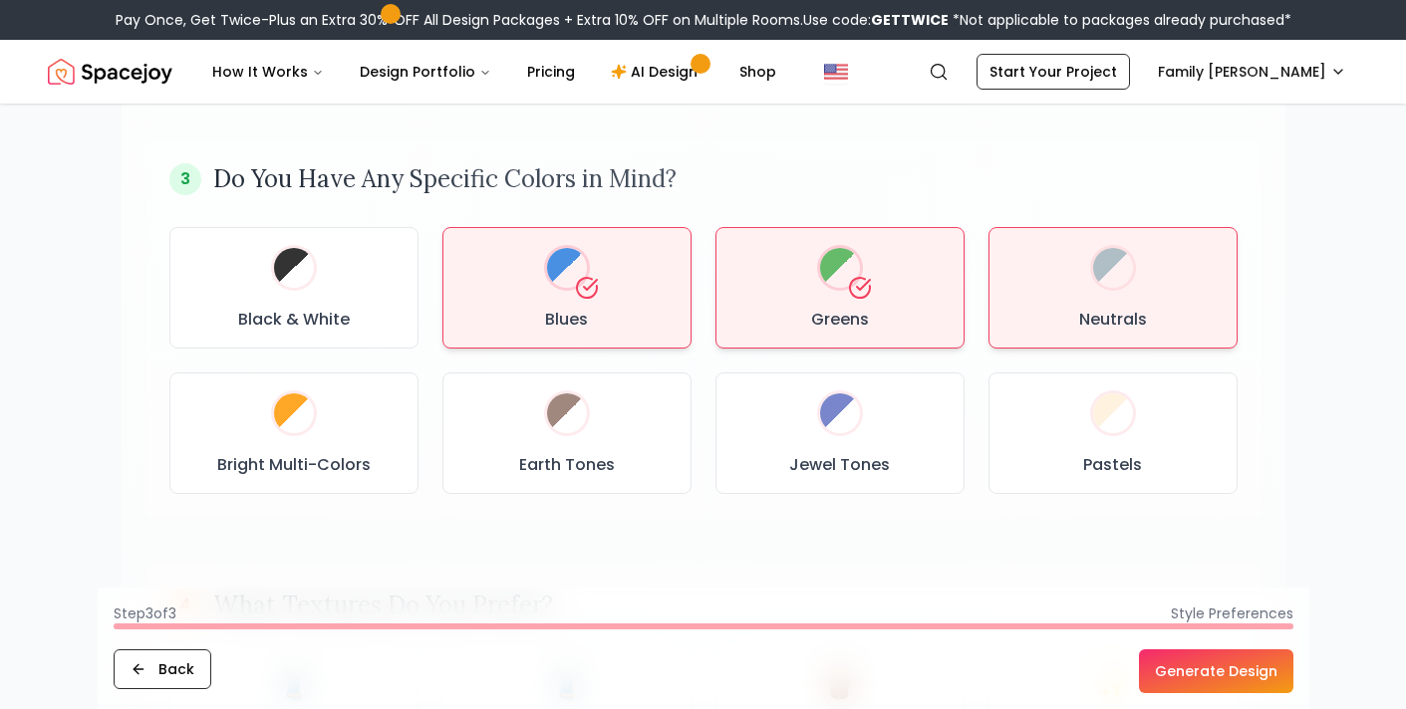
click at [1111, 308] on h3 "Neutrals" at bounding box center [1113, 320] width 68 height 24
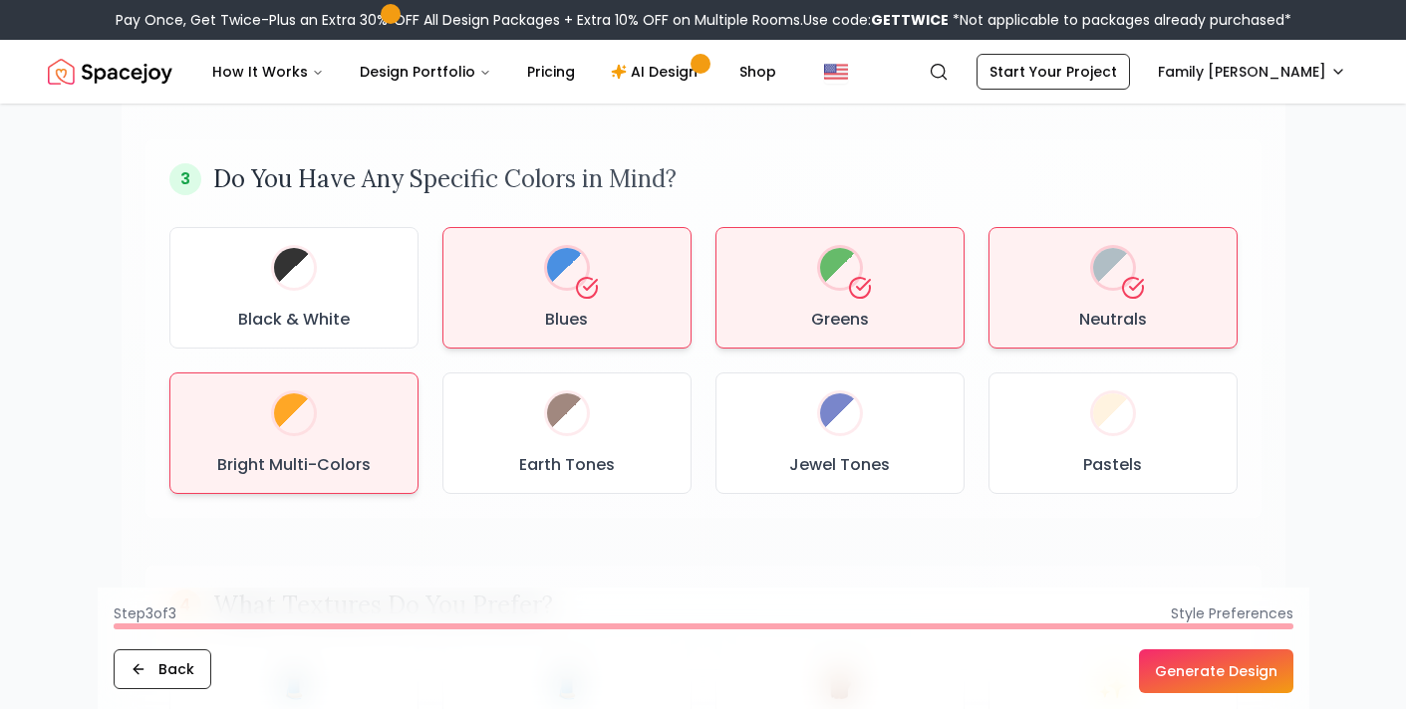
click at [278, 417] on div at bounding box center [294, 413] width 40 height 40
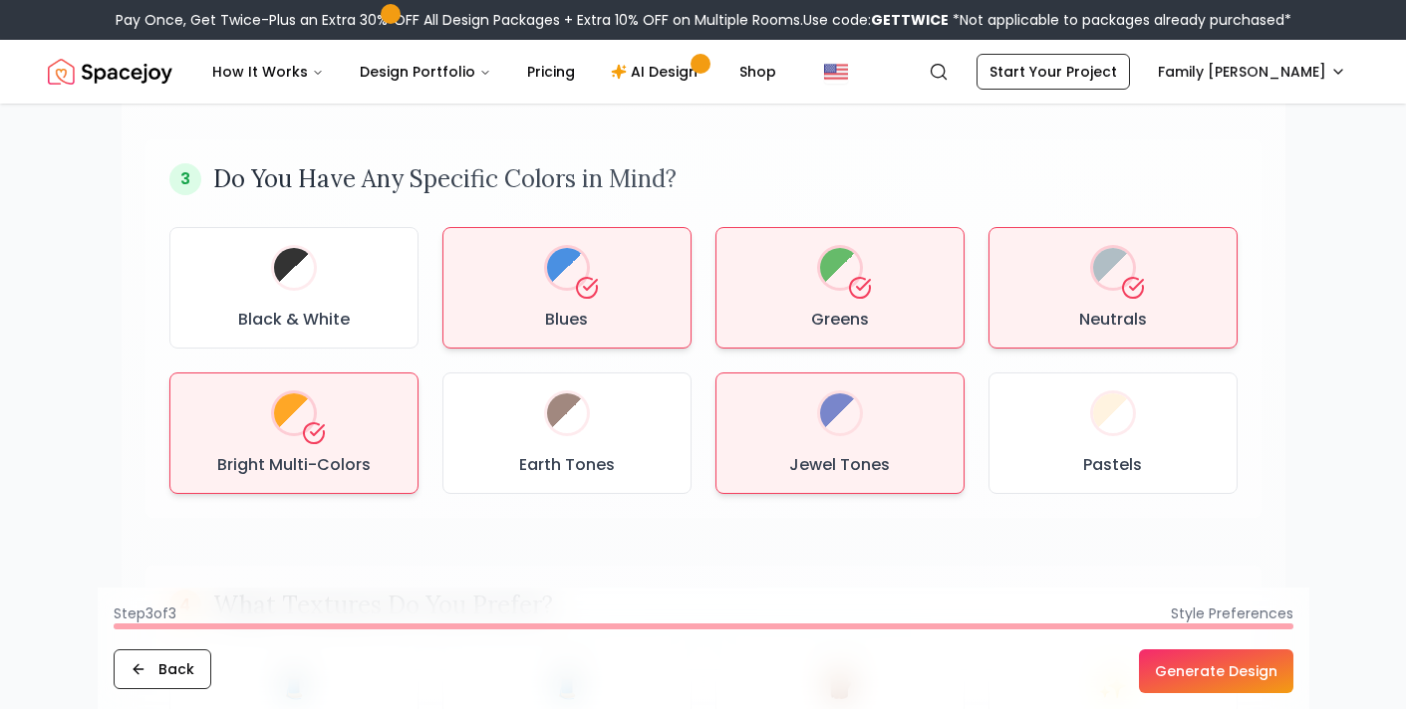
click at [794, 435] on div "Jewel Tones" at bounding box center [839, 433] width 215 height 88
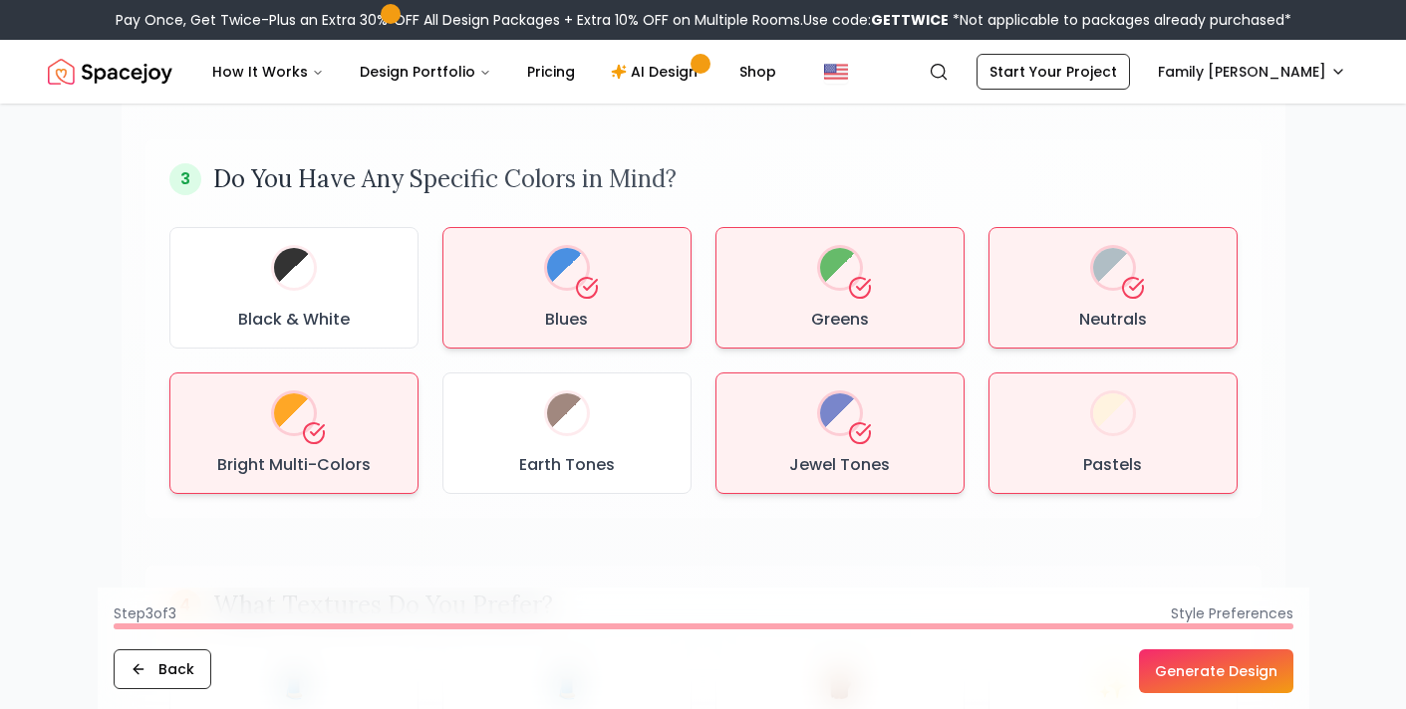
click at [535, 426] on div "Earth Tones" at bounding box center [566, 433] width 215 height 88
click at [1121, 449] on div "Pastels" at bounding box center [1112, 433] width 215 height 88
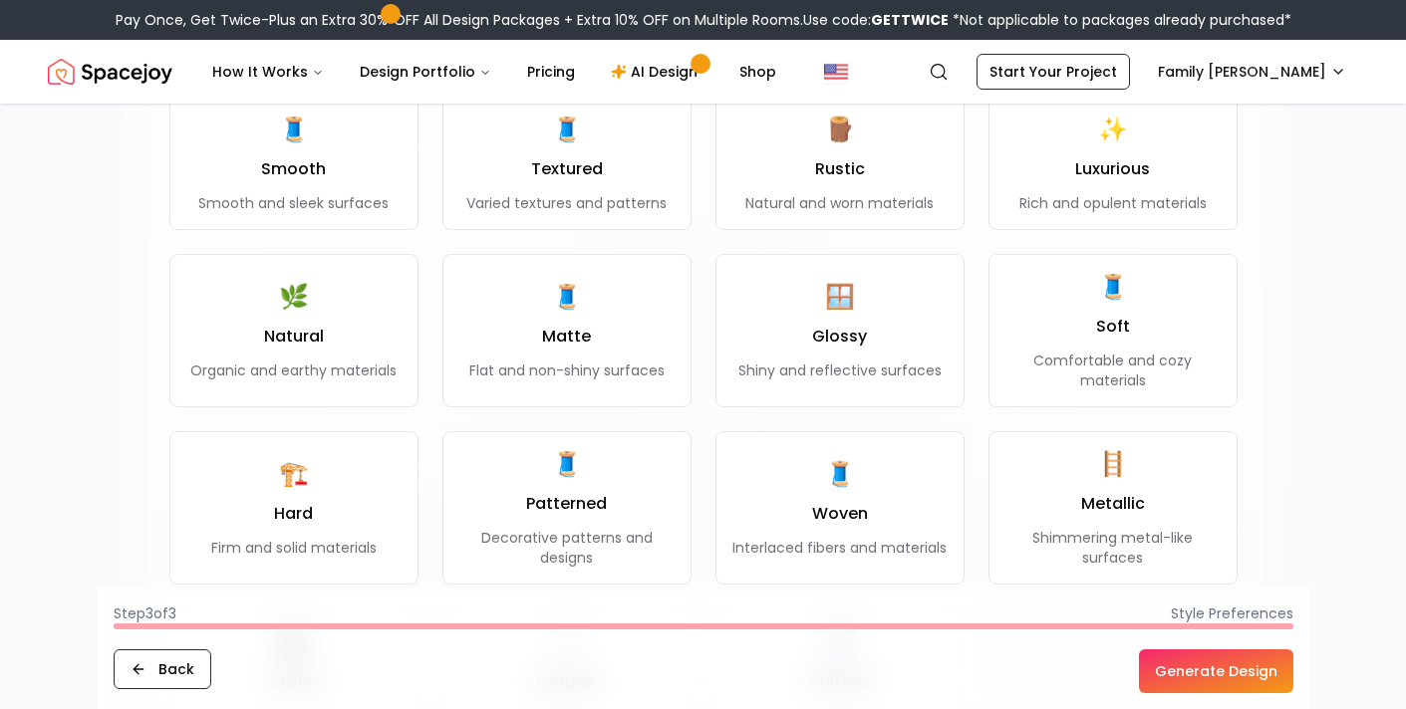
scroll to position [1556, 0]
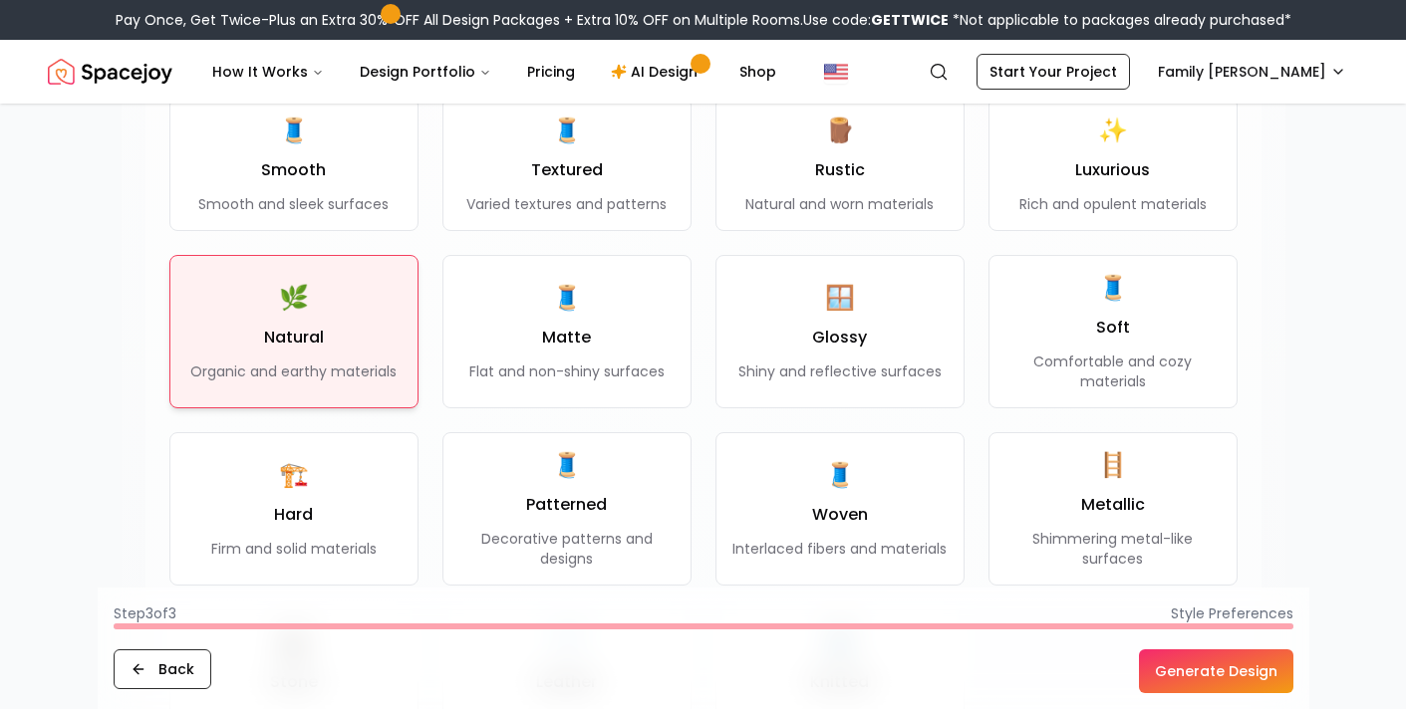
click at [259, 328] on div "🌿 Natural Organic and earthy materials" at bounding box center [293, 332] width 206 height 100
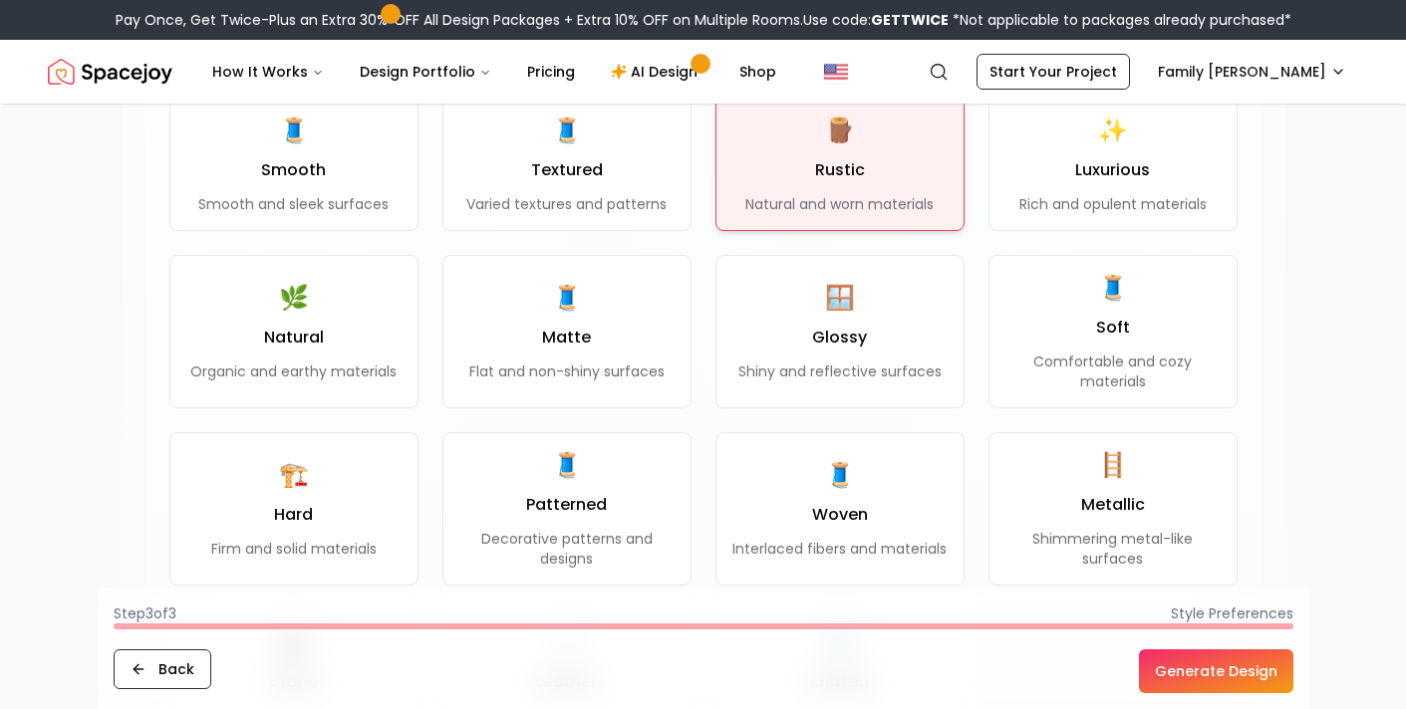
click at [886, 207] on p "Natural and worn materials" at bounding box center [839, 204] width 188 height 20
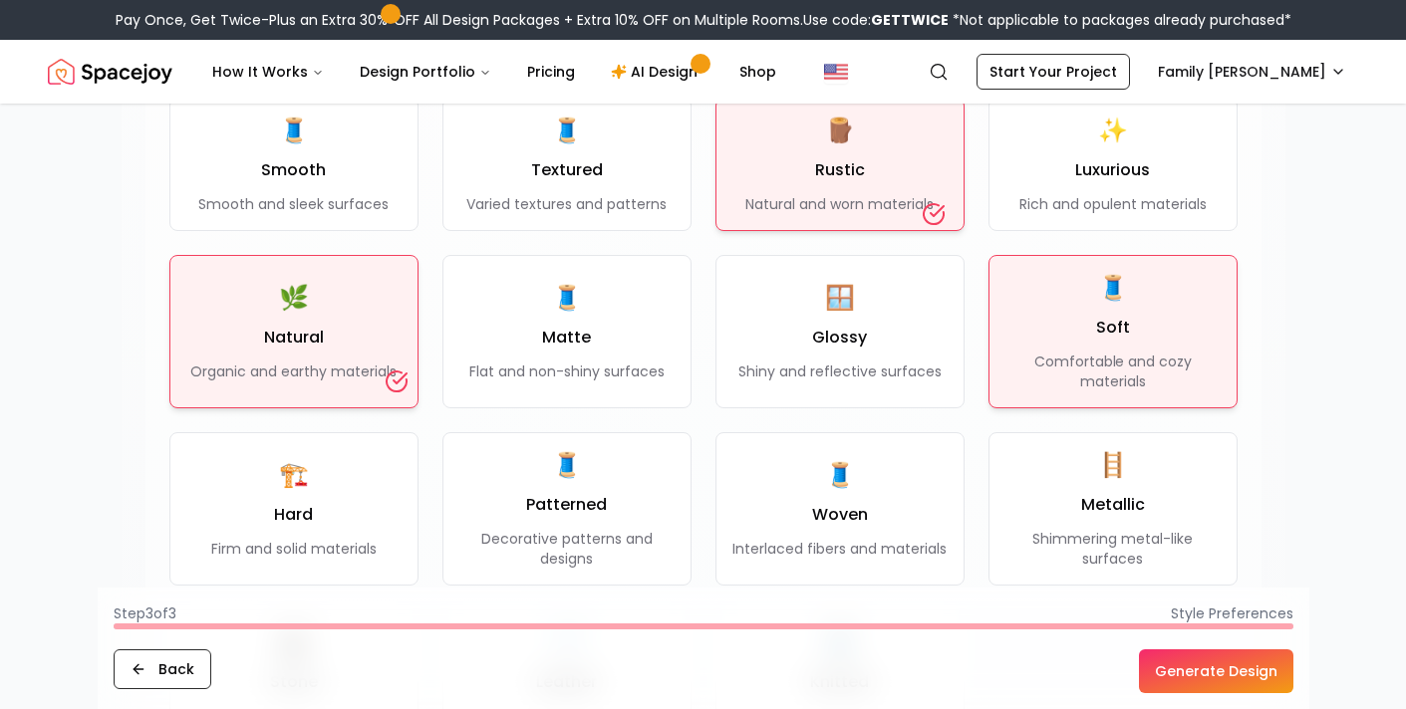
click at [1120, 333] on h3 "Soft" at bounding box center [1113, 328] width 34 height 24
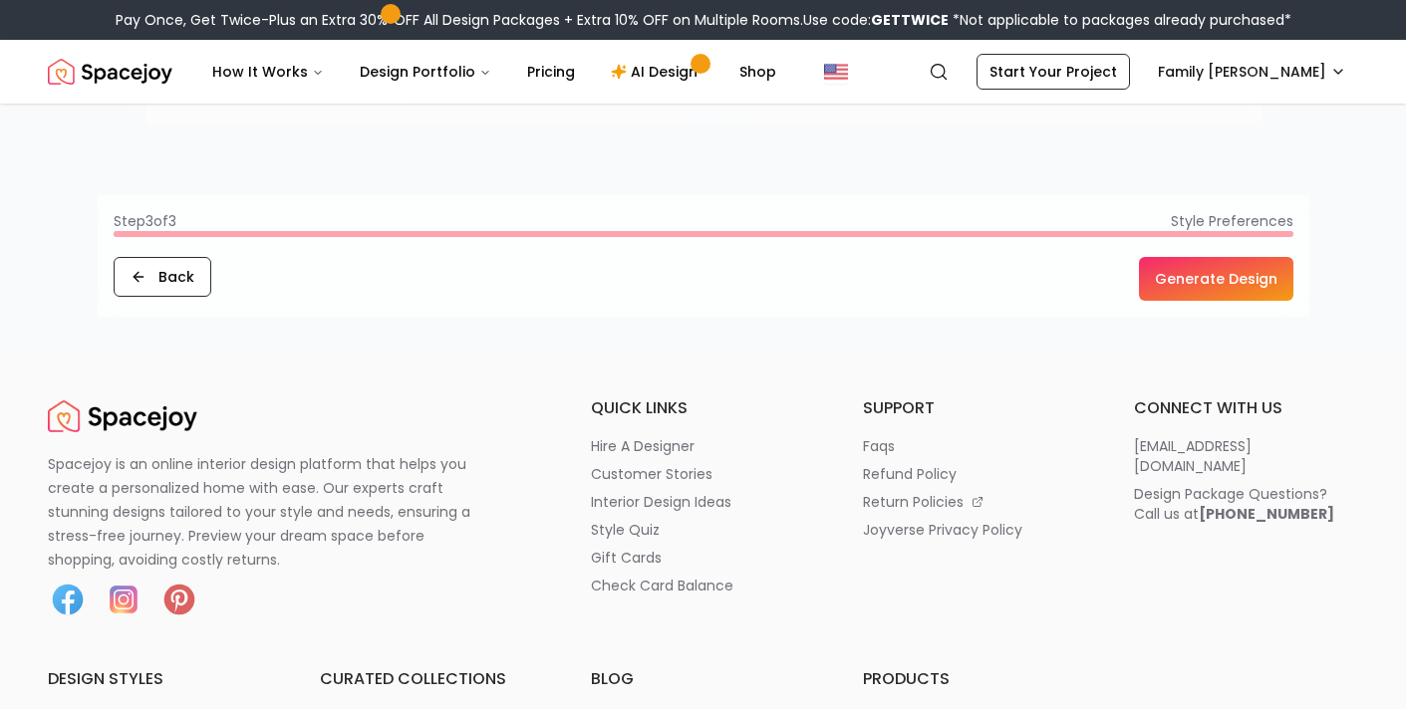
scroll to position [2301, 0]
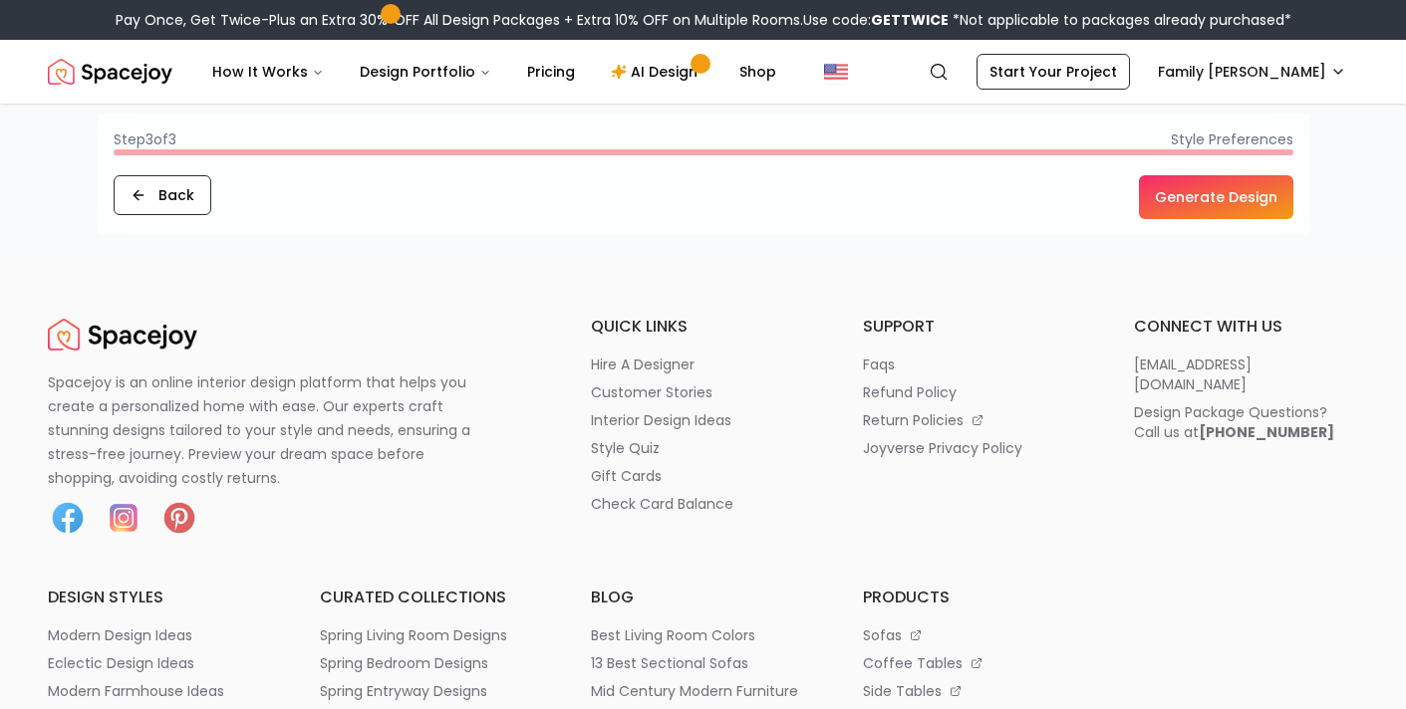
click at [1232, 206] on button "Generate Design" at bounding box center [1216, 197] width 154 height 44
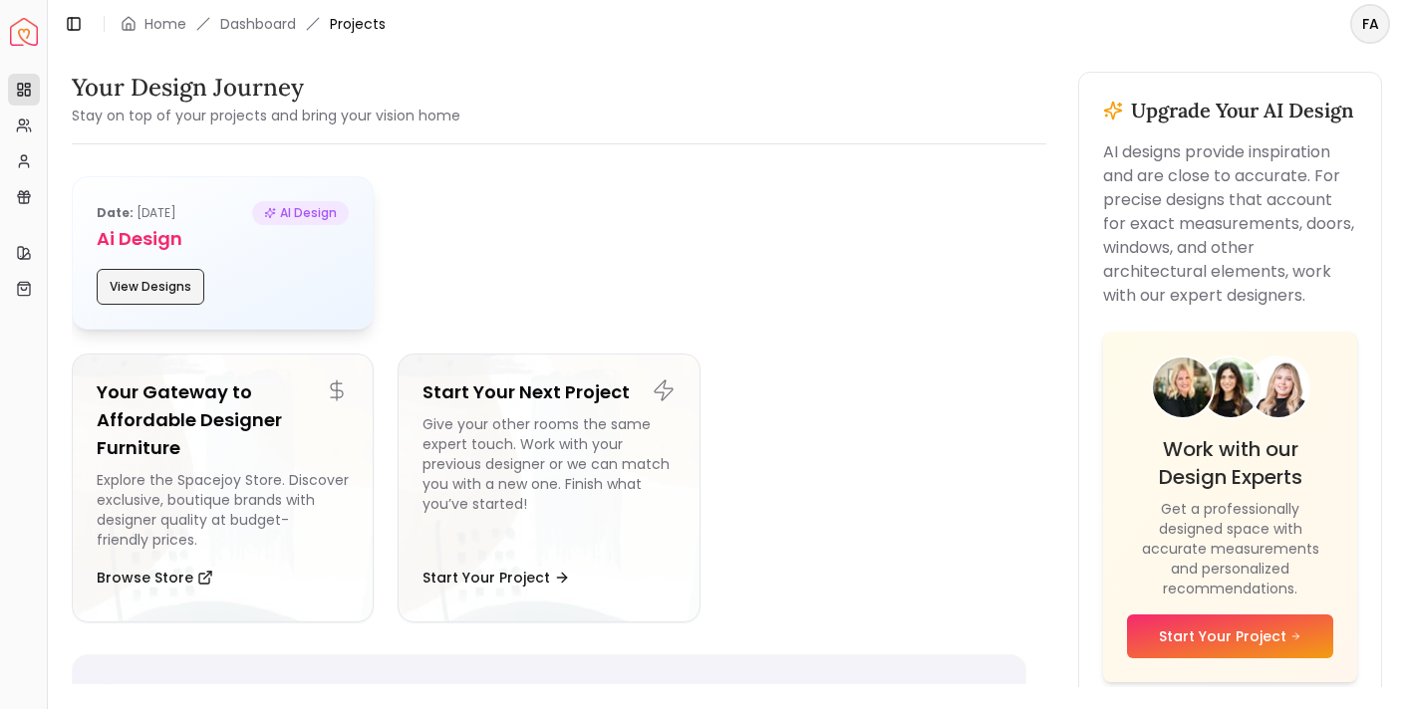
click at [176, 277] on button "View Designs" at bounding box center [151, 287] width 108 height 36
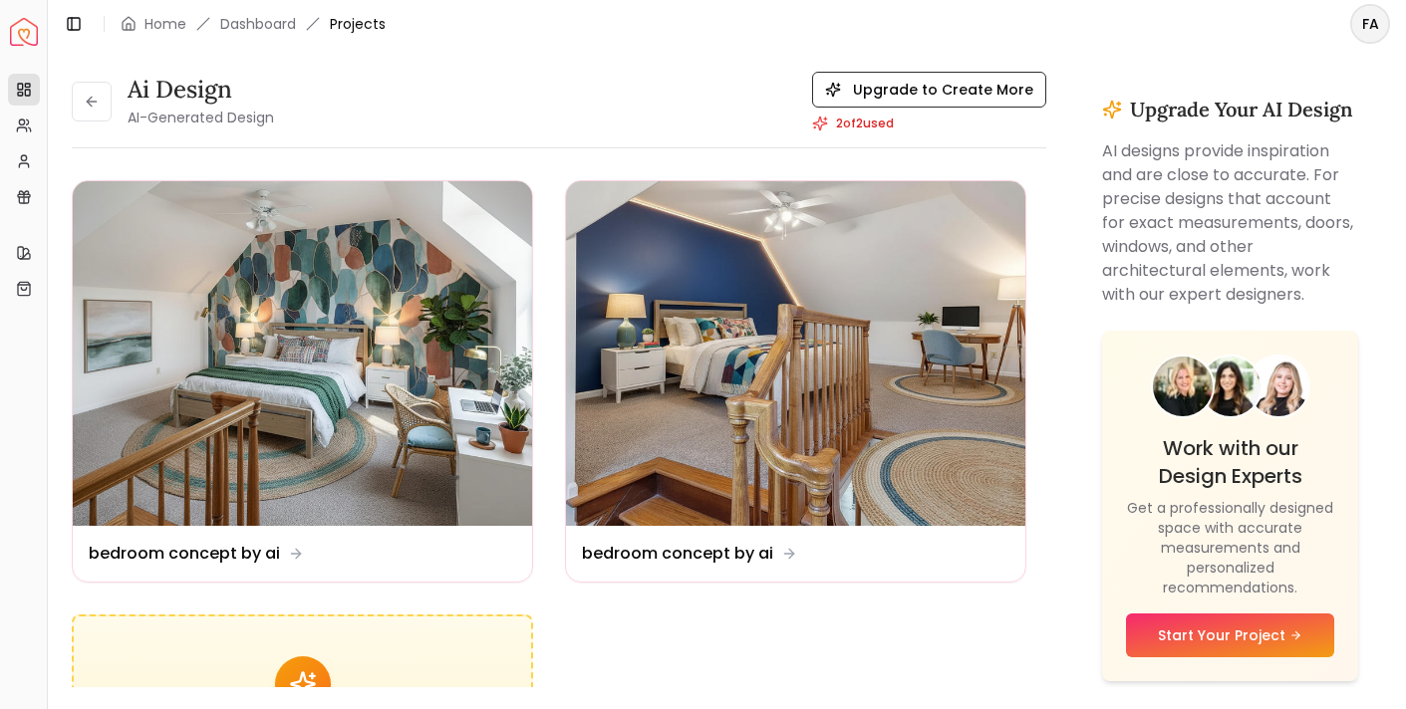
scroll to position [5, 0]
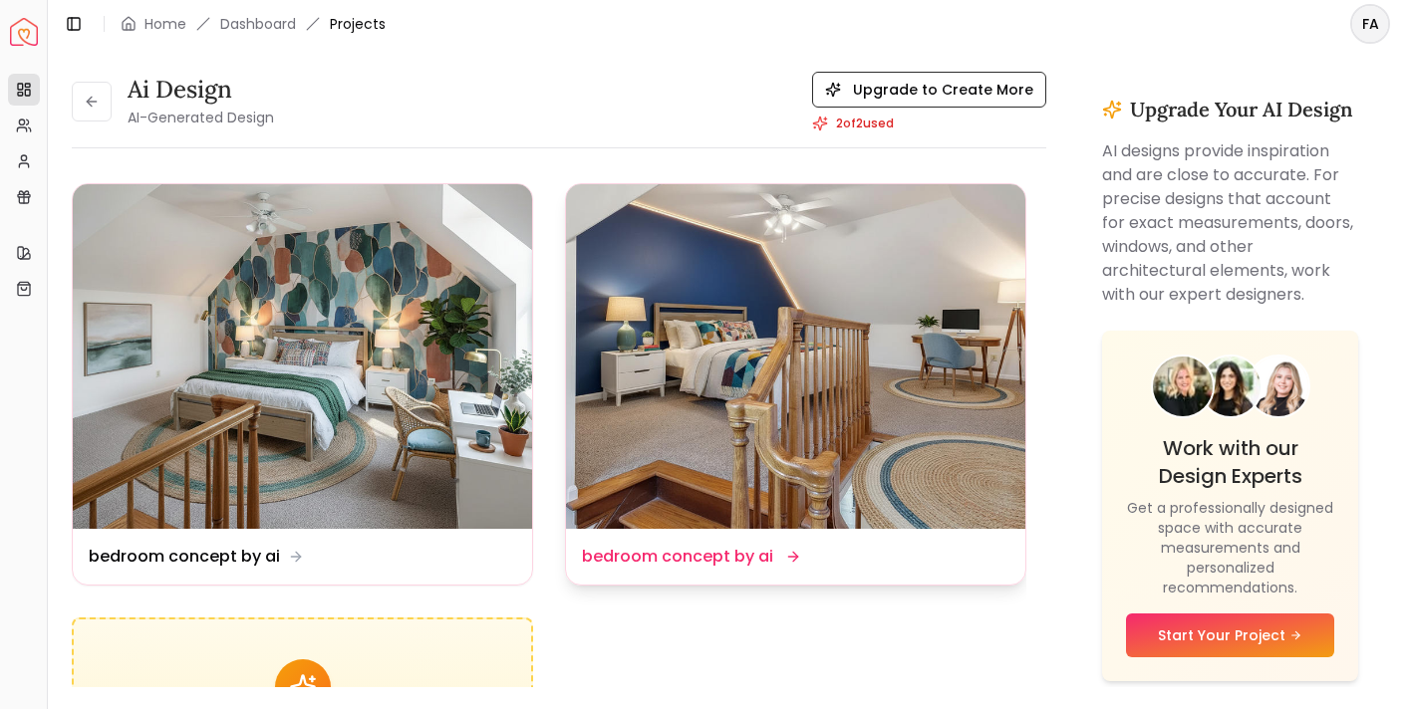
click at [848, 342] on img at bounding box center [795, 356] width 459 height 345
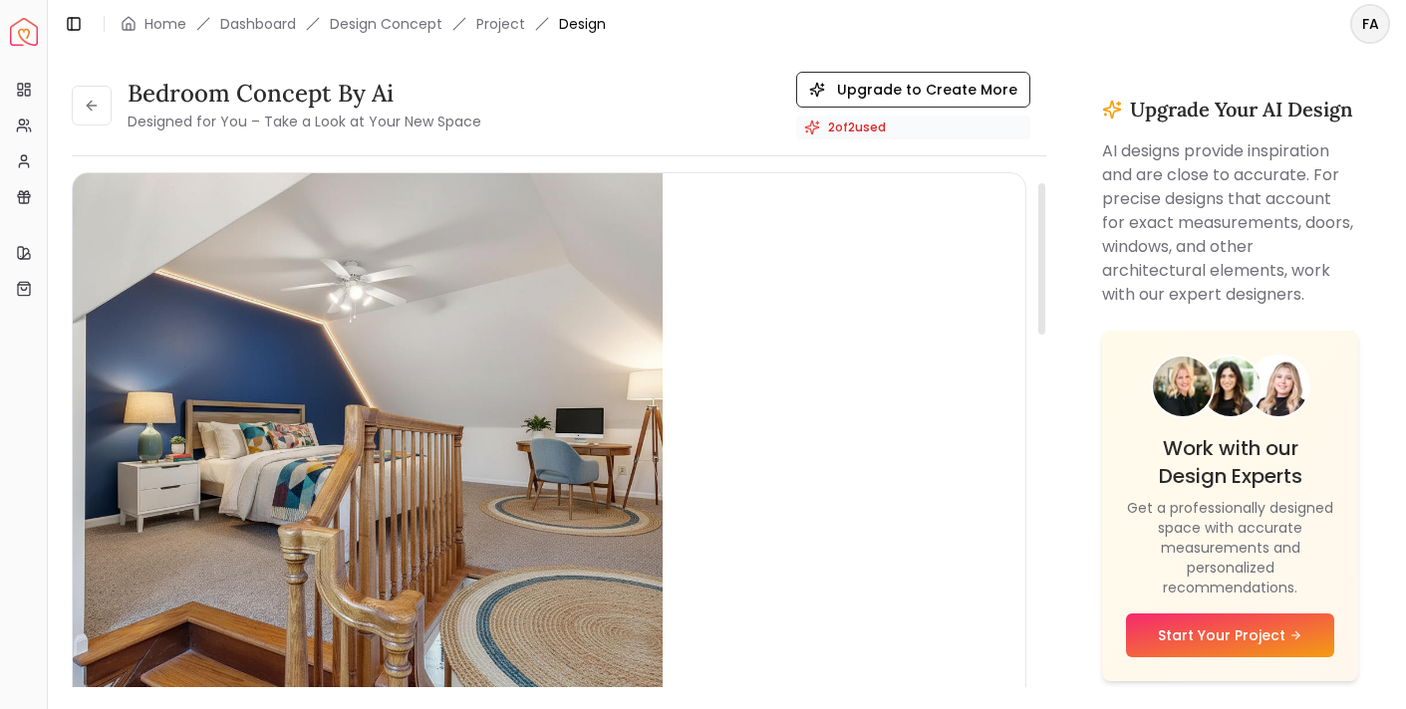
click at [1019, 402] on div "1 / 1" at bounding box center [549, 468] width 953 height 590
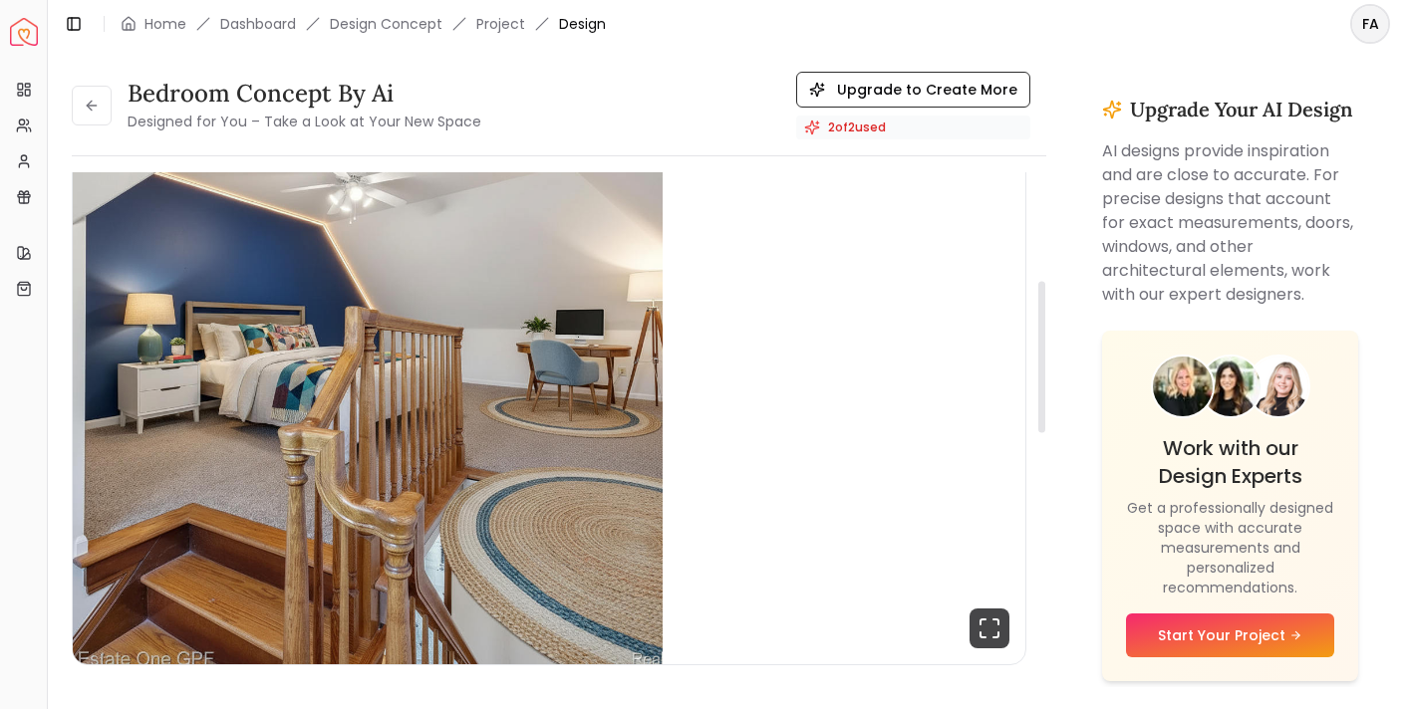
scroll to position [491, 0]
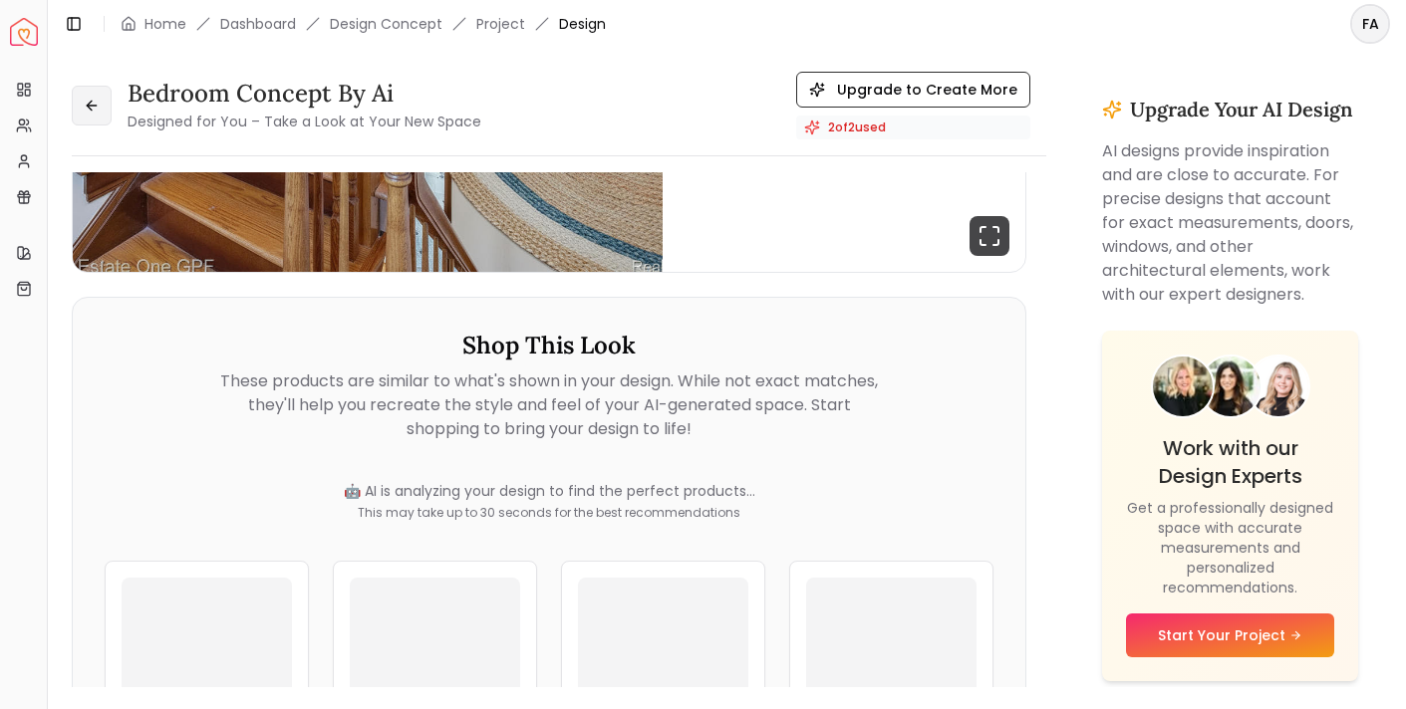
click at [108, 102] on button at bounding box center [92, 106] width 40 height 40
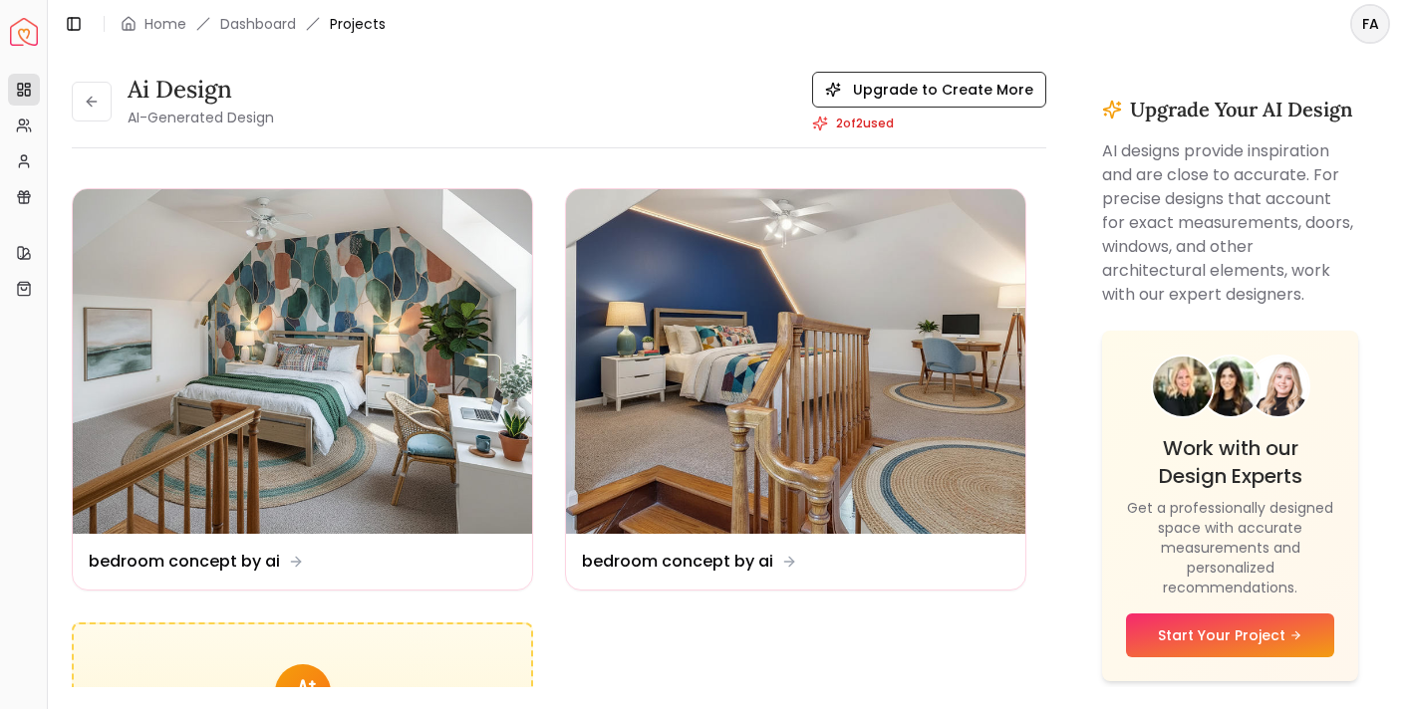
click at [110, 119] on div "Ai Design AI-Generated Design" at bounding box center [173, 102] width 202 height 56
click at [108, 105] on button at bounding box center [92, 102] width 40 height 40
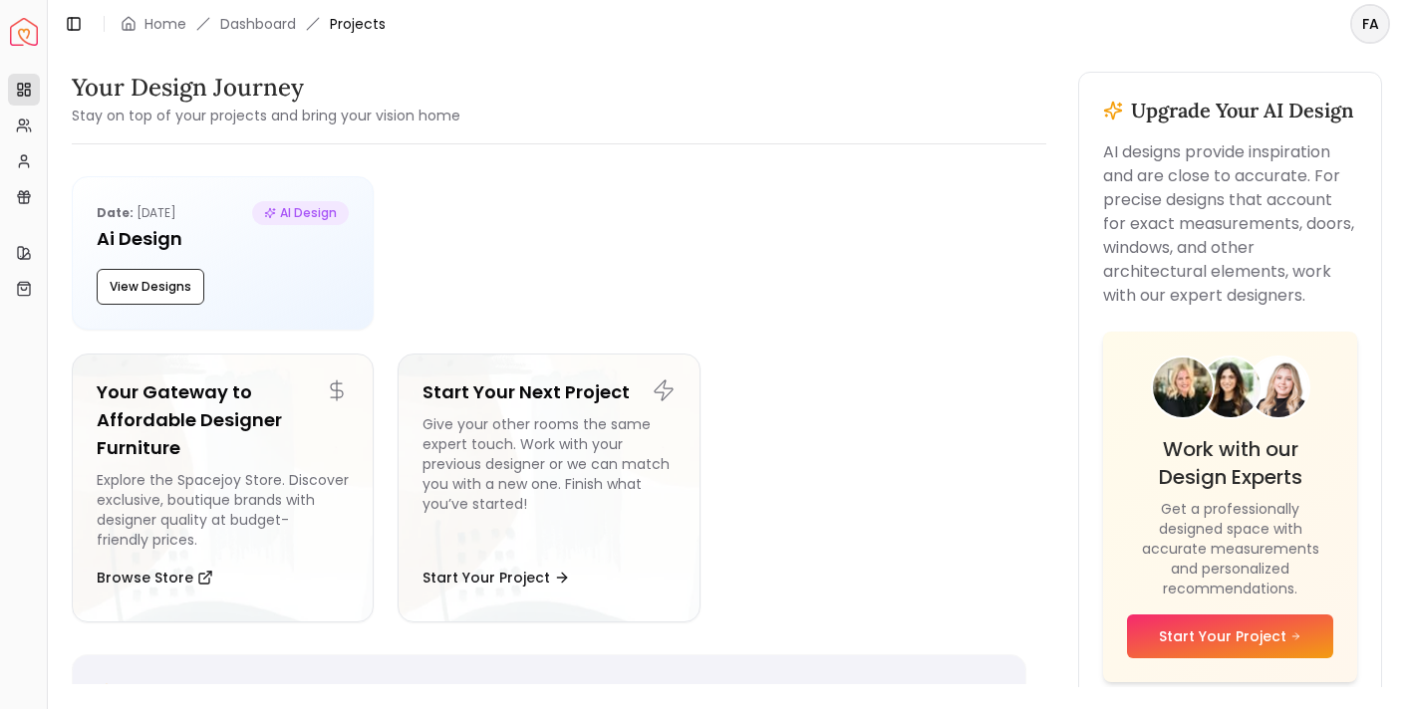
click at [619, 204] on div at bounding box center [711, 252] width 629 height 153
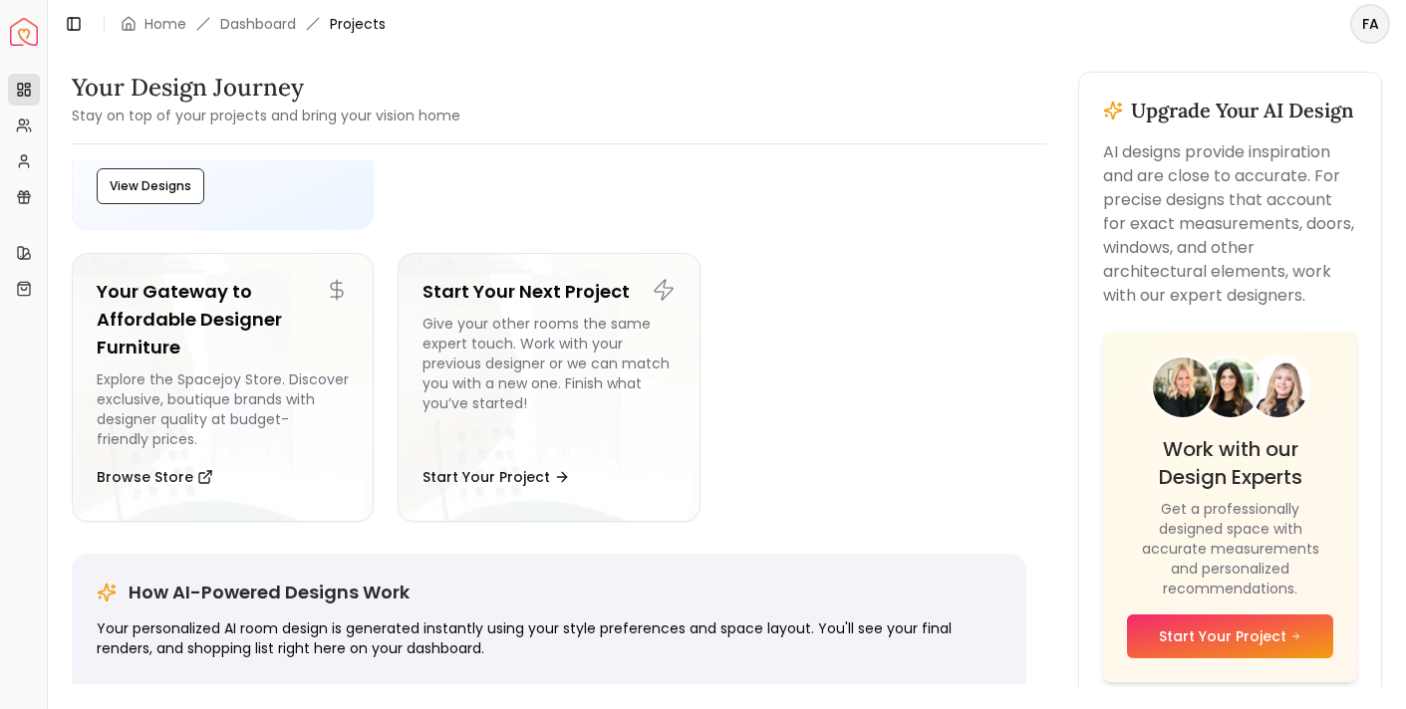
scroll to position [102, 0]
click at [0, 411] on div "Overview Projects My Referrals My Profile Gift Card Balance Quick Links My Styl…" at bounding box center [23, 388] width 47 height 645
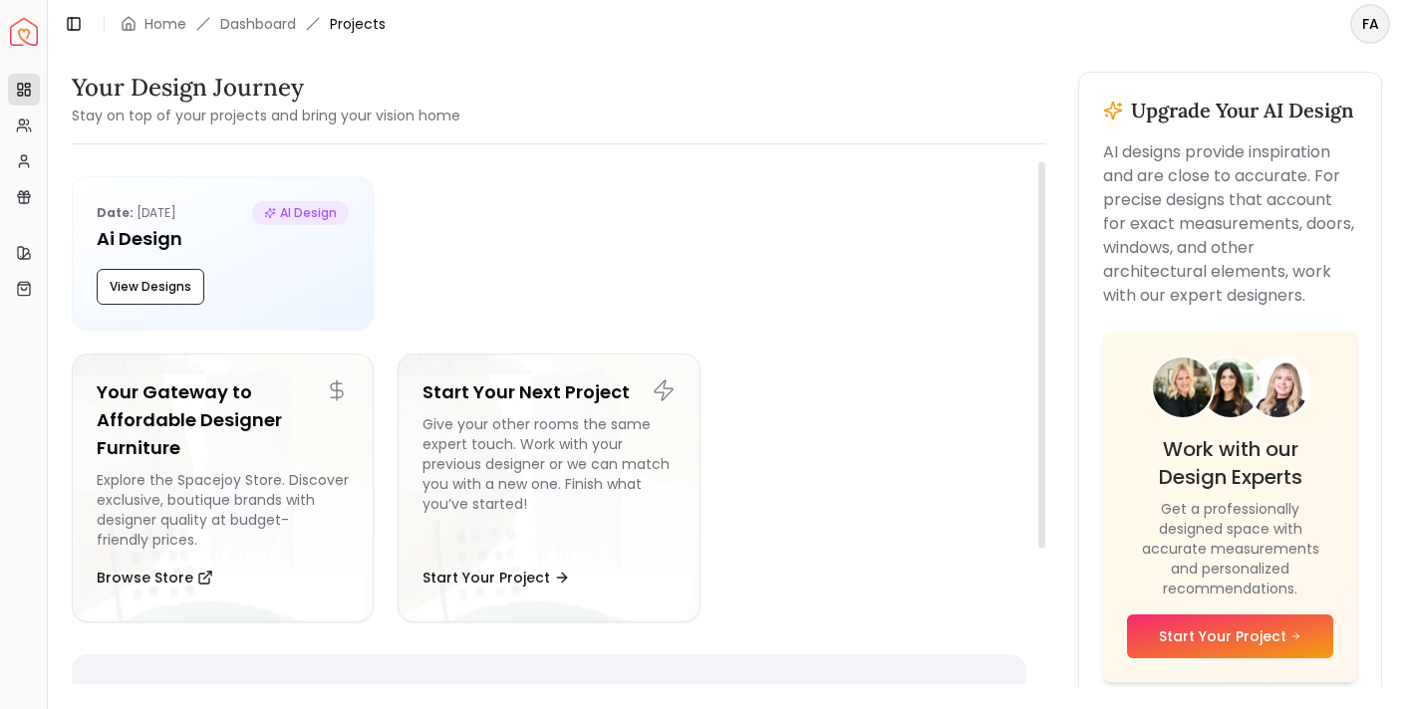
scroll to position [0, 0]
click at [48, 94] on button "Toggle Sidebar" at bounding box center [47, 354] width 16 height 709
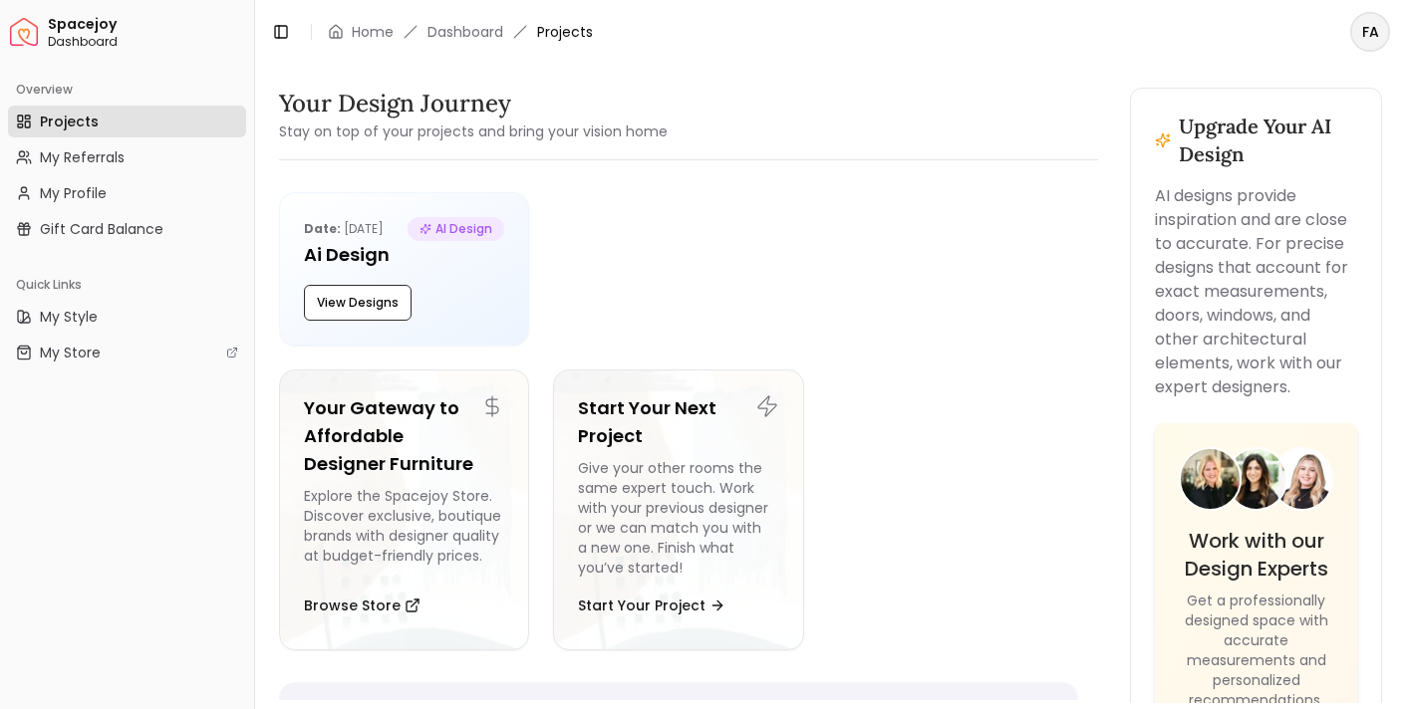
click at [128, 126] on link "Projects" at bounding box center [127, 122] width 238 height 32
click at [138, 126] on link "Projects" at bounding box center [127, 122] width 238 height 32
click at [354, 321] on button "View Designs" at bounding box center [358, 303] width 108 height 36
